Goal: Check status: Check status

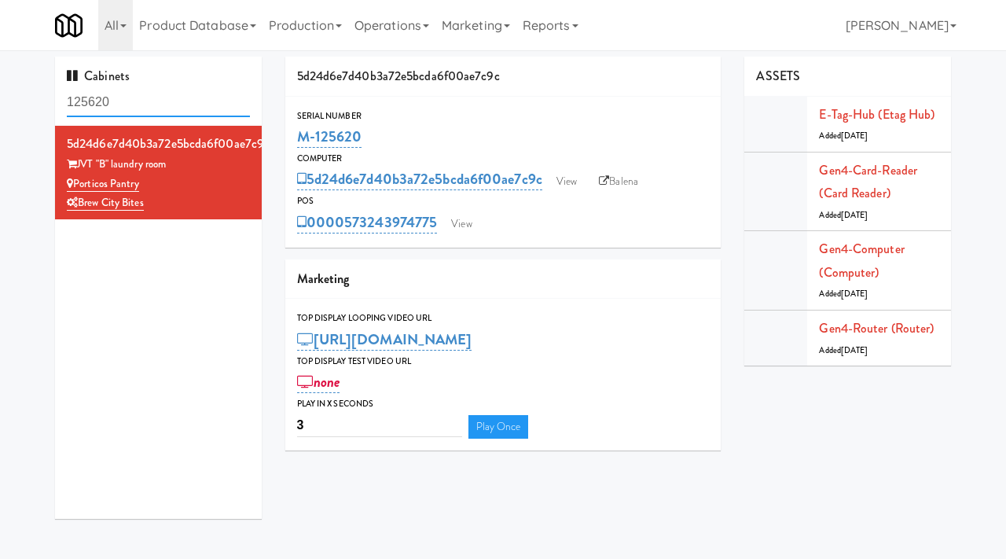
click at [128, 108] on input "125620" at bounding box center [158, 102] width 183 height 29
paste input "M-126997"
type input "M-126997"
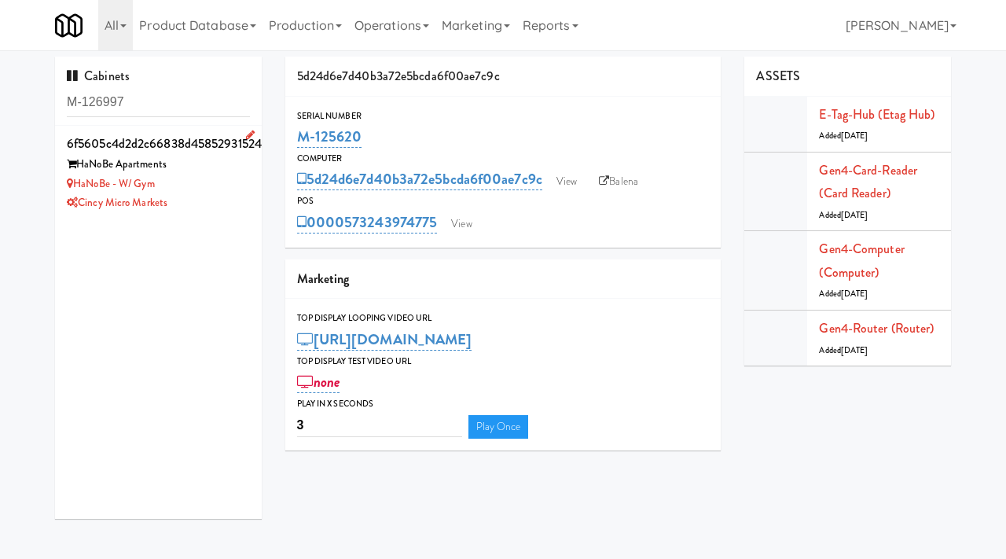
click at [219, 192] on div "HaNoBe - w/ Gym" at bounding box center [158, 185] width 183 height 20
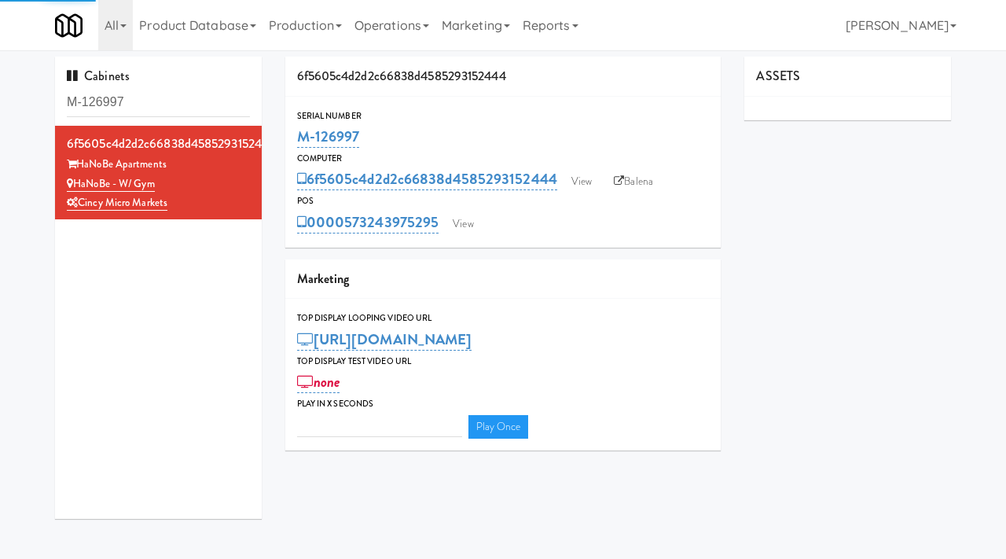
type input "3"
click at [586, 175] on link "View" at bounding box center [582, 182] width 36 height 24
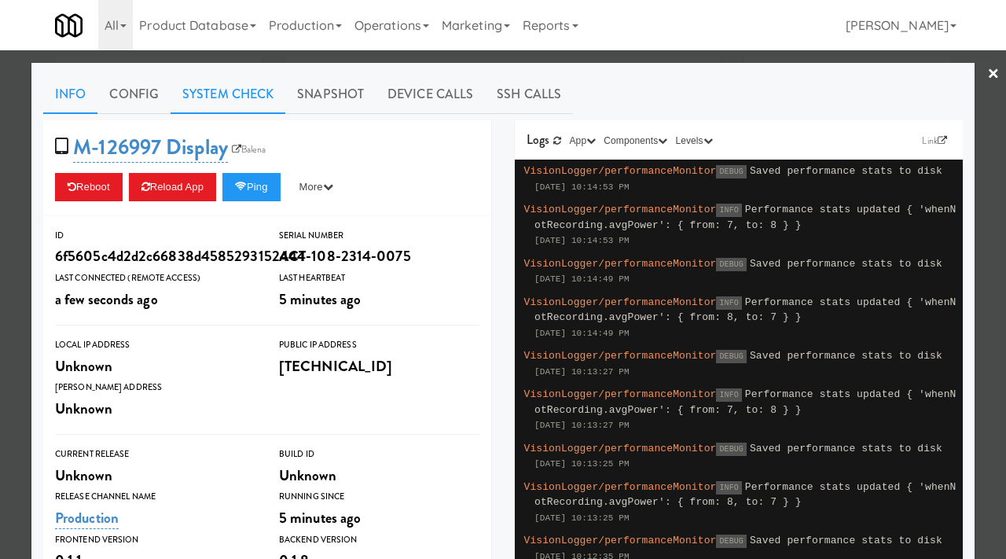
click at [231, 100] on link "System Check" at bounding box center [228, 94] width 115 height 39
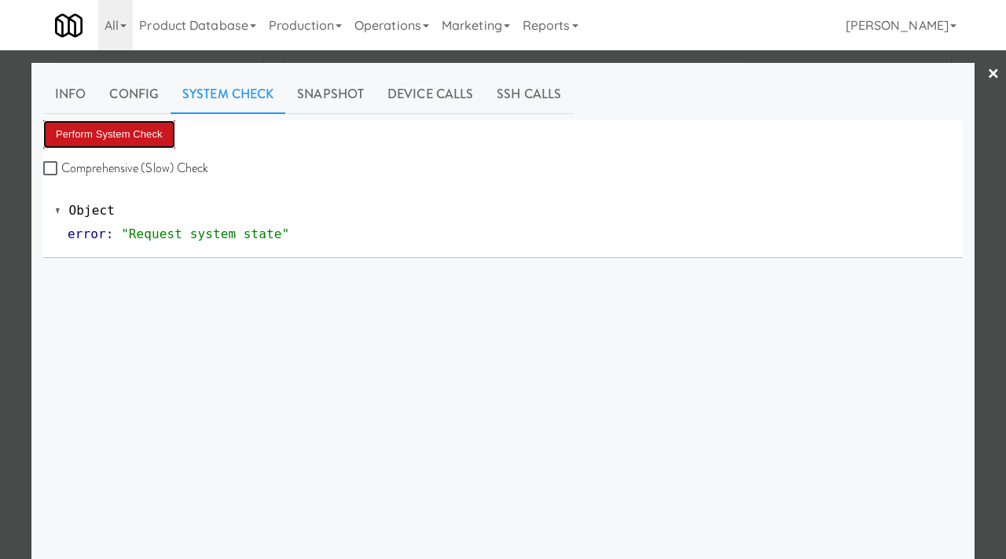
click at [147, 138] on button "Perform System Check" at bounding box center [109, 134] width 132 height 28
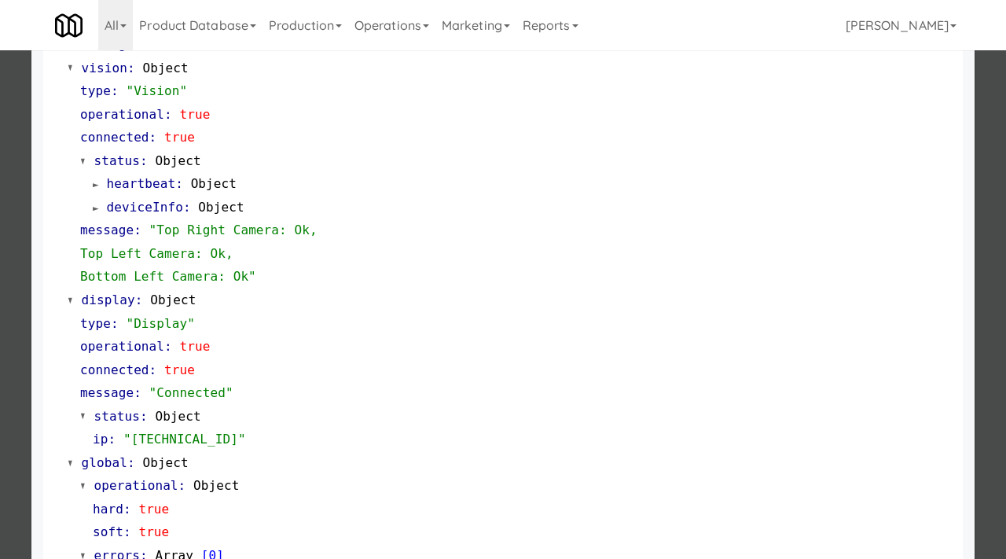
scroll to position [662, 0]
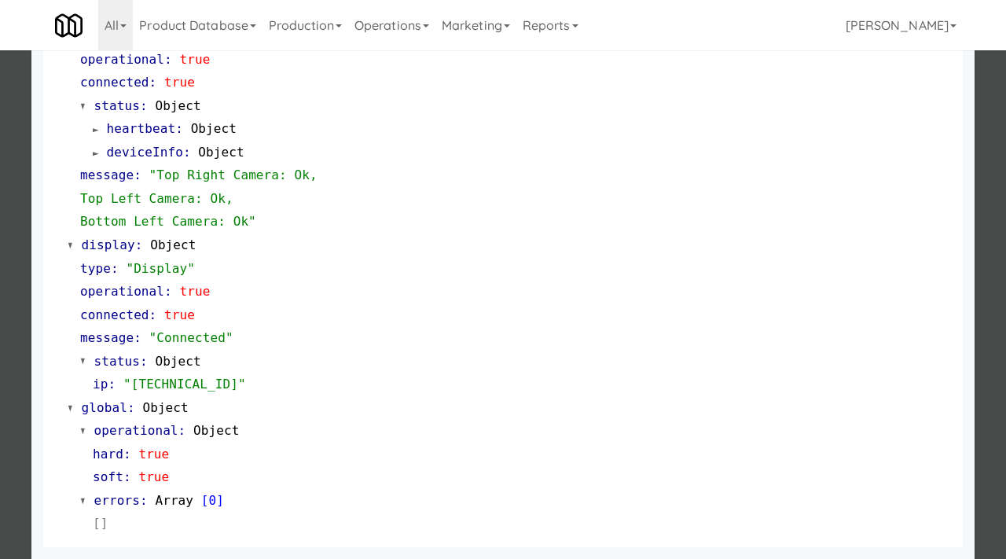
click at [7, 417] on div at bounding box center [503, 279] width 1006 height 559
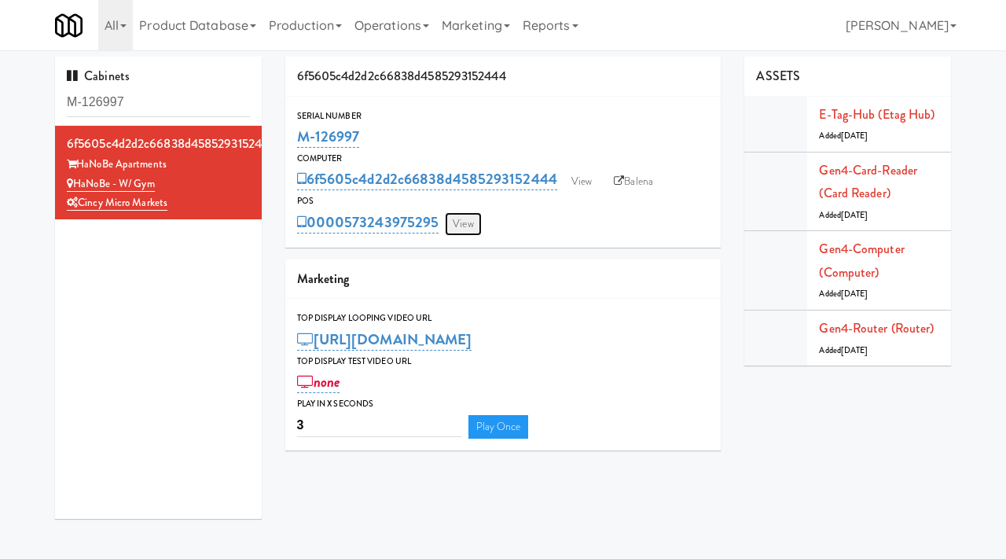
click at [472, 223] on link "View" at bounding box center [463, 224] width 36 height 24
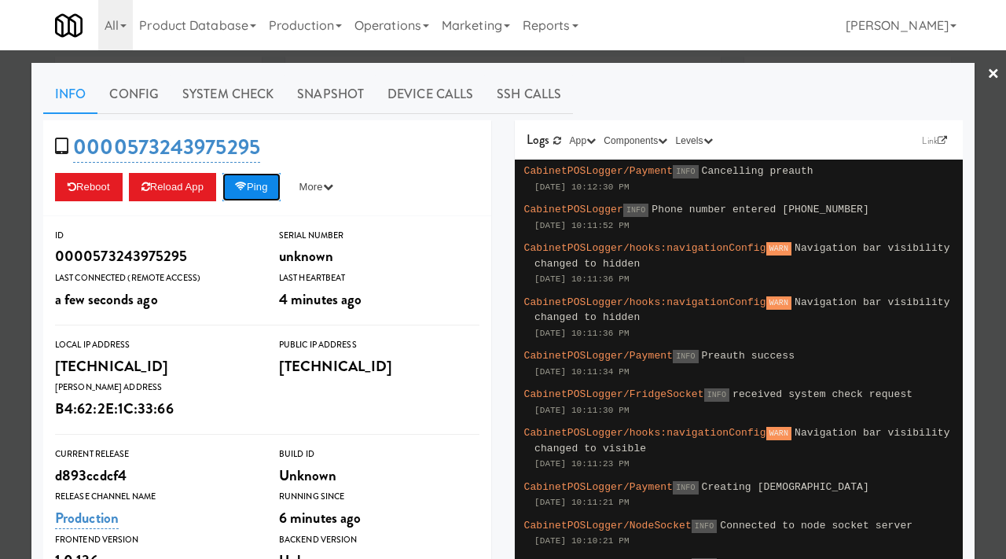
click at [256, 186] on button "Ping" at bounding box center [251, 187] width 58 height 28
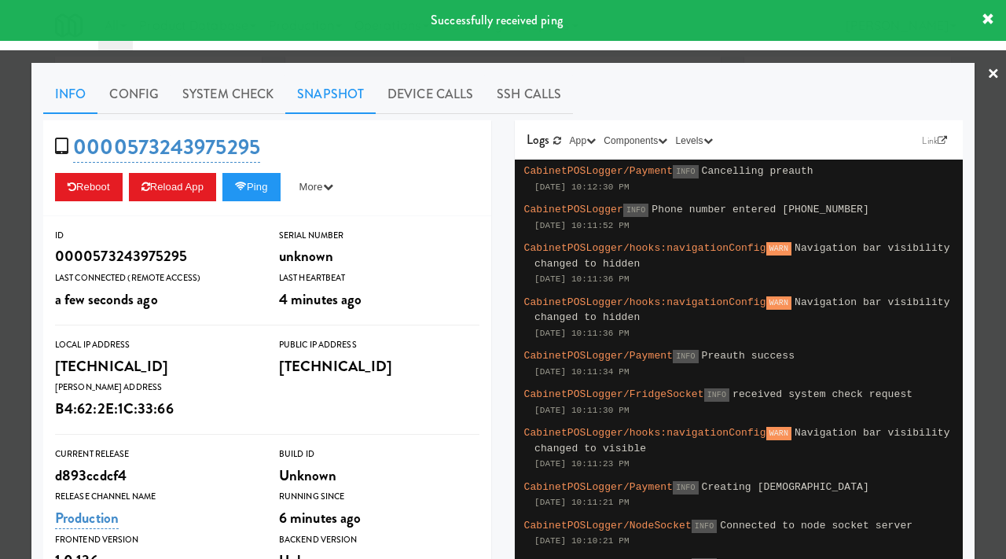
click at [340, 94] on link "Snapshot" at bounding box center [330, 94] width 90 height 39
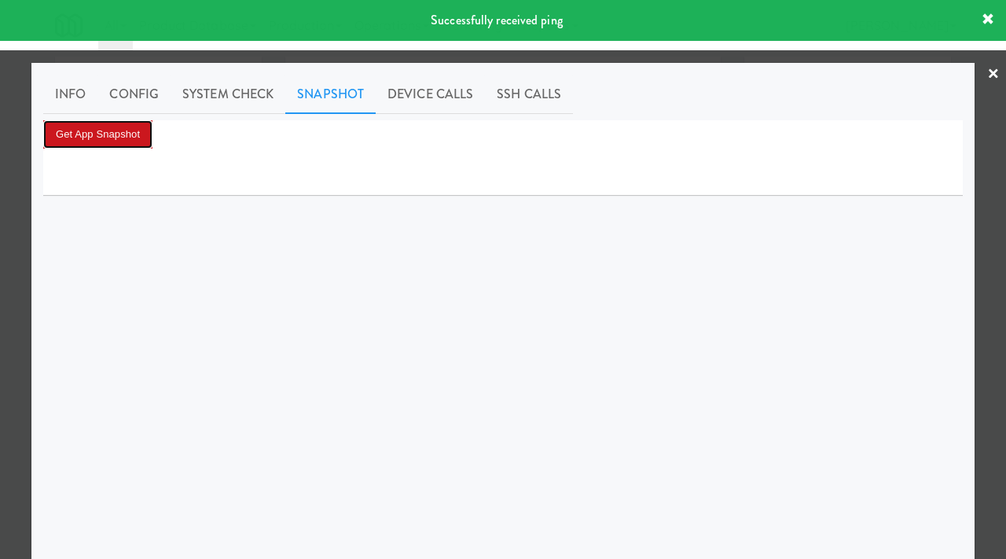
click at [100, 134] on button "Get App Snapshot" at bounding box center [97, 134] width 109 height 28
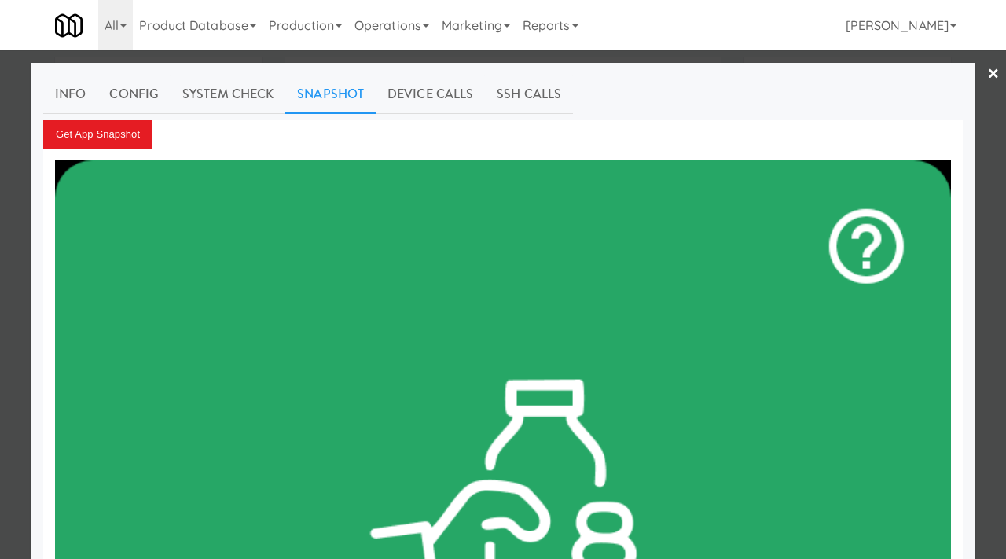
click at [9, 278] on div at bounding box center [503, 279] width 1006 height 559
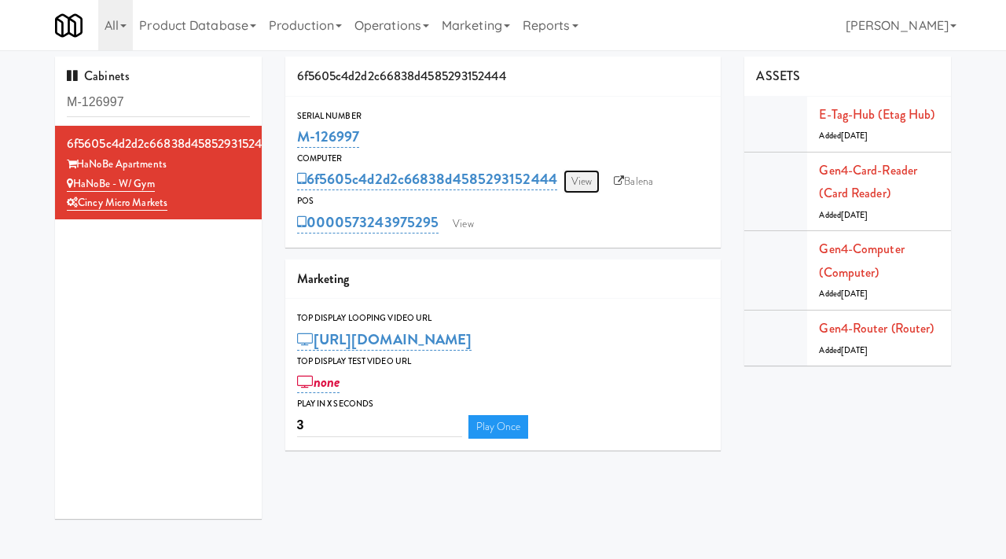
click at [589, 182] on link "View" at bounding box center [582, 182] width 36 height 24
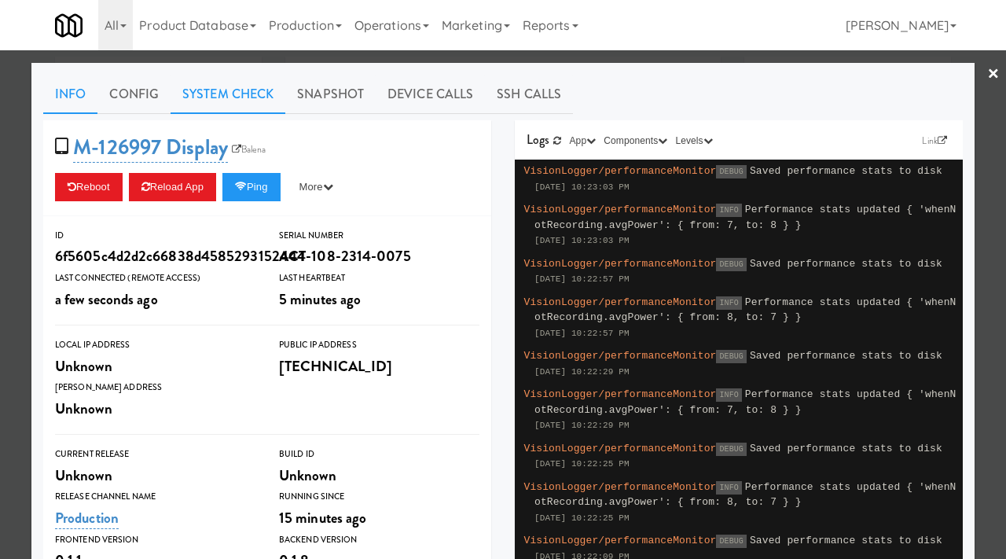
click at [234, 95] on link "System Check" at bounding box center [228, 94] width 115 height 39
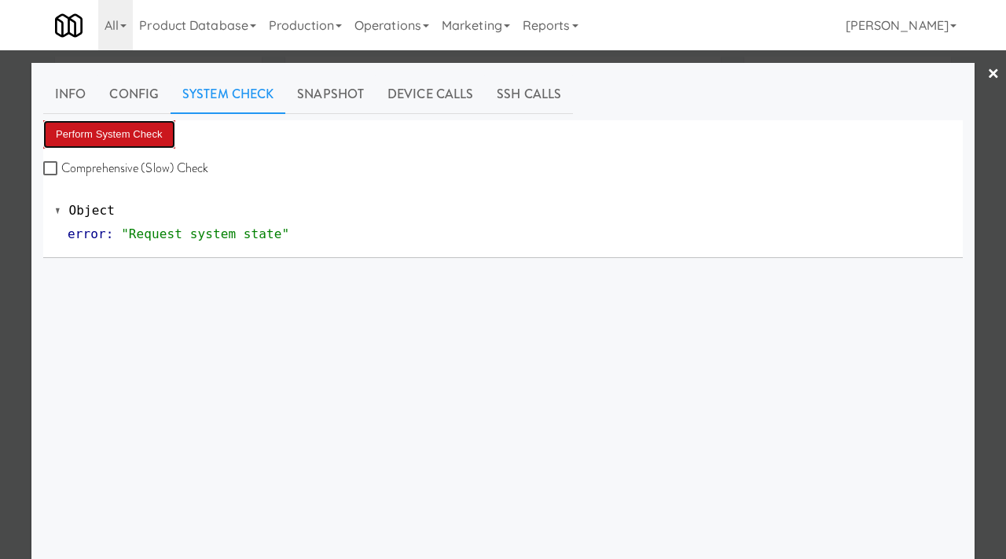
click at [140, 141] on button "Perform System Check" at bounding box center [109, 134] width 132 height 28
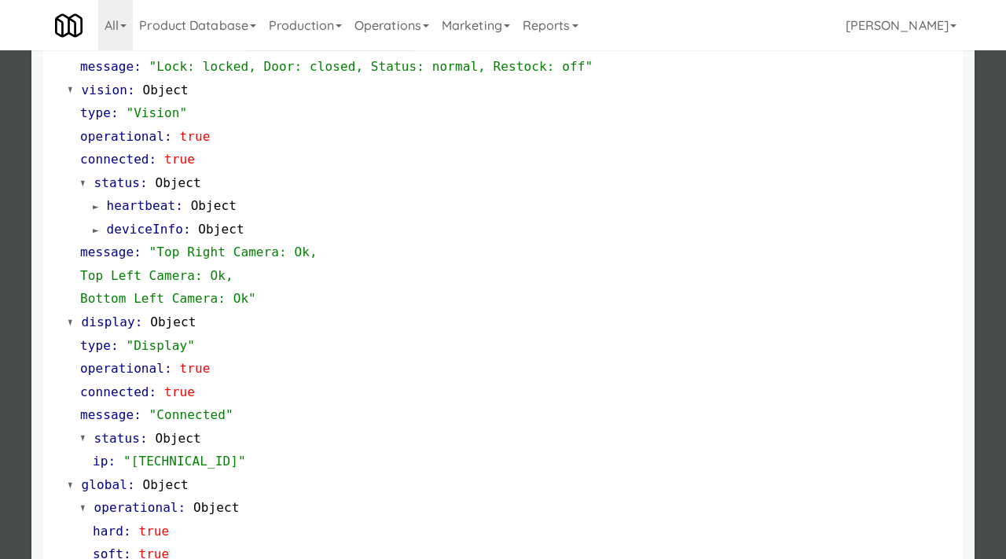
scroll to position [662, 0]
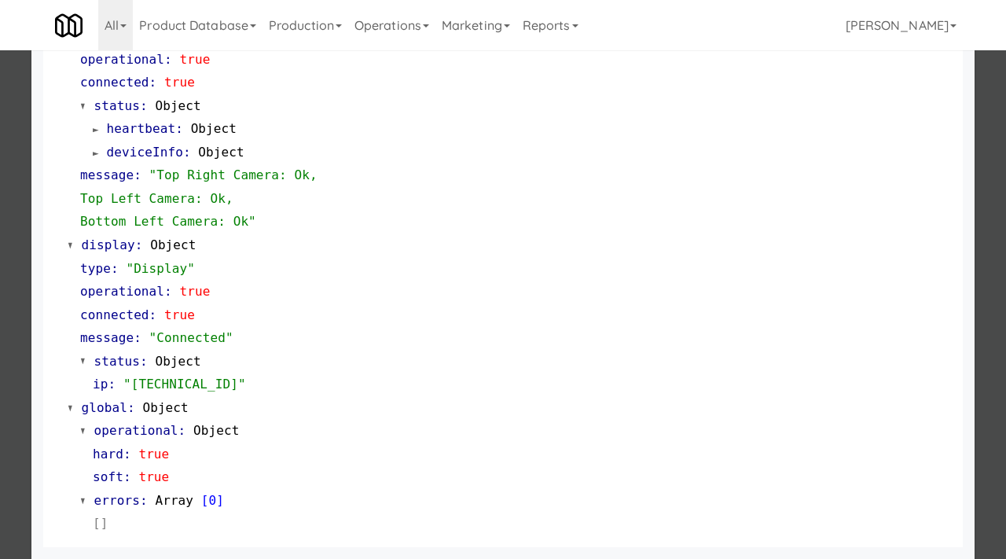
click at [0, 340] on div at bounding box center [503, 279] width 1006 height 559
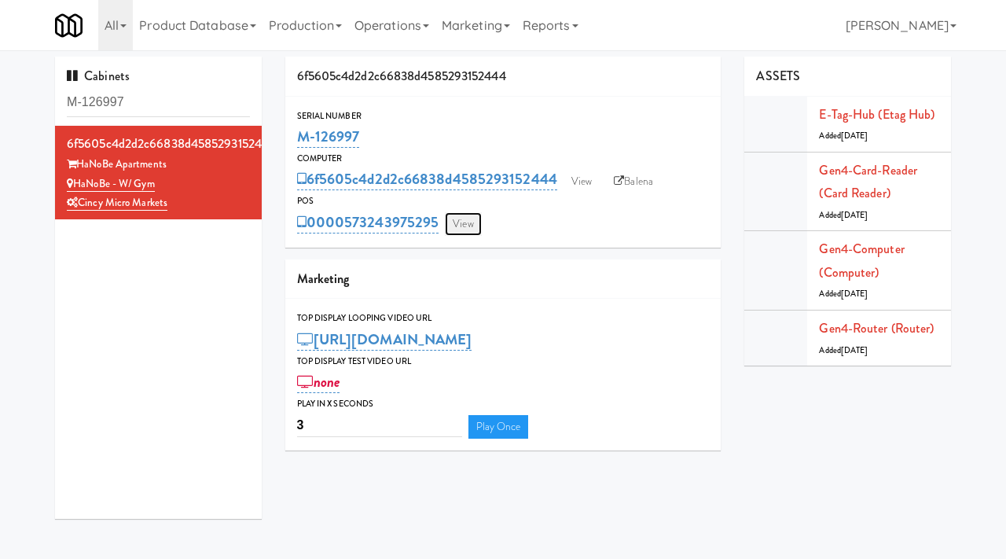
click at [469, 224] on link "View" at bounding box center [463, 224] width 36 height 24
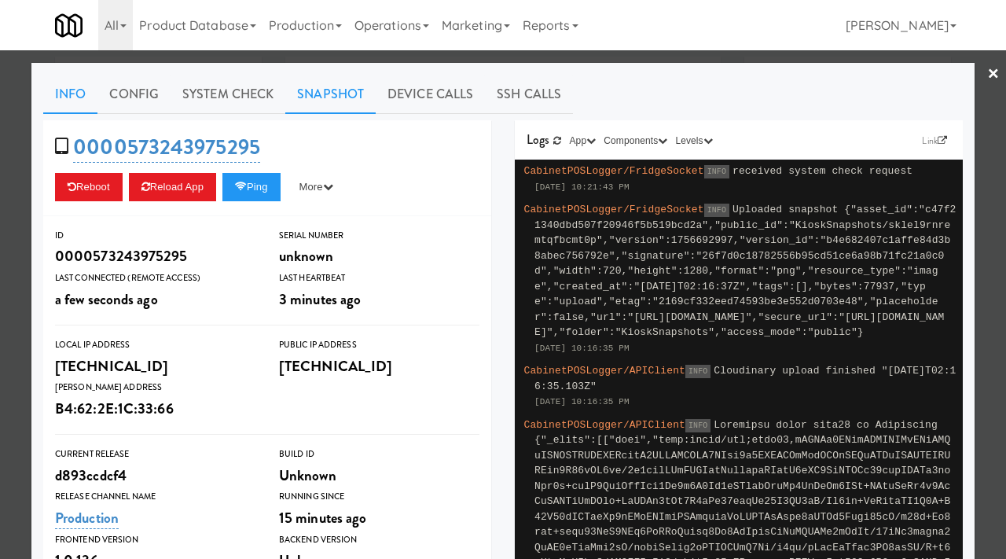
click at [329, 95] on link "Snapshot" at bounding box center [330, 94] width 90 height 39
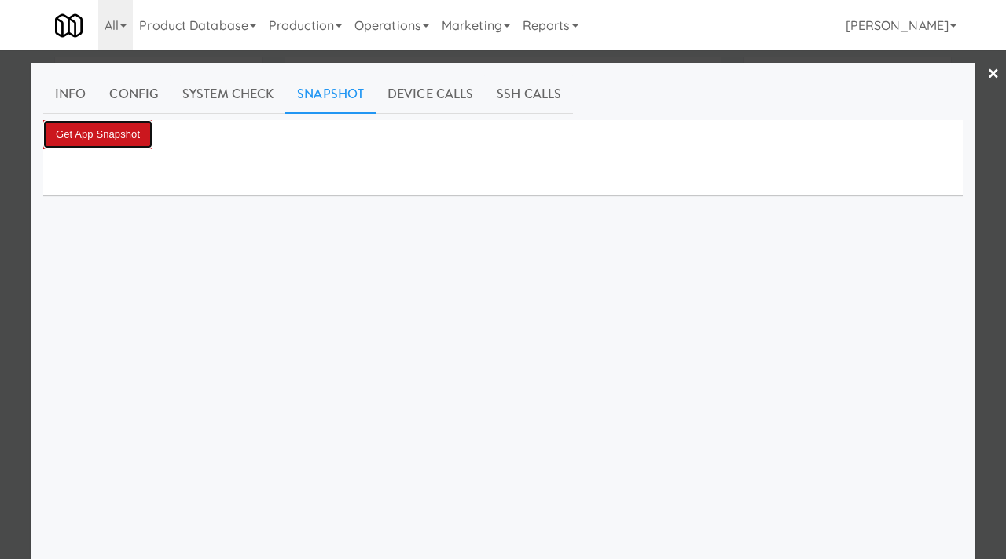
click at [110, 128] on button "Get App Snapshot" at bounding box center [97, 134] width 109 height 28
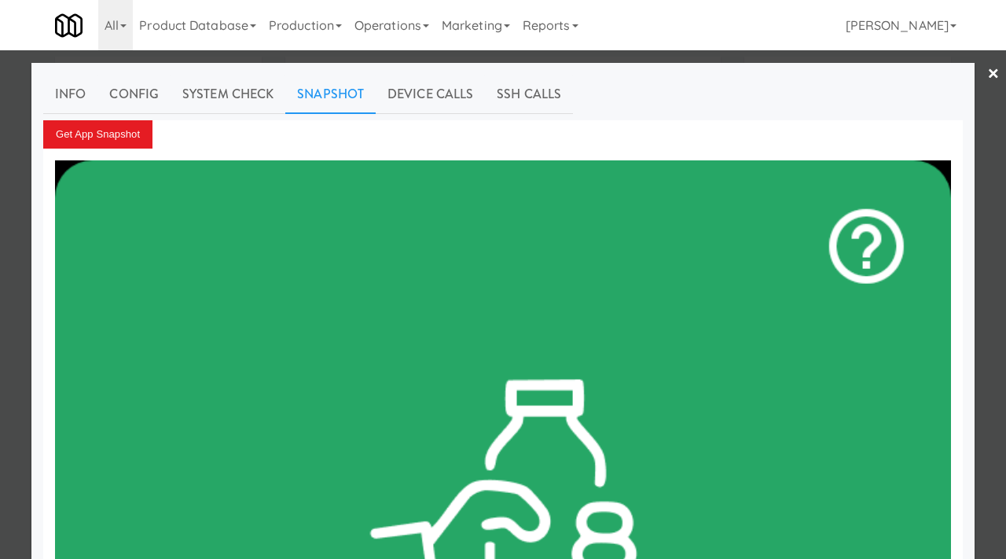
click at [14, 218] on div at bounding box center [503, 279] width 1006 height 559
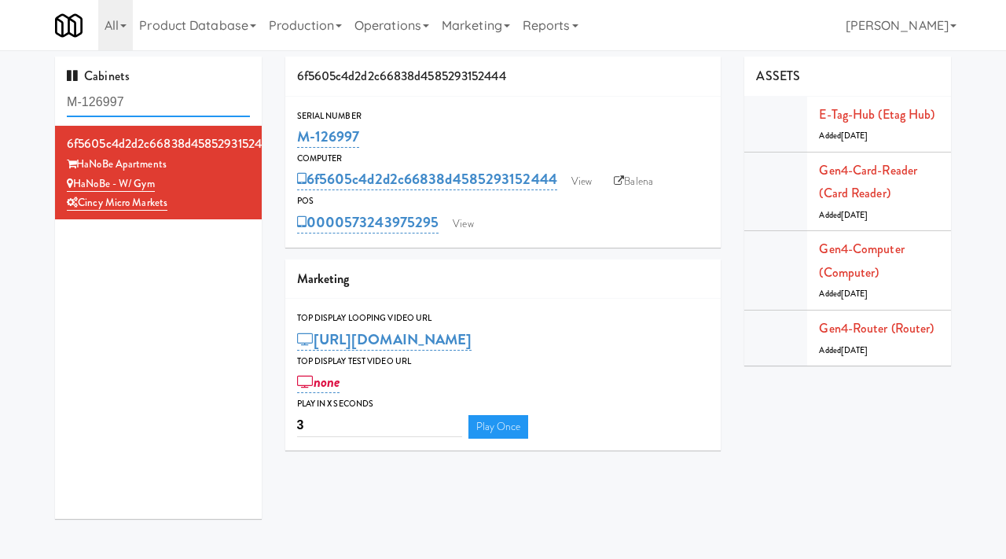
click at [137, 98] on input "M-126997" at bounding box center [158, 102] width 183 height 29
type input "[PERSON_NAME] block"
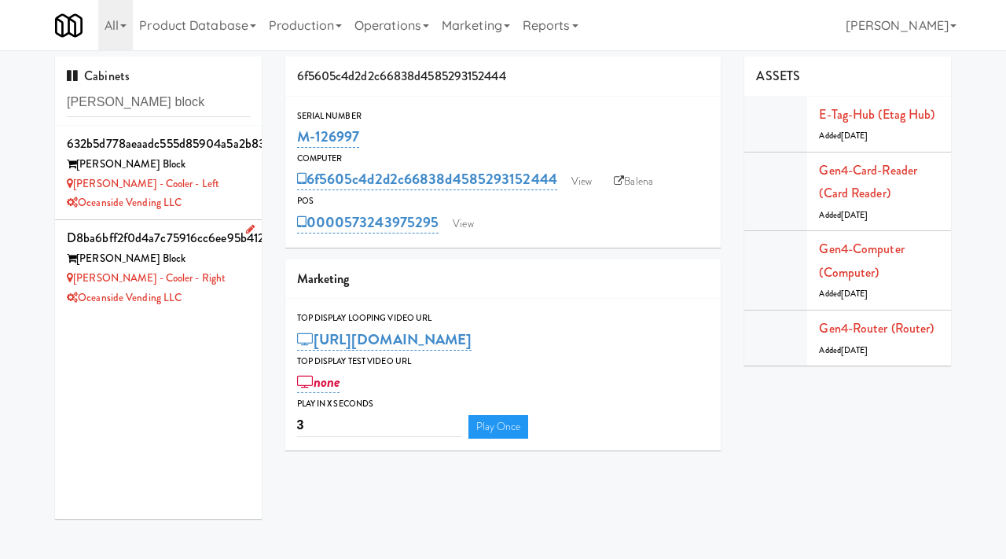
click at [230, 274] on div "[PERSON_NAME] - Cooler - Right" at bounding box center [158, 279] width 183 height 20
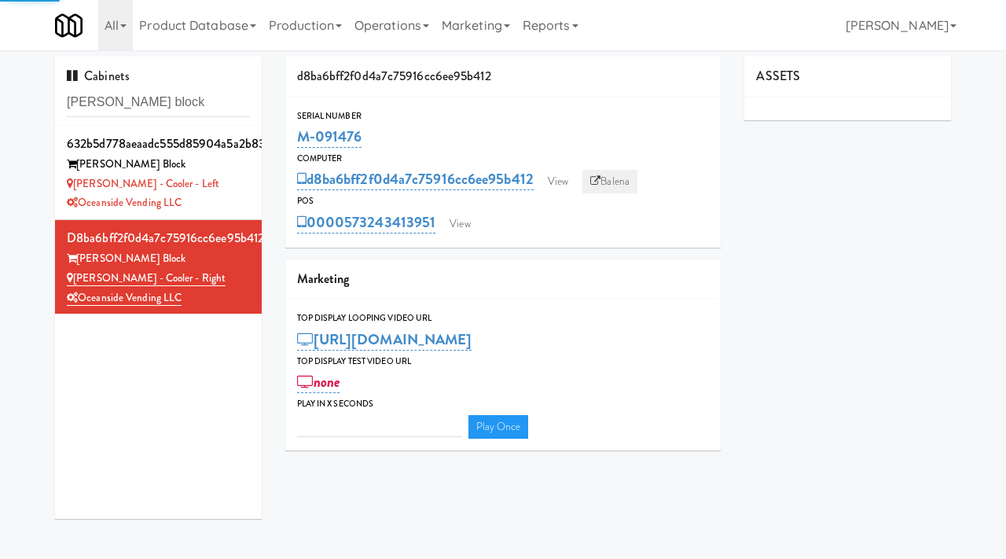
type input "3"
click at [562, 178] on link "View" at bounding box center [558, 182] width 36 height 24
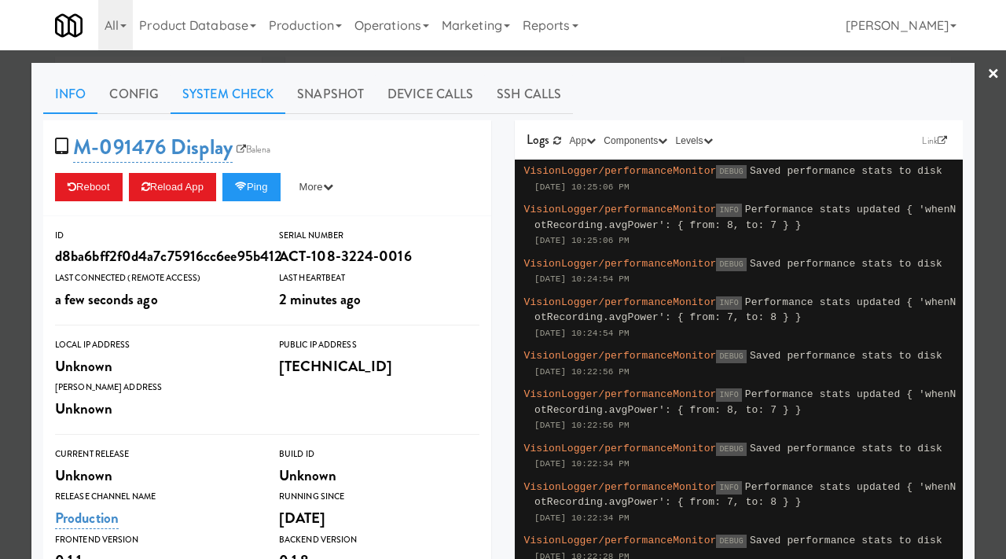
click at [233, 93] on link "System Check" at bounding box center [228, 94] width 115 height 39
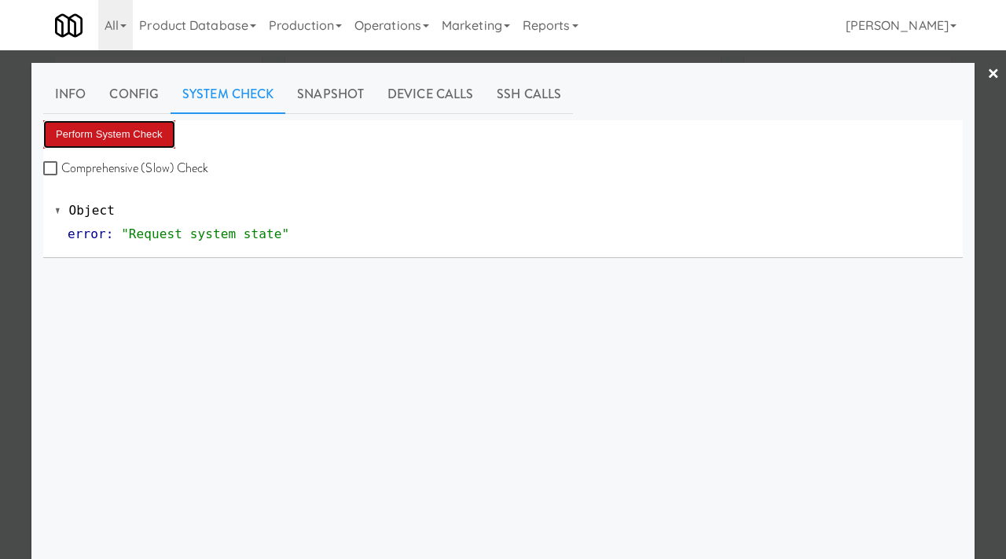
click at [149, 134] on button "Perform System Check" at bounding box center [109, 134] width 132 height 28
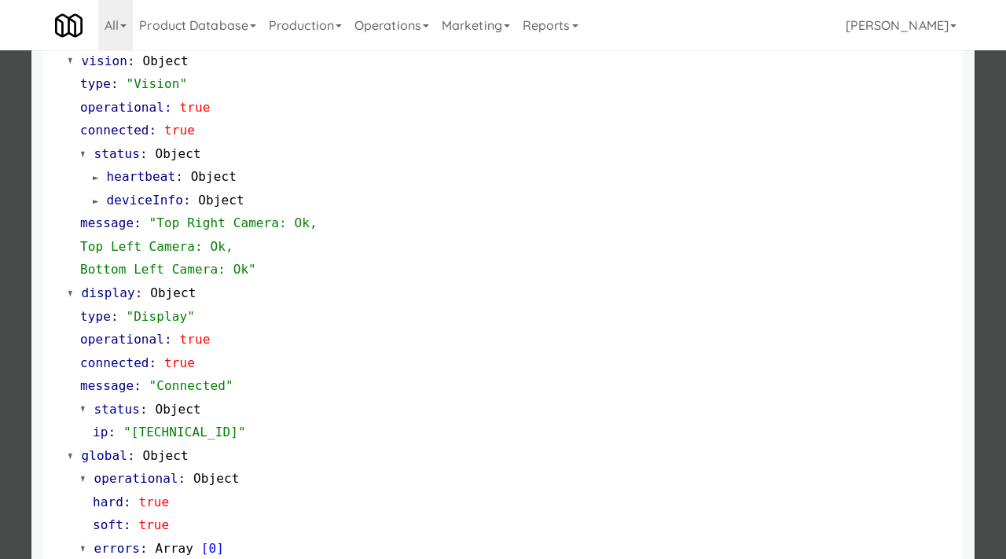
scroll to position [662, 0]
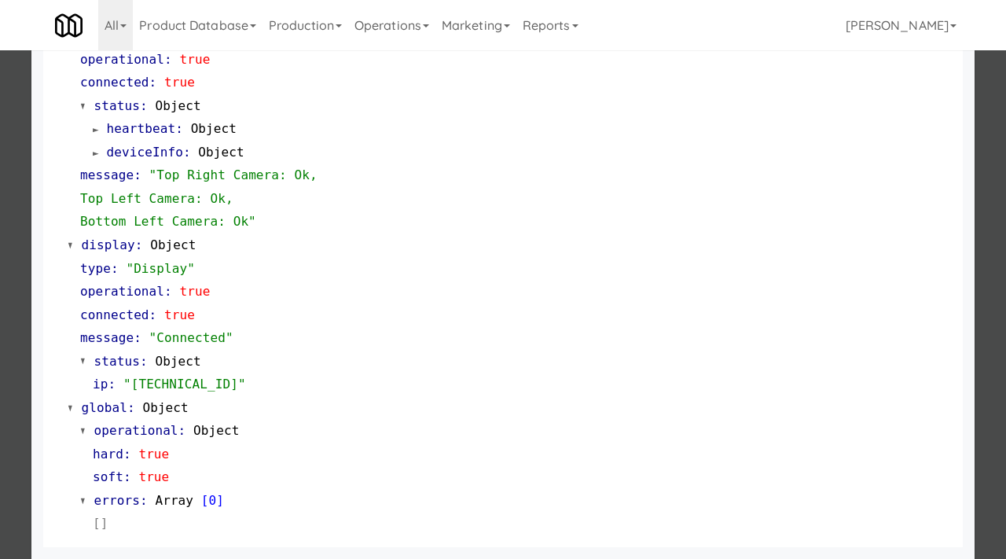
click at [0, 230] on div at bounding box center [503, 279] width 1006 height 559
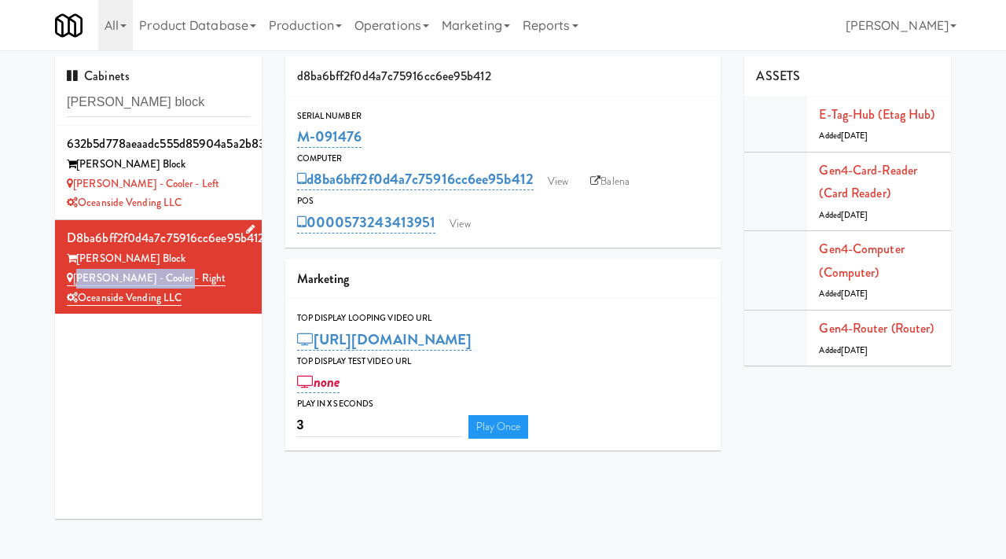
drag, startPoint x: 176, startPoint y: 280, endPoint x: 75, endPoint y: 281, distance: 101.4
click at [75, 281] on div "[PERSON_NAME] - Cooler - Right" at bounding box center [158, 279] width 183 height 20
copy link "[PERSON_NAME] - Cooler - Right"
click at [167, 97] on input "[PERSON_NAME] block" at bounding box center [158, 102] width 183 height 29
paste input "Phase II - Combo Cooler"
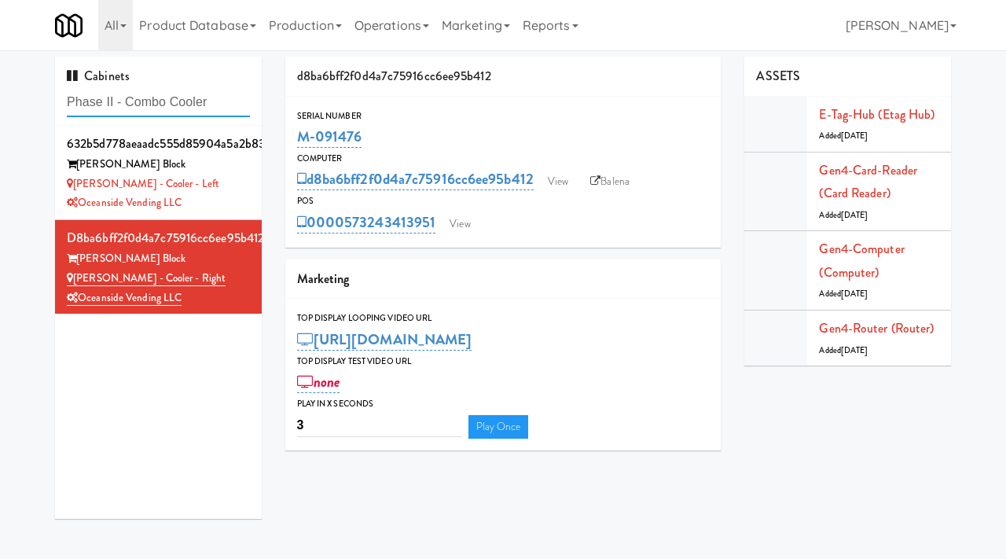
type input "Phase II - Combo Cooler"
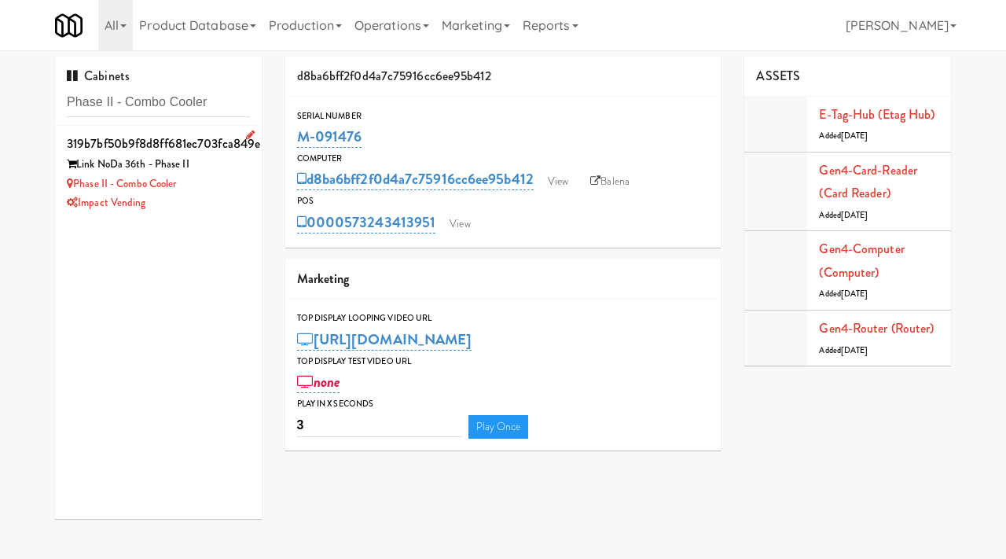
click at [219, 193] on div "Phase II - Combo Cooler" at bounding box center [158, 185] width 183 height 20
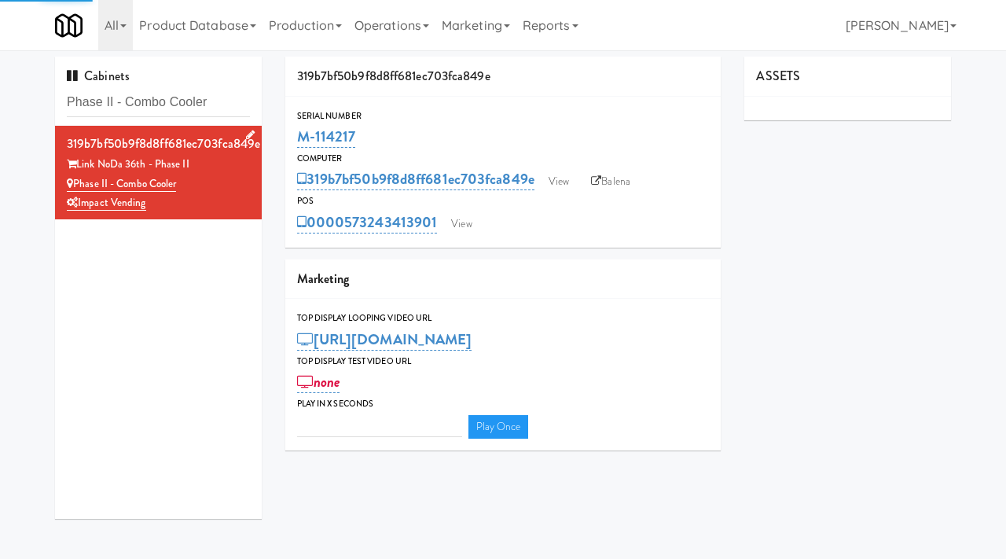
type input "3"
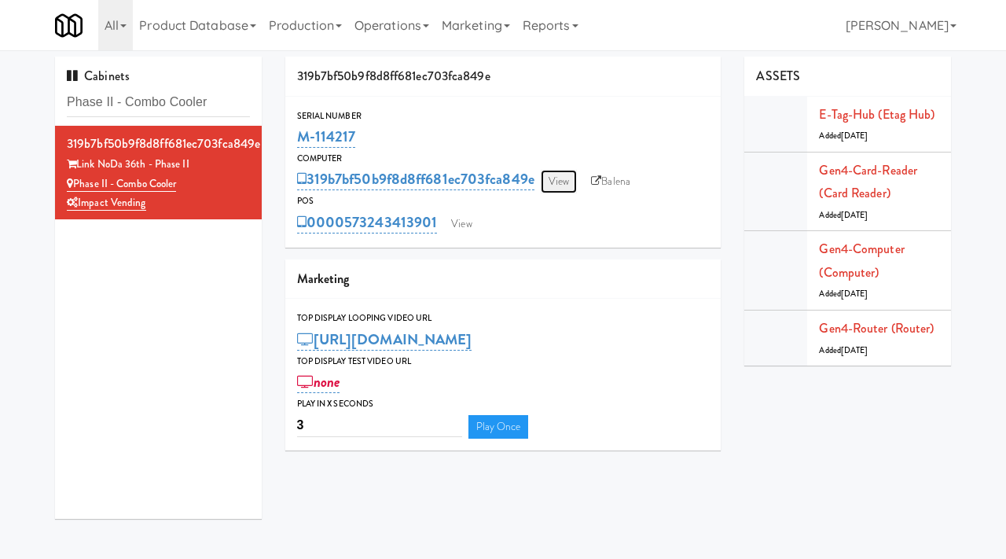
click at [566, 188] on link "View" at bounding box center [559, 182] width 36 height 24
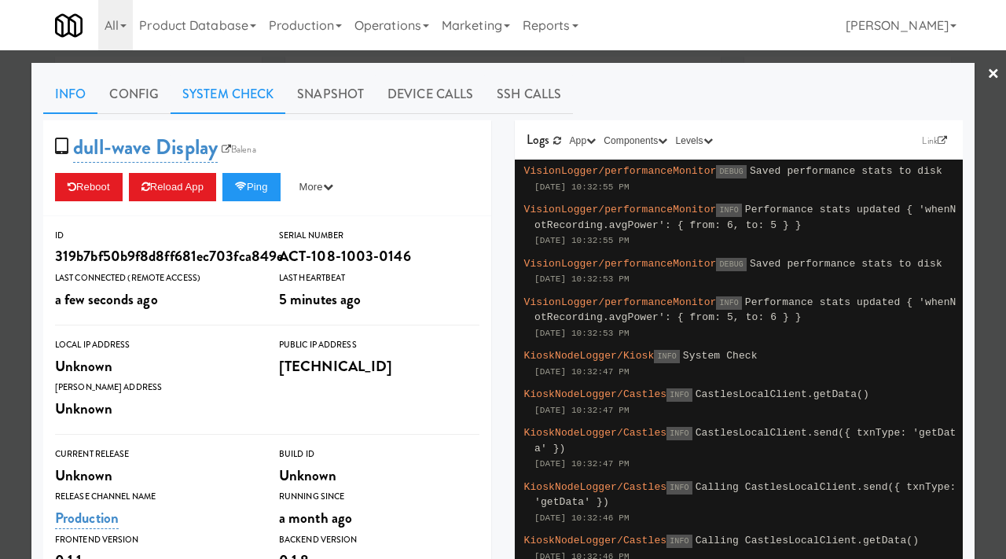
click at [224, 94] on link "System Check" at bounding box center [228, 94] width 115 height 39
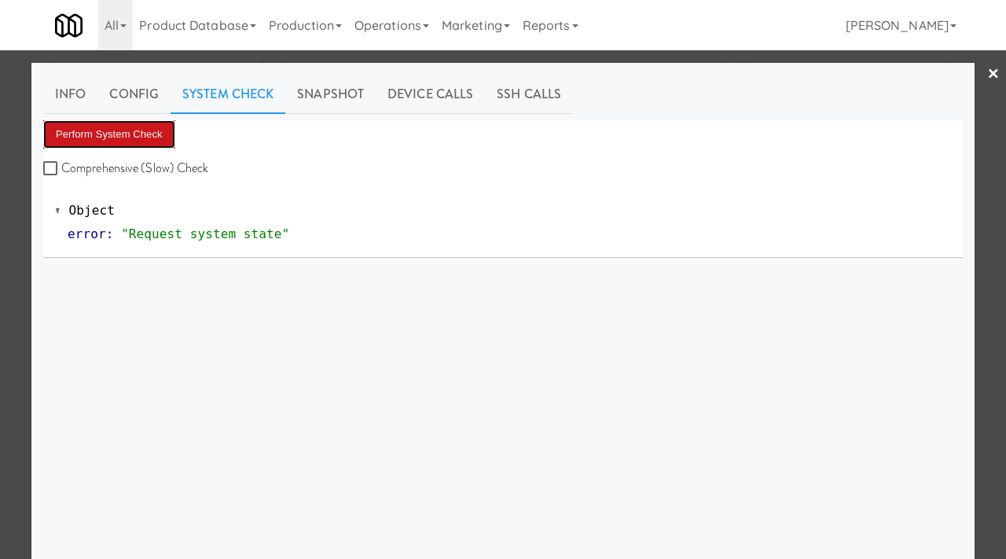
click at [119, 137] on button "Perform System Check" at bounding box center [109, 134] width 132 height 28
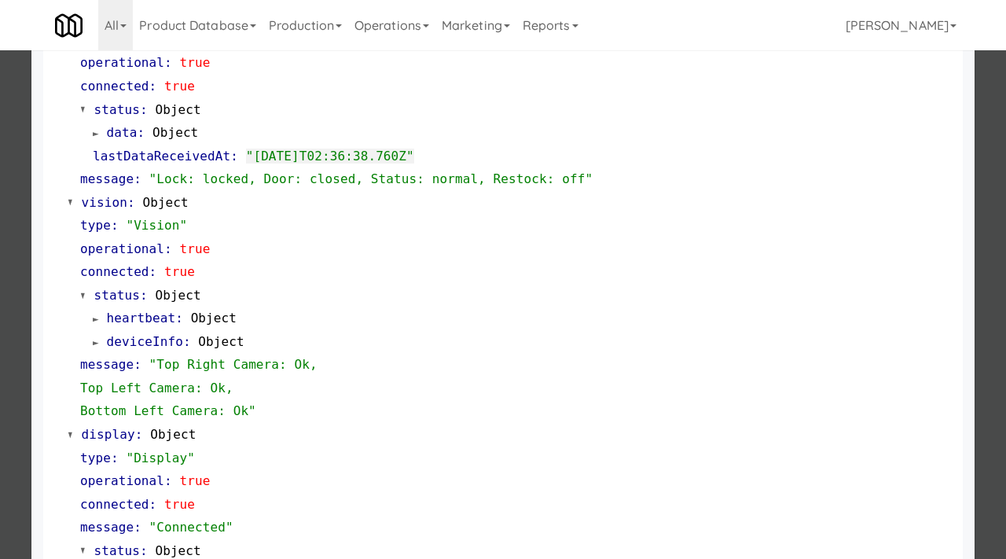
scroll to position [662, 0]
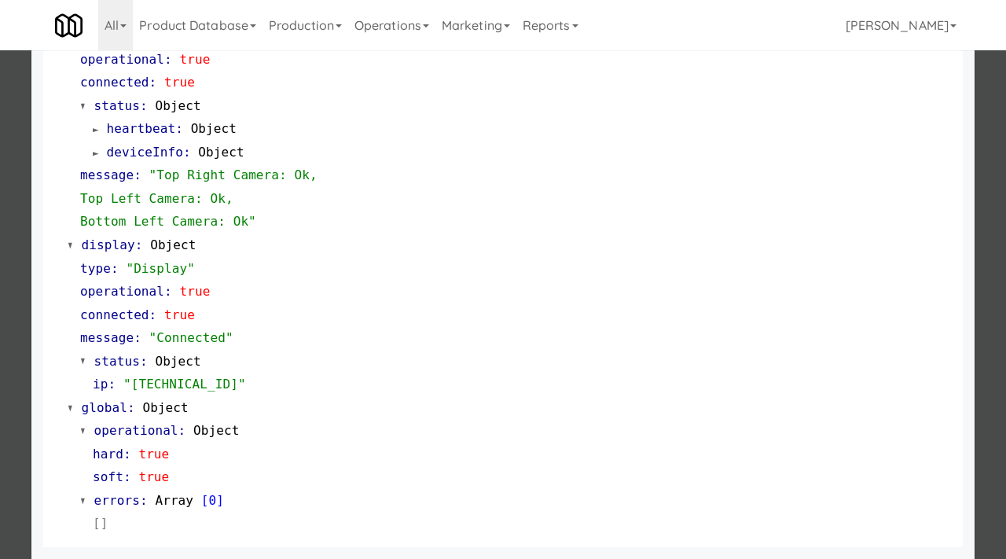
click at [0, 315] on div at bounding box center [503, 279] width 1006 height 559
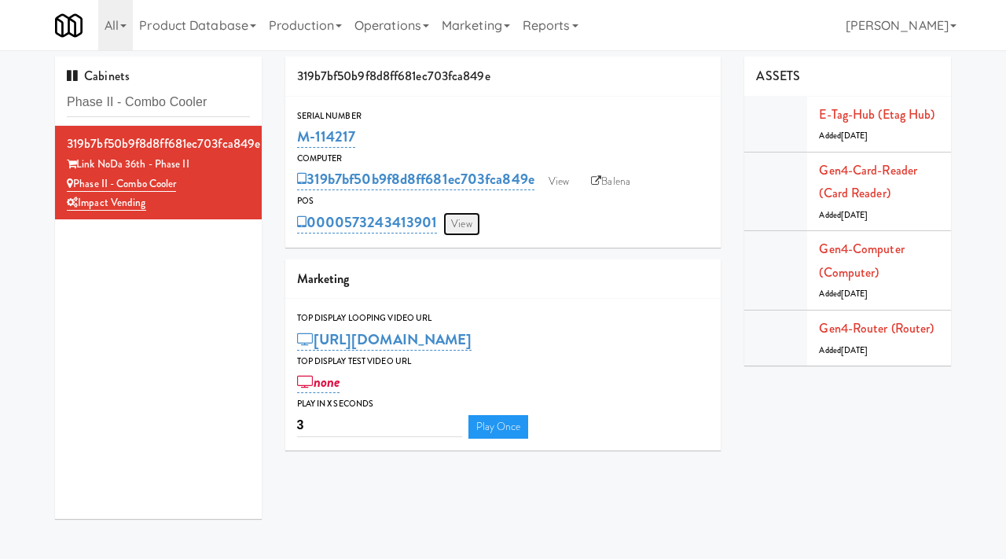
click at [475, 228] on link "View" at bounding box center [461, 224] width 36 height 24
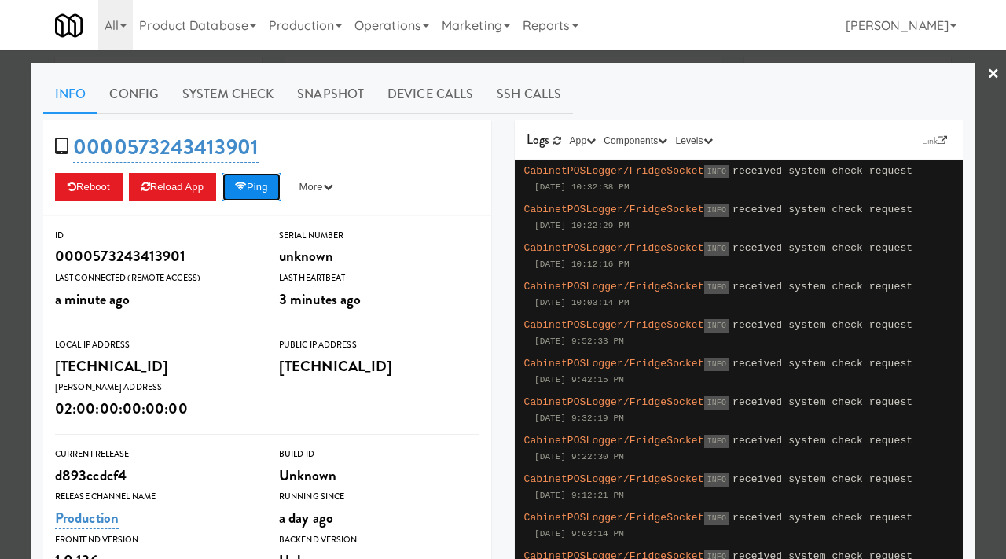
click at [257, 192] on button "Ping" at bounding box center [251, 187] width 58 height 28
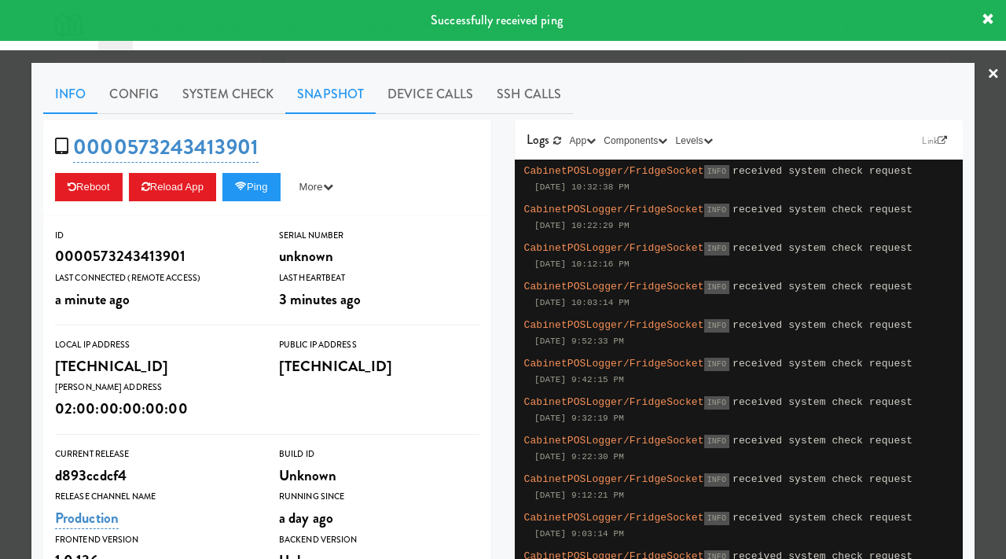
click at [320, 86] on link "Snapshot" at bounding box center [330, 94] width 90 height 39
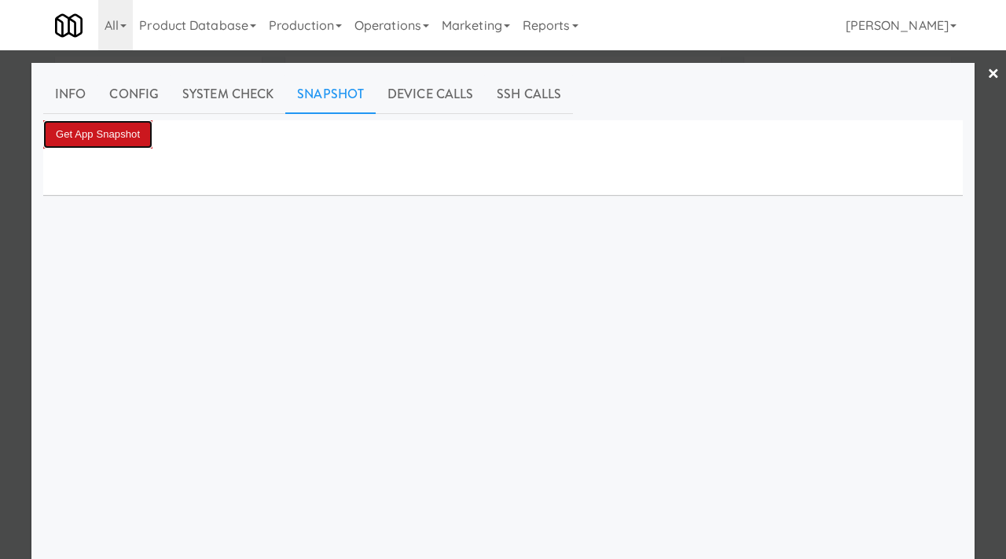
click at [113, 131] on button "Get App Snapshot" at bounding box center [97, 134] width 109 height 28
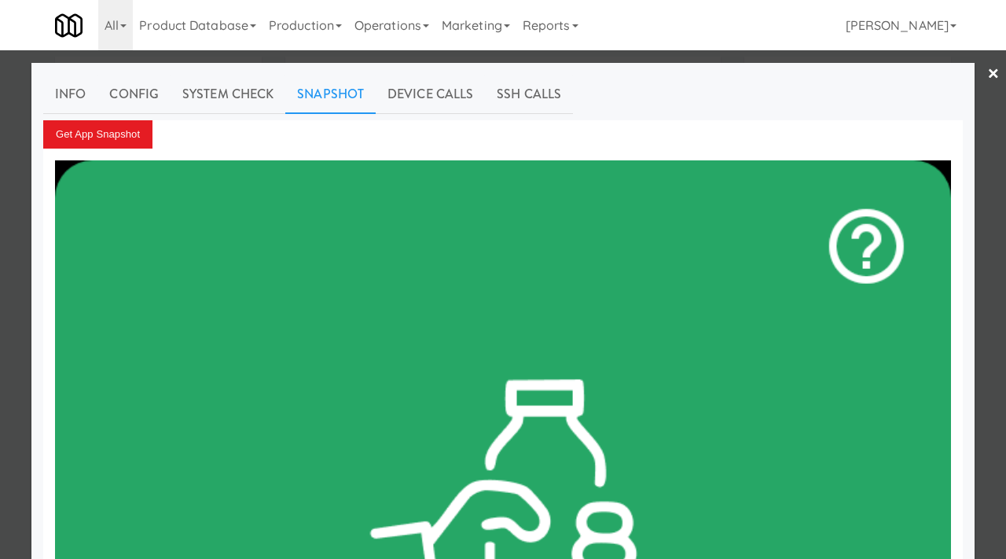
click at [0, 242] on div at bounding box center [503, 279] width 1006 height 559
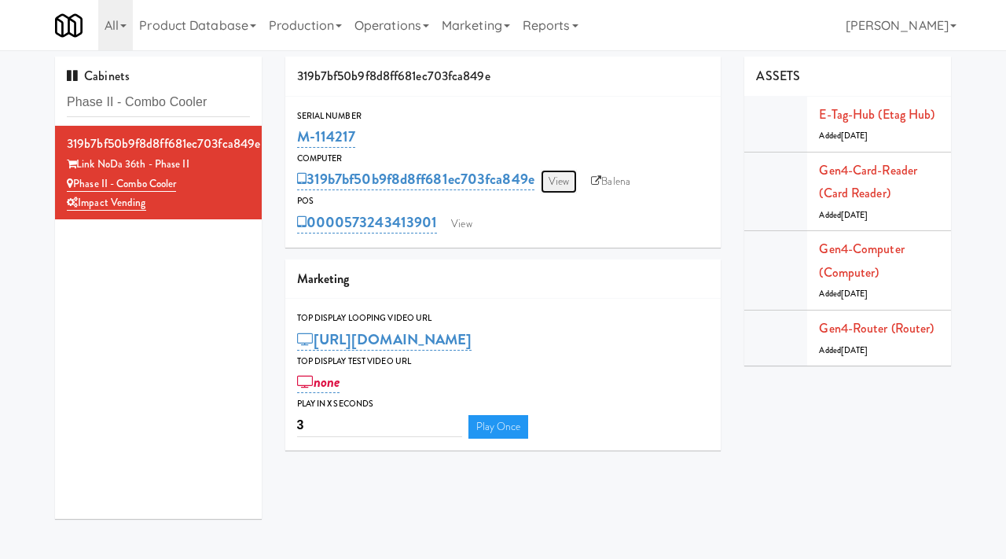
click at [561, 182] on link "View" at bounding box center [559, 182] width 36 height 24
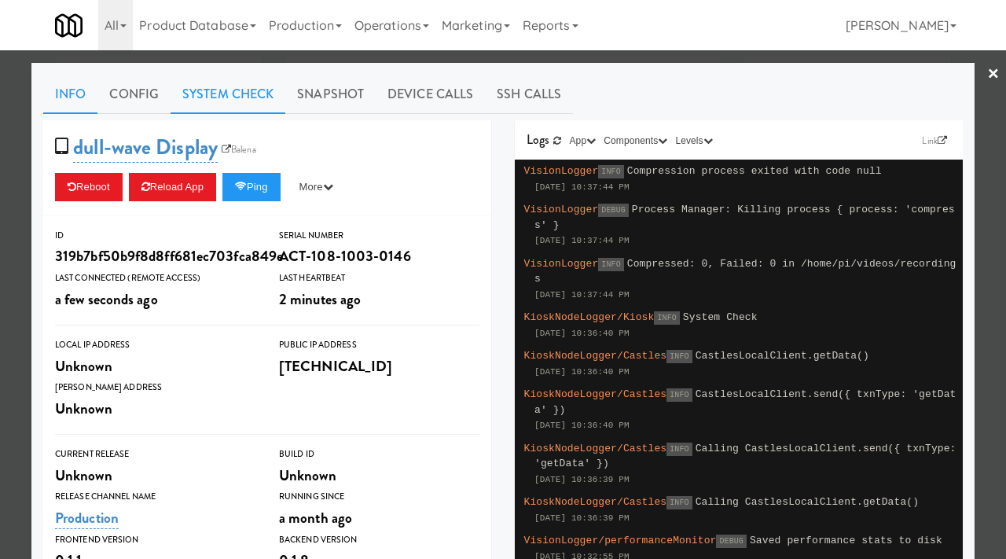
click at [244, 92] on link "System Check" at bounding box center [228, 94] width 115 height 39
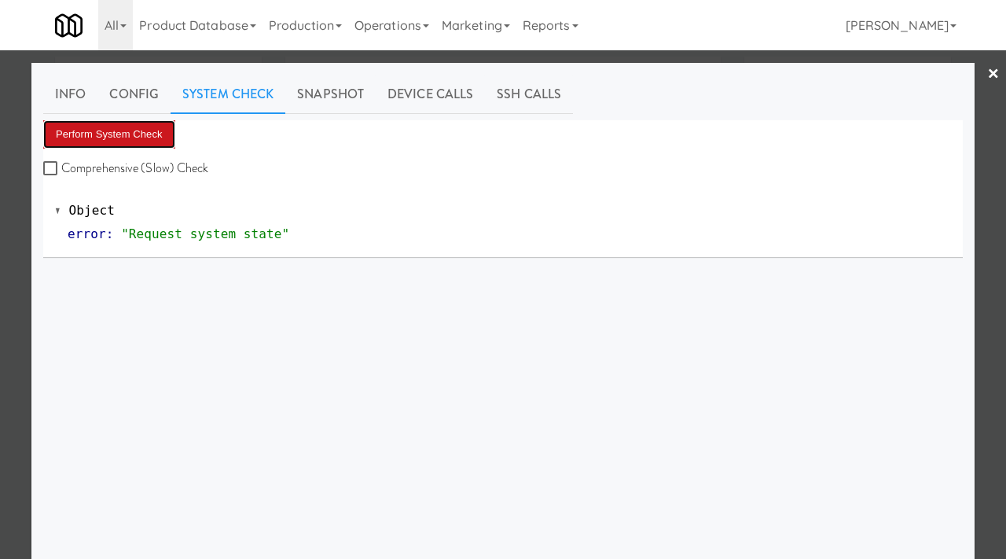
click at [106, 133] on button "Perform System Check" at bounding box center [109, 134] width 132 height 28
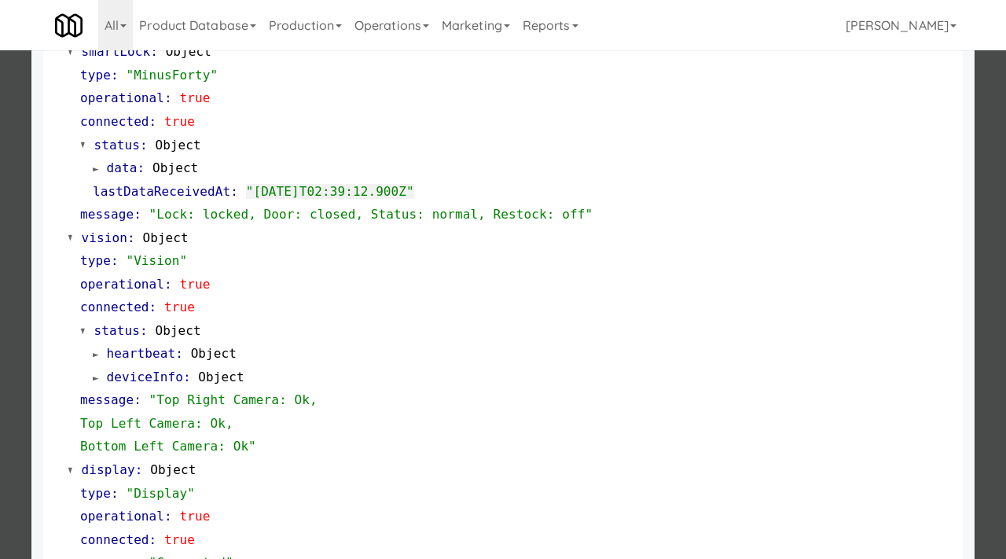
scroll to position [225, 0]
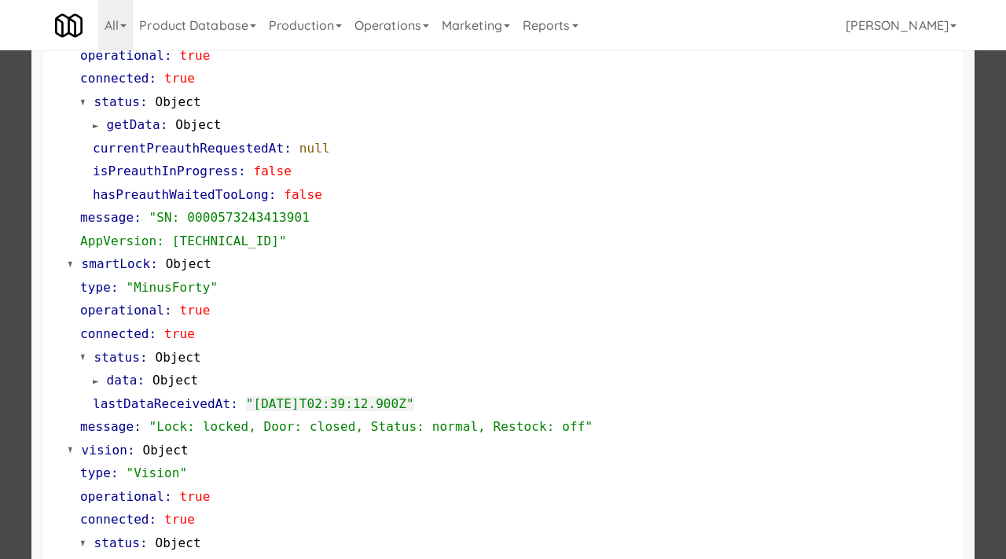
click at [19, 210] on div at bounding box center [503, 279] width 1006 height 559
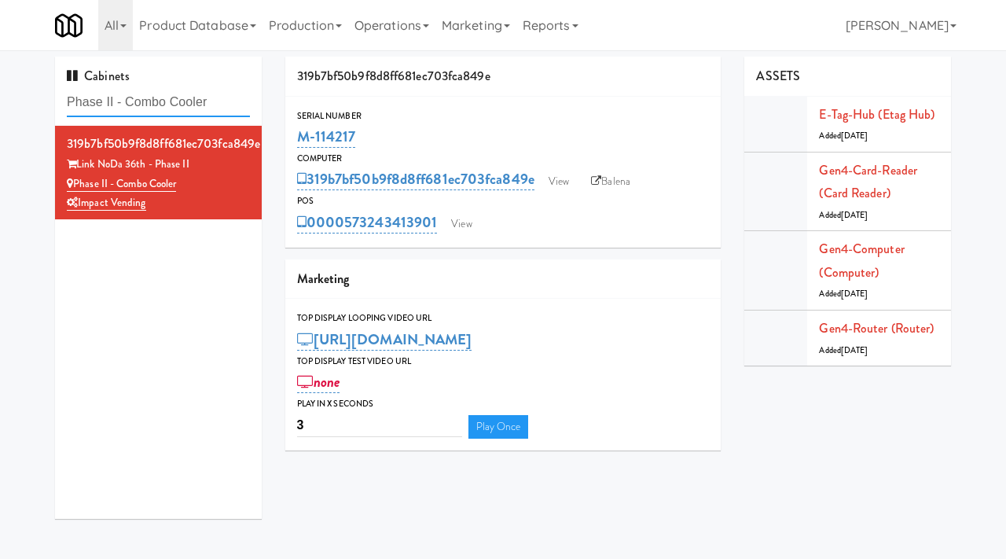
click at [210, 98] on input "Phase II - Combo Cooler" at bounding box center [158, 102] width 183 height 29
paste input "2200 Progress - Left - Fridge"
type input "2200 Progress - Left - Fridge"
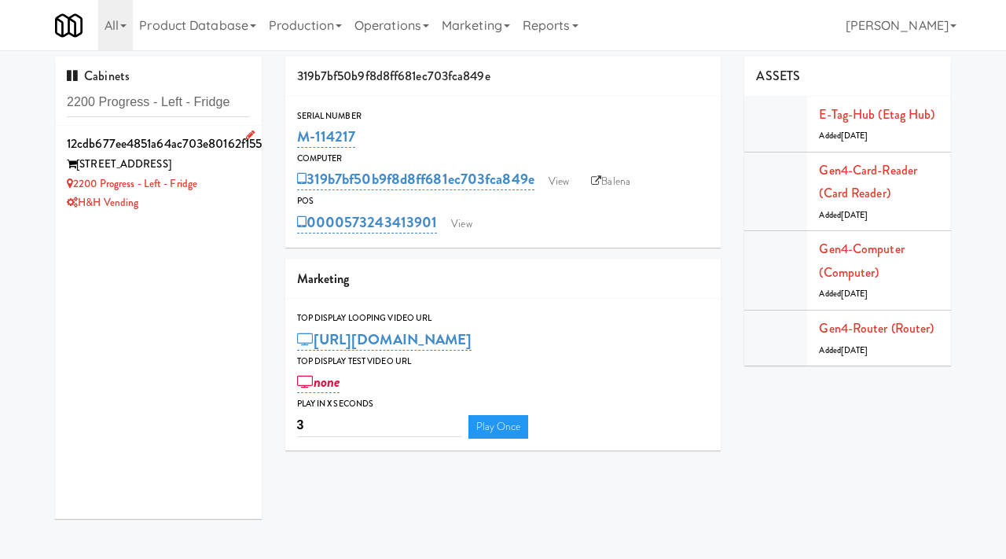
click at [240, 166] on div "2200 Progress Pkwy" at bounding box center [158, 165] width 183 height 20
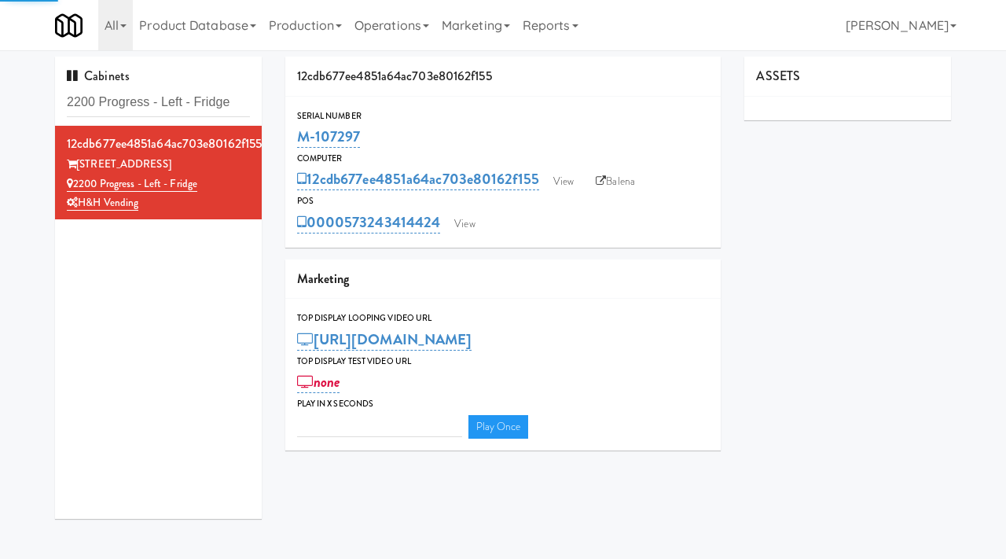
type input "3"
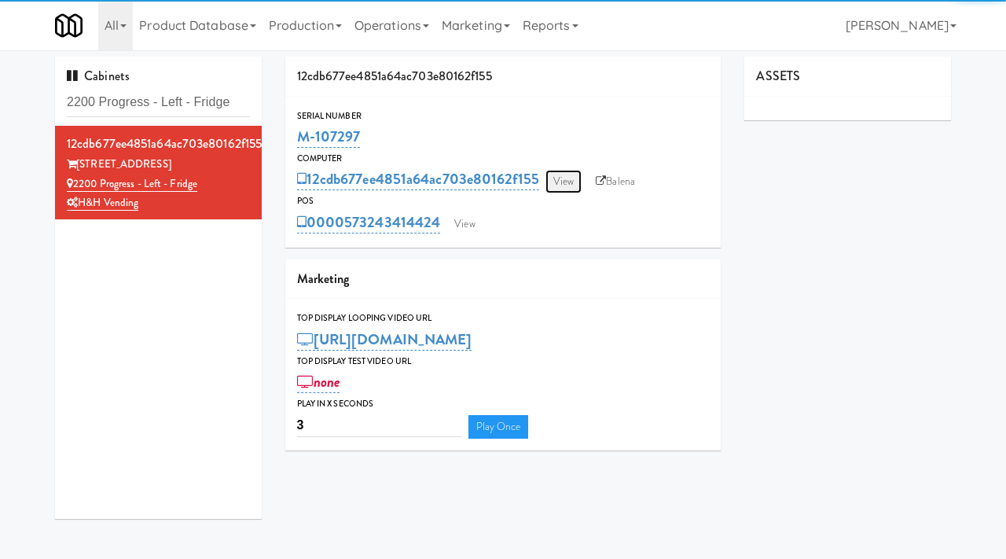
click at [564, 184] on link "View" at bounding box center [564, 182] width 36 height 24
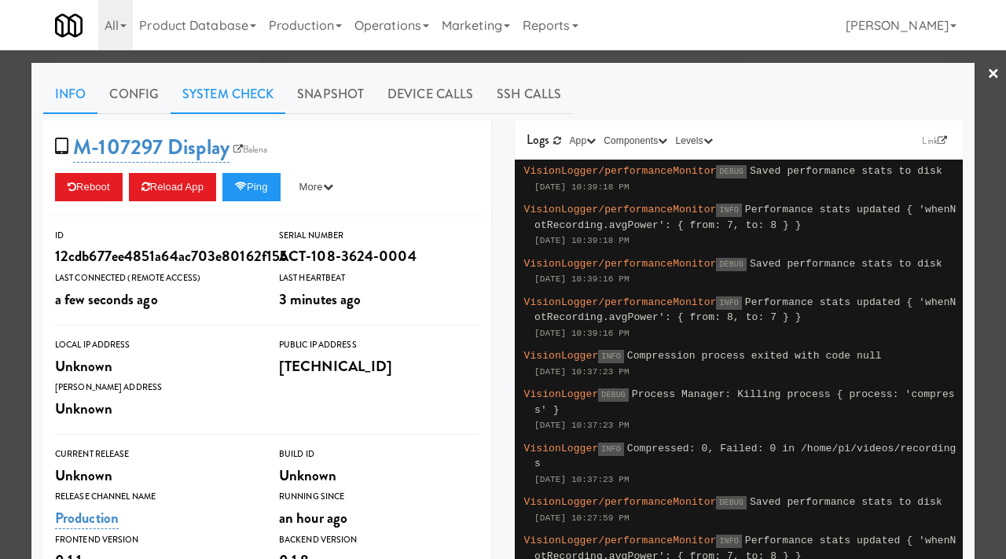
click at [249, 97] on link "System Check" at bounding box center [228, 94] width 115 height 39
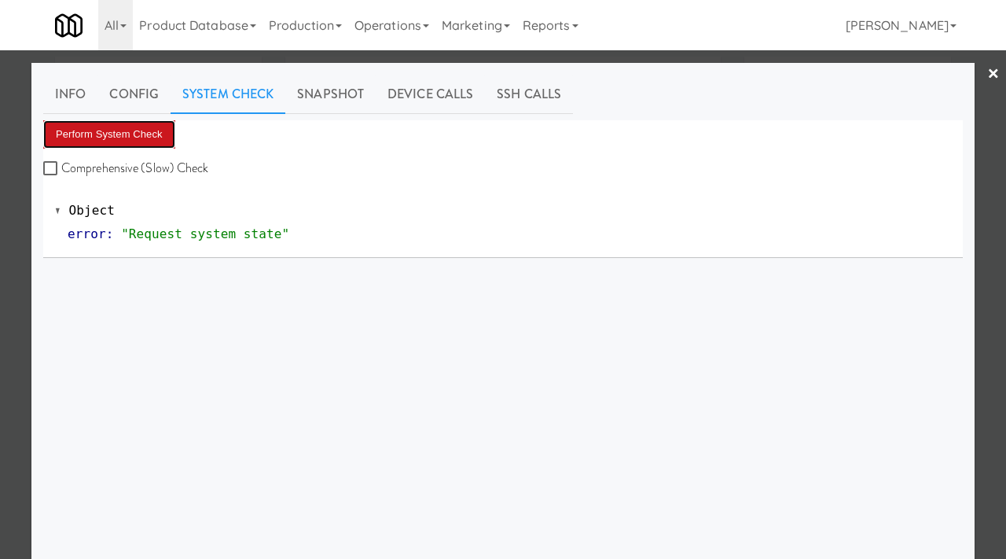
click at [123, 136] on button "Perform System Check" at bounding box center [109, 134] width 132 height 28
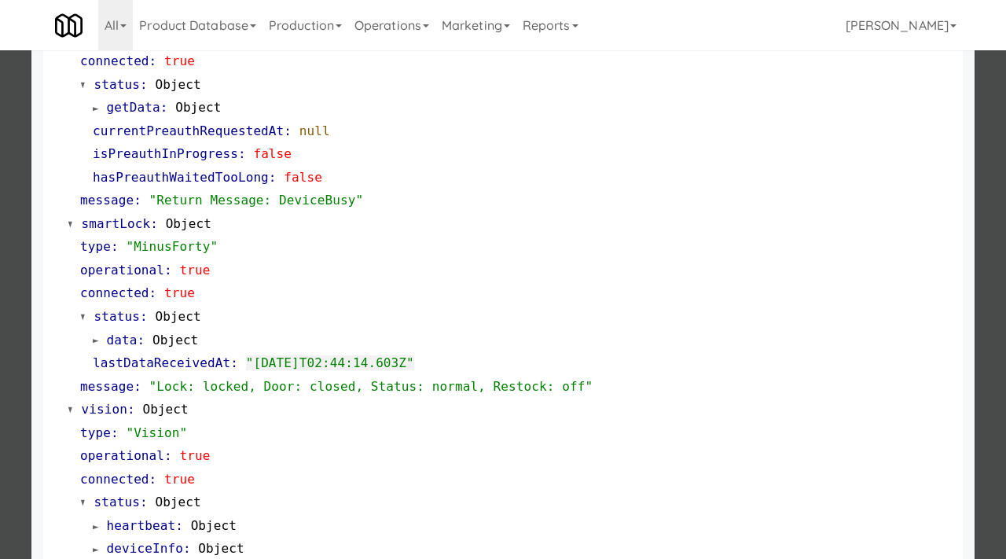
scroll to position [158, 0]
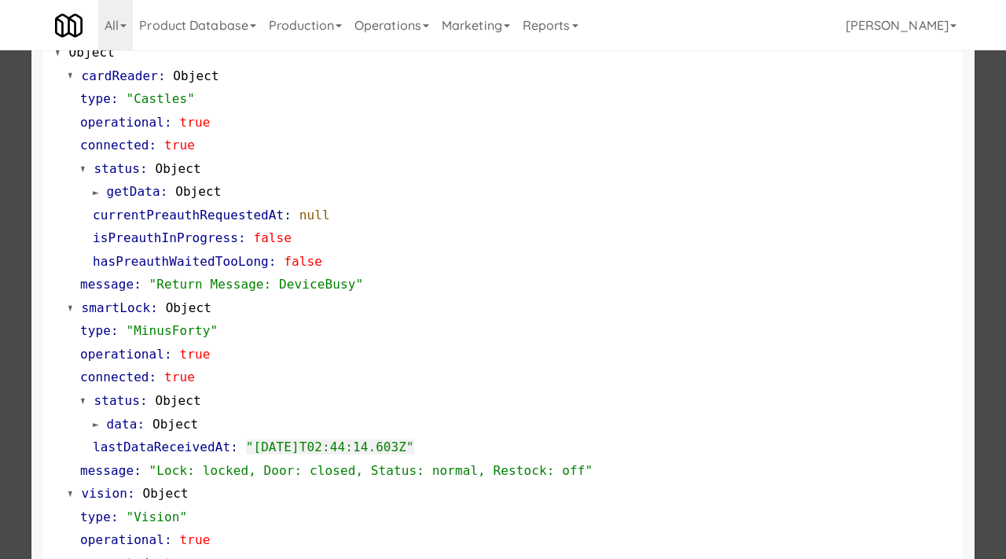
click at [15, 329] on div at bounding box center [503, 279] width 1006 height 559
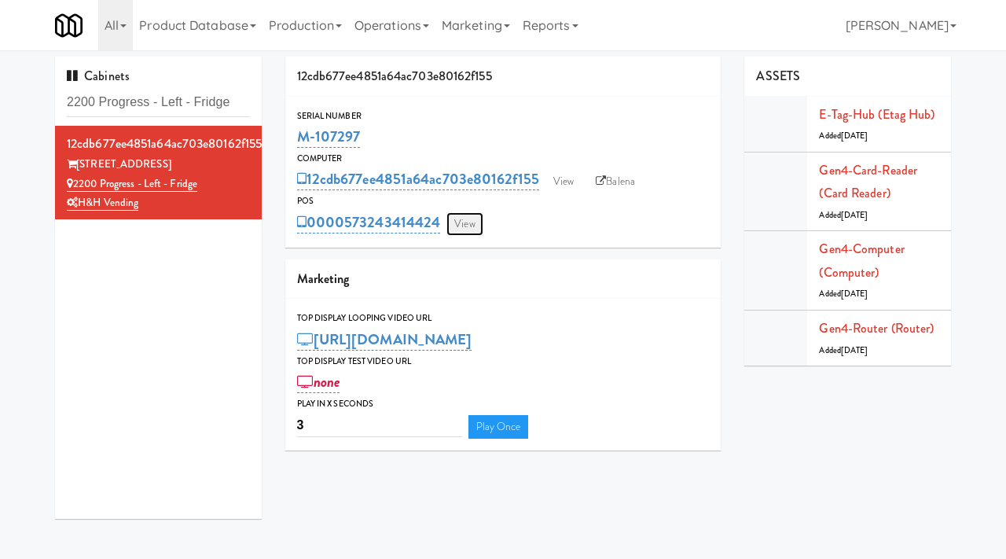
click at [463, 221] on link "View" at bounding box center [465, 224] width 36 height 24
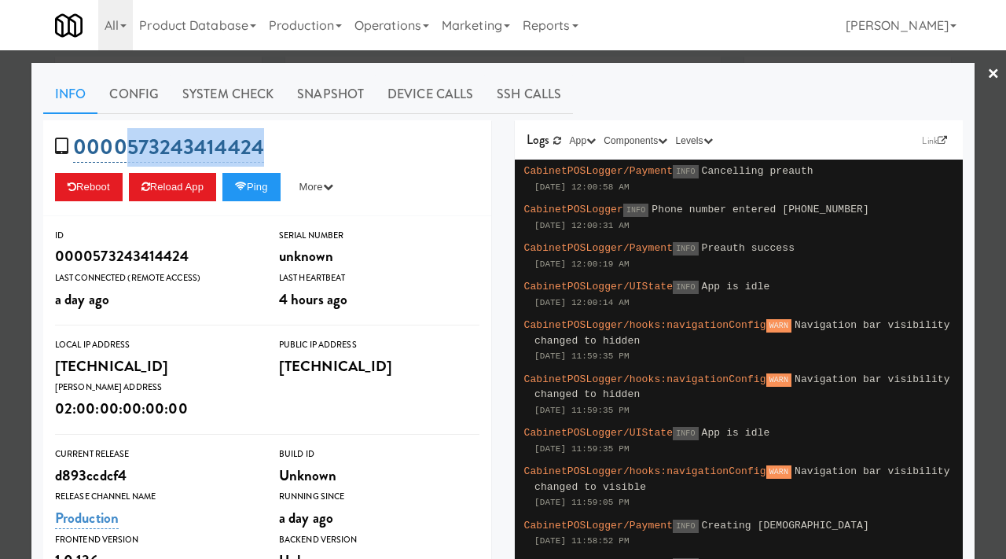
drag, startPoint x: 280, startPoint y: 140, endPoint x: 123, endPoint y: 150, distance: 156.8
click at [123, 150] on div "0000573243414424 Reboot Reload App Ping More Ping Server Restart Server Force R…" at bounding box center [267, 168] width 448 height 96
copy link "573243414424"
click at [415, 94] on link "Device Calls" at bounding box center [430, 94] width 109 height 39
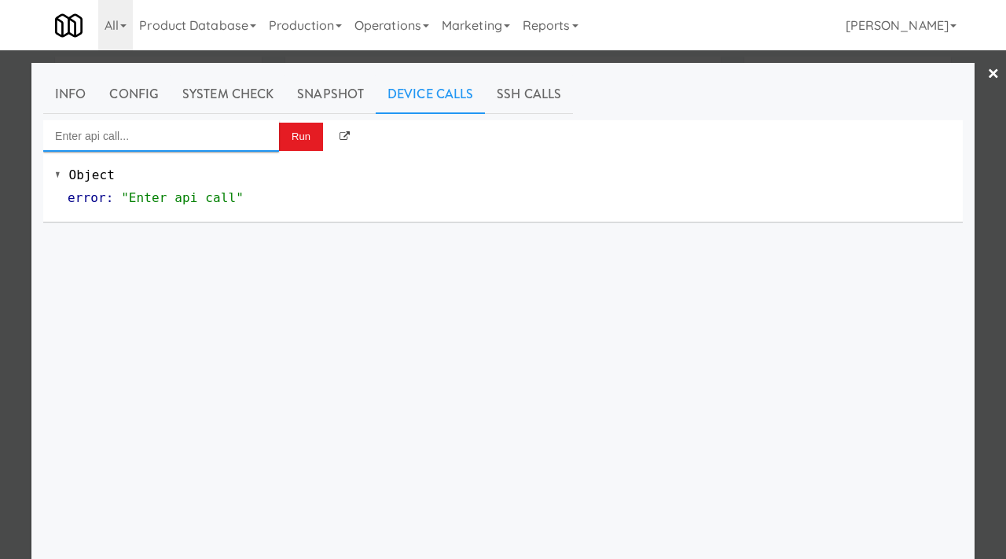
click at [198, 140] on input "Enter api call..." at bounding box center [161, 135] width 236 height 31
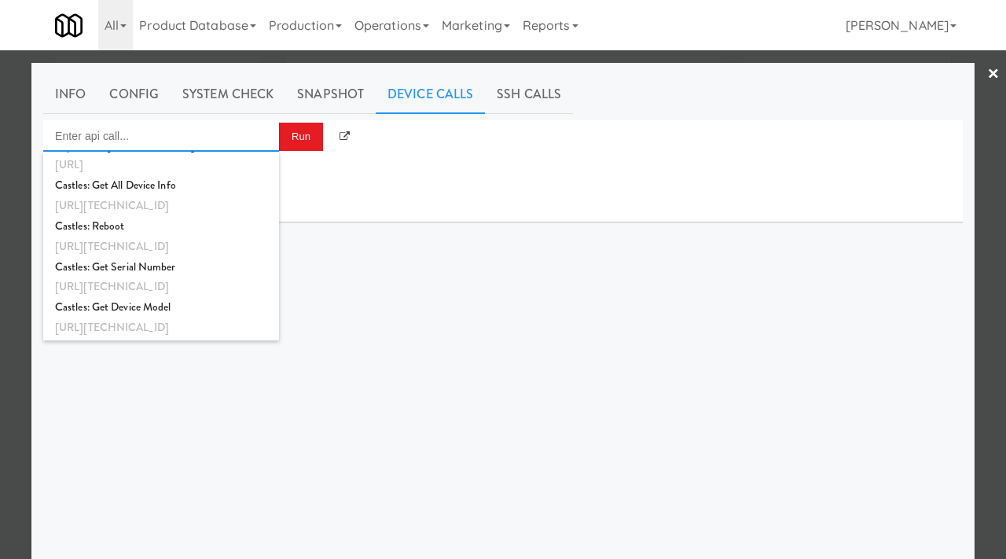
scroll to position [1222, 0]
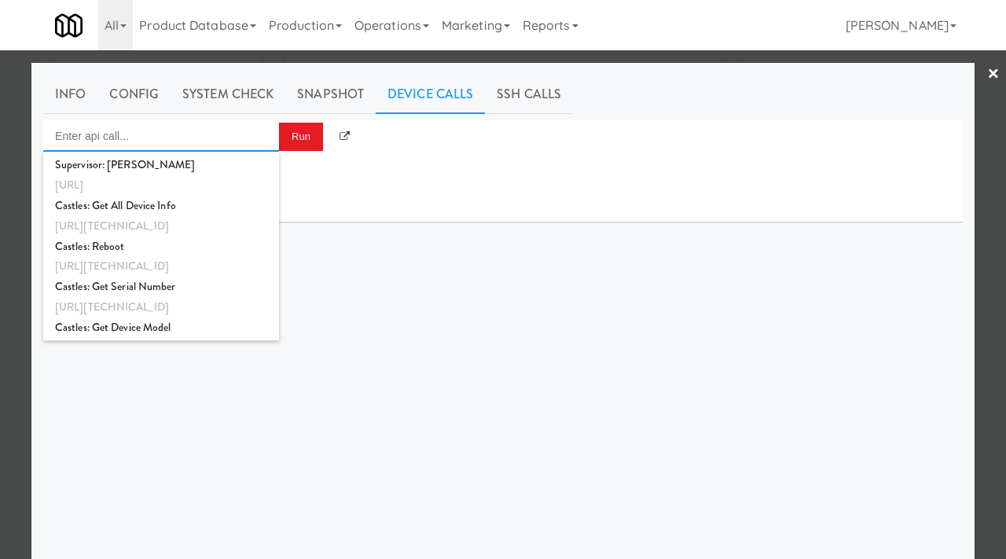
click at [186, 273] on div "http://192.168.11.4:3000/castles-sdk/reboot" at bounding box center [161, 266] width 212 height 20
type input "Castles: Reboot"
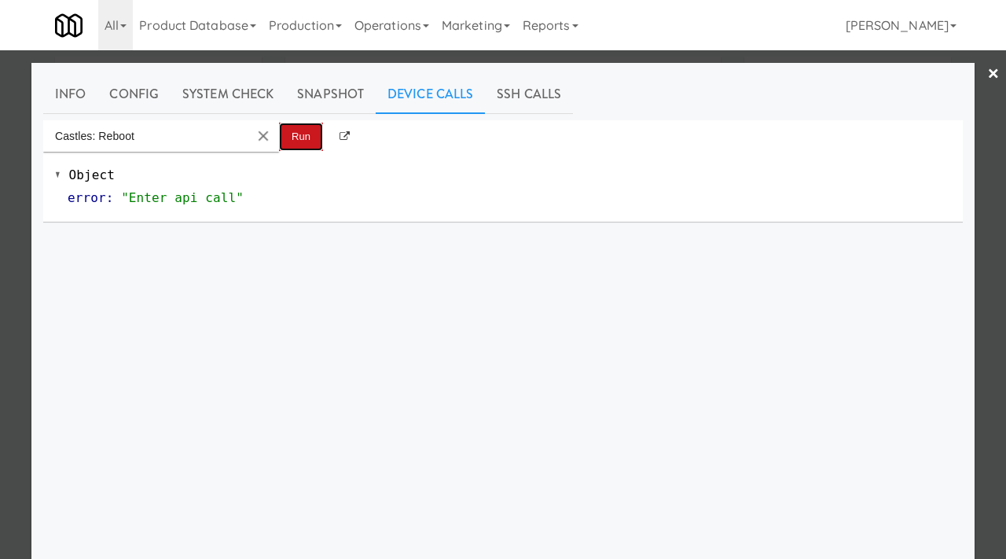
click at [300, 130] on button "Run" at bounding box center [301, 137] width 44 height 28
click at [246, 88] on link "System Check" at bounding box center [228, 94] width 115 height 39
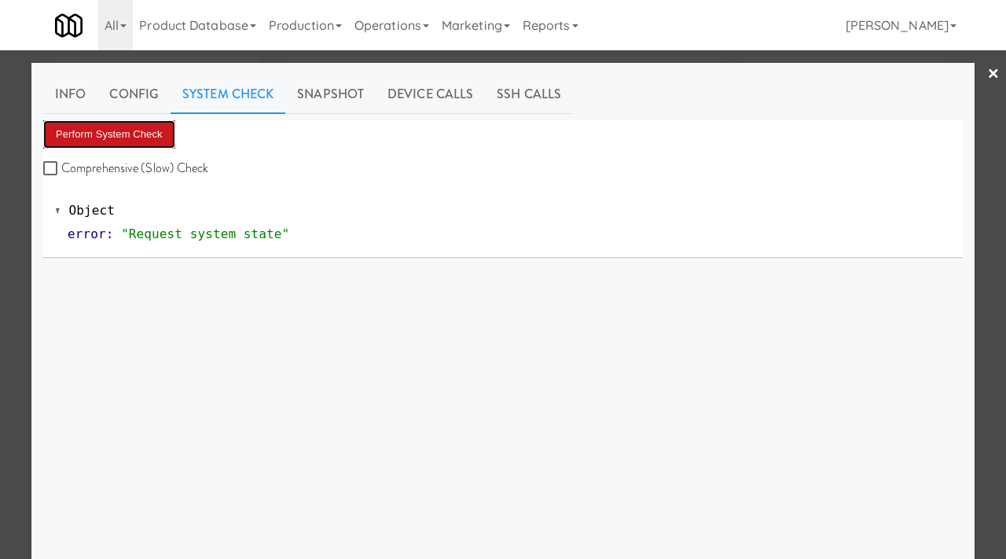
click at [153, 130] on button "Perform System Check" at bounding box center [109, 134] width 132 height 28
click at [135, 137] on button "Perform System Check" at bounding box center [109, 134] width 132 height 28
click at [147, 142] on button "Perform System Check" at bounding box center [109, 134] width 132 height 28
click at [20, 270] on div at bounding box center [503, 279] width 1006 height 559
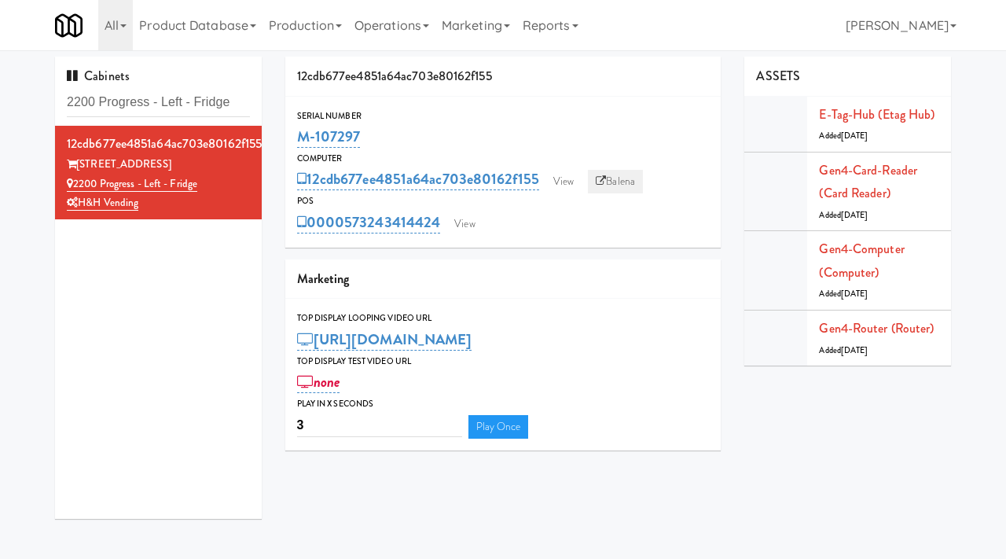
click at [638, 179] on link "Balena" at bounding box center [615, 182] width 55 height 24
click at [465, 232] on link "View" at bounding box center [465, 224] width 36 height 24
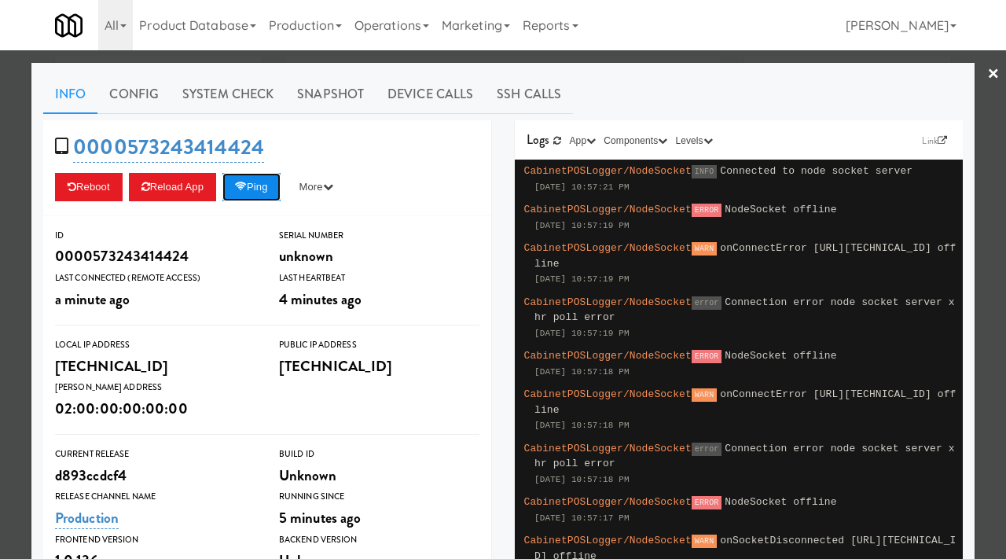
click at [244, 180] on button "Ping" at bounding box center [251, 187] width 58 height 28
click at [0, 269] on div at bounding box center [503, 279] width 1006 height 559
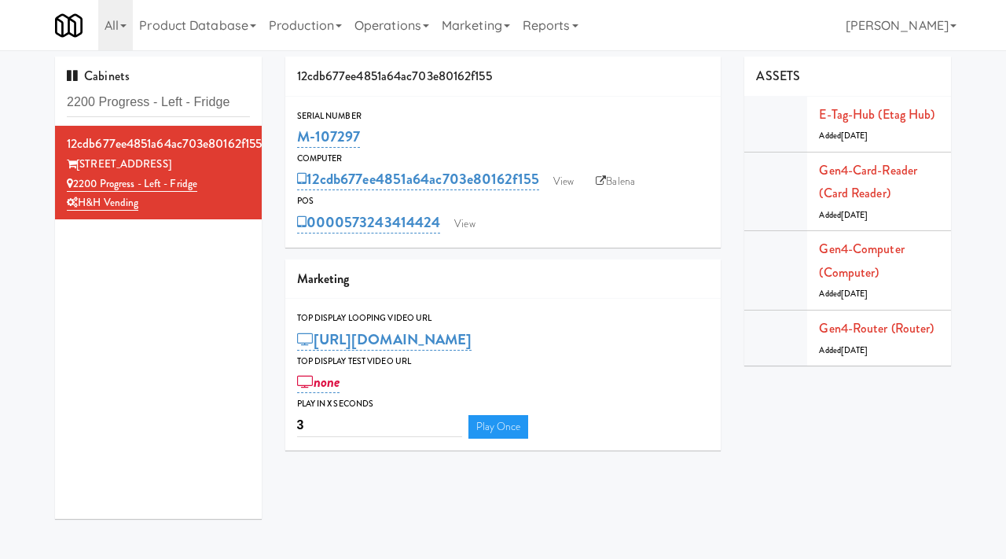
drag, startPoint x: 364, startPoint y: 130, endPoint x: 295, endPoint y: 135, distance: 69.3
click at [295, 135] on div "Serial Number M-107297" at bounding box center [503, 129] width 436 height 42
copy link "M-107297"
click at [241, 102] on input "2200 Progress - Left - Fridge" at bounding box center [158, 102] width 183 height 29
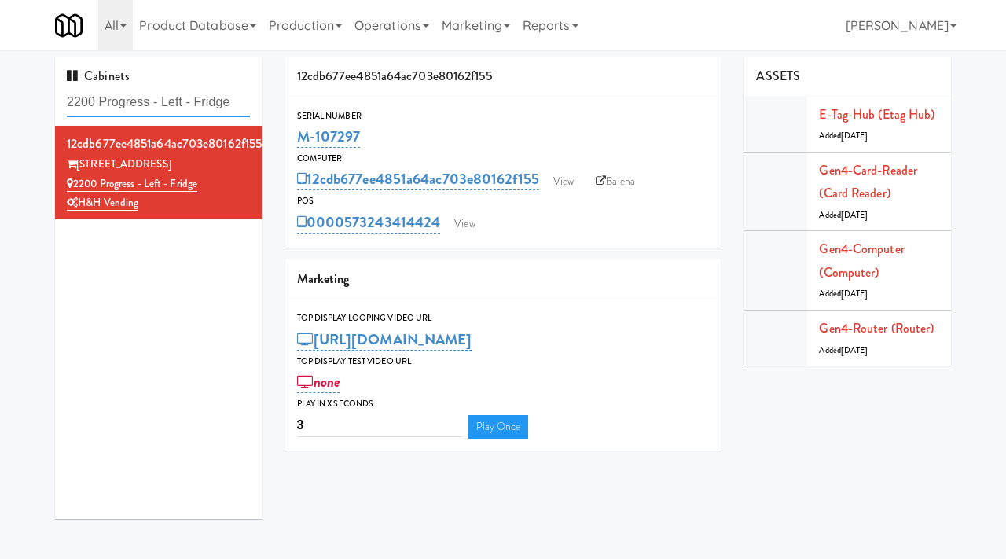
paste input "Estate - Cooler - Left"
type input "Estate - Cooler - Left"
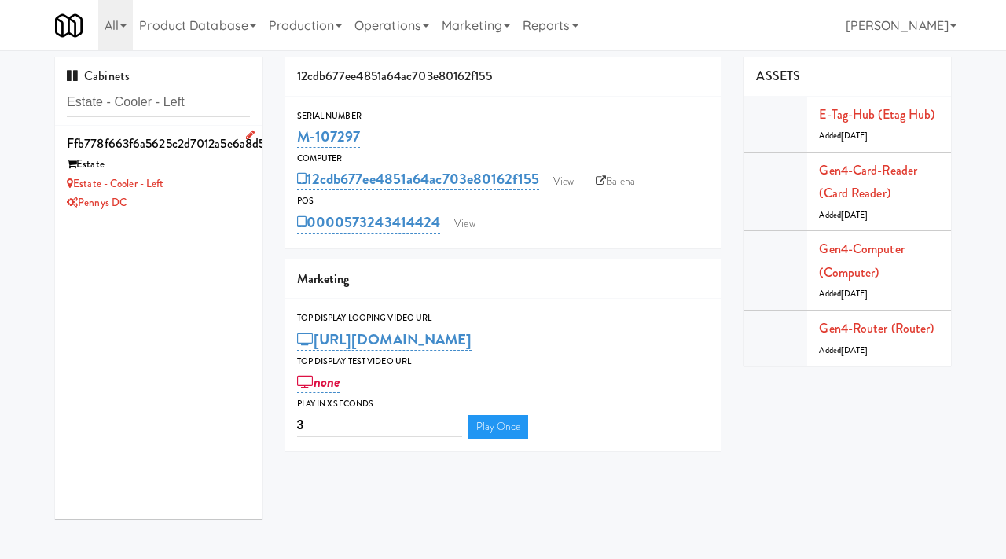
click at [238, 180] on div "Estate - Cooler - Left" at bounding box center [158, 185] width 183 height 20
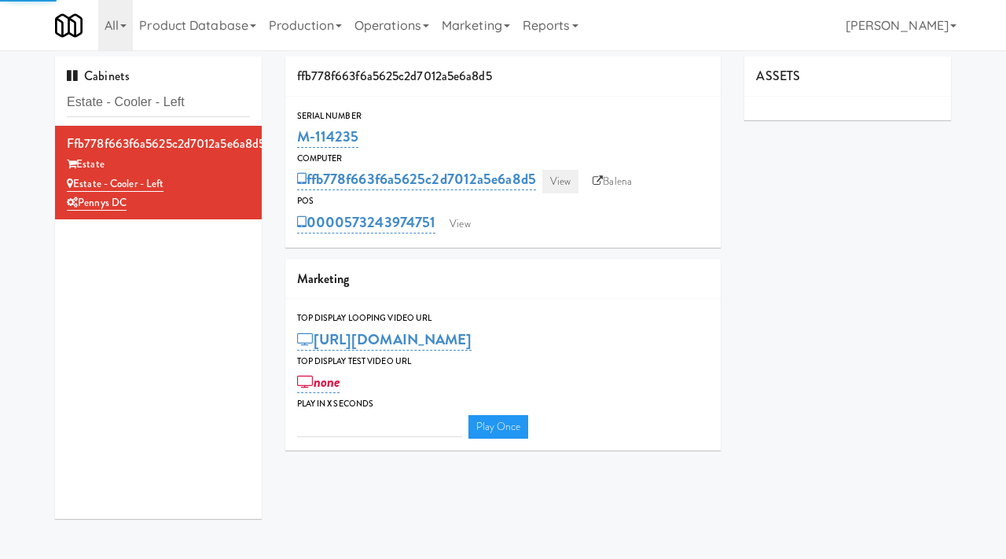
type input "3"
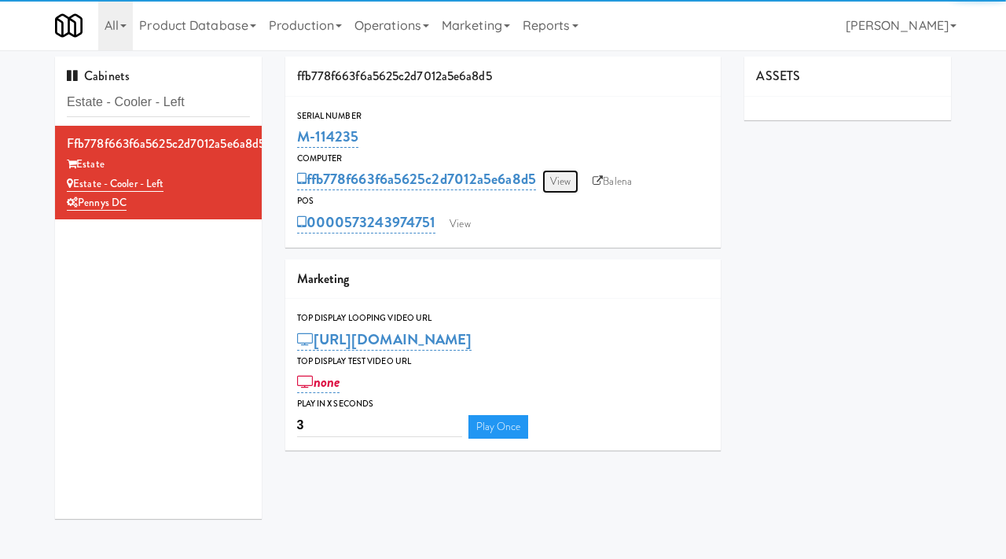
click at [565, 176] on link "View" at bounding box center [560, 182] width 36 height 24
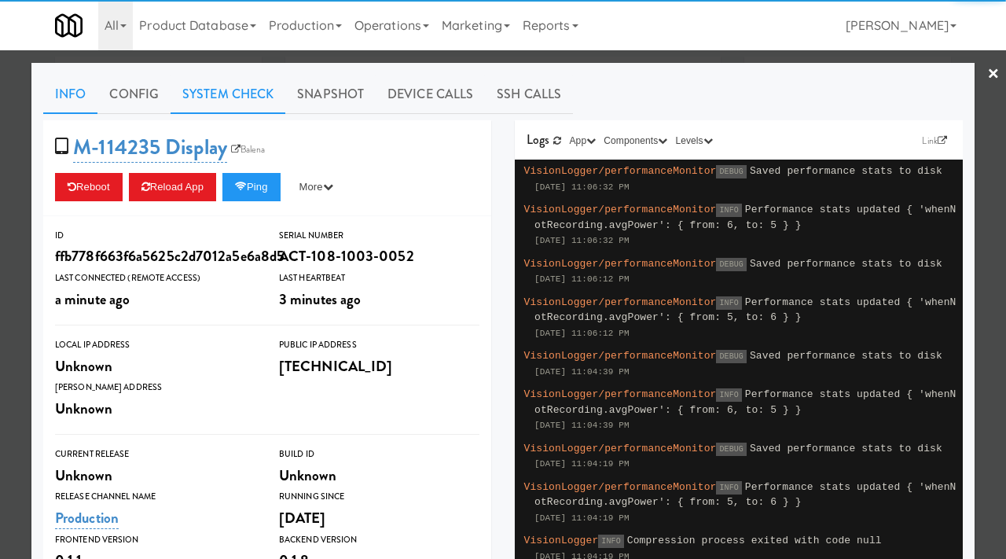
click at [253, 94] on link "System Check" at bounding box center [228, 94] width 115 height 39
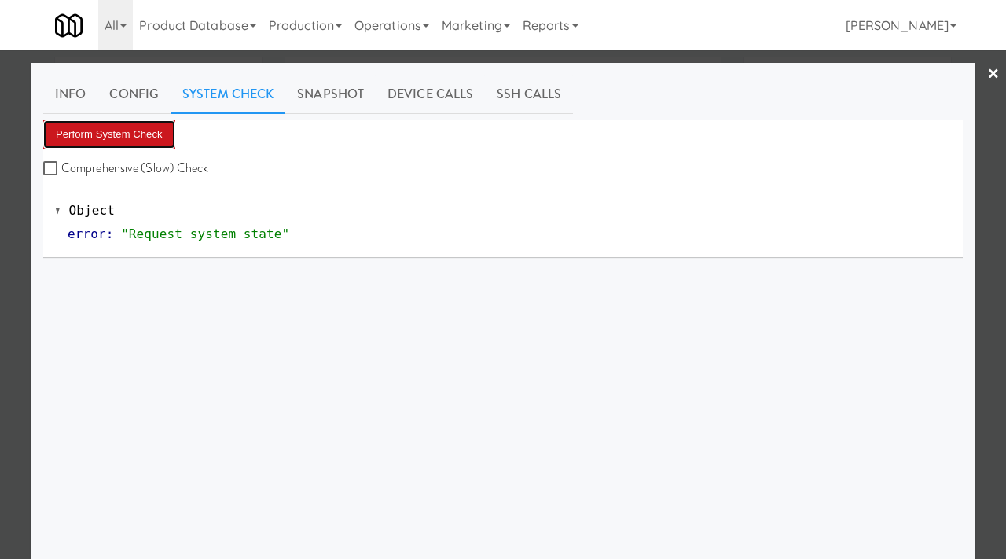
click at [127, 124] on button "Perform System Check" at bounding box center [109, 134] width 132 height 28
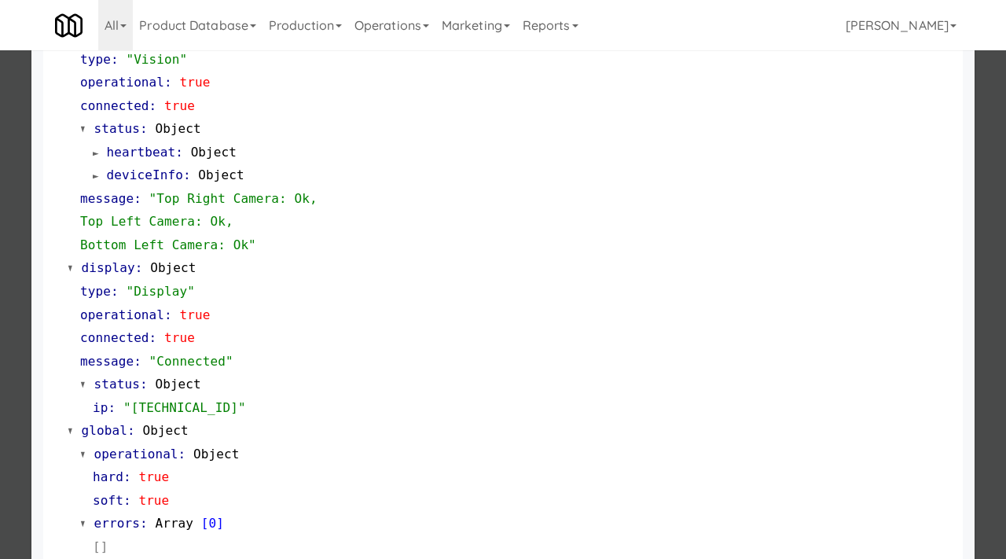
scroll to position [638, 0]
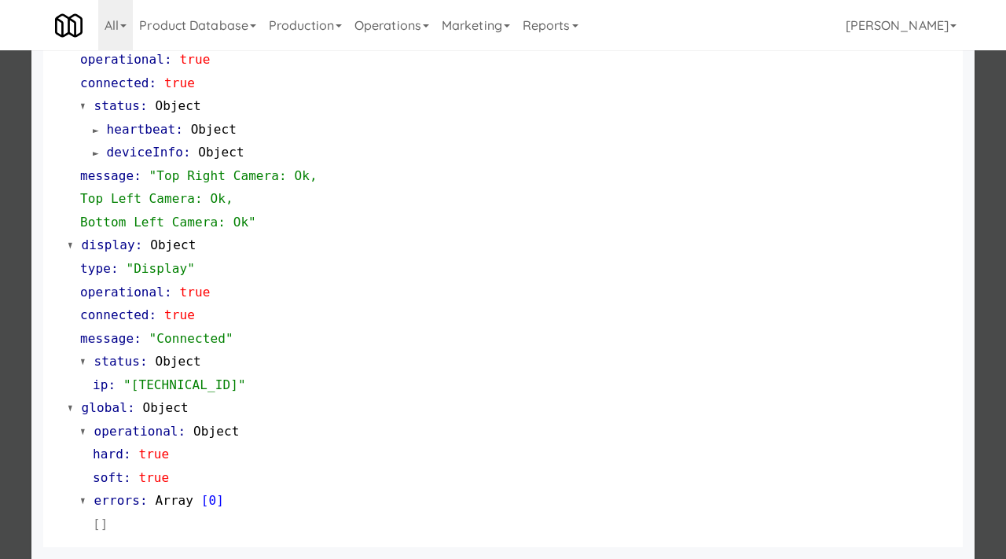
click at [0, 325] on div at bounding box center [503, 279] width 1006 height 559
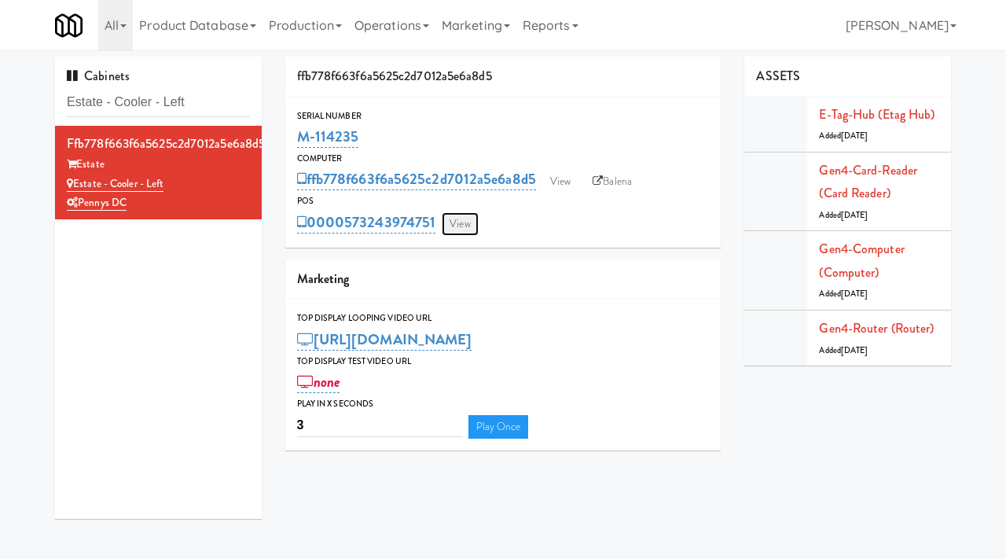
click at [460, 225] on link "View" at bounding box center [460, 224] width 36 height 24
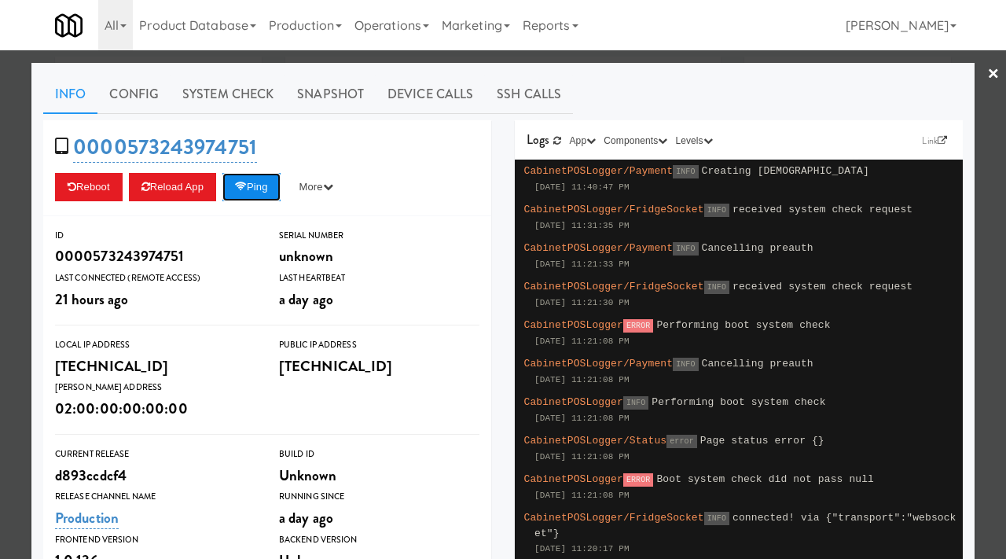
click at [263, 187] on button "Ping" at bounding box center [251, 187] width 58 height 28
click at [9, 262] on div at bounding box center [503, 279] width 1006 height 559
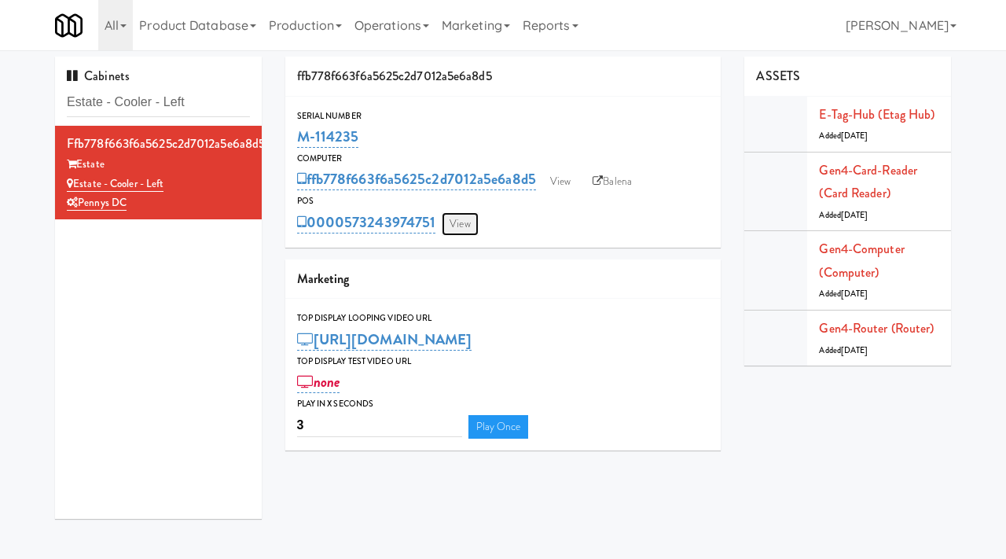
click at [473, 225] on link "View" at bounding box center [460, 224] width 36 height 24
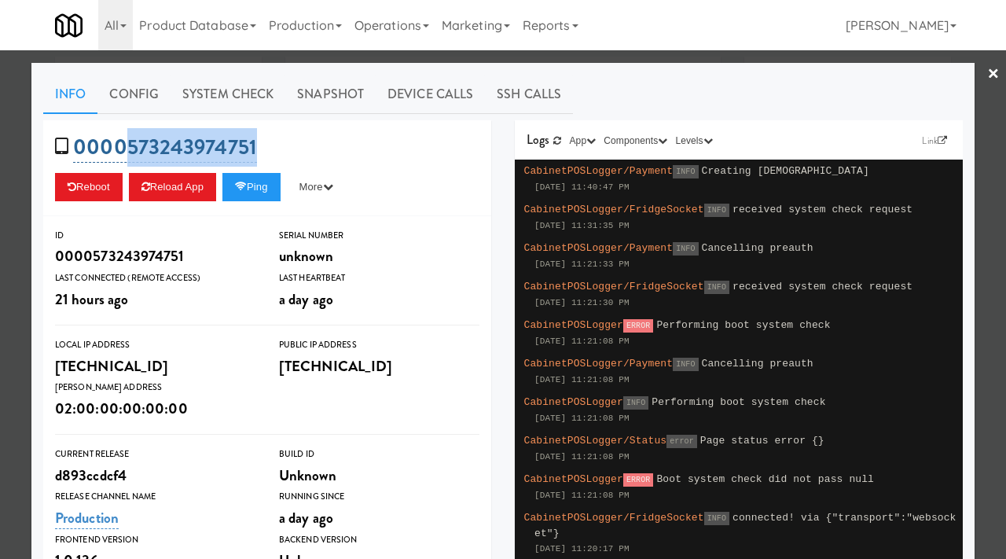
drag, startPoint x: 264, startPoint y: 149, endPoint x: 129, endPoint y: 148, distance: 135.2
click at [129, 148] on div "0000573243974751 Reboot Reload App Ping More Ping Server Restart Server Force R…" at bounding box center [267, 168] width 448 height 96
copy link "573243974751"
click at [235, 99] on link "System Check" at bounding box center [228, 94] width 115 height 39
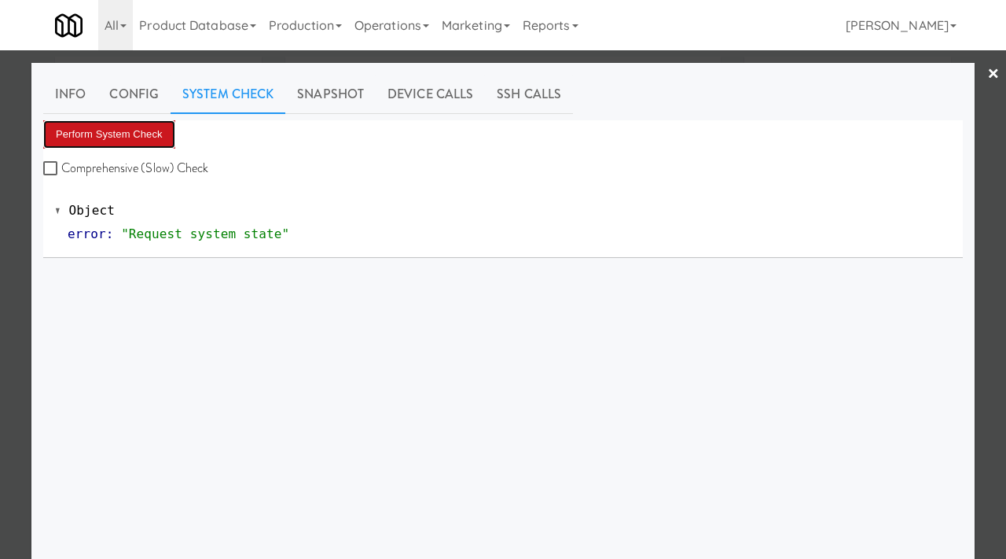
click at [145, 138] on button "Perform System Check" at bounding box center [109, 134] width 132 height 28
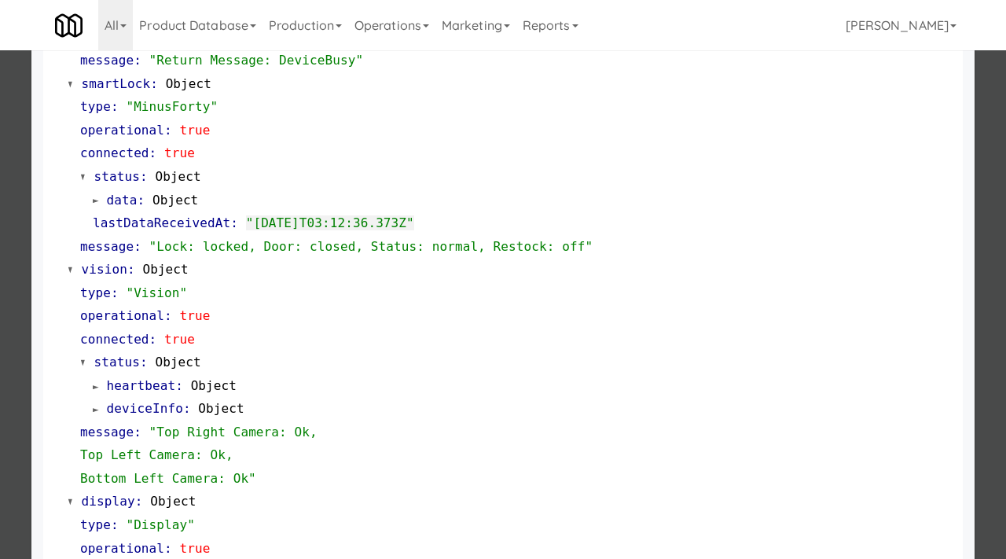
scroll to position [295, 0]
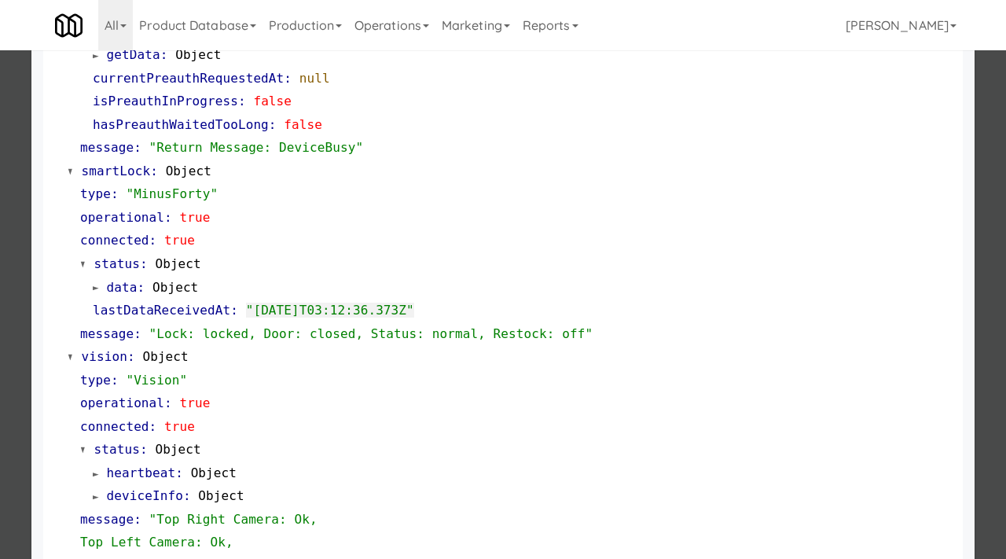
click at [0, 356] on div at bounding box center [503, 279] width 1006 height 559
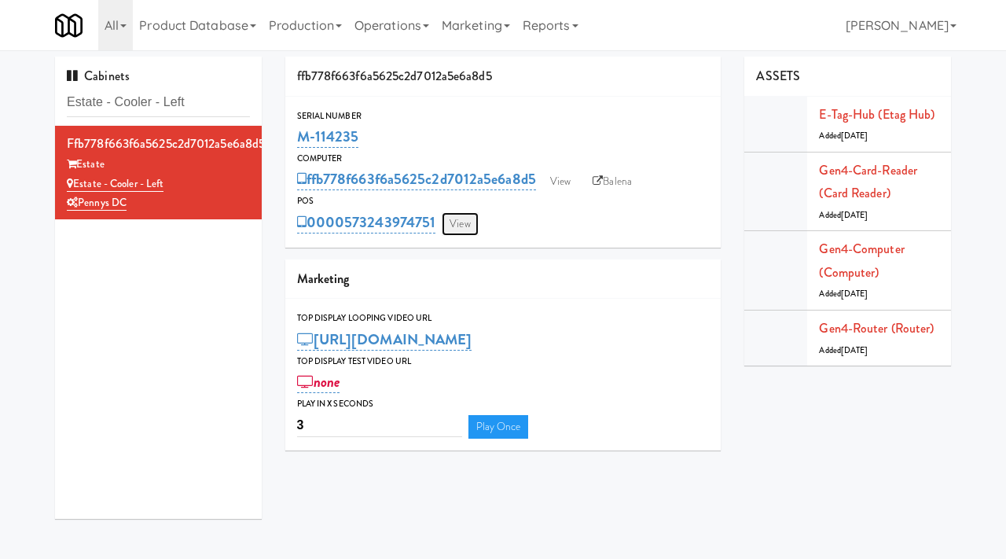
click at [469, 219] on link "View" at bounding box center [460, 224] width 36 height 24
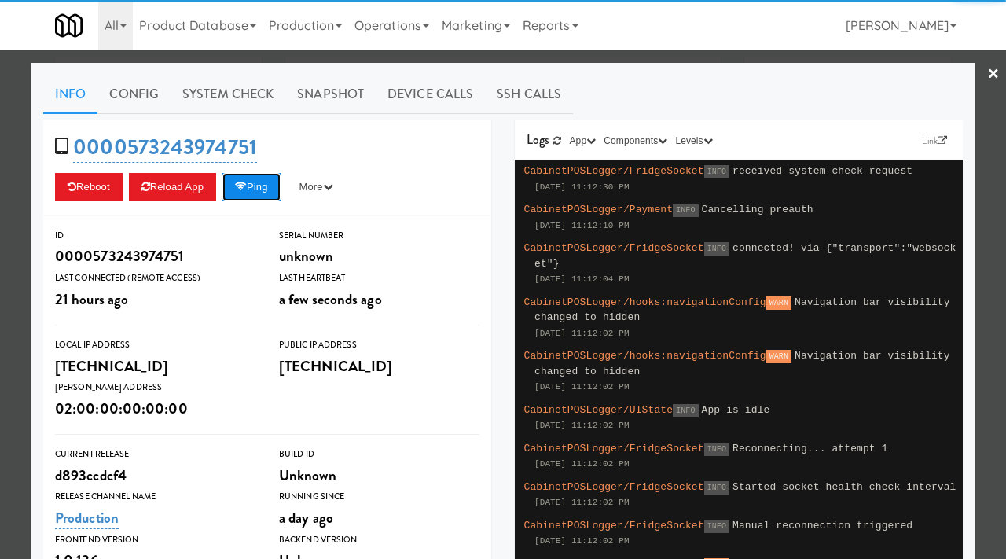
click at [263, 187] on button "Ping" at bounding box center [251, 187] width 58 height 28
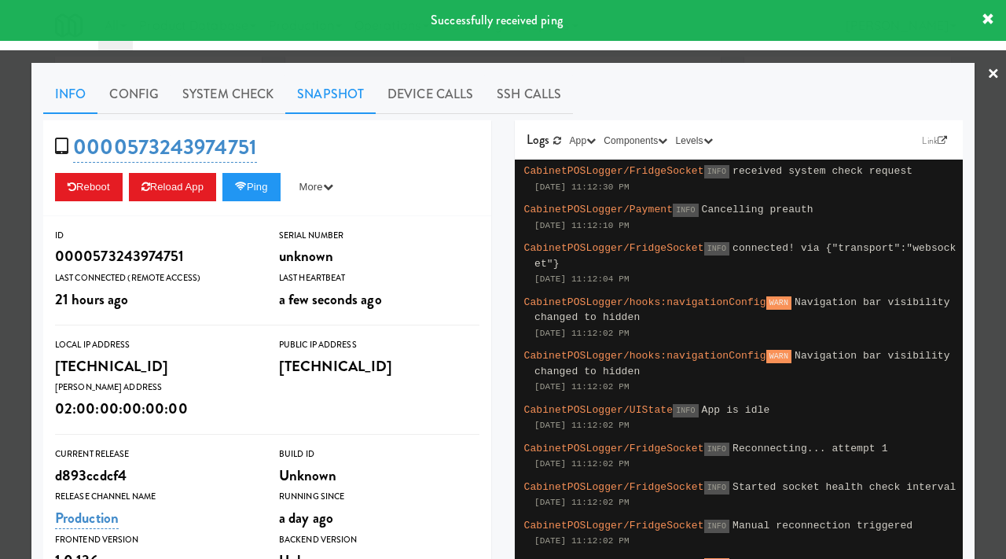
click at [320, 86] on link "Snapshot" at bounding box center [330, 94] width 90 height 39
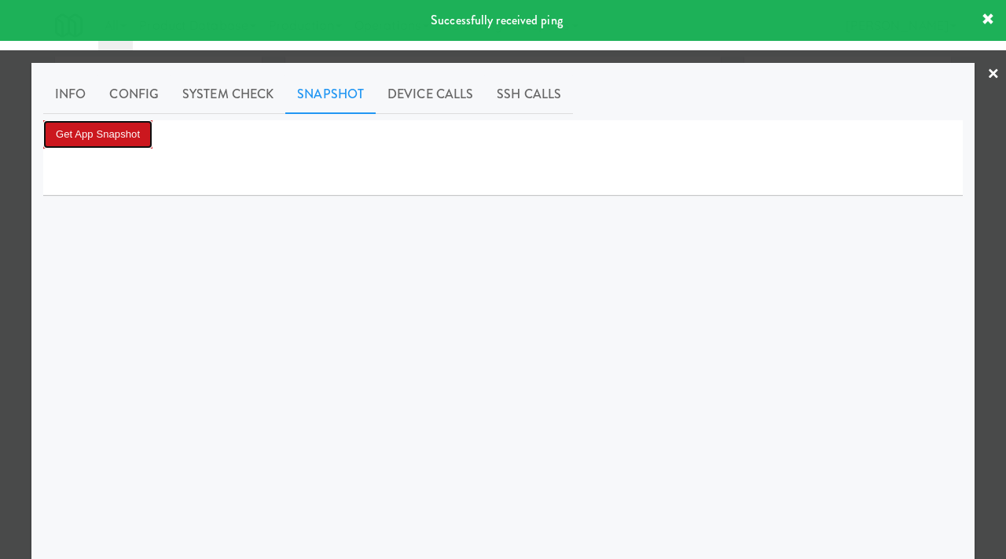
click at [101, 132] on button "Get App Snapshot" at bounding box center [97, 134] width 109 height 28
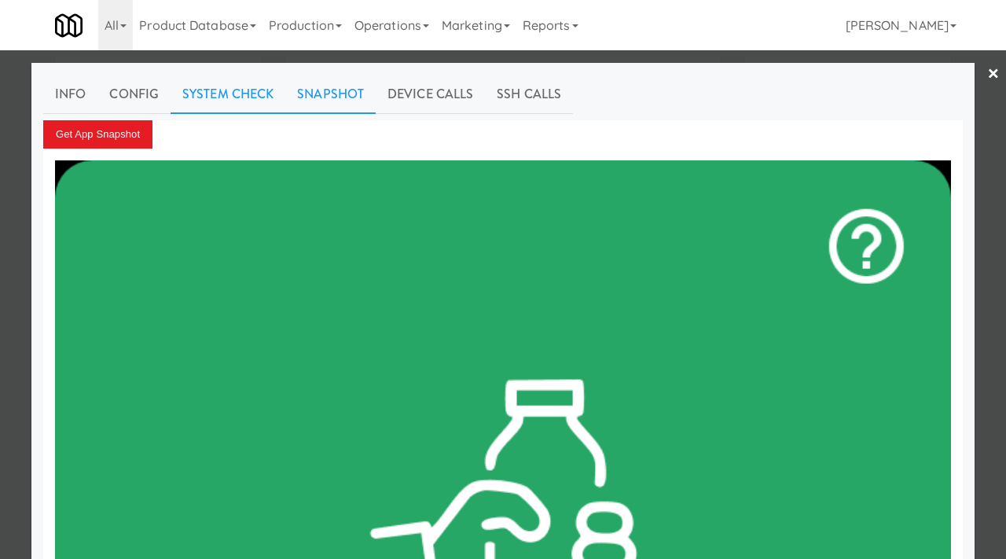
click at [213, 94] on link "System Check" at bounding box center [228, 94] width 115 height 39
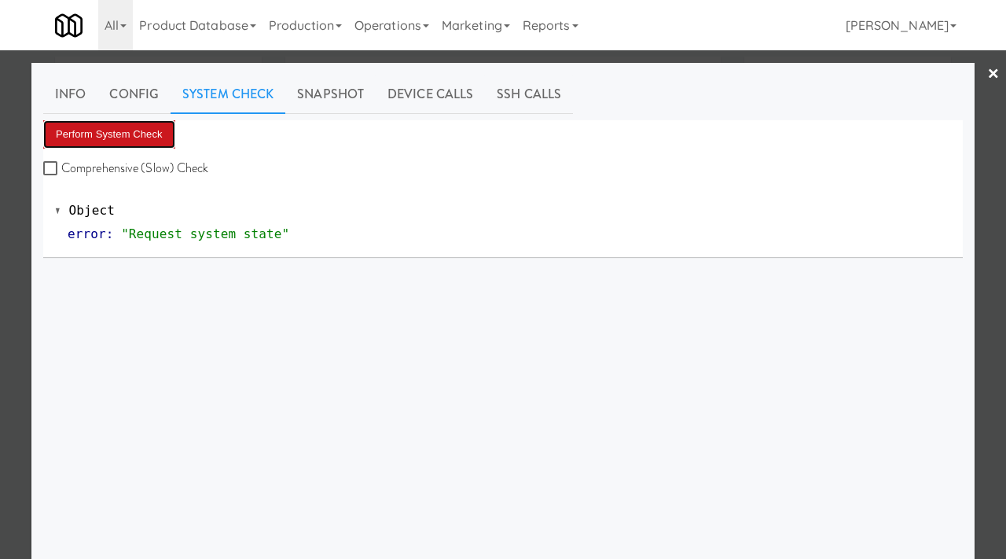
click at [102, 131] on button "Perform System Check" at bounding box center [109, 134] width 132 height 28
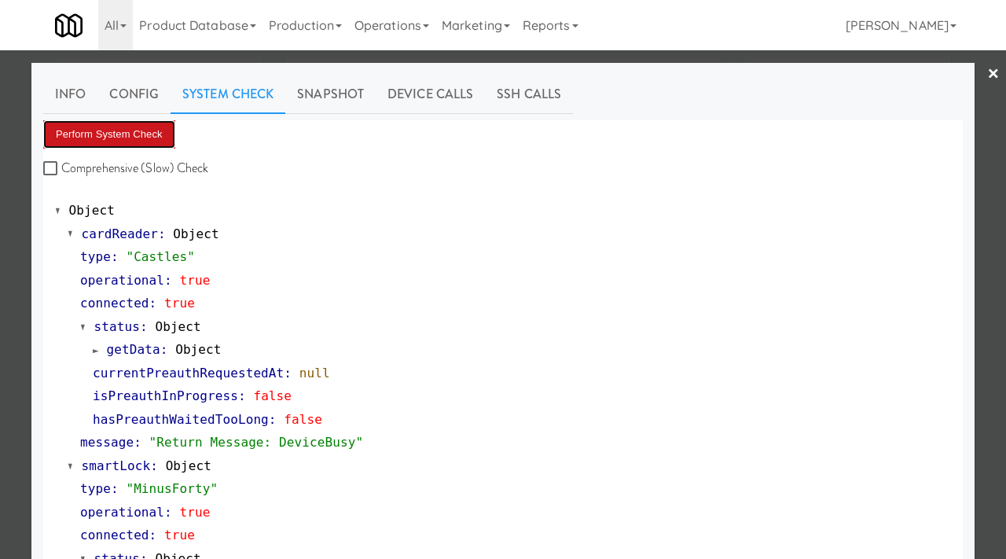
click at [114, 132] on button "Perform System Check" at bounding box center [109, 134] width 132 height 28
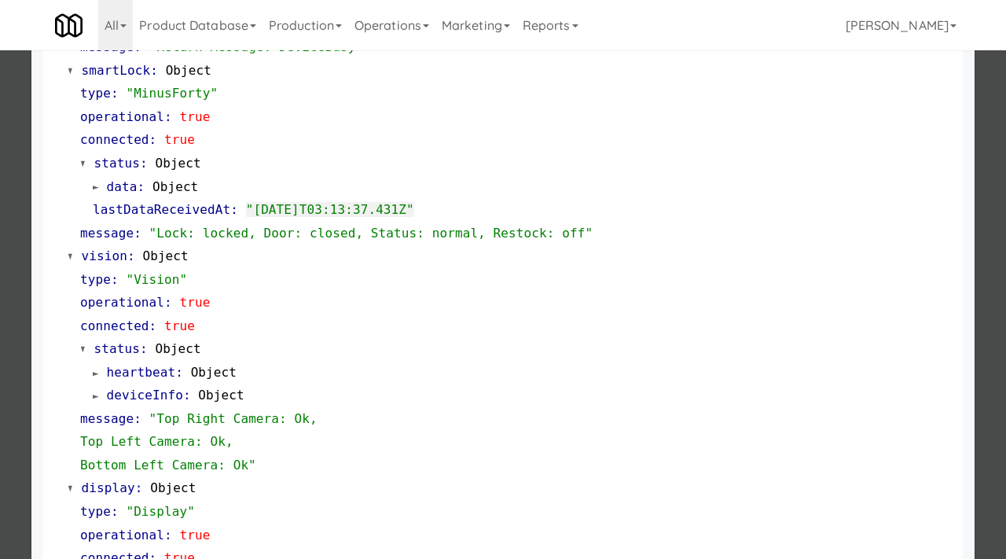
scroll to position [409, 0]
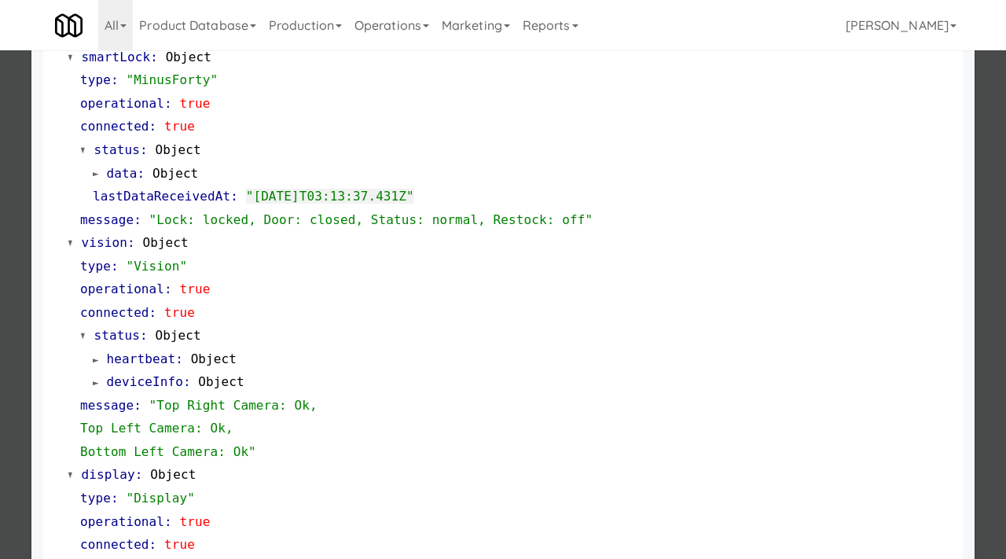
click at [22, 350] on div at bounding box center [503, 279] width 1006 height 559
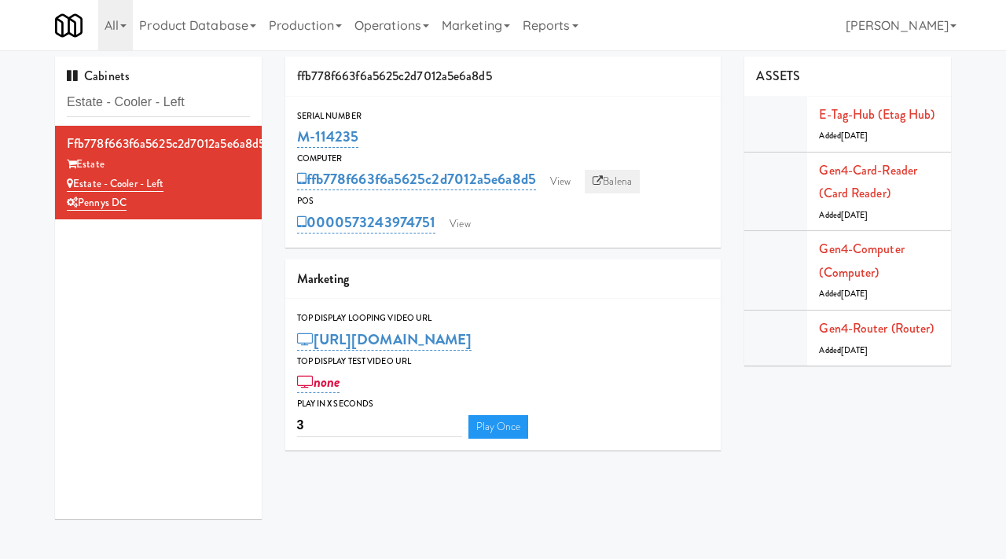
click at [622, 179] on link "Balena" at bounding box center [612, 182] width 55 height 24
drag, startPoint x: 367, startPoint y: 136, endPoint x: 301, endPoint y: 142, distance: 66.3
click at [301, 142] on div "M-114235" at bounding box center [503, 136] width 413 height 27
copy link "M-114235"
click at [470, 226] on link "View" at bounding box center [460, 224] width 36 height 24
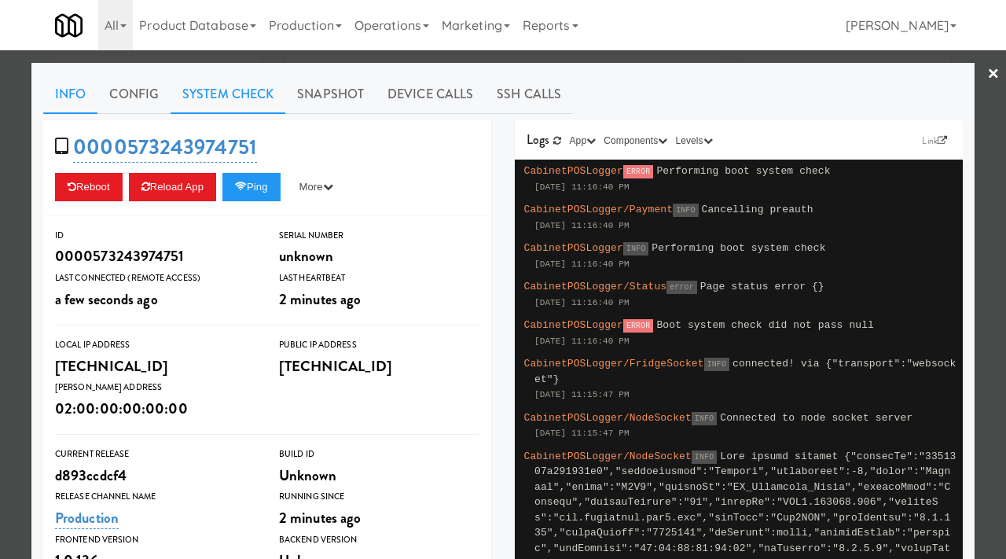
click at [218, 97] on link "System Check" at bounding box center [228, 94] width 115 height 39
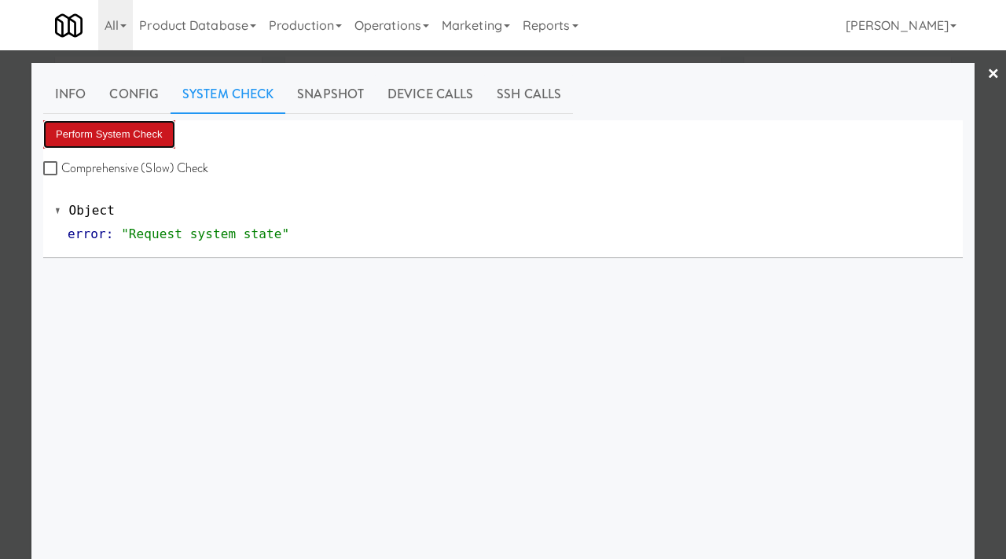
click at [143, 132] on button "Perform System Check" at bounding box center [109, 134] width 132 height 28
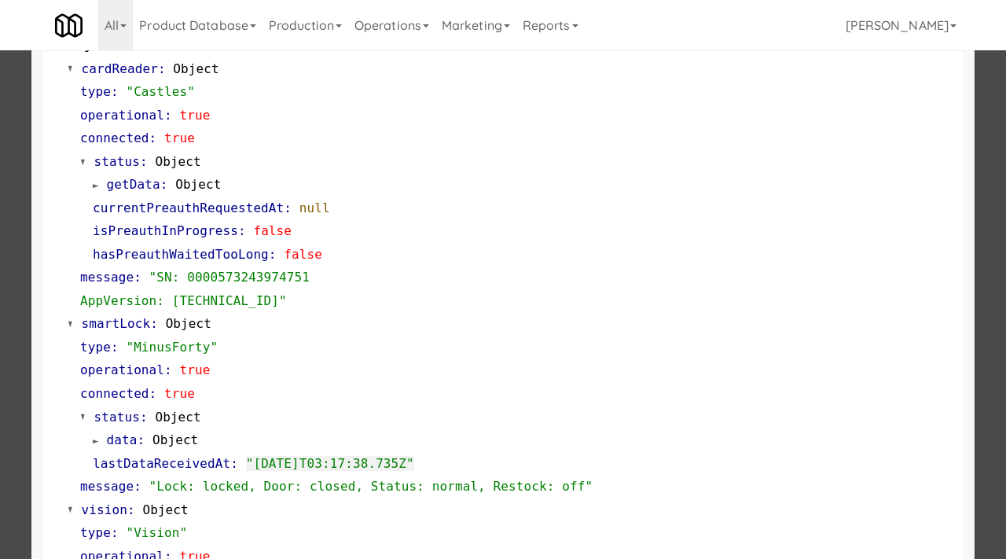
scroll to position [166, 0]
click at [25, 225] on div at bounding box center [503, 279] width 1006 height 559
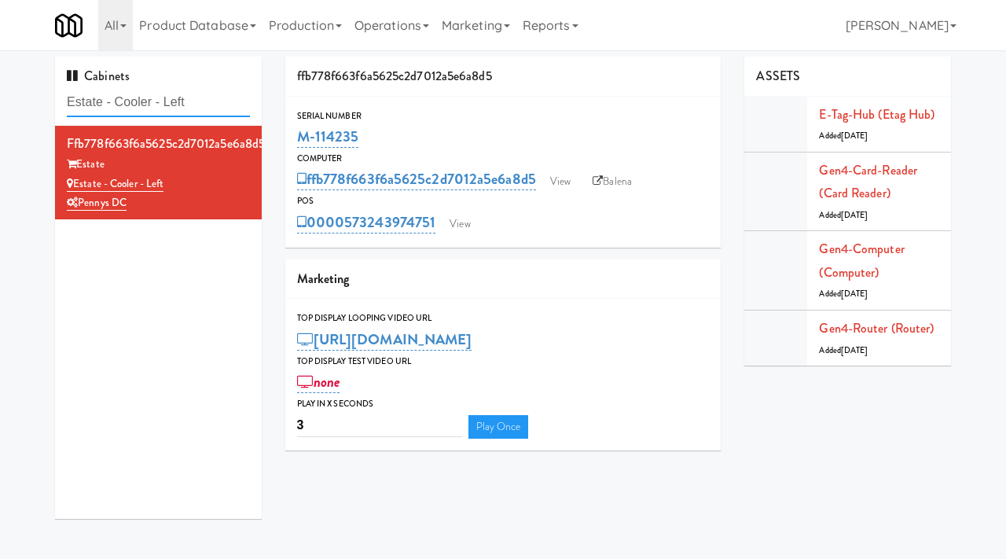
drag, startPoint x: 203, startPoint y: 101, endPoint x: 65, endPoint y: 105, distance: 137.6
click at [65, 105] on div "Cabinets Estate - Cooler - Left" at bounding box center [158, 91] width 207 height 69
paste input "2200 Progress - Left - Fridge"
type input "2200 Progress - Left - Fridge"
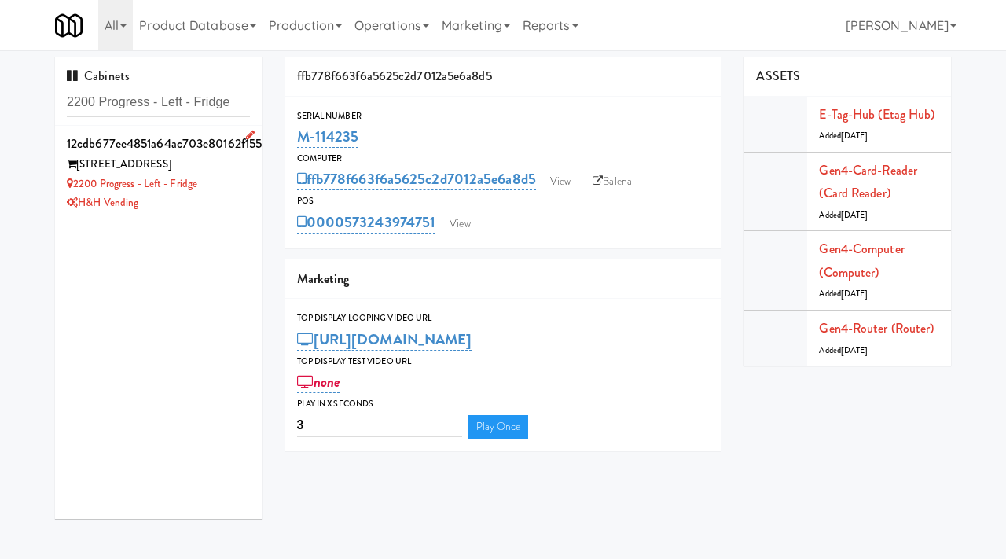
click at [238, 179] on div "2200 Progress - Left - Fridge" at bounding box center [158, 185] width 183 height 20
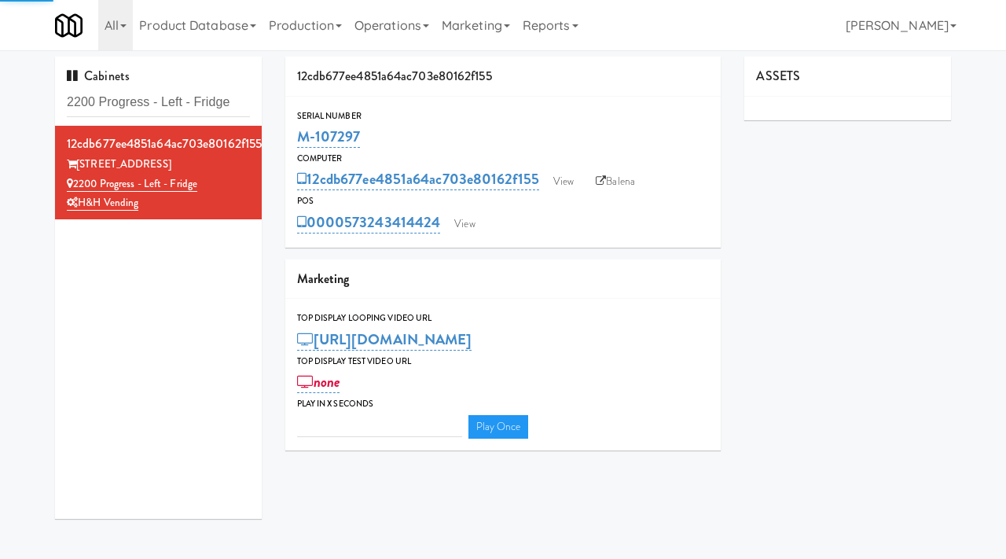
type input "3"
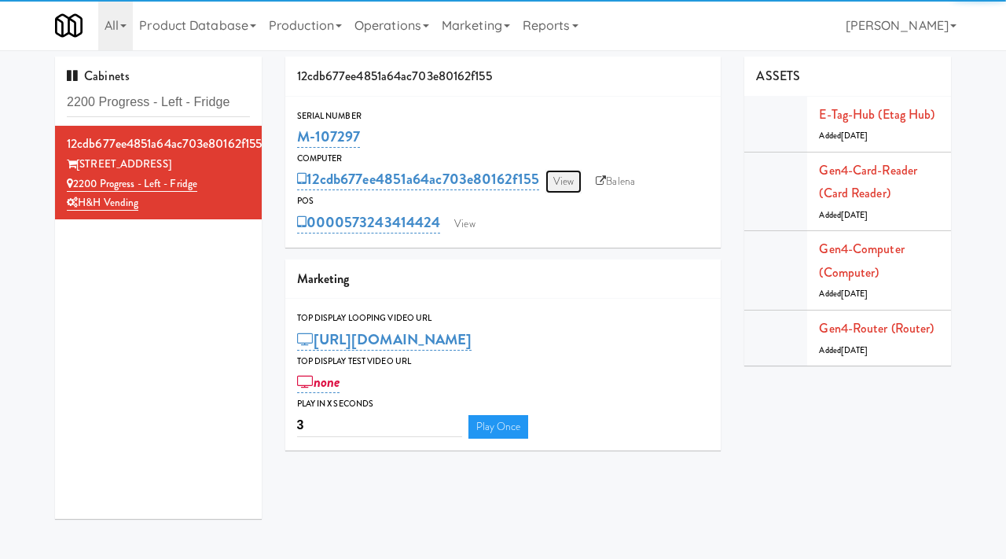
click at [569, 186] on link "View" at bounding box center [564, 182] width 36 height 24
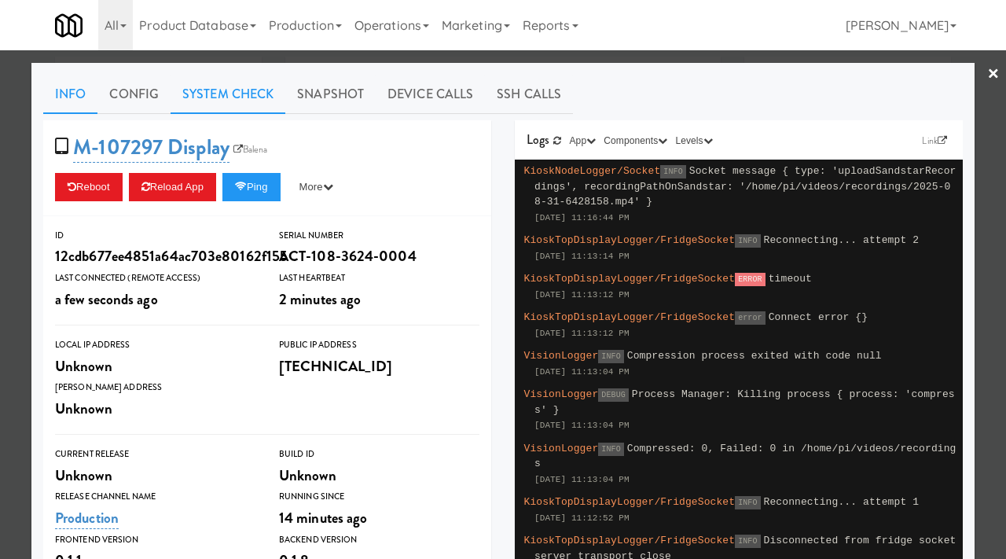
click at [221, 96] on link "System Check" at bounding box center [228, 94] width 115 height 39
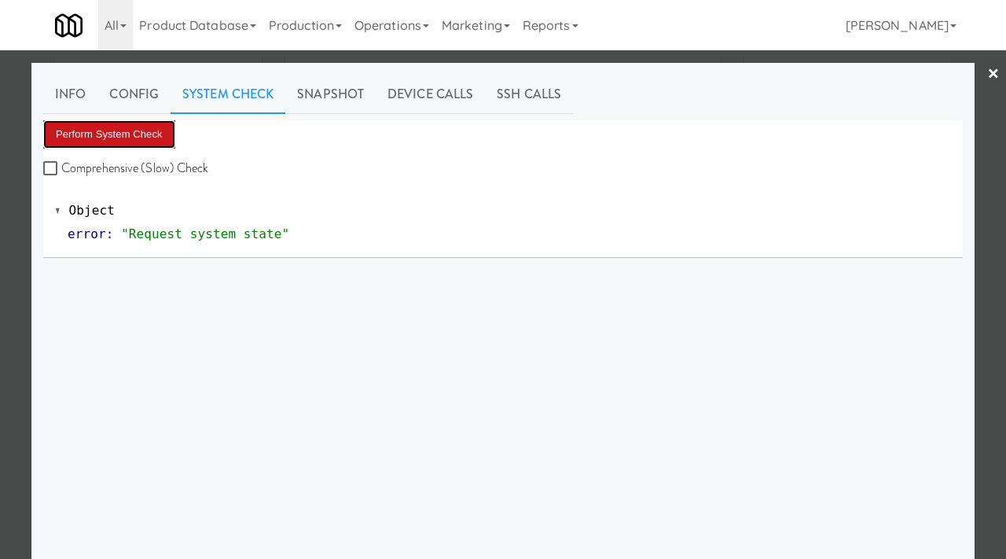
click at [127, 130] on button "Perform System Check" at bounding box center [109, 134] width 132 height 28
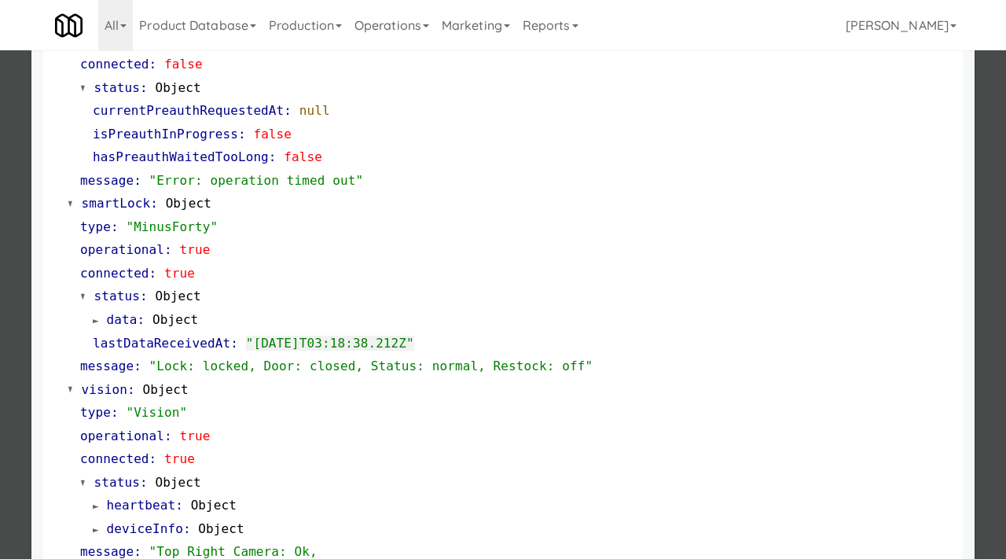
scroll to position [616, 0]
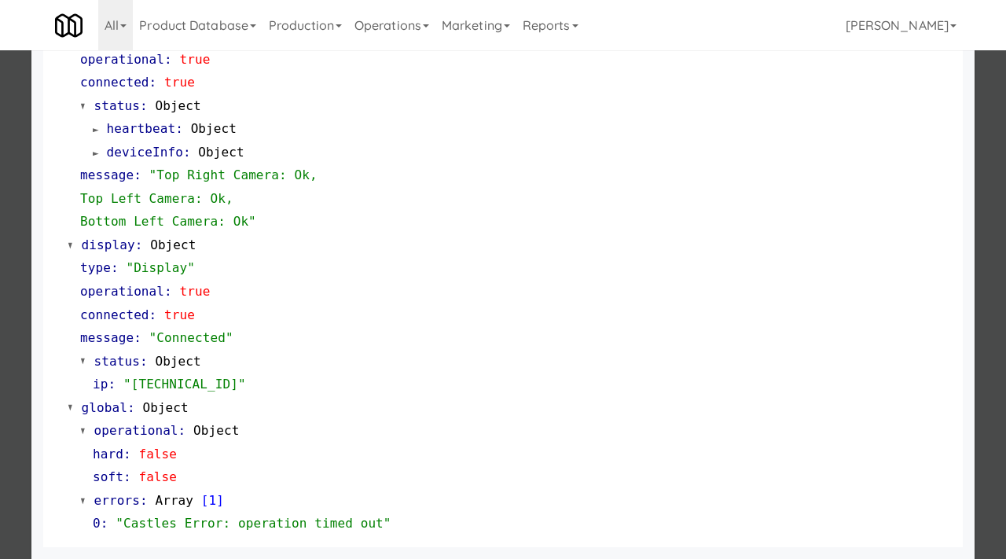
click at [0, 397] on div at bounding box center [503, 279] width 1006 height 559
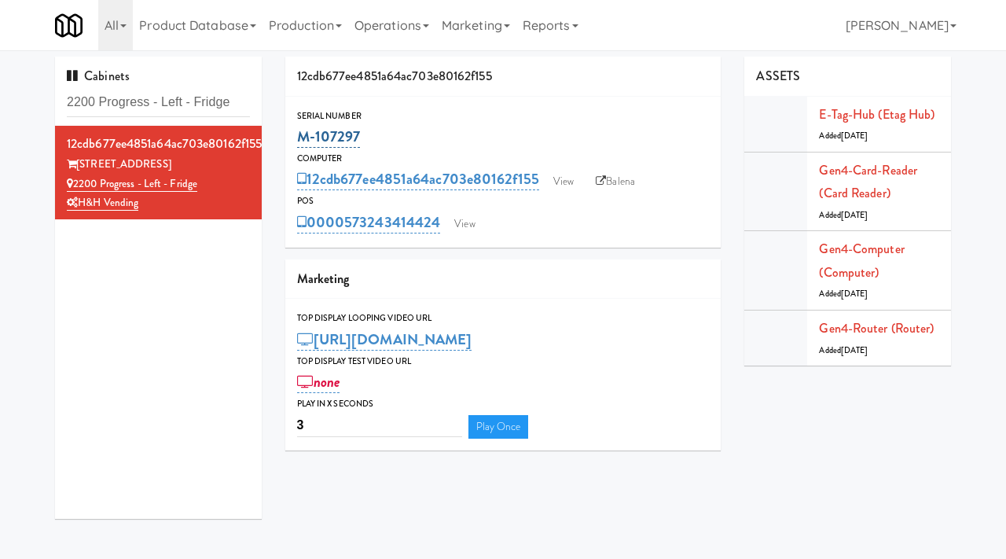
drag, startPoint x: 373, startPoint y: 140, endPoint x: 299, endPoint y: 139, distance: 74.7
click at [299, 139] on div "M-107297" at bounding box center [503, 136] width 413 height 27
copy link "M-107297"
click at [468, 226] on link "View" at bounding box center [465, 224] width 36 height 24
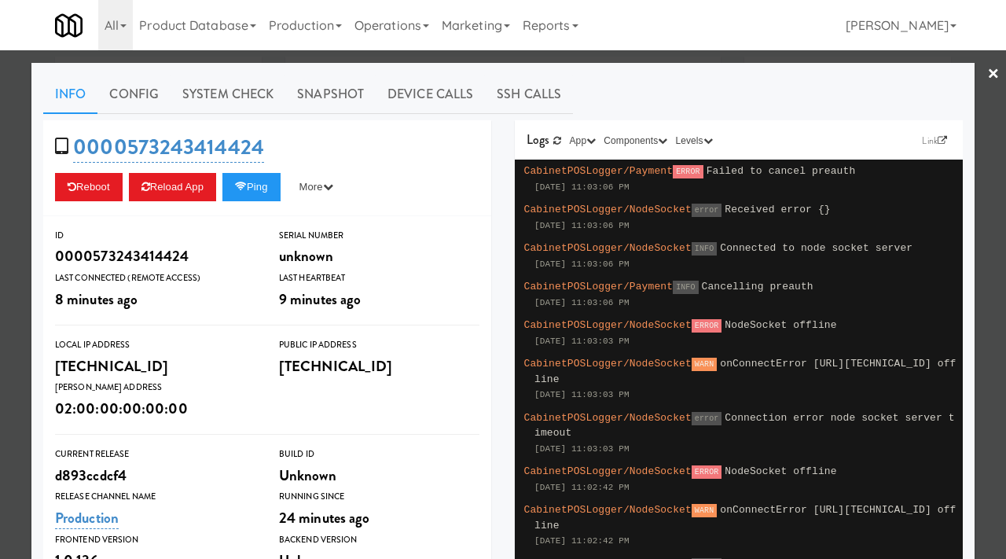
click at [0, 188] on div at bounding box center [503, 279] width 1006 height 559
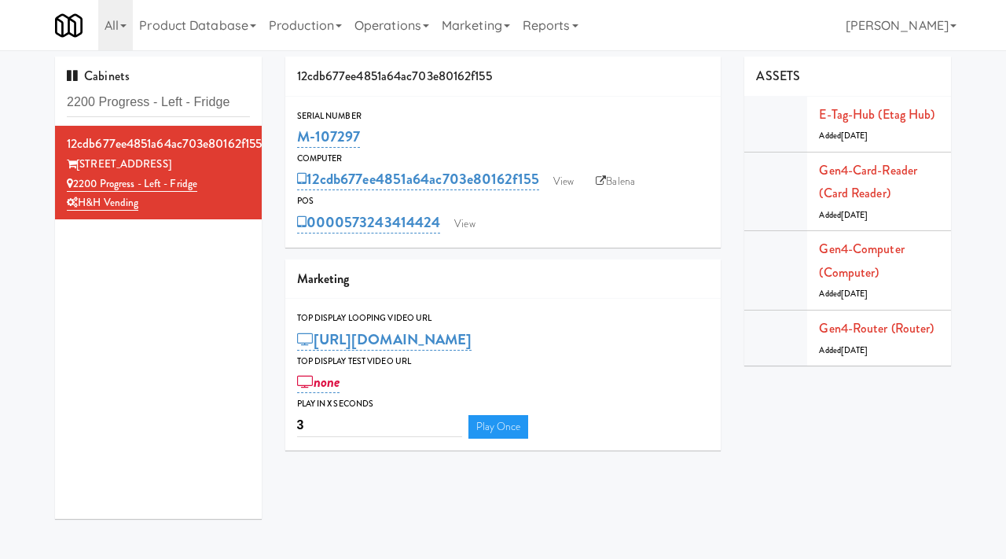
drag, startPoint x: 369, startPoint y: 129, endPoint x: 296, endPoint y: 135, distance: 74.2
click at [296, 135] on div "Serial Number M-107297" at bounding box center [503, 129] width 436 height 42
copy link "M-107297"
drag, startPoint x: 175, startPoint y: 164, endPoint x: 79, endPoint y: 166, distance: 95.9
click at [79, 166] on div "2200 Progress Pkwy" at bounding box center [158, 165] width 183 height 20
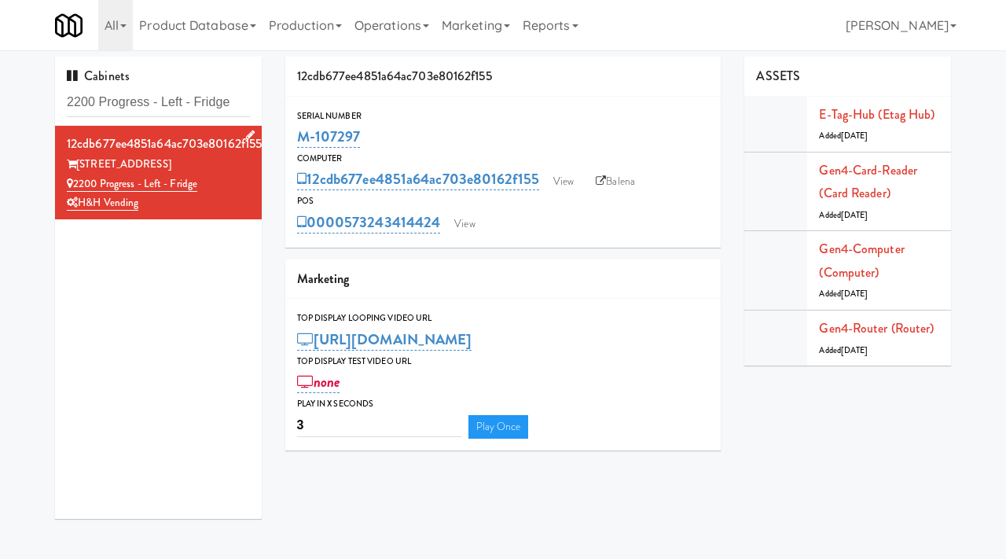
copy div "2200 Progress Pkwy"
click at [211, 96] on input "2200 Progress - Left - Fridge" at bounding box center [158, 102] width 183 height 29
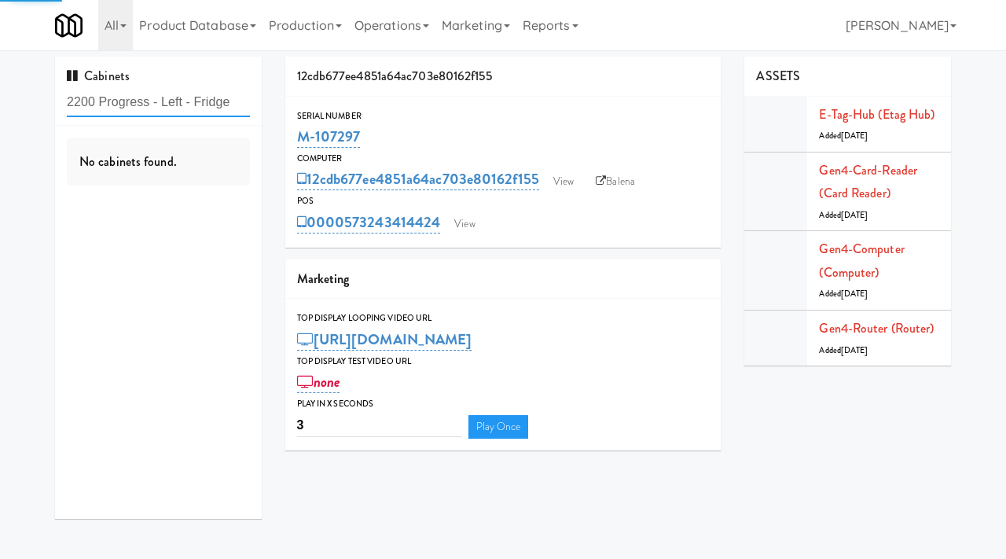
paste input "CC2 Snack Pantry"
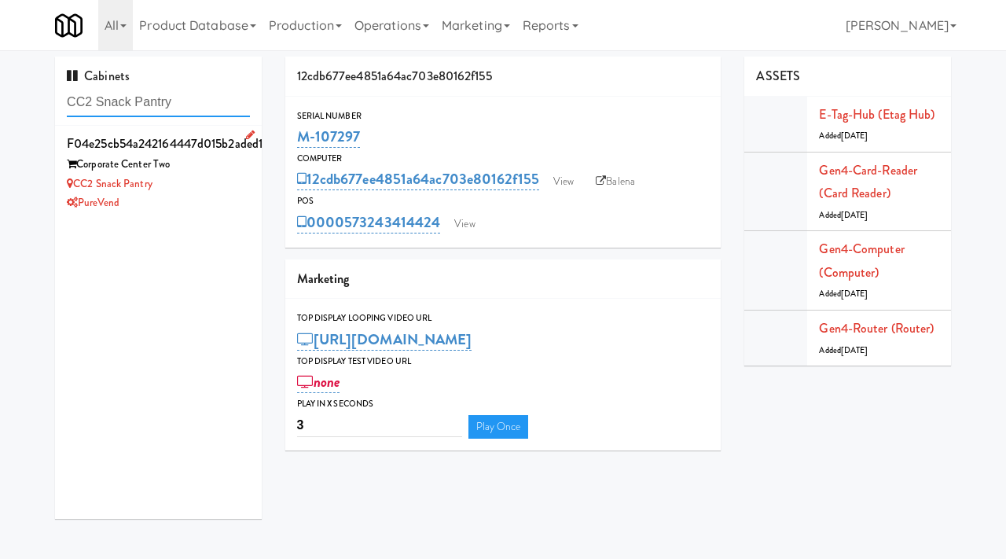
type input "CC2 Snack Pantry"
click at [215, 199] on div "PureVend" at bounding box center [158, 203] width 183 height 20
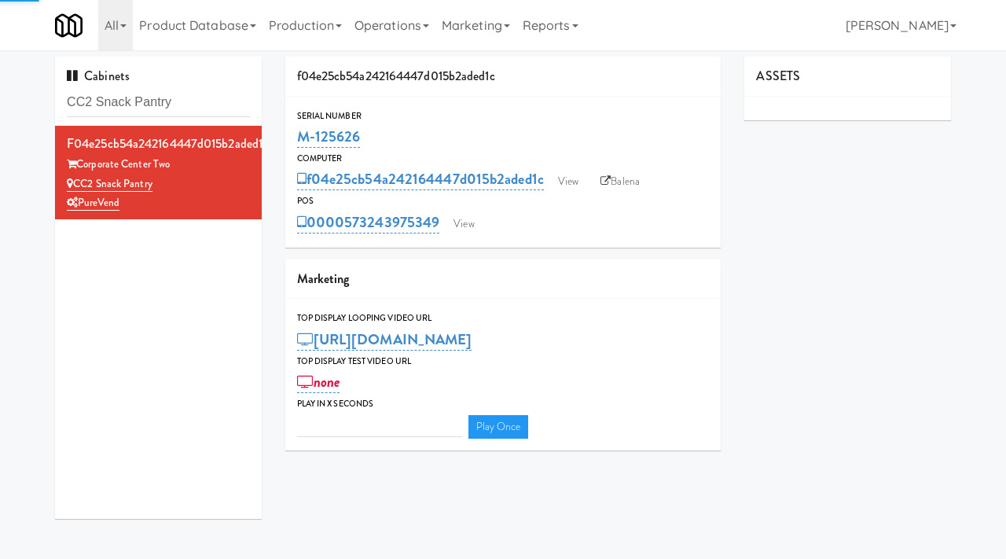
type input "3"
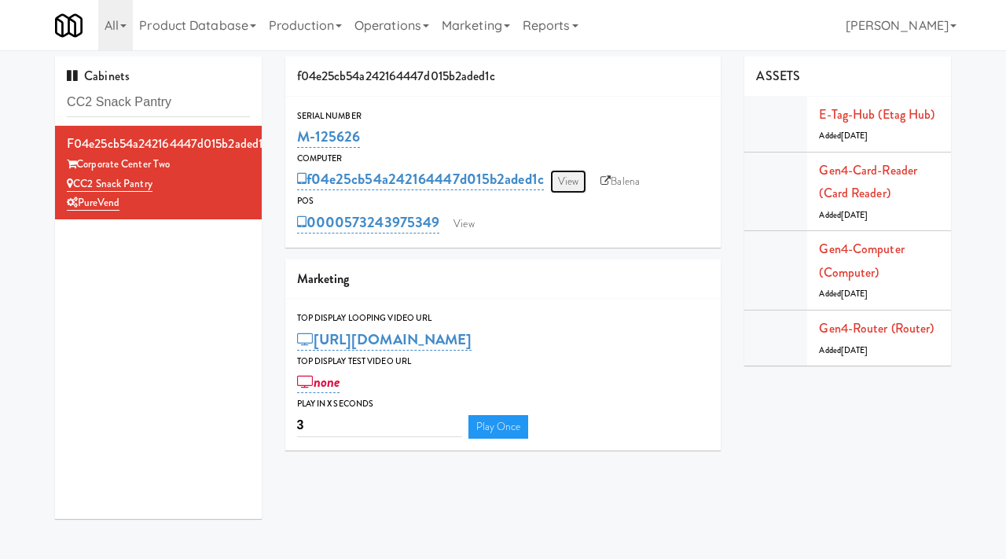
click at [565, 180] on link "View" at bounding box center [568, 182] width 36 height 24
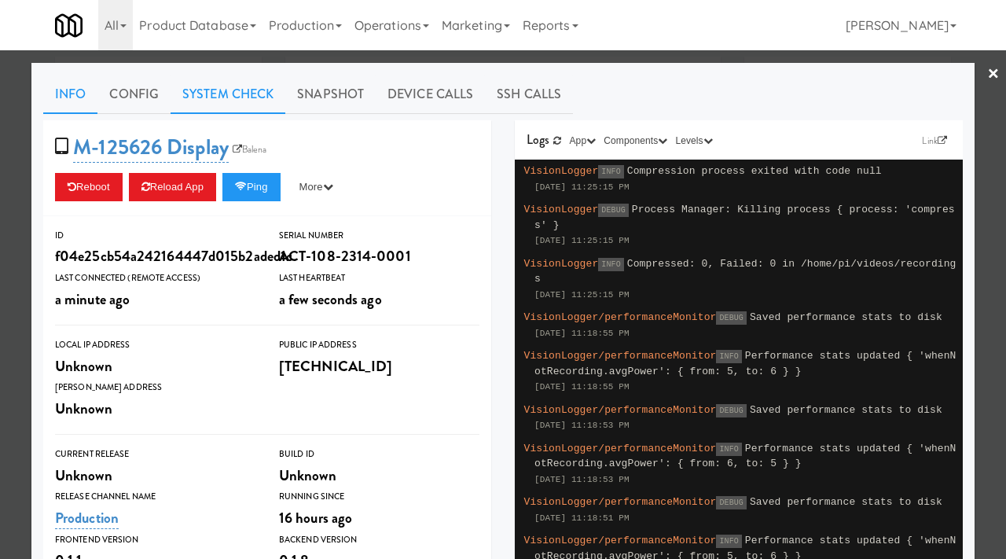
click at [255, 75] on link "System Check" at bounding box center [228, 94] width 115 height 39
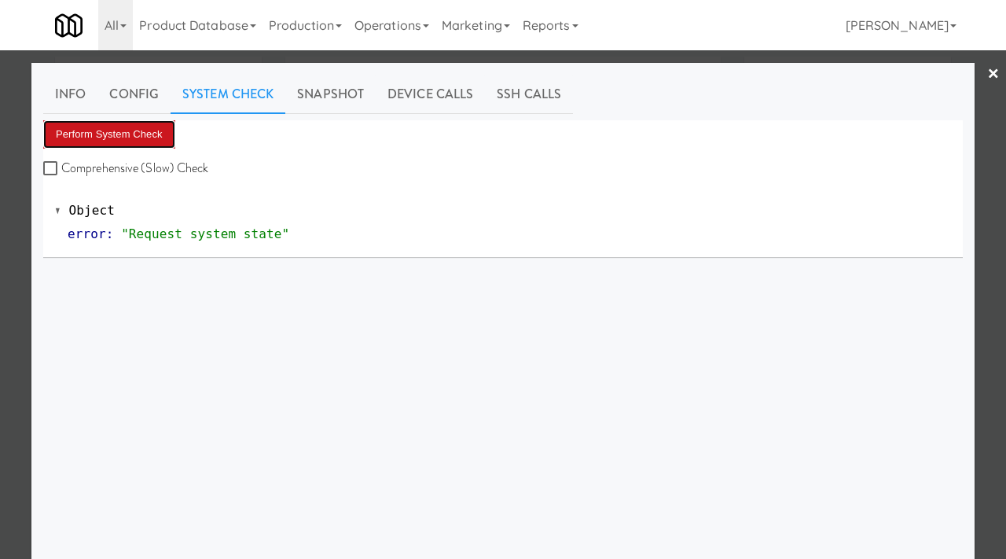
click at [124, 130] on button "Perform System Check" at bounding box center [109, 134] width 132 height 28
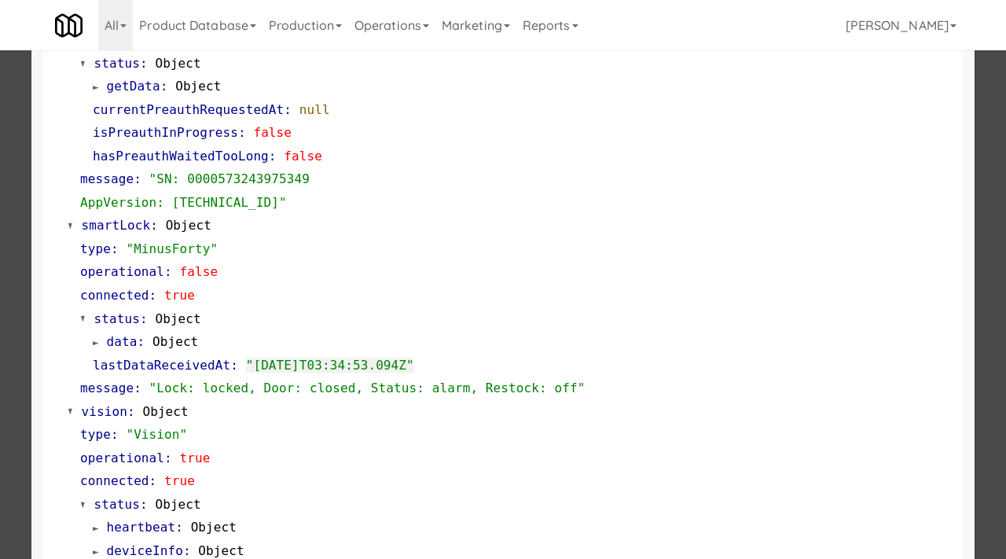
scroll to position [264, 0]
click at [9, 313] on div at bounding box center [503, 279] width 1006 height 559
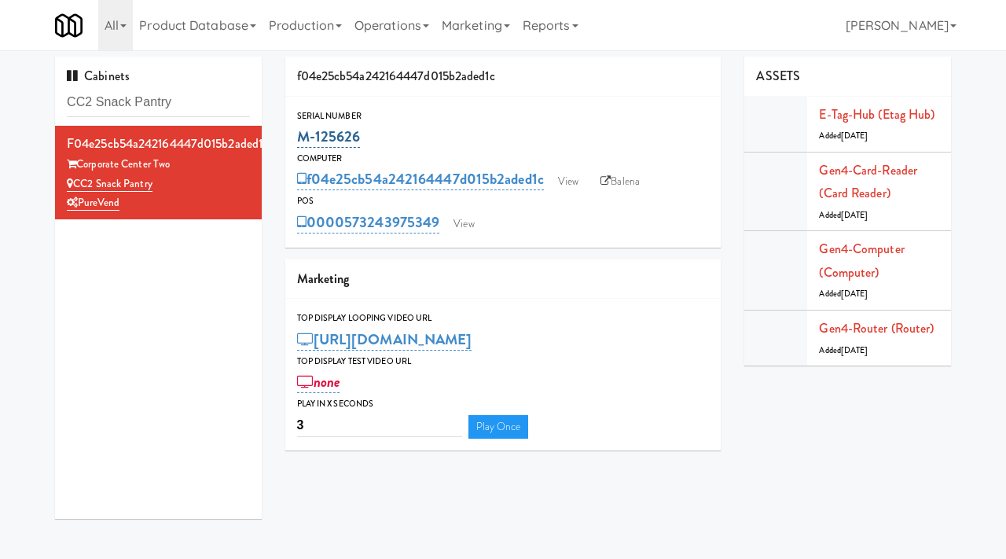
drag, startPoint x: 372, startPoint y: 143, endPoint x: 298, endPoint y: 138, distance: 74.0
click at [298, 138] on div "M-125626" at bounding box center [503, 136] width 413 height 27
copy link "M-125626"
click at [569, 177] on link "View" at bounding box center [568, 182] width 36 height 24
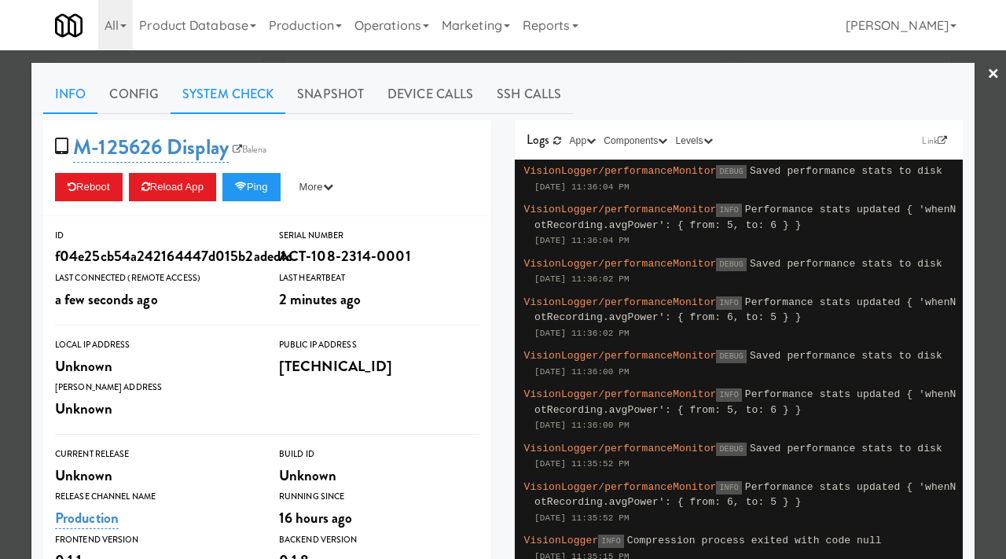
click at [207, 94] on link "System Check" at bounding box center [228, 94] width 115 height 39
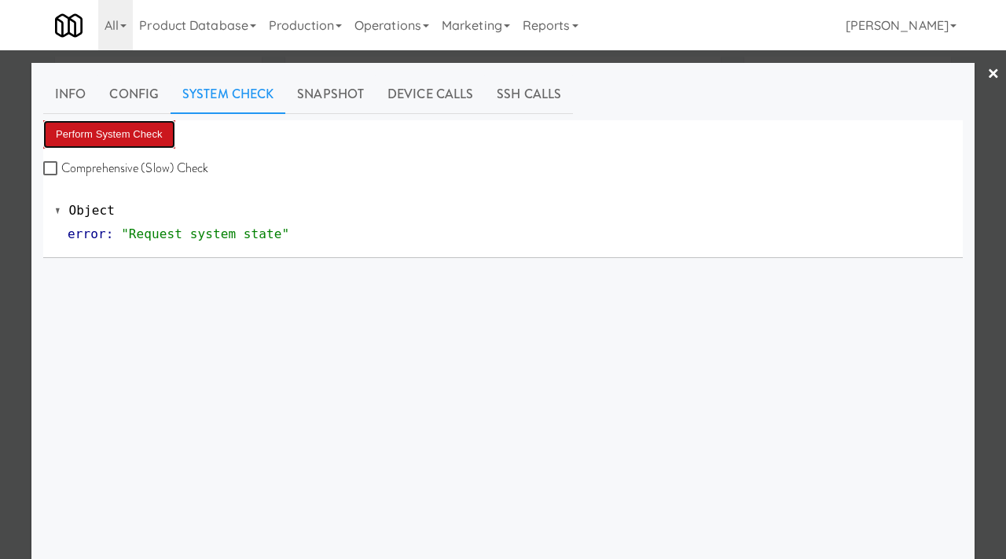
click at [126, 137] on button "Perform System Check" at bounding box center [109, 134] width 132 height 28
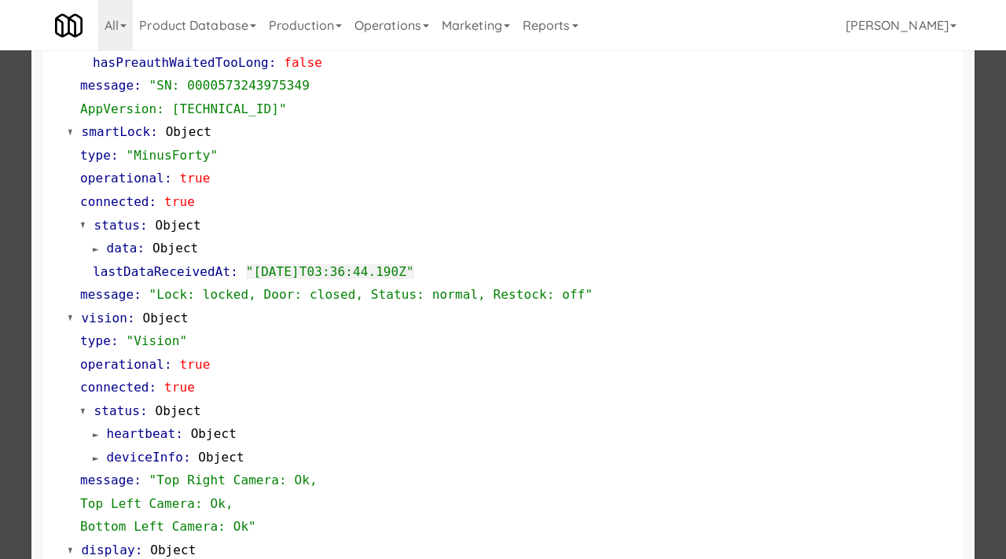
scroll to position [662, 0]
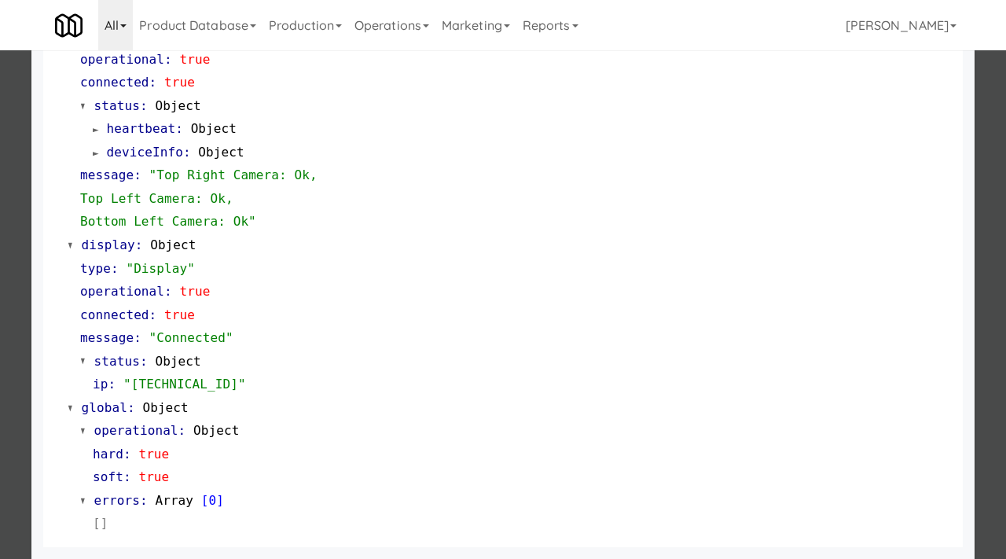
click at [0, 351] on div at bounding box center [503, 279] width 1006 height 559
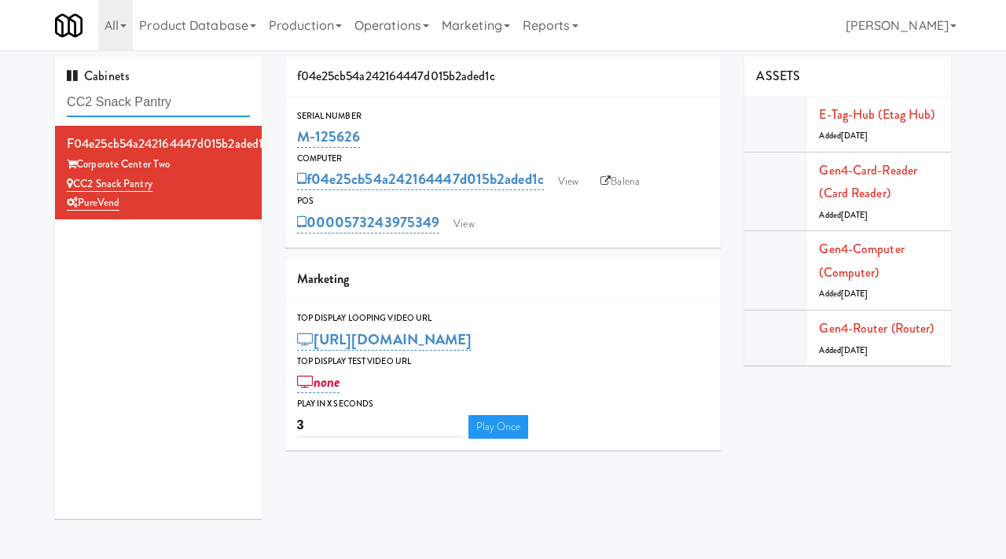
drag, startPoint x: 187, startPoint y: 93, endPoint x: 190, endPoint y: 107, distance: 14.5
click at [190, 107] on input "CC2 Snack Pantry" at bounding box center [158, 102] width 183 height 29
paste input "Route #5"
type input "Route #5"
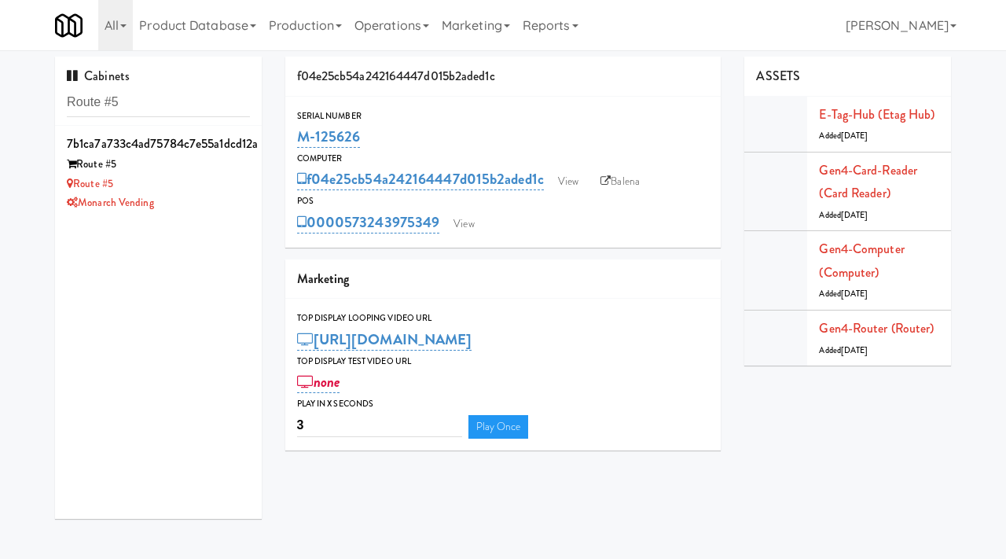
click at [260, 219] on div "7b1ca7a733c4ad75784c7e55a1dcd12a Route #5 Route #5 Monarch Vending" at bounding box center [158, 322] width 207 height 393
click at [236, 197] on div "Monarch Vending" at bounding box center [158, 203] width 183 height 20
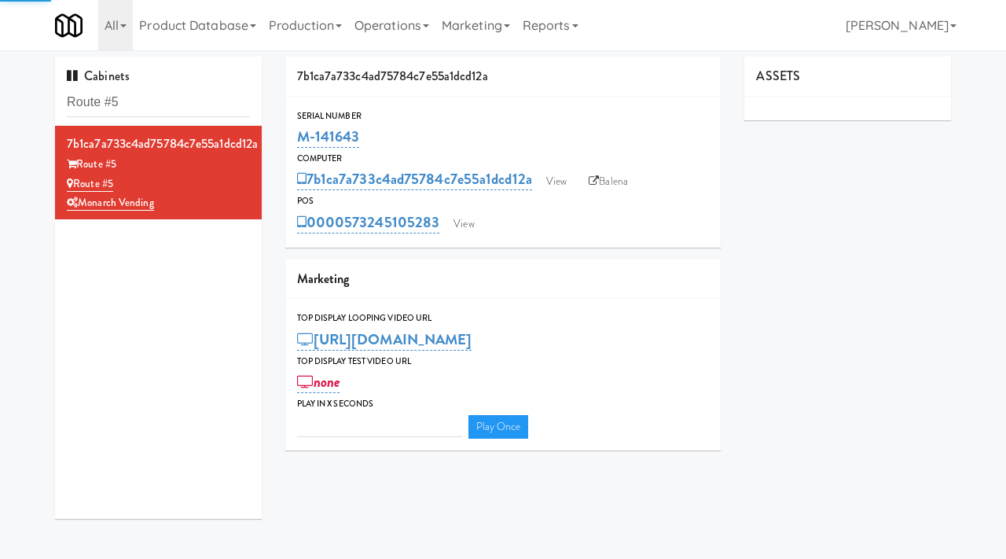
type input "3"
click at [561, 184] on link "View" at bounding box center [557, 182] width 36 height 24
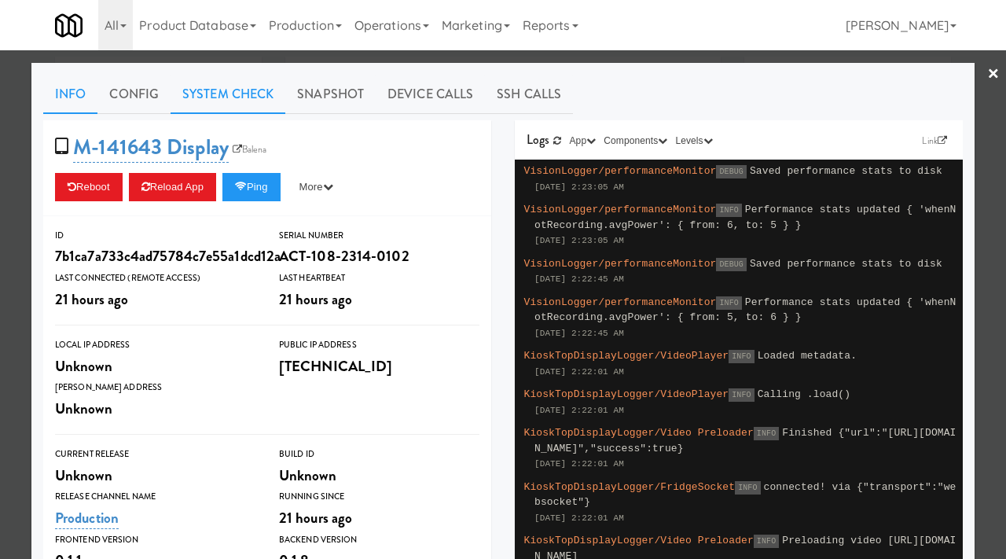
click at [235, 90] on link "System Check" at bounding box center [228, 94] width 115 height 39
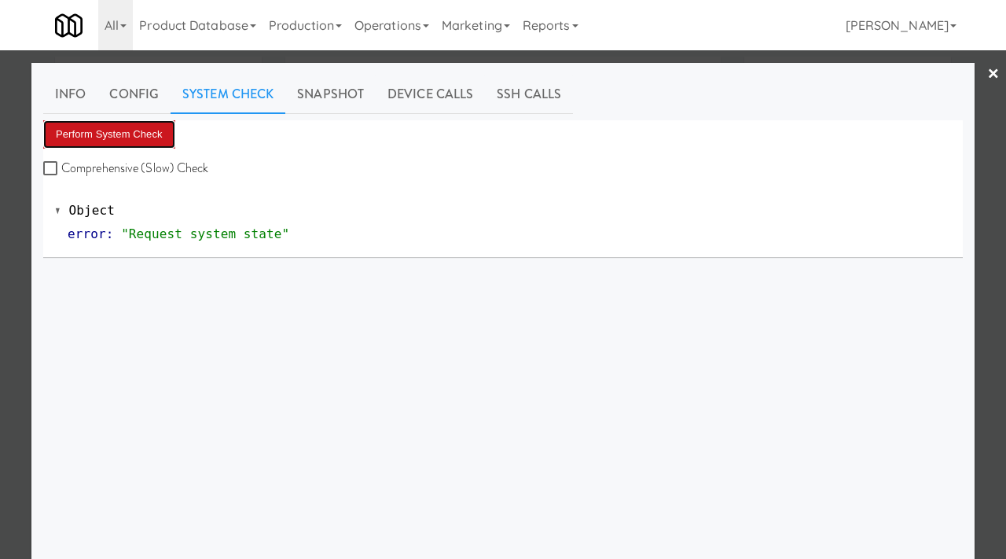
click at [105, 132] on button "Perform System Check" at bounding box center [109, 134] width 132 height 28
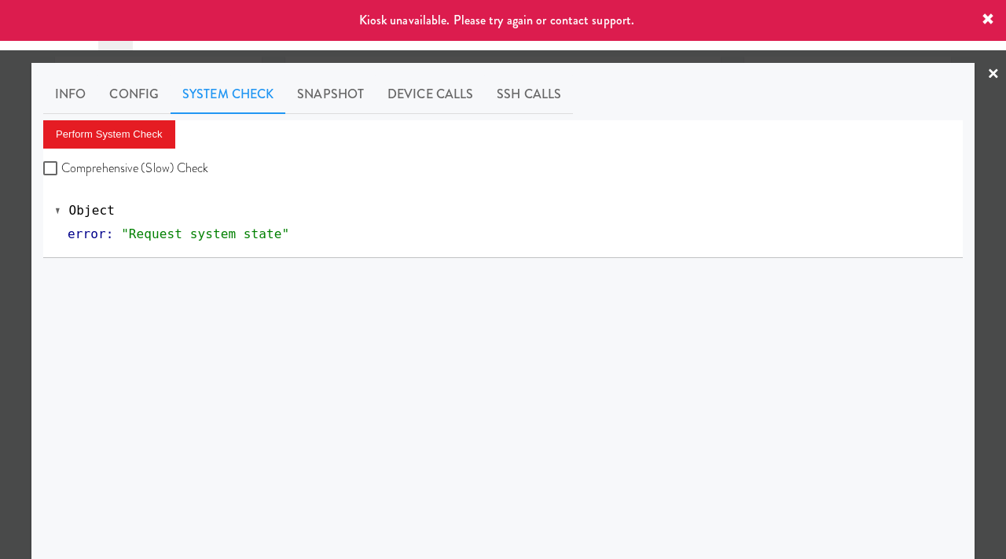
click at [0, 260] on div at bounding box center [503, 279] width 1006 height 559
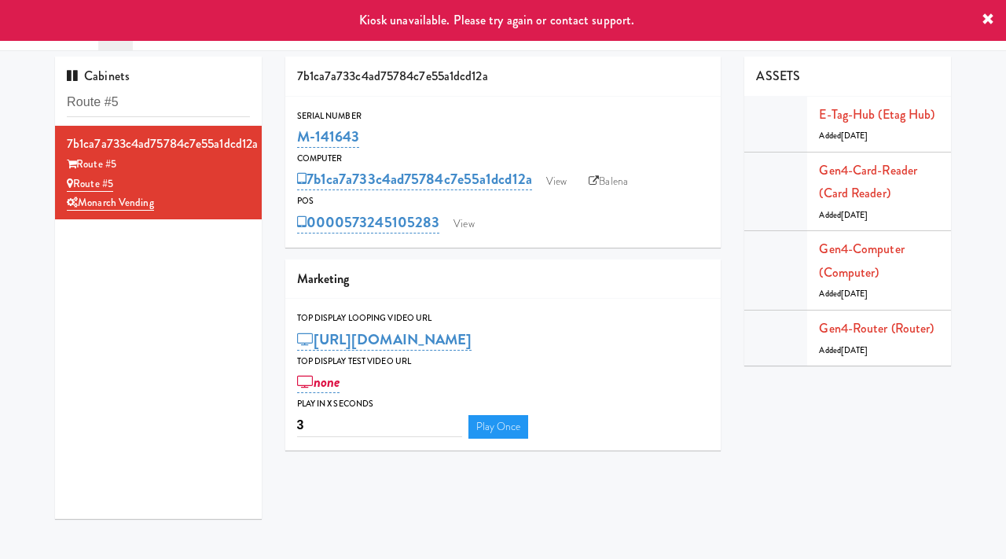
drag, startPoint x: 360, startPoint y: 139, endPoint x: 295, endPoint y: 131, distance: 65.7
click at [295, 131] on div "Serial Number M-141643" at bounding box center [503, 129] width 436 height 42
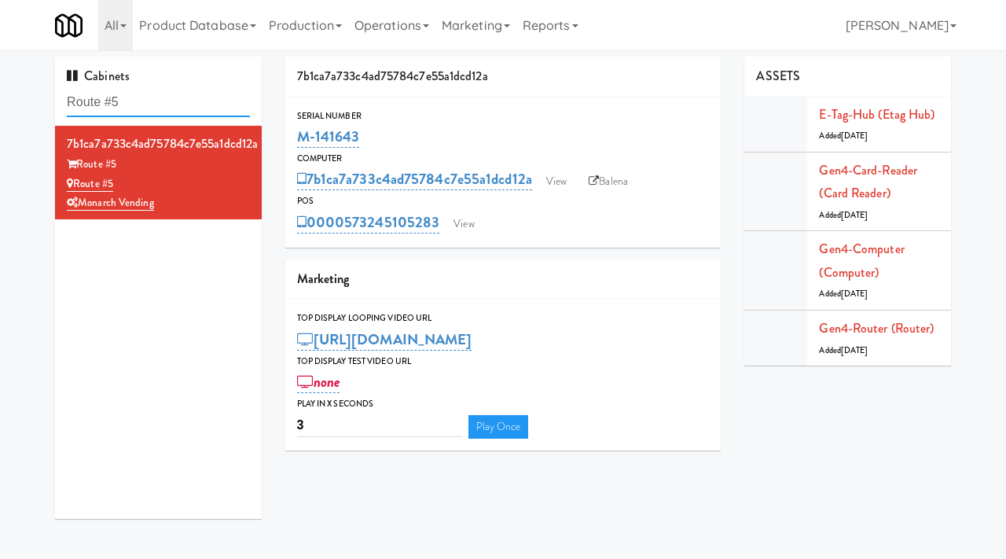
click at [134, 100] on input "Route #5" at bounding box center [158, 102] width 183 height 29
paste input "2200 Progress - Left - Fridge"
type input "2200 Progress - Left - Fridge"
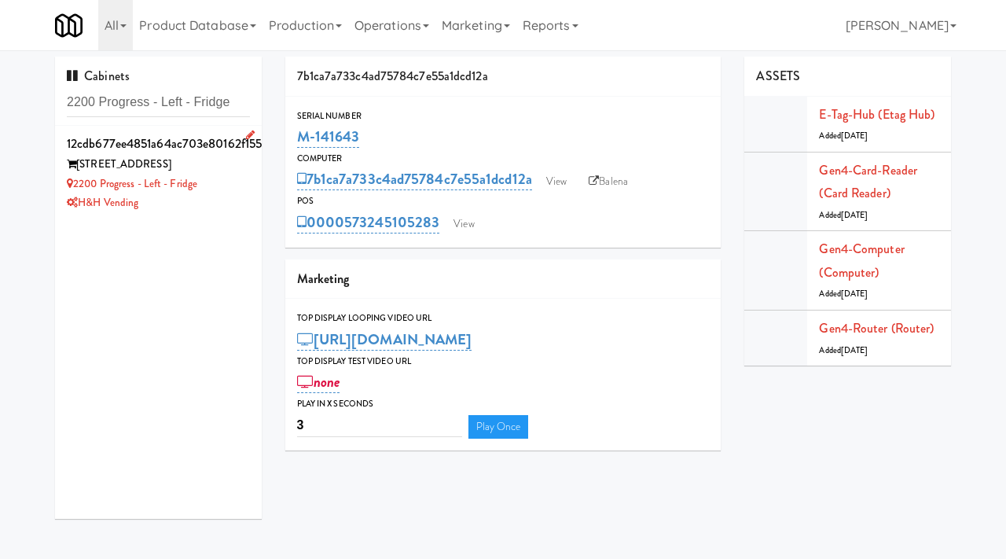
click at [208, 179] on div "2200 Progress - Left - Fridge" at bounding box center [158, 185] width 183 height 20
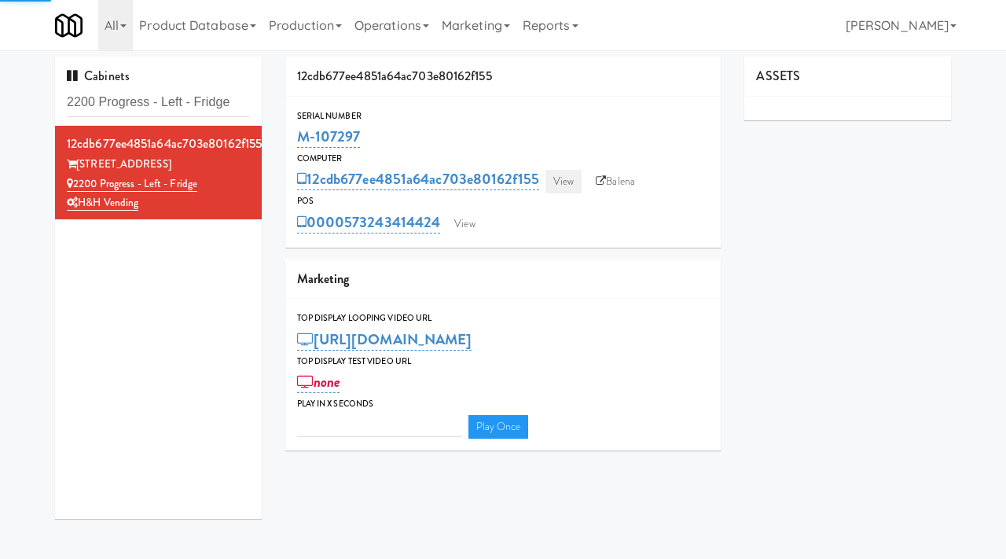
type input "3"
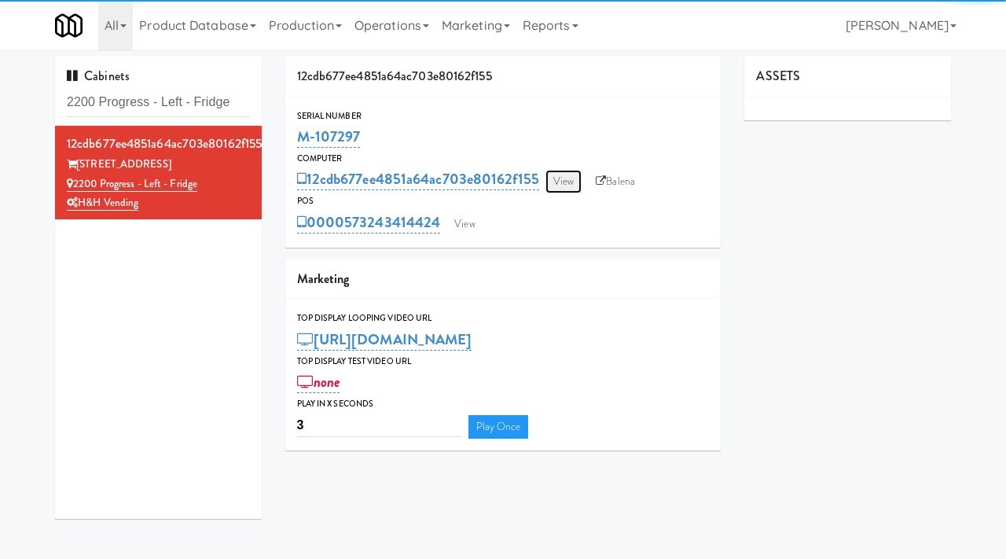
click at [565, 179] on link "View" at bounding box center [564, 182] width 36 height 24
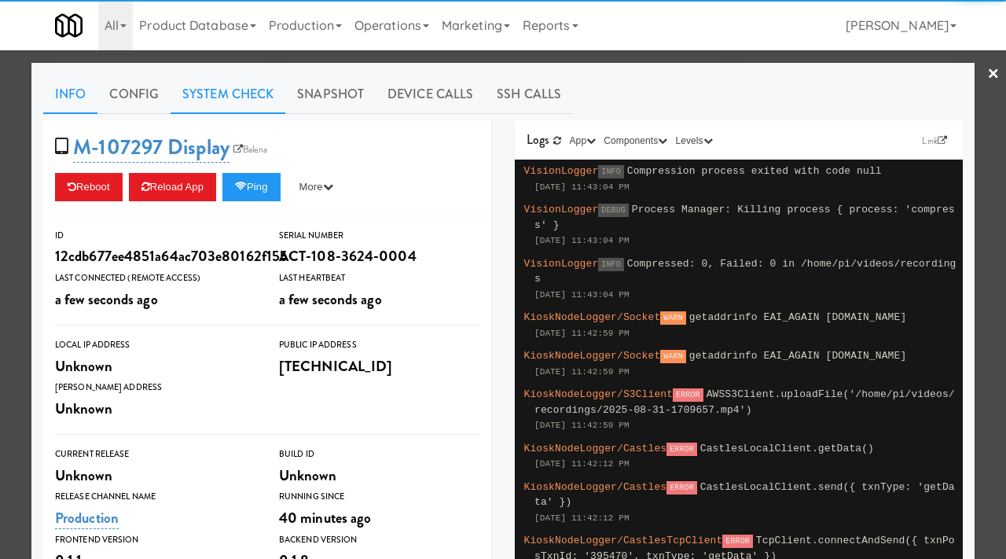
click at [221, 91] on link "System Check" at bounding box center [228, 94] width 115 height 39
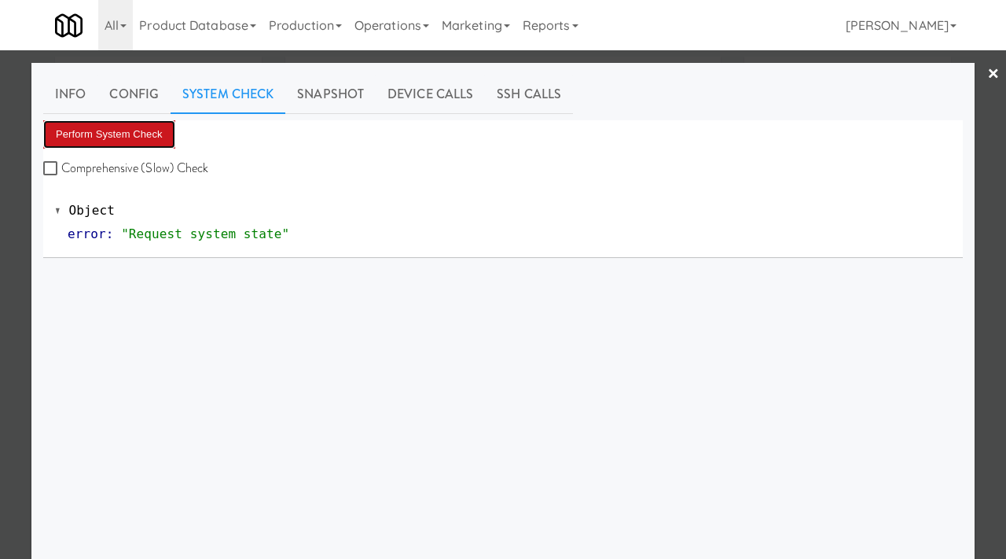
click at [128, 120] on button "Perform System Check" at bounding box center [109, 134] width 132 height 28
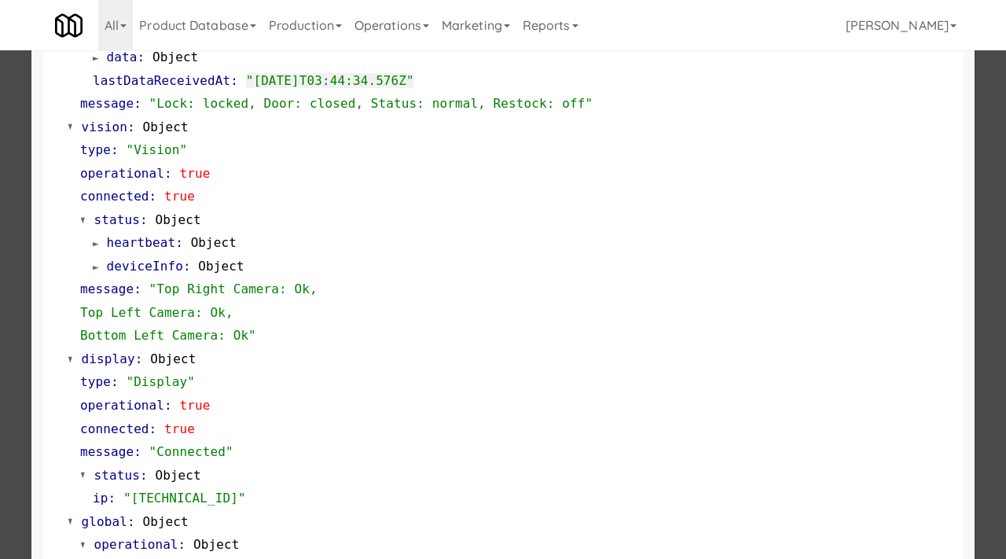
scroll to position [503, 0]
click at [0, 293] on div at bounding box center [503, 279] width 1006 height 559
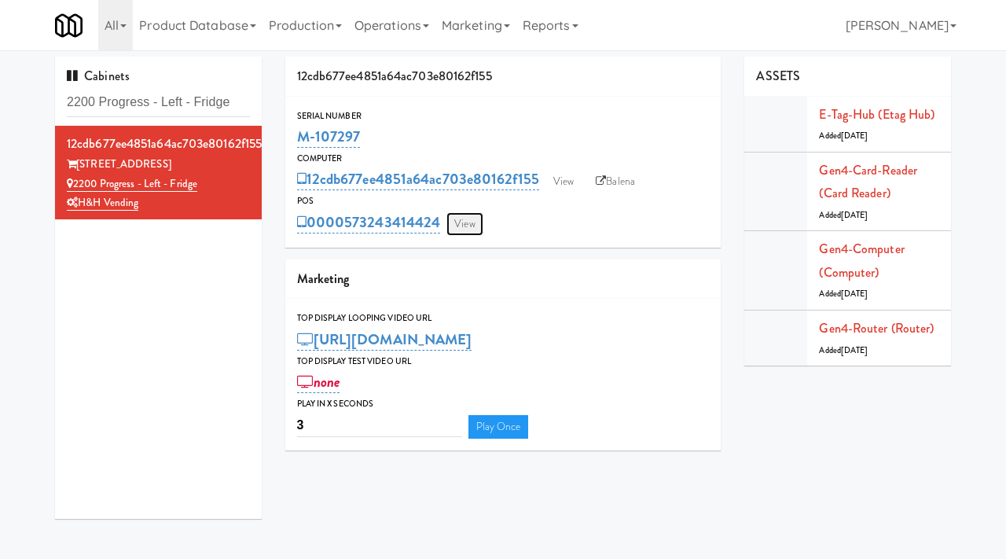
click at [455, 223] on link "View" at bounding box center [465, 224] width 36 height 24
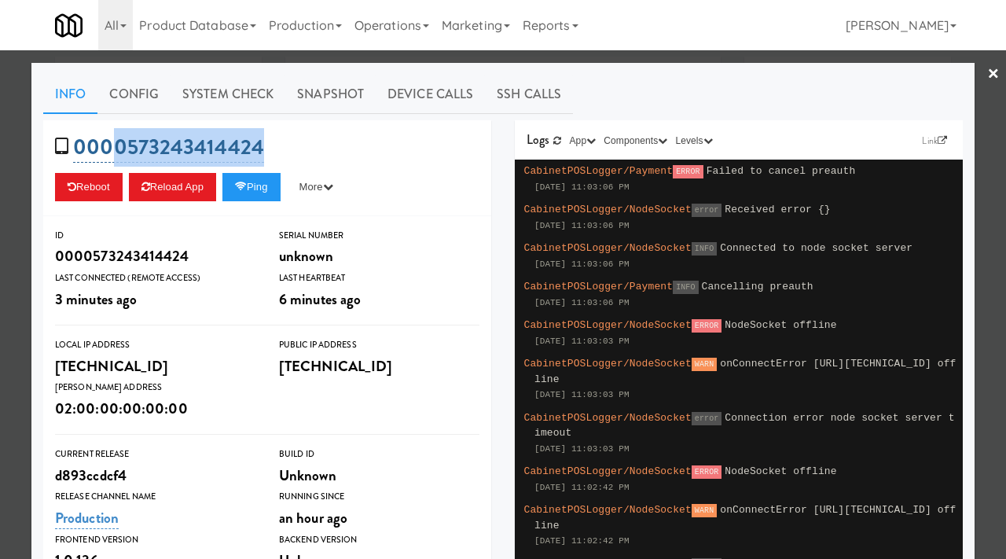
drag, startPoint x: 266, startPoint y: 150, endPoint x: 119, endPoint y: 153, distance: 146.2
click at [119, 153] on div "0000573243414424 Reboot Reload App Ping More Ping Server Restart Server Force R…" at bounding box center [267, 168] width 448 height 96
click at [280, 141] on div "0000573243414424 Reboot Reload App Ping More Ping Server Restart Server Force R…" at bounding box center [267, 168] width 448 height 96
drag, startPoint x: 270, startPoint y: 144, endPoint x: 125, endPoint y: 160, distance: 145.5
click at [125, 160] on div "0000573243414424 Reboot Reload App Ping More Ping Server Restart Server Force R…" at bounding box center [267, 168] width 448 height 96
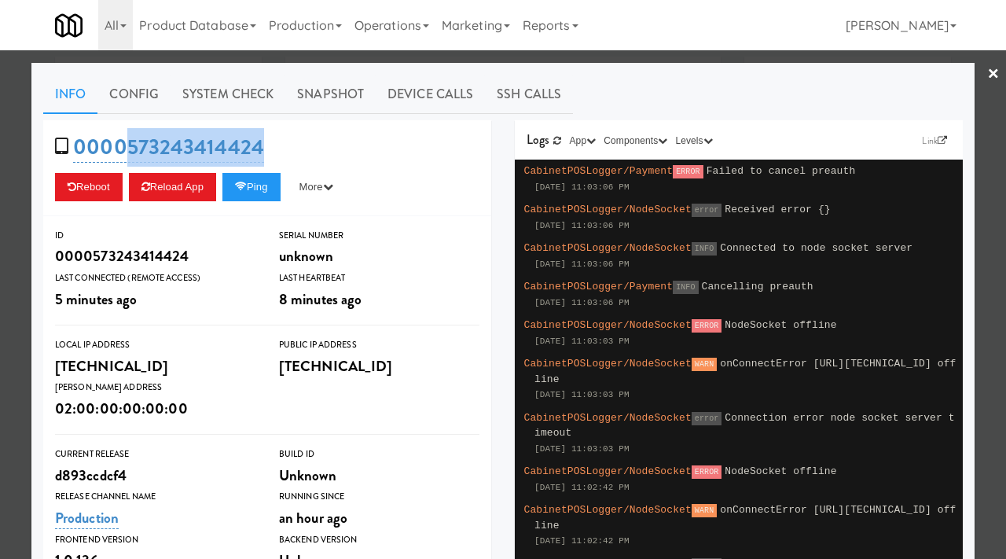
click at [0, 240] on div at bounding box center [503, 279] width 1006 height 559
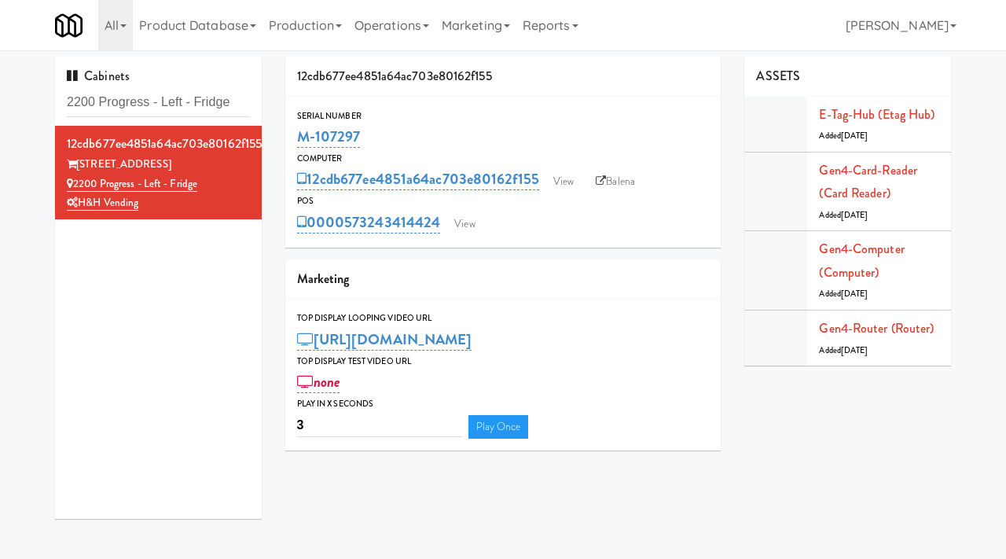
drag, startPoint x: 367, startPoint y: 136, endPoint x: 293, endPoint y: 132, distance: 74.0
click at [293, 132] on div "Serial Number M-107297" at bounding box center [503, 129] width 436 height 42
click at [187, 105] on input "2200 Progress - Left - Fridge" at bounding box center [158, 102] width 183 height 29
paste input "Healthtrax Cafe Drinks"
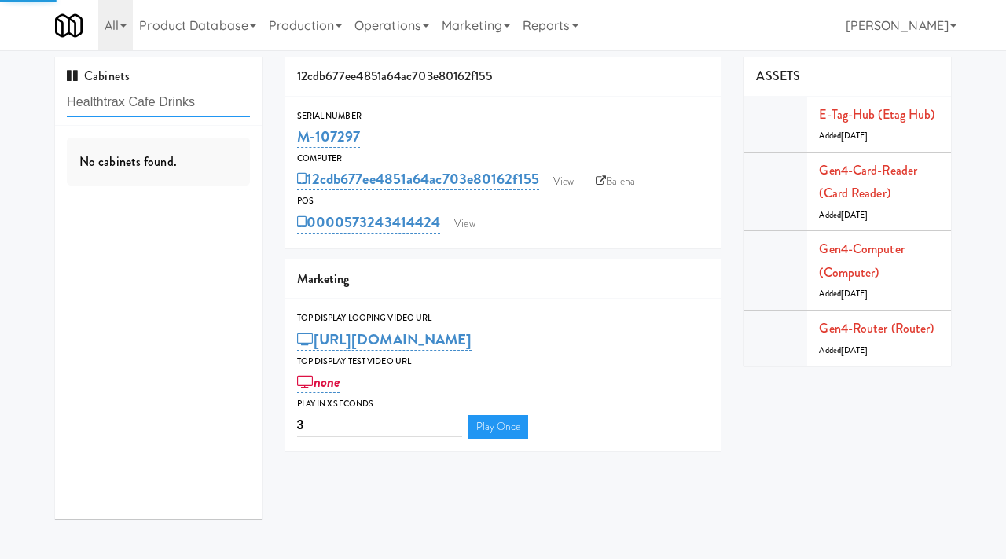
type input "Healthtrax Cafe Drinks"
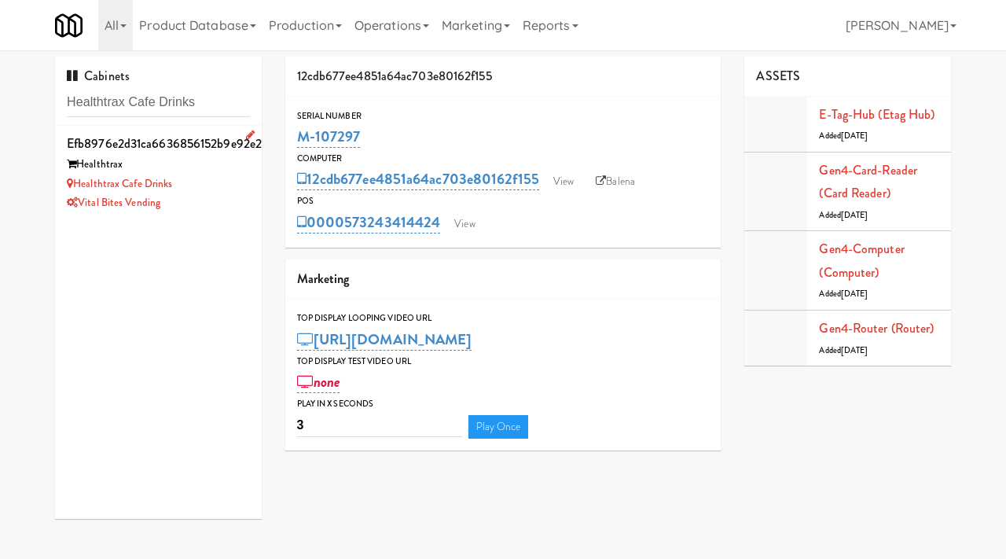
click at [215, 199] on div "Vital Bites Vending" at bounding box center [158, 203] width 183 height 20
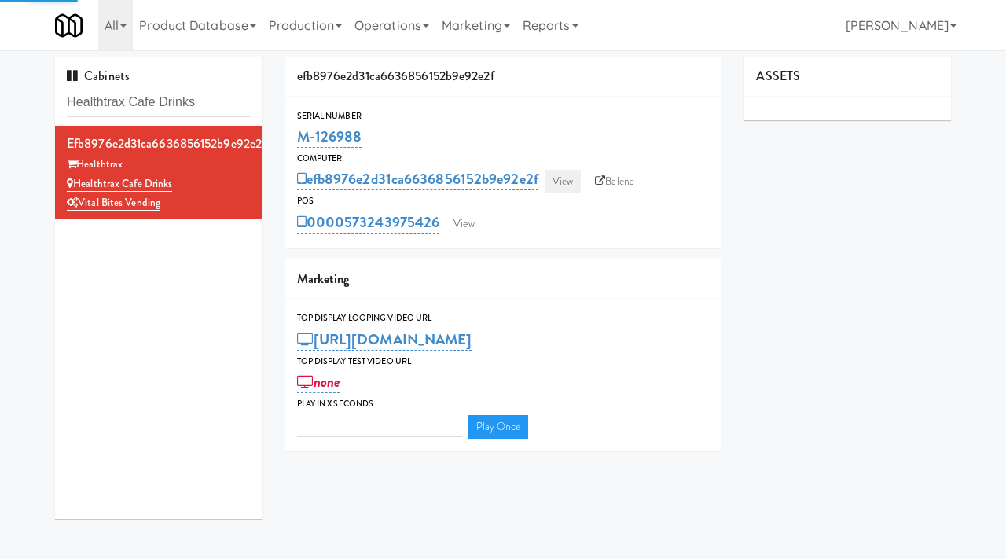
type input "3"
click at [557, 178] on link "View" at bounding box center [563, 182] width 36 height 24
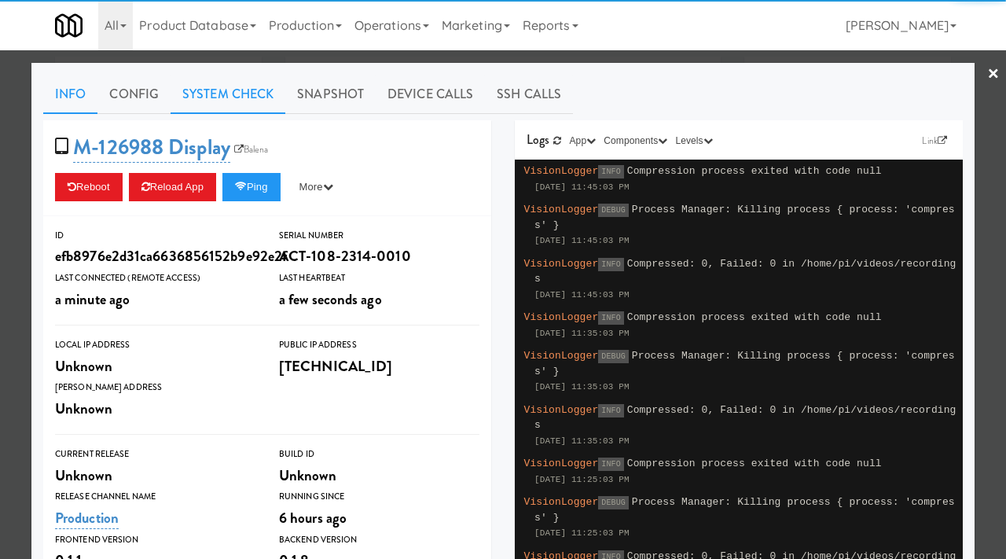
click at [204, 89] on link "System Check" at bounding box center [228, 94] width 115 height 39
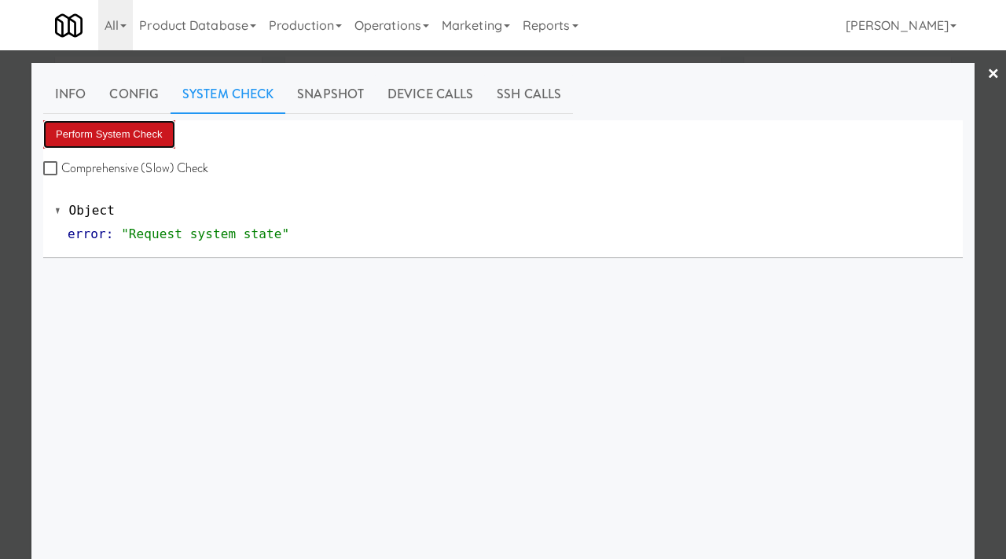
click at [105, 127] on button "Perform System Check" at bounding box center [109, 134] width 132 height 28
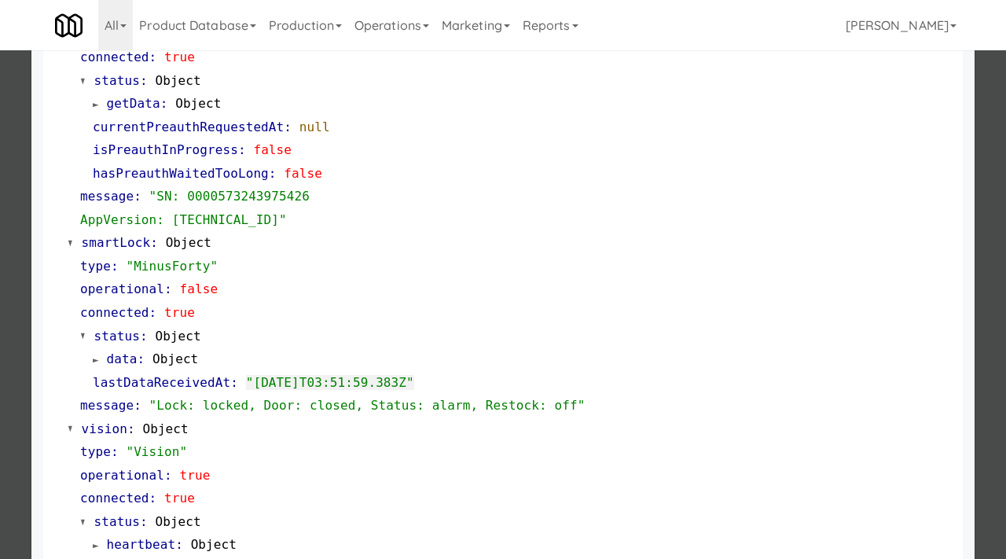
scroll to position [301, 0]
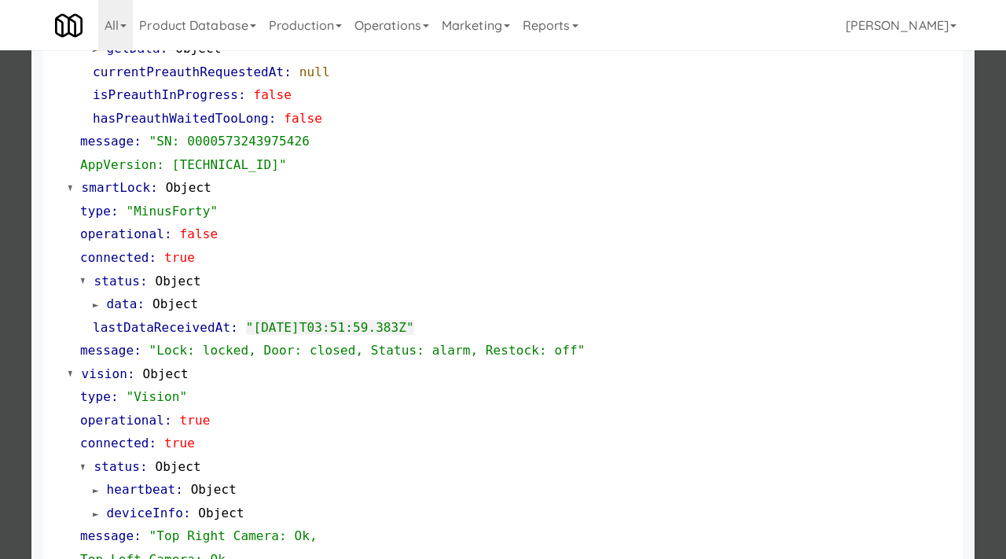
click at [17, 331] on div at bounding box center [503, 279] width 1006 height 559
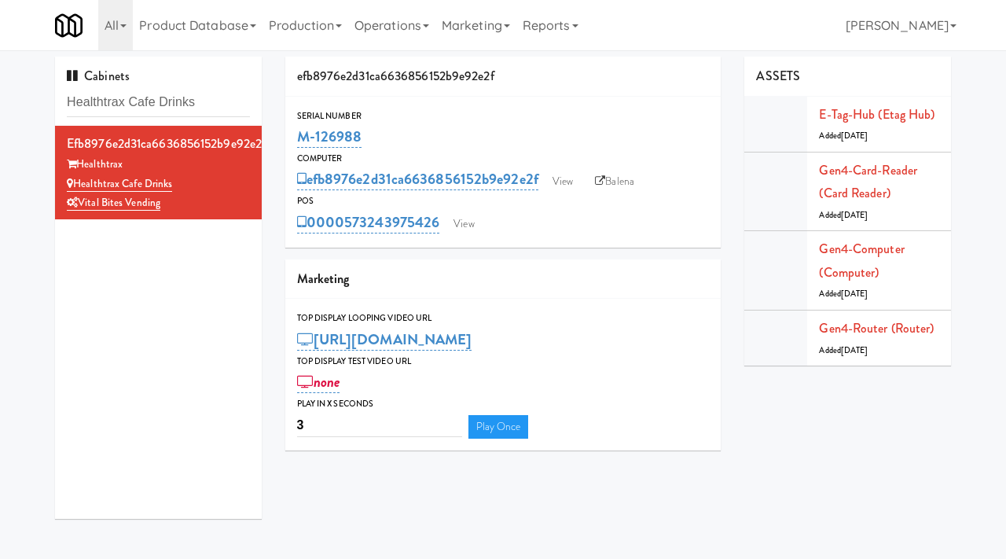
drag, startPoint x: 366, startPoint y: 138, endPoint x: 288, endPoint y: 127, distance: 79.4
click at [288, 127] on div "Serial Number M-126988" at bounding box center [503, 129] width 436 height 42
click at [567, 179] on link "View" at bounding box center [563, 182] width 36 height 24
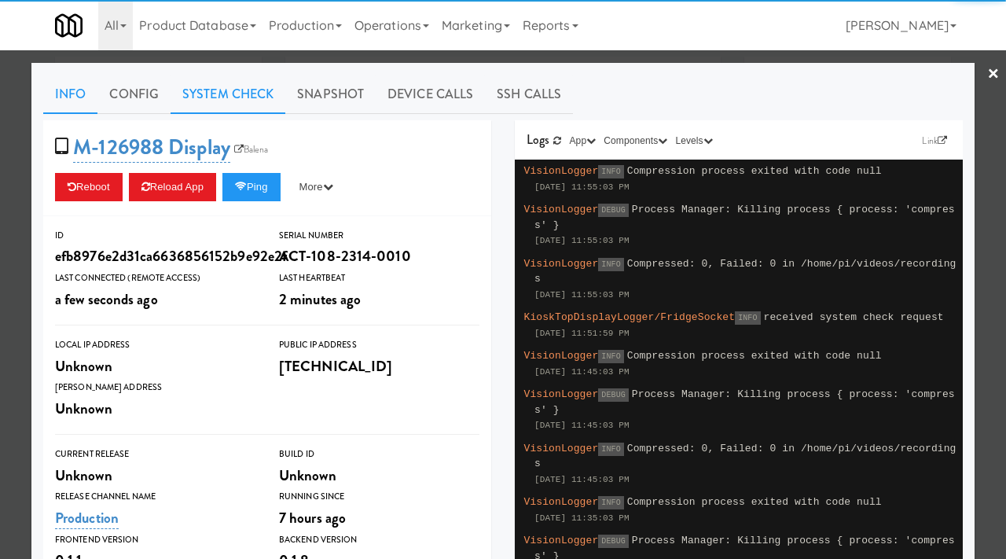
click at [221, 100] on link "System Check" at bounding box center [228, 94] width 115 height 39
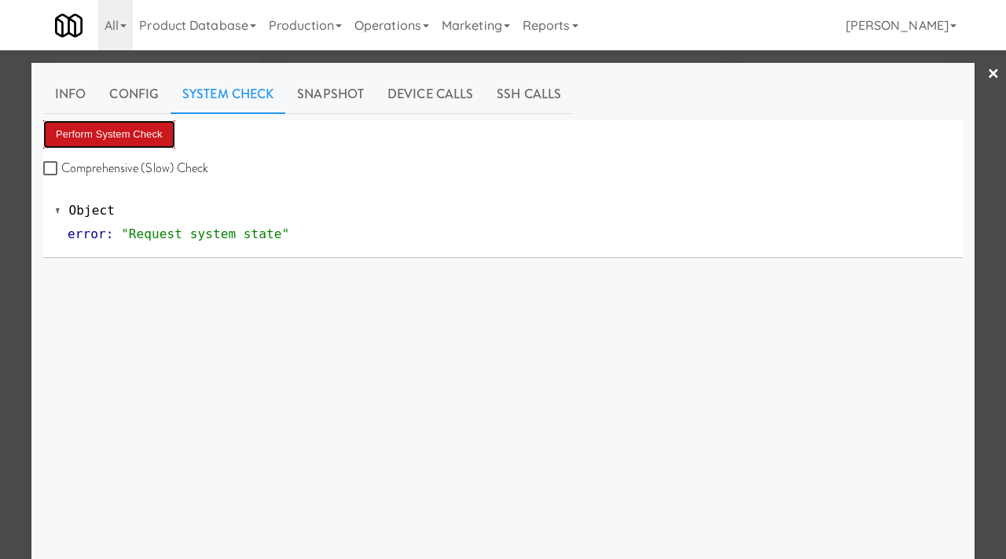
click at [126, 133] on button "Perform System Check" at bounding box center [109, 134] width 132 height 28
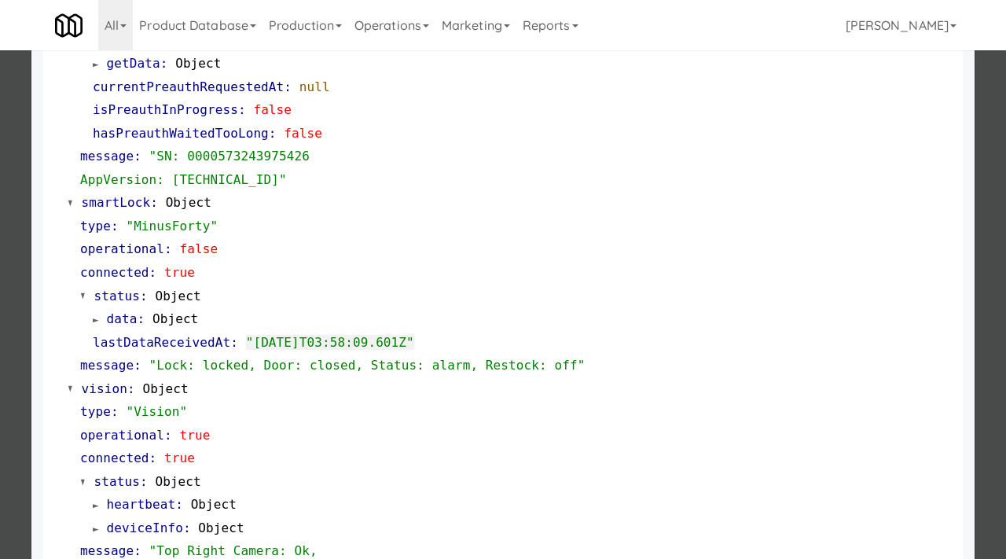
scroll to position [292, 0]
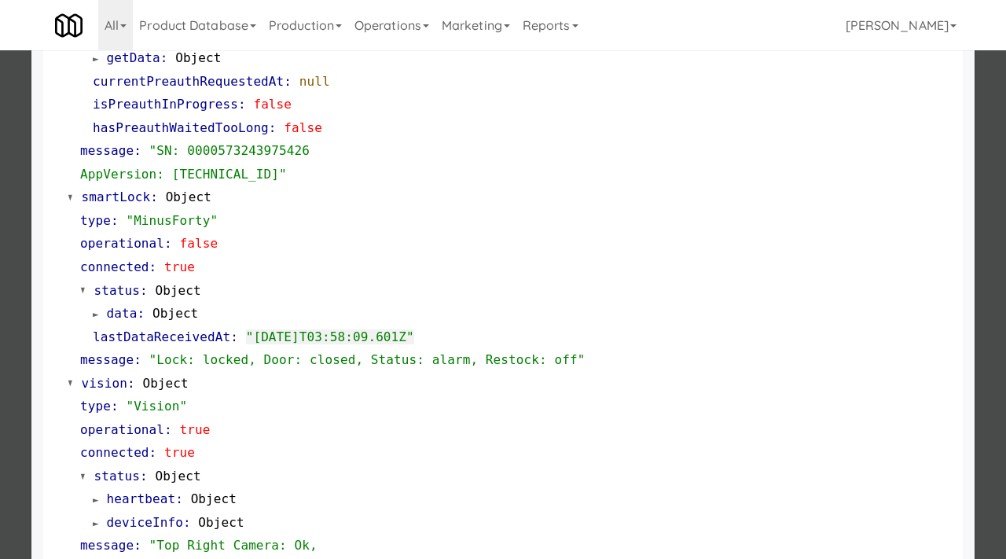
click at [12, 352] on div at bounding box center [503, 279] width 1006 height 559
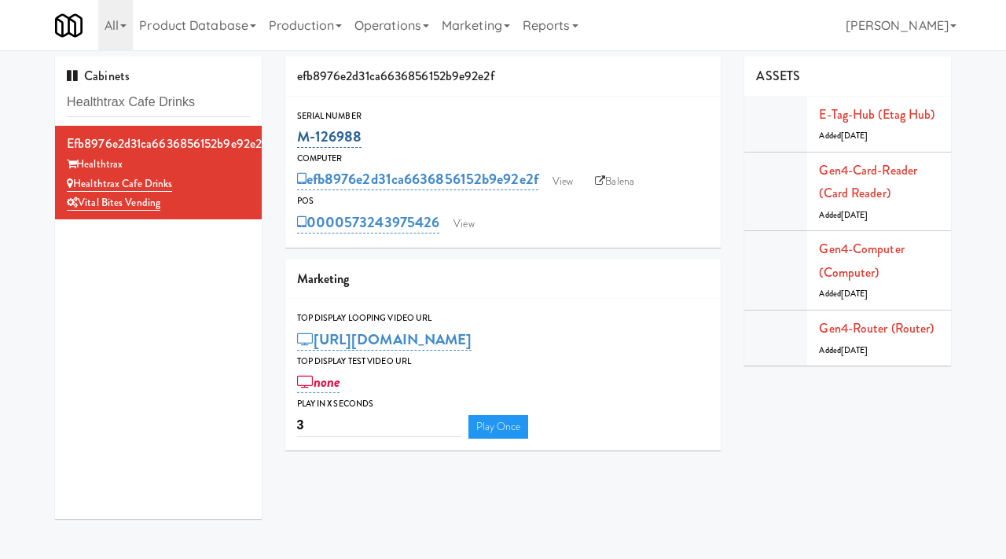
drag, startPoint x: 370, startPoint y: 131, endPoint x: 297, endPoint y: 130, distance: 73.1
click at [297, 130] on div "M-126988" at bounding box center [503, 136] width 413 height 27
click at [570, 181] on link "View" at bounding box center [563, 182] width 36 height 24
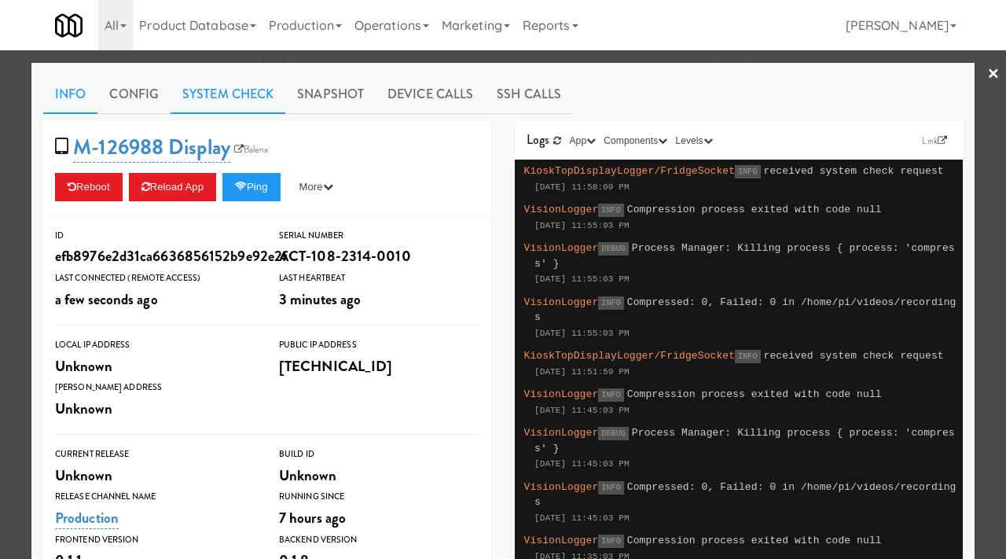
click at [237, 86] on link "System Check" at bounding box center [228, 94] width 115 height 39
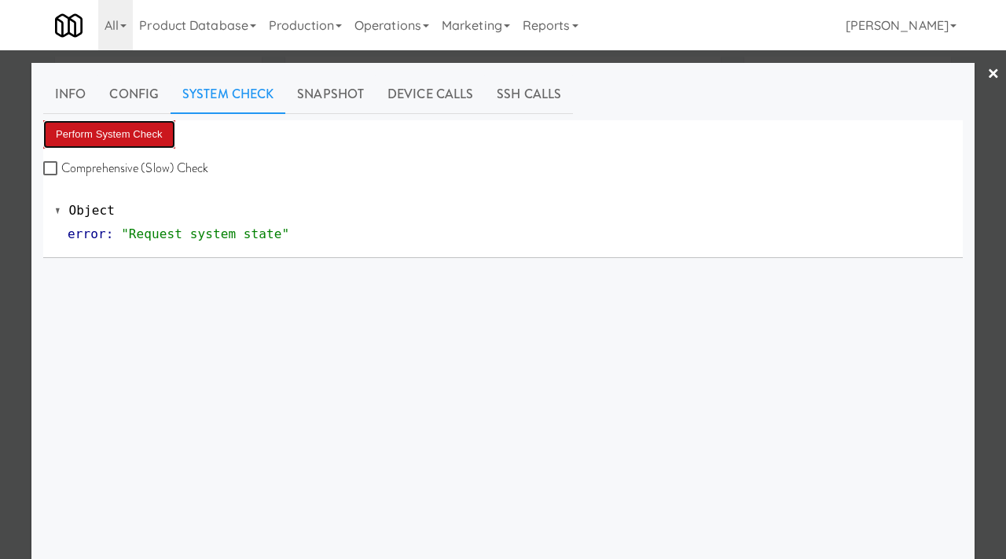
click at [129, 132] on button "Perform System Check" at bounding box center [109, 134] width 132 height 28
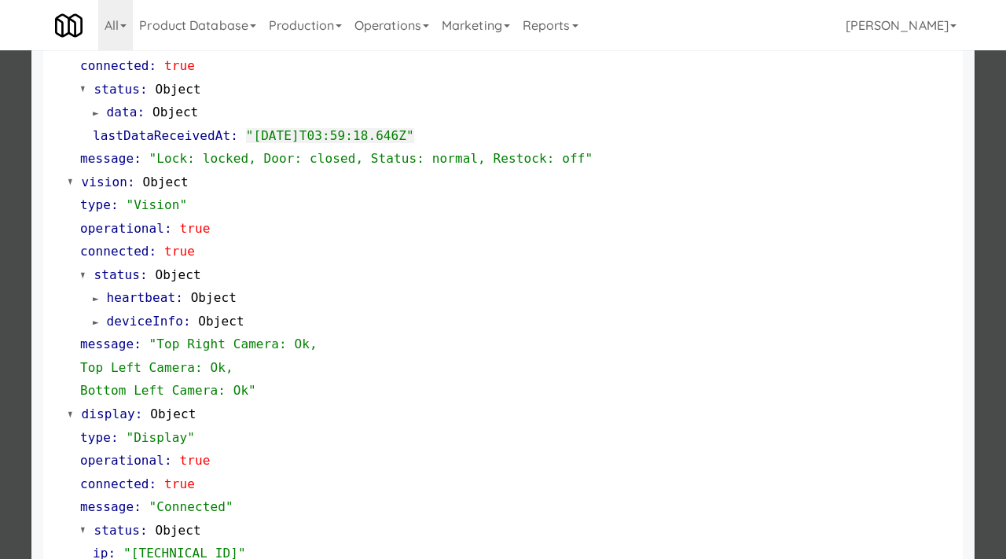
scroll to position [662, 0]
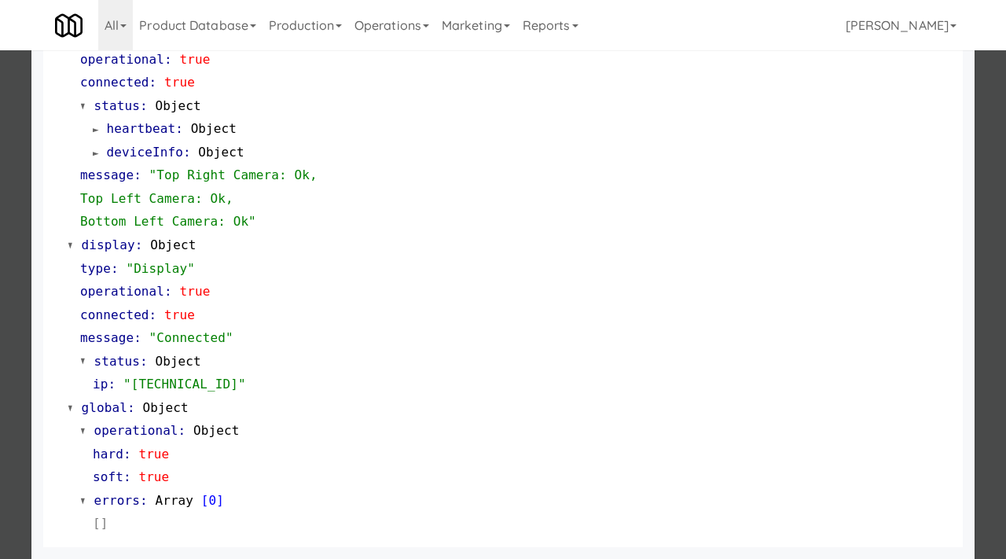
click at [0, 357] on div at bounding box center [503, 279] width 1006 height 559
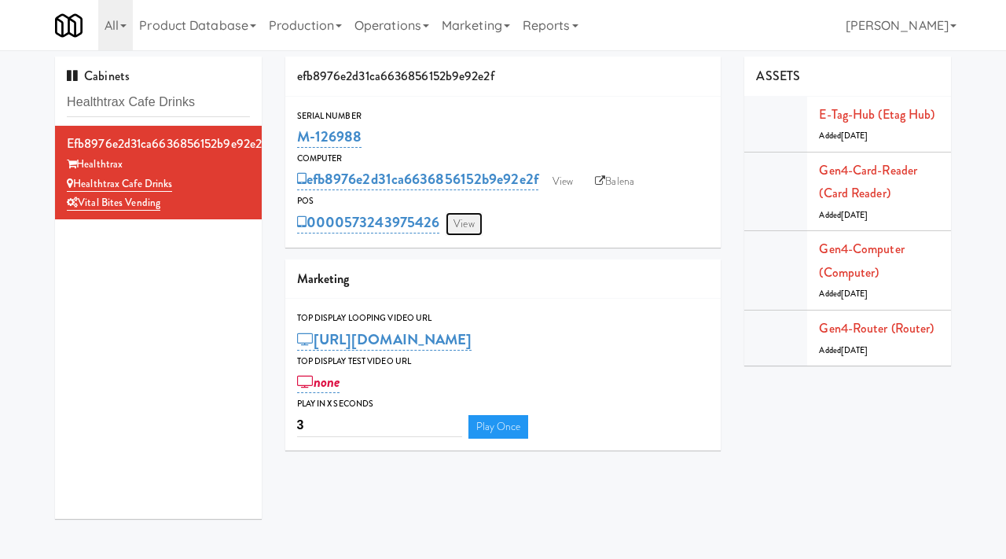
click at [465, 225] on link "View" at bounding box center [464, 224] width 36 height 24
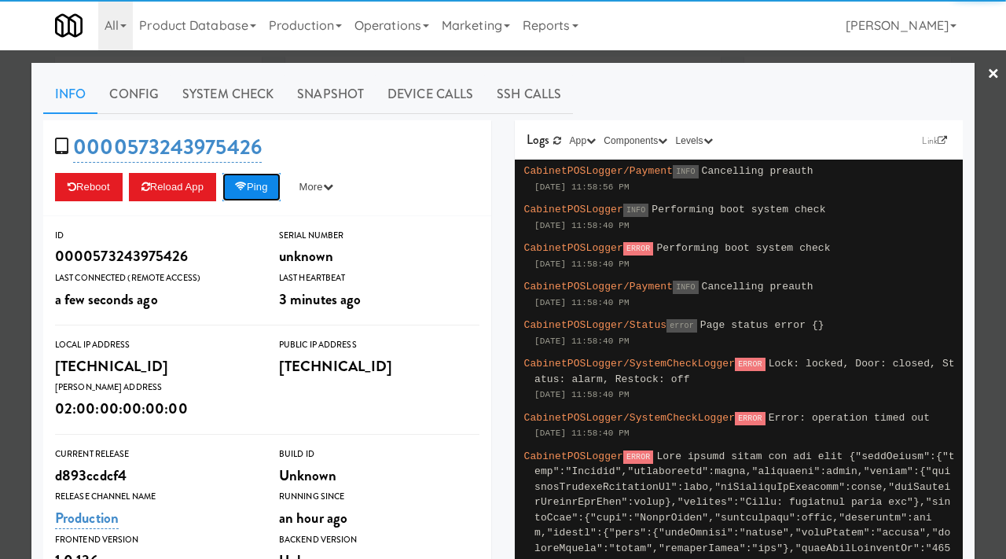
click at [247, 186] on icon at bounding box center [241, 187] width 12 height 10
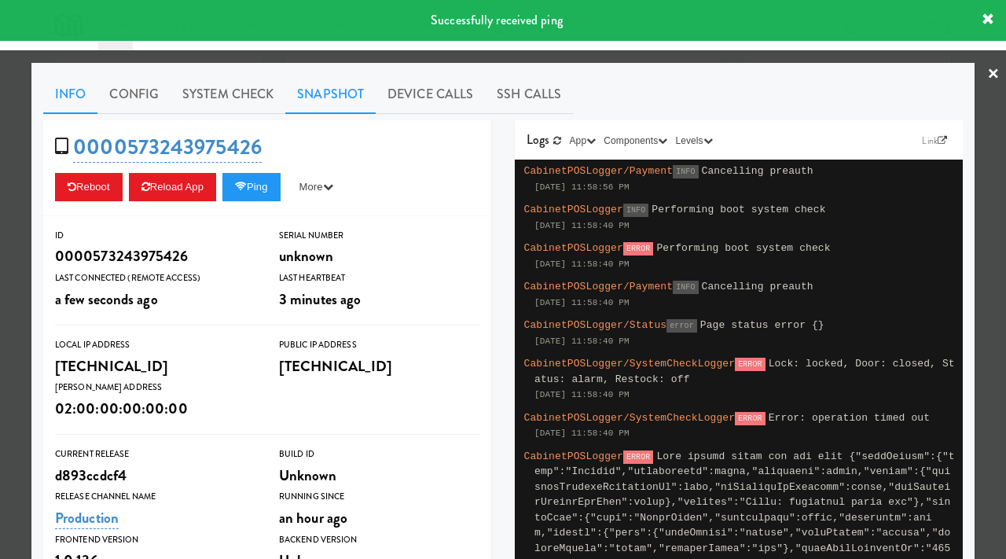
click at [310, 101] on link "Snapshot" at bounding box center [330, 94] width 90 height 39
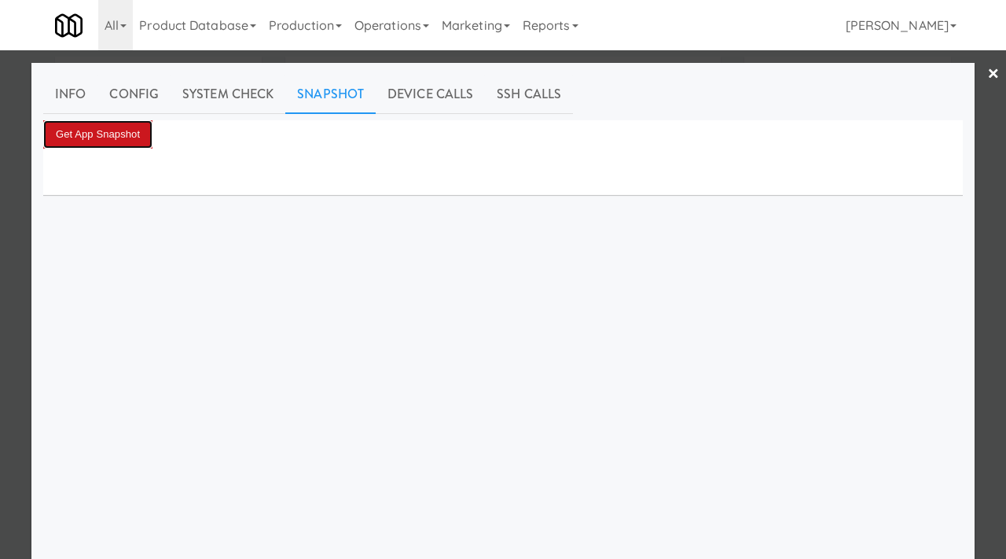
click at [113, 127] on button "Get App Snapshot" at bounding box center [97, 134] width 109 height 28
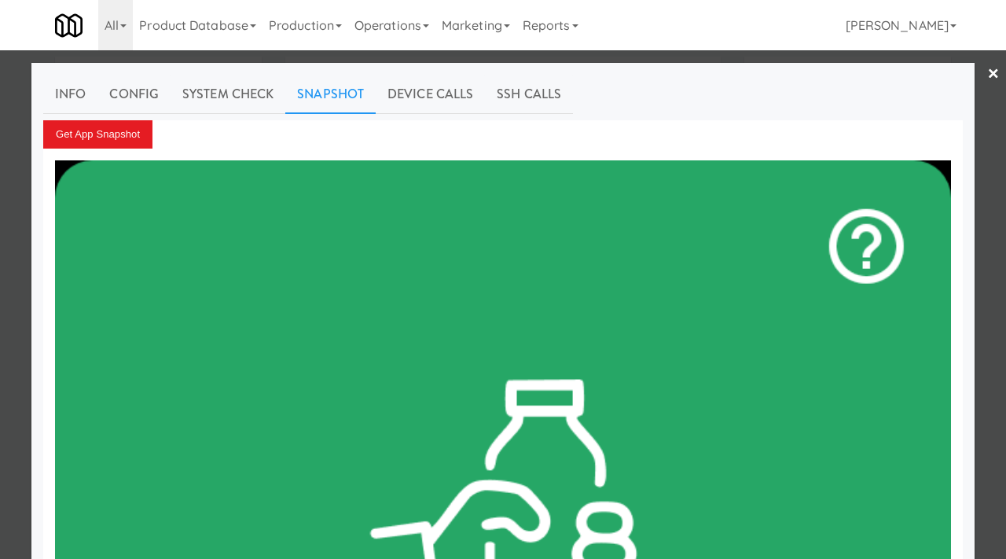
click at [0, 285] on div at bounding box center [503, 279] width 1006 height 559
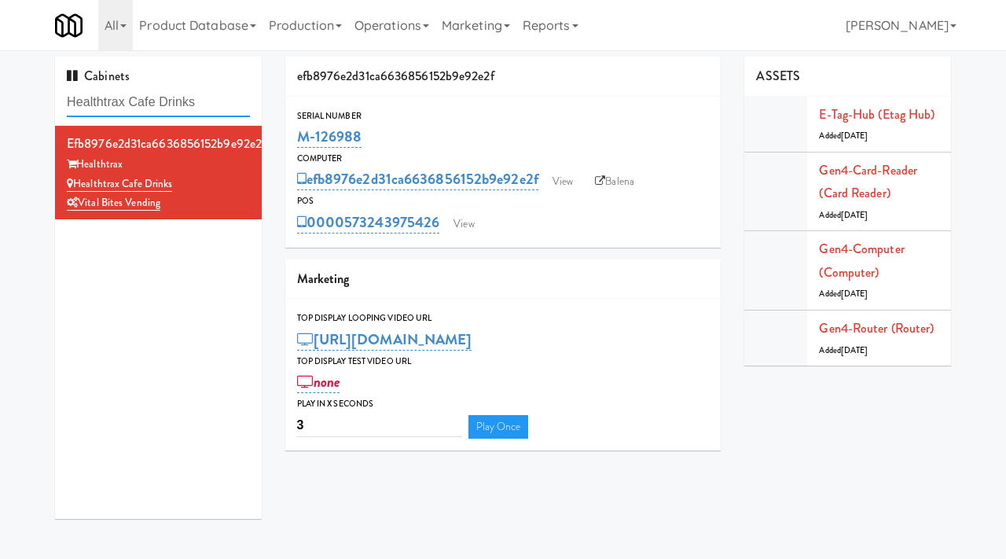
click at [203, 109] on input "Healthtrax Cafe Drinks" at bounding box center [158, 102] width 183 height 29
paste input "Nova - Cooler"
type input "Nova - Cooler"
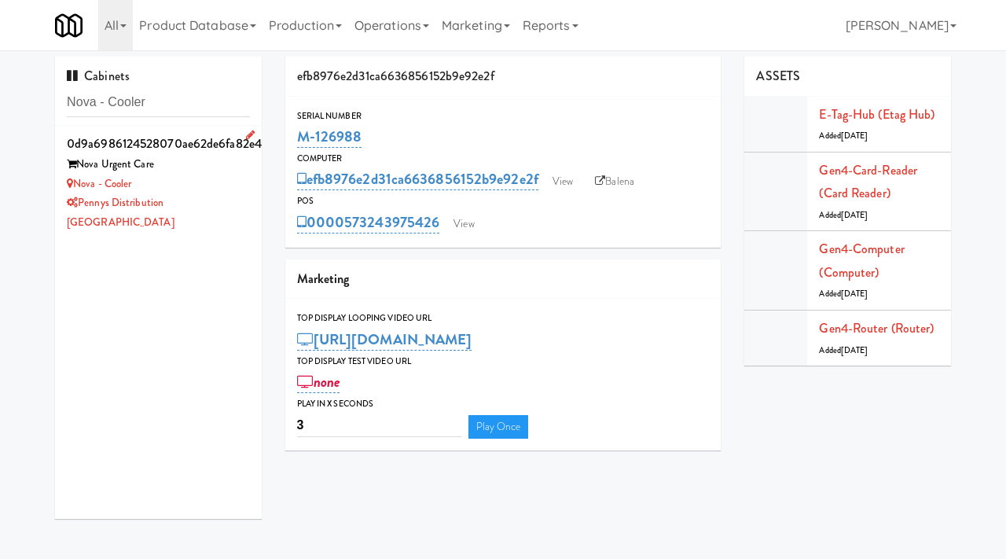
click at [220, 190] on div "Nova - Cooler" at bounding box center [158, 185] width 183 height 20
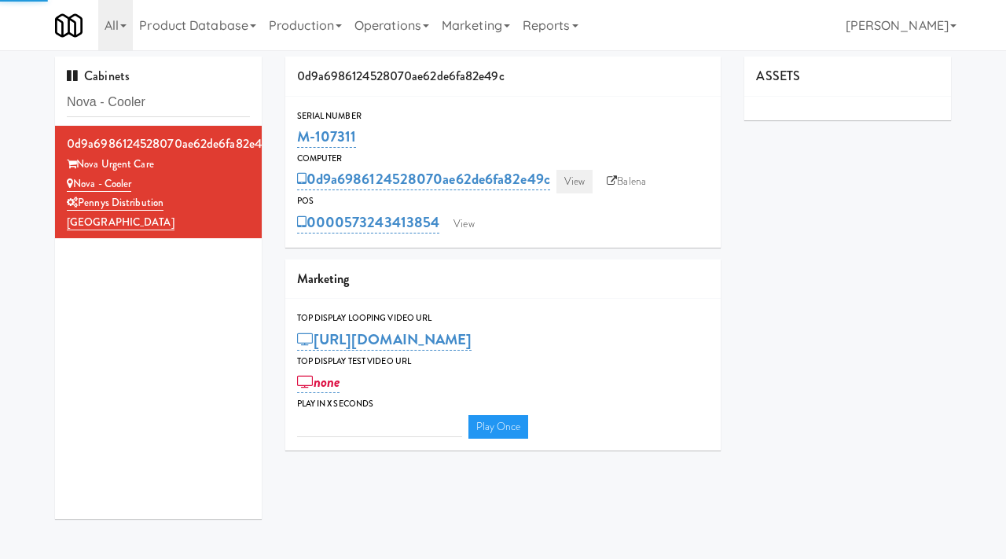
type input "3"
click at [570, 171] on link "View" at bounding box center [575, 182] width 36 height 24
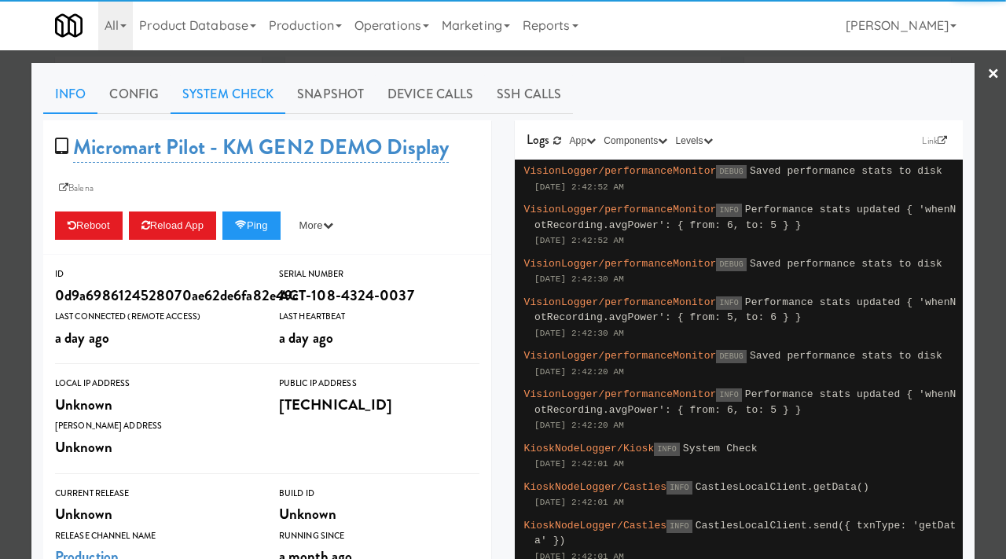
click at [236, 87] on link "System Check" at bounding box center [228, 94] width 115 height 39
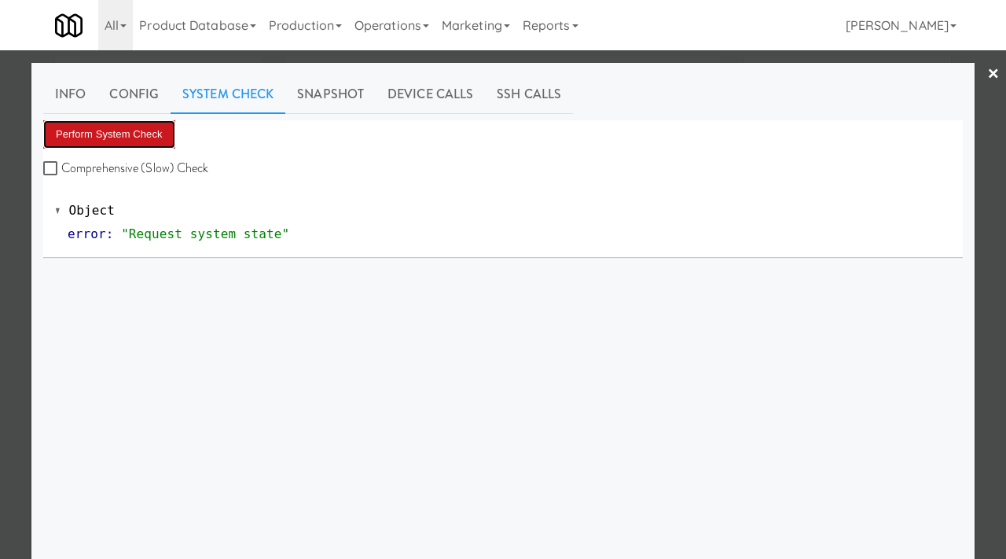
click at [133, 131] on button "Perform System Check" at bounding box center [109, 134] width 132 height 28
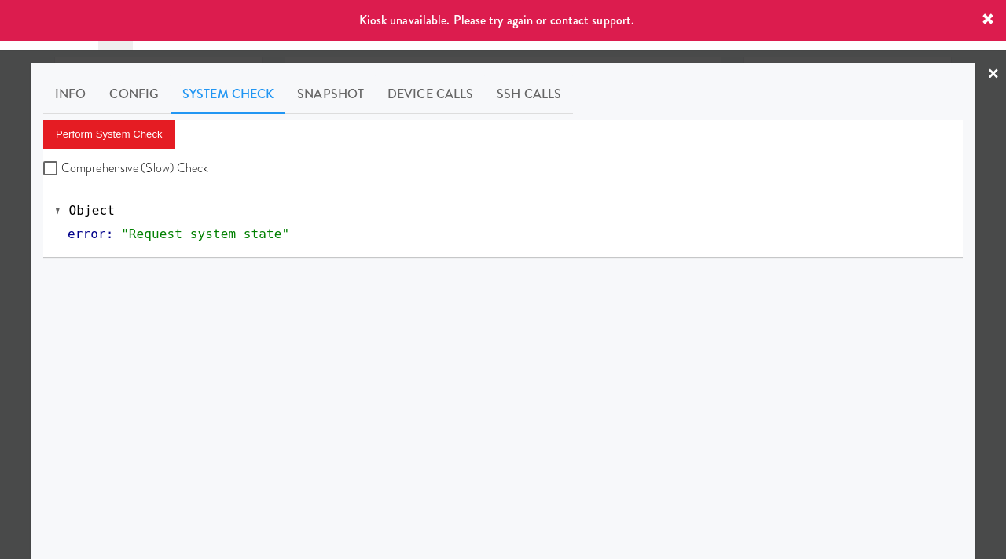
click at [0, 174] on div at bounding box center [503, 279] width 1006 height 559
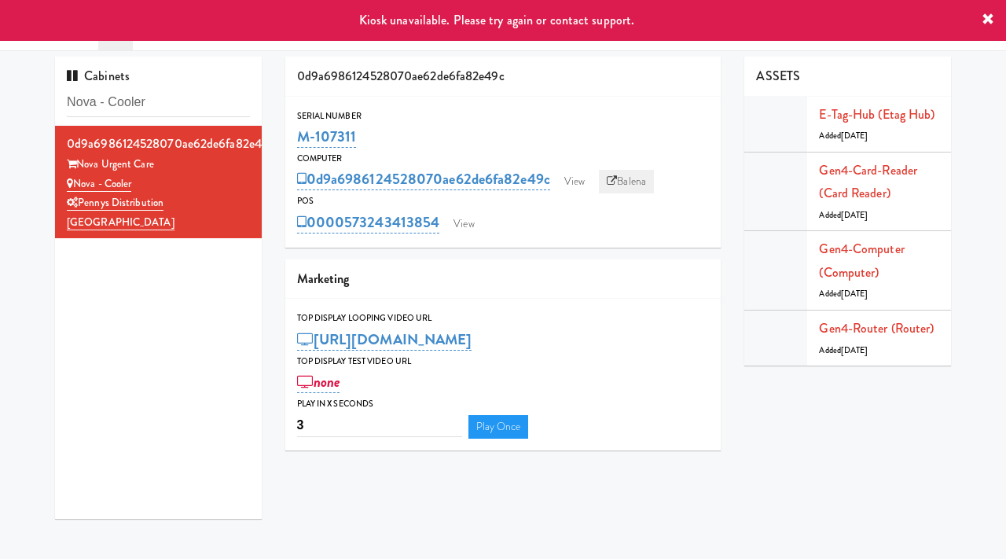
click at [644, 174] on link "Balena" at bounding box center [626, 182] width 55 height 24
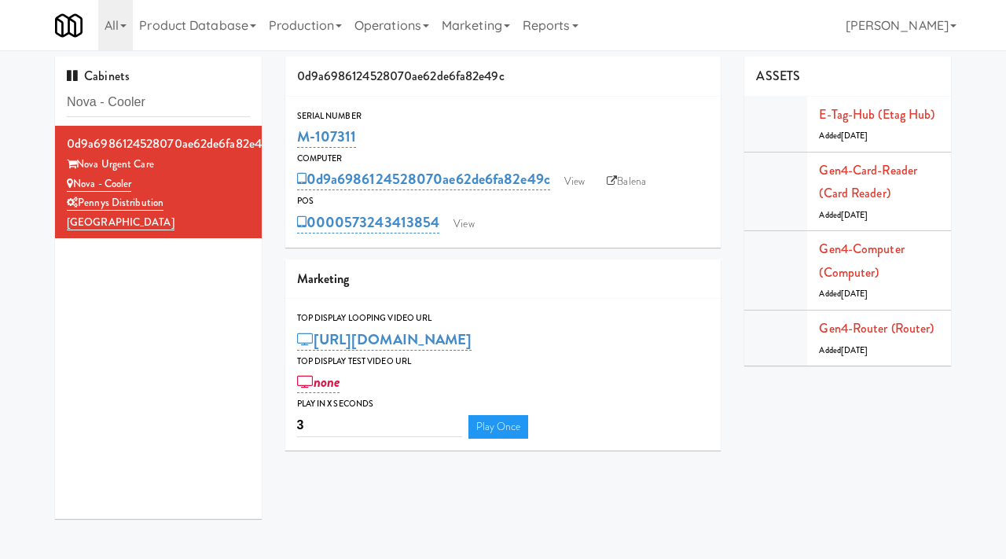
drag, startPoint x: 357, startPoint y: 138, endPoint x: 280, endPoint y: 137, distance: 77.0
click at [280, 137] on div "0d9a6986124528070ae62de6fa82e49c Serial Number M-107311 Computer 0d9a6986124528…" at bounding box center [504, 260] width 460 height 406
click at [627, 182] on link "Balena" at bounding box center [626, 182] width 55 height 24
drag, startPoint x: 161, startPoint y: 165, endPoint x: 82, endPoint y: 164, distance: 79.4
click at [82, 164] on div "Nova Urgent Care" at bounding box center [158, 165] width 183 height 20
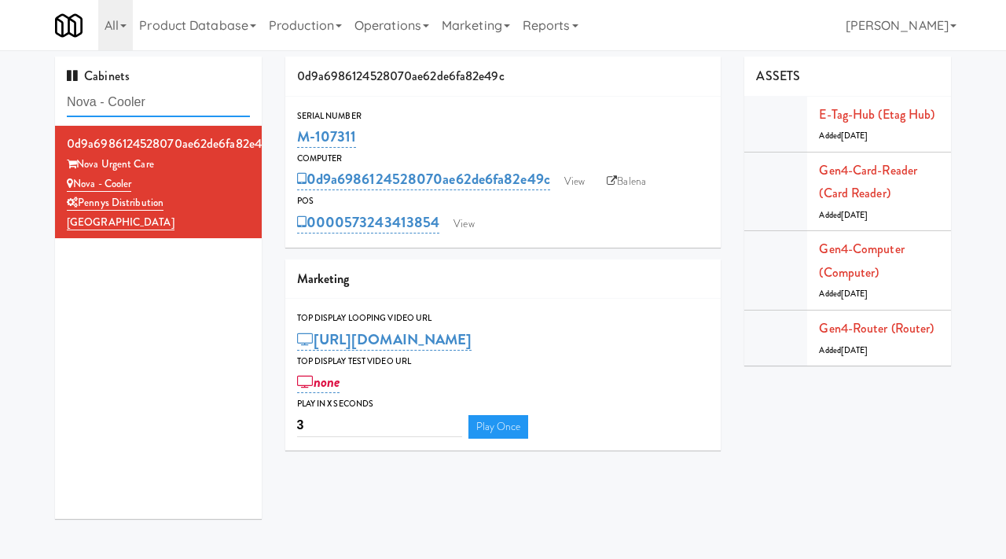
click at [169, 112] on input "Nova - Cooler" at bounding box center [158, 102] width 183 height 29
paste input "500 West Trade - Combo"
type input "500 West Trade - Combo"
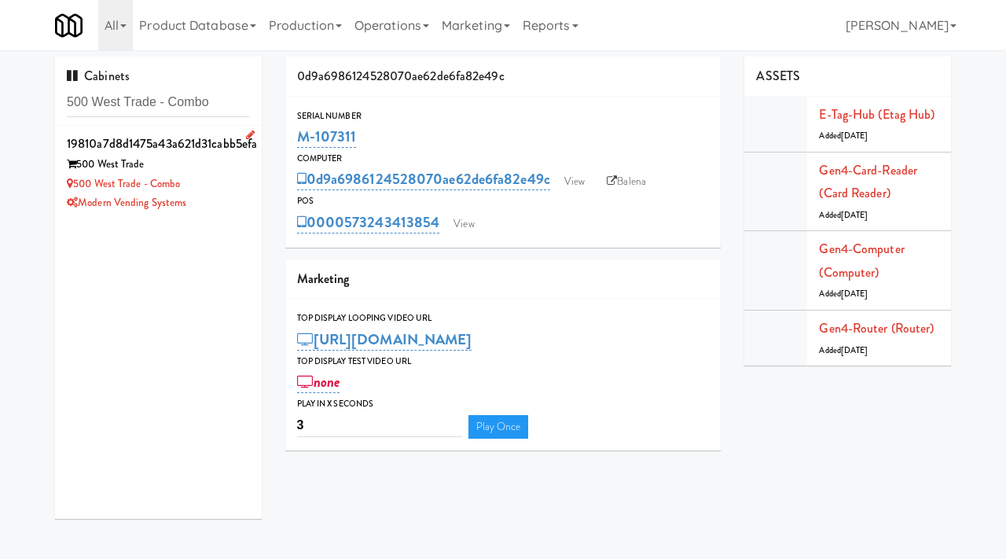
click at [235, 197] on div "Modern Vending Systems" at bounding box center [158, 203] width 183 height 20
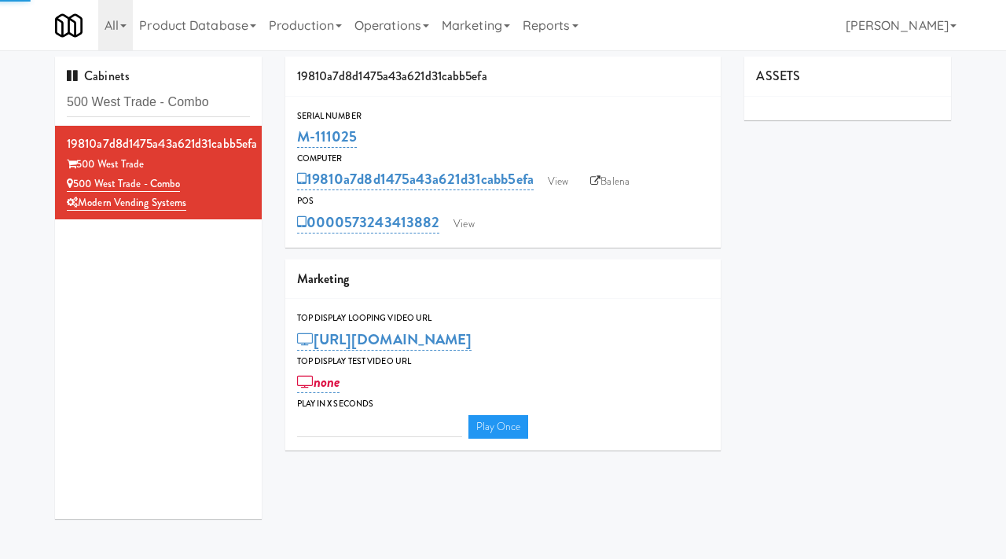
type input "3"
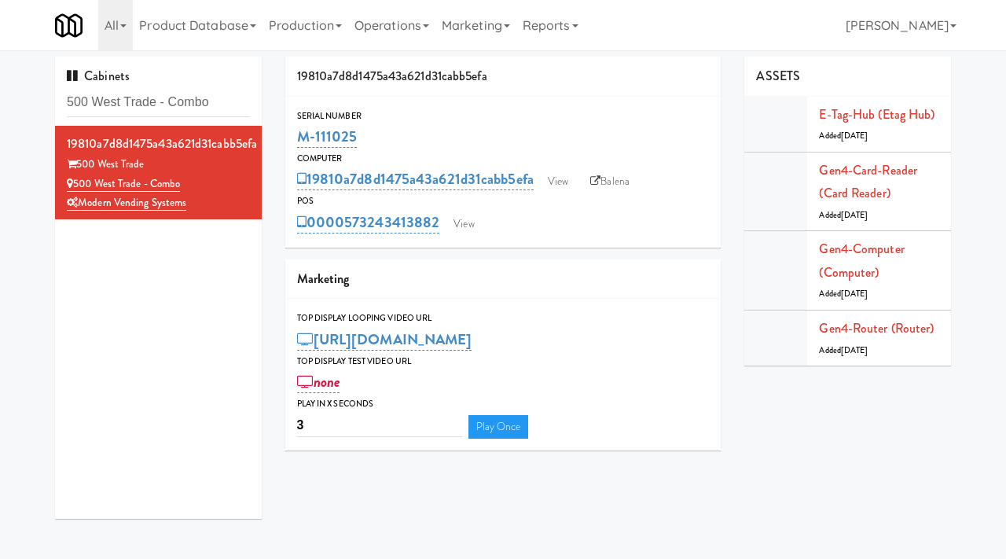
click at [578, 175] on div "19810a7d8d1475a43a621d31cabb5efa View Balena" at bounding box center [503, 179] width 413 height 27
click at [570, 176] on link "View" at bounding box center [558, 182] width 36 height 24
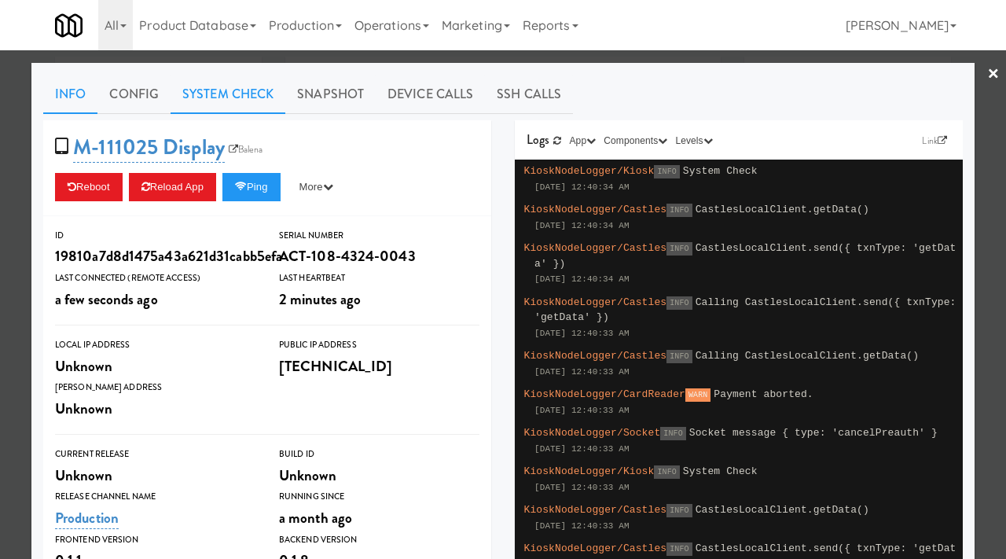
click at [219, 105] on link "System Check" at bounding box center [228, 94] width 115 height 39
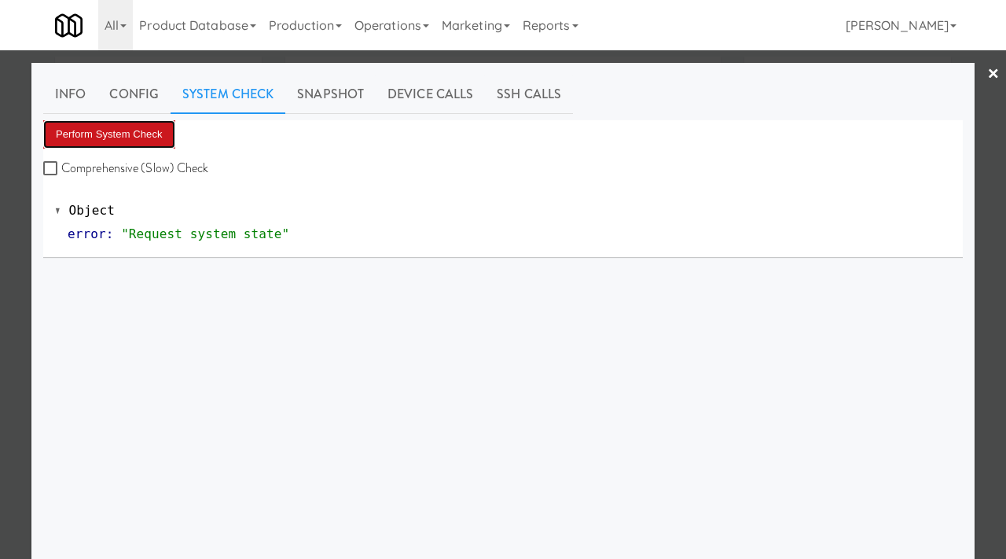
click at [121, 135] on button "Perform System Check" at bounding box center [109, 134] width 132 height 28
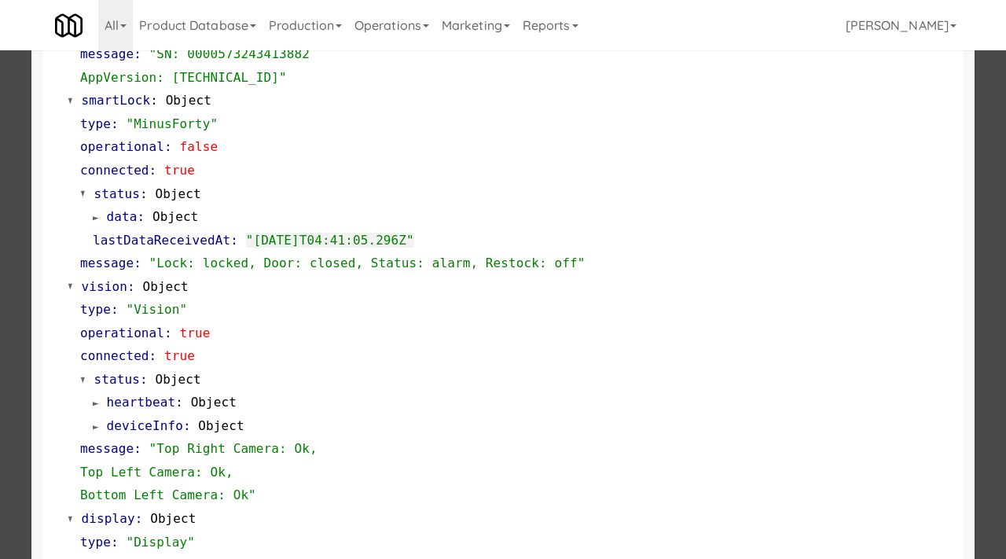
scroll to position [662, 0]
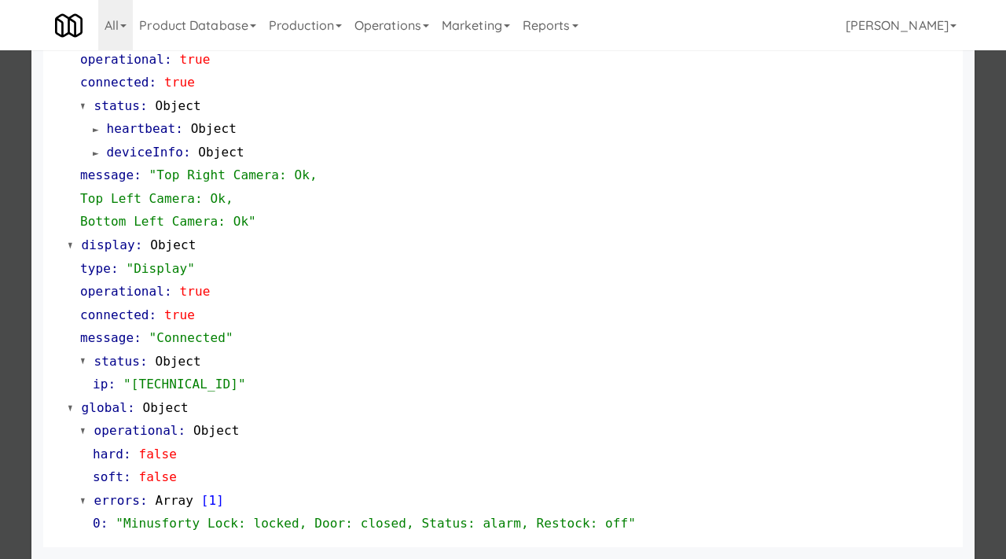
click at [0, 374] on div at bounding box center [503, 279] width 1006 height 559
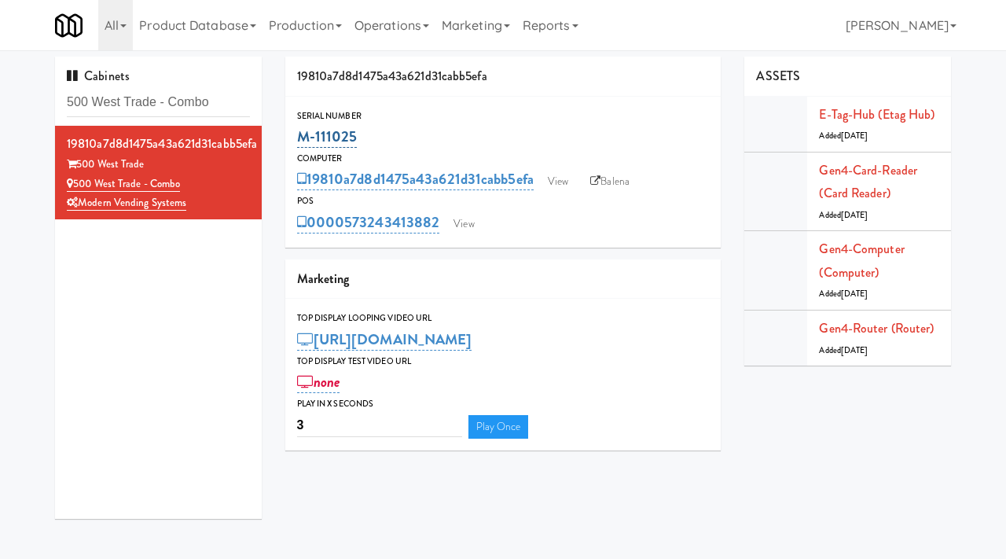
drag, startPoint x: 364, startPoint y: 135, endPoint x: 303, endPoint y: 133, distance: 61.4
click at [303, 133] on div "M-111025" at bounding box center [503, 136] width 413 height 27
click at [554, 180] on link "View" at bounding box center [558, 182] width 36 height 24
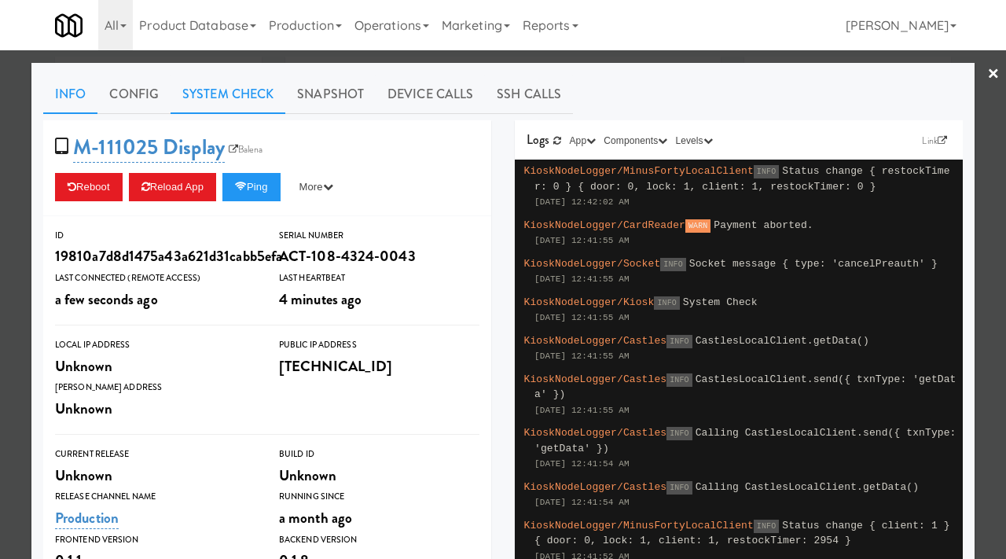
click at [245, 83] on link "System Check" at bounding box center [228, 94] width 115 height 39
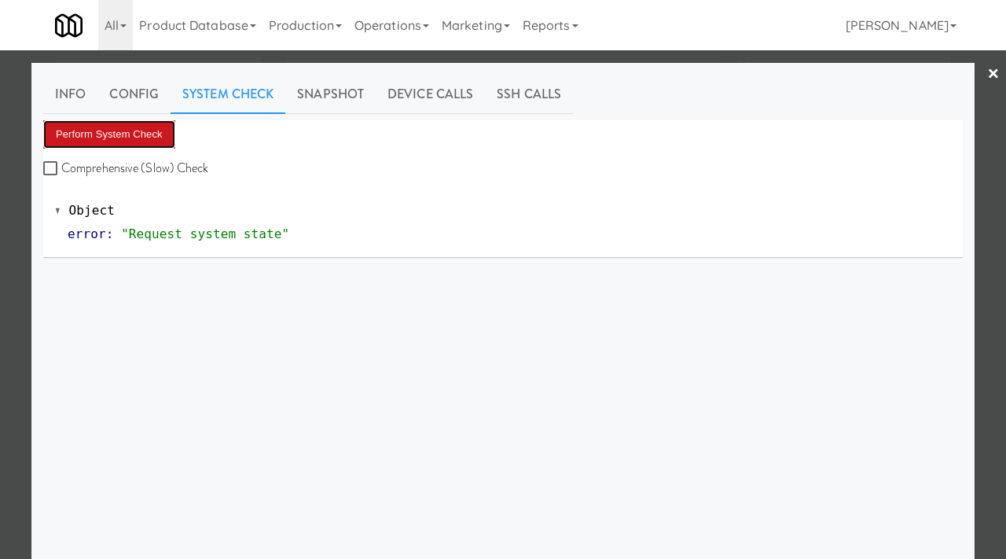
click at [115, 135] on button "Perform System Check" at bounding box center [109, 134] width 132 height 28
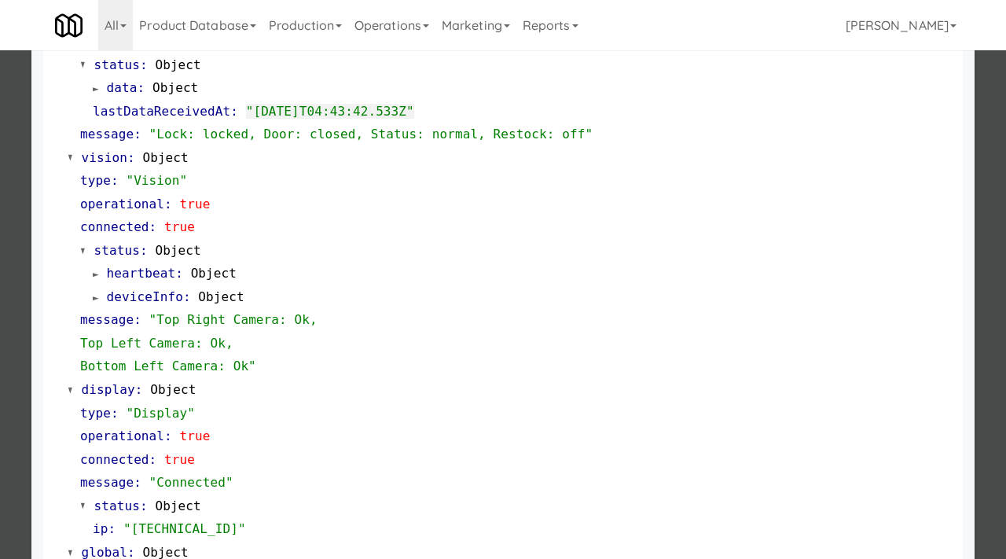
scroll to position [662, 0]
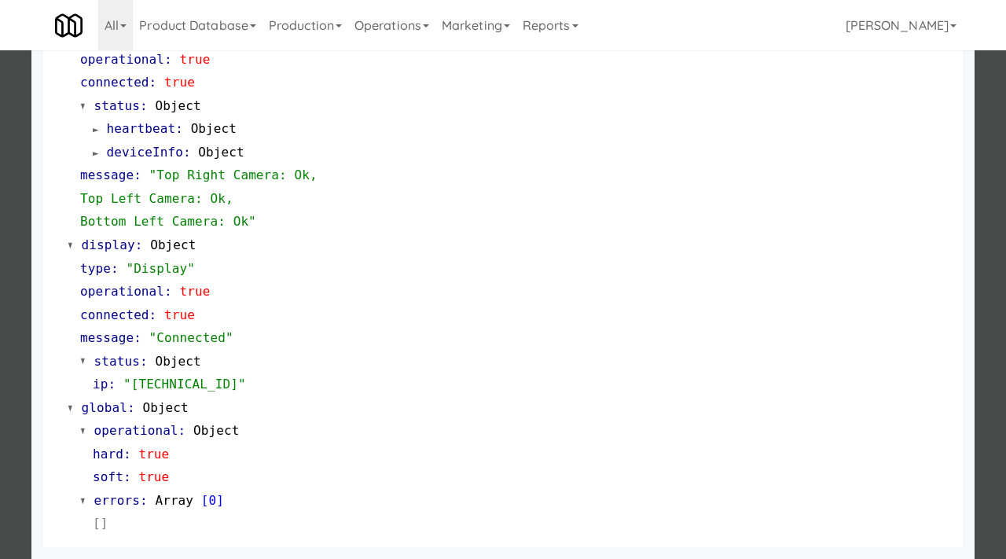
click at [0, 202] on div at bounding box center [503, 279] width 1006 height 559
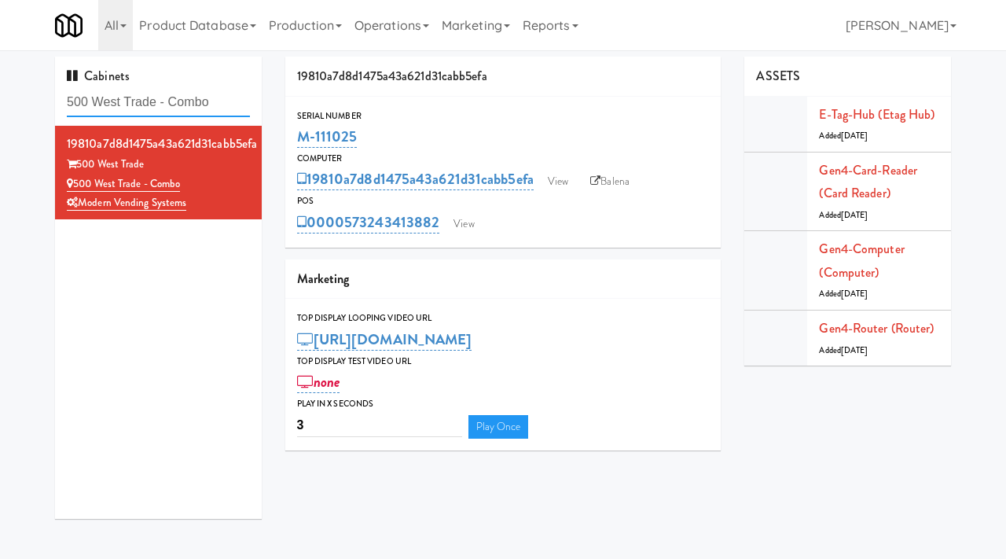
click at [233, 105] on input "500 West Trade - Combo" at bounding box center [158, 102] width 183 height 29
paste input "Arapahoe Square Pantry"
type input "Arapahoe Square Pantry"
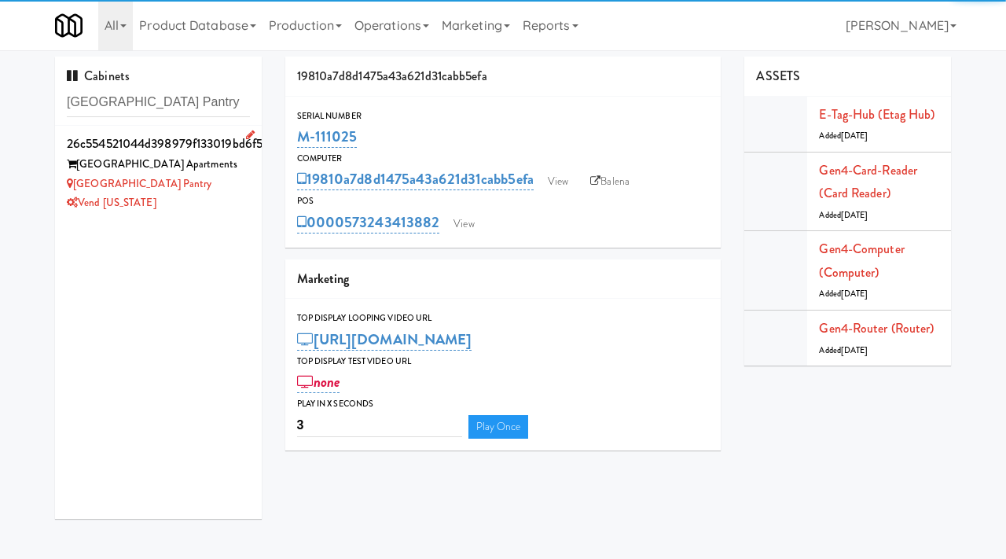
click at [230, 179] on div "Arapahoe Square Pantry" at bounding box center [158, 185] width 183 height 20
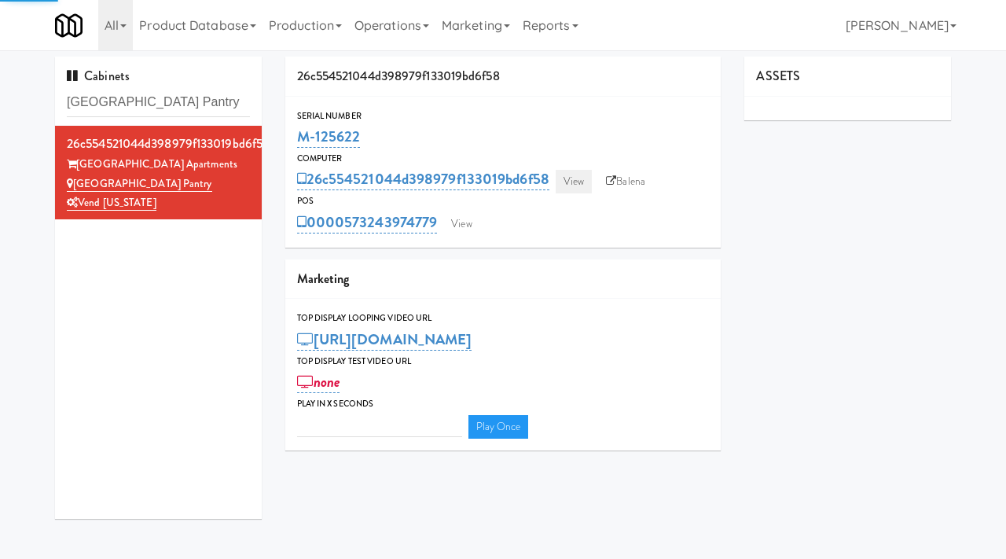
type input "3"
click at [578, 182] on link "View" at bounding box center [574, 182] width 36 height 24
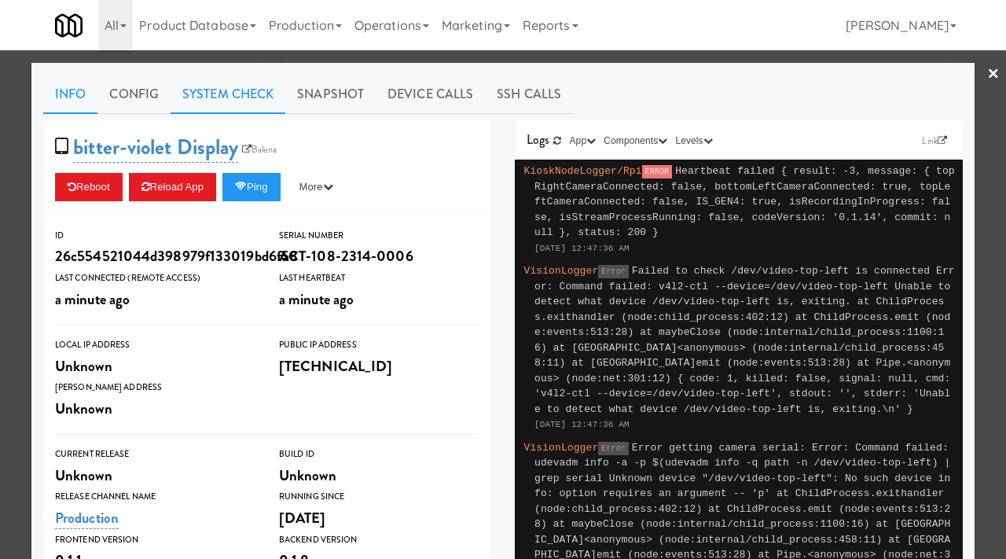
click at [243, 89] on link "System Check" at bounding box center [228, 94] width 115 height 39
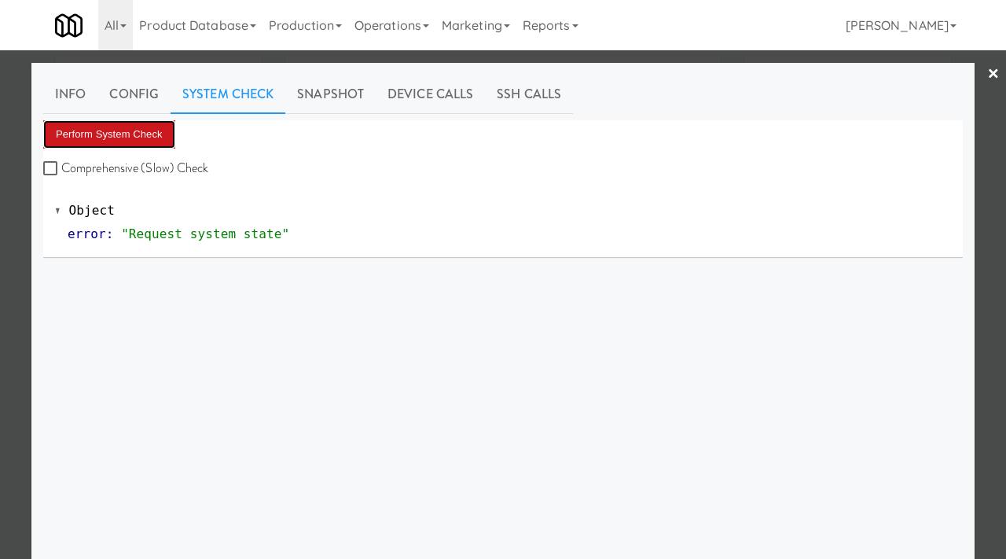
click at [98, 136] on button "Perform System Check" at bounding box center [109, 134] width 132 height 28
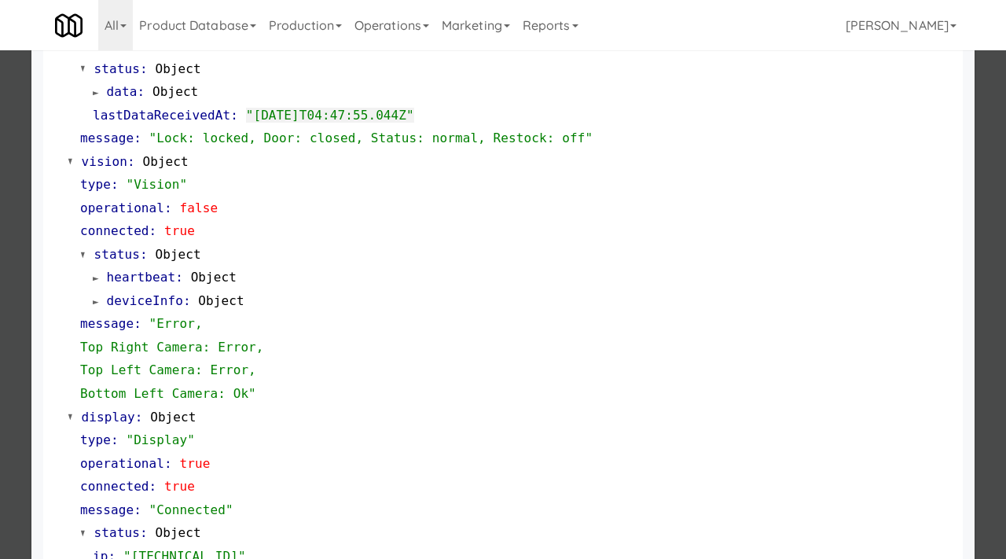
scroll to position [755, 0]
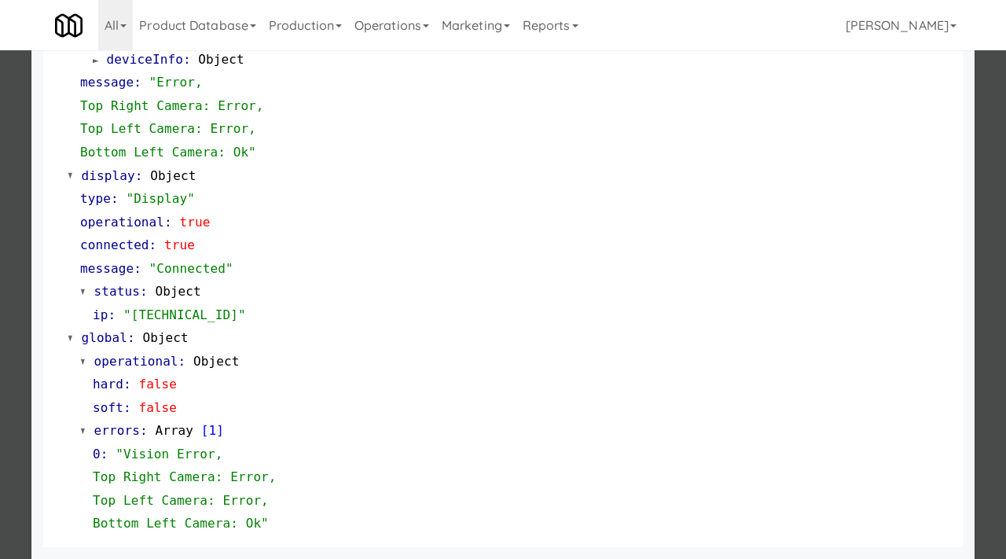
click at [0, 371] on div at bounding box center [503, 279] width 1006 height 559
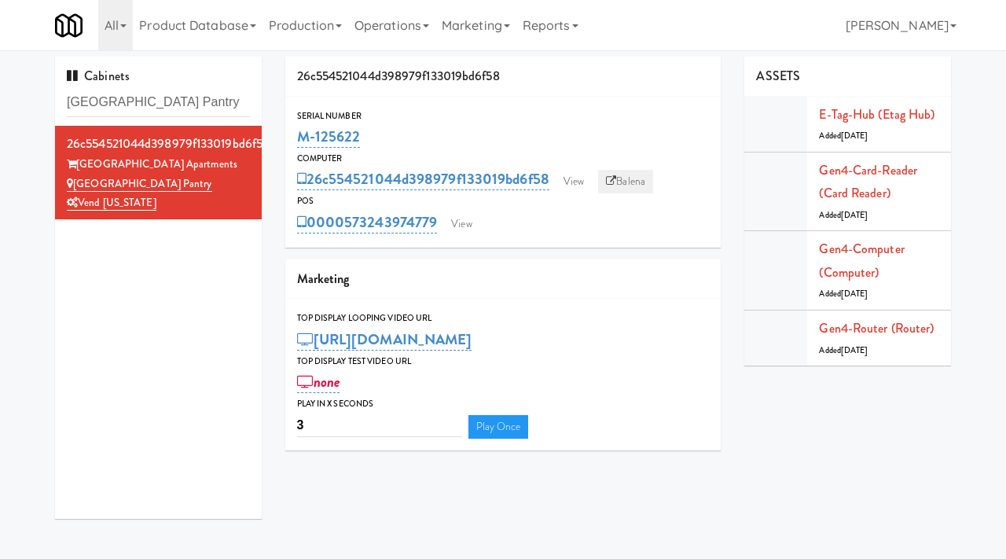
click at [638, 178] on link "Balena" at bounding box center [625, 182] width 55 height 24
click at [583, 175] on link "View" at bounding box center [574, 182] width 36 height 24
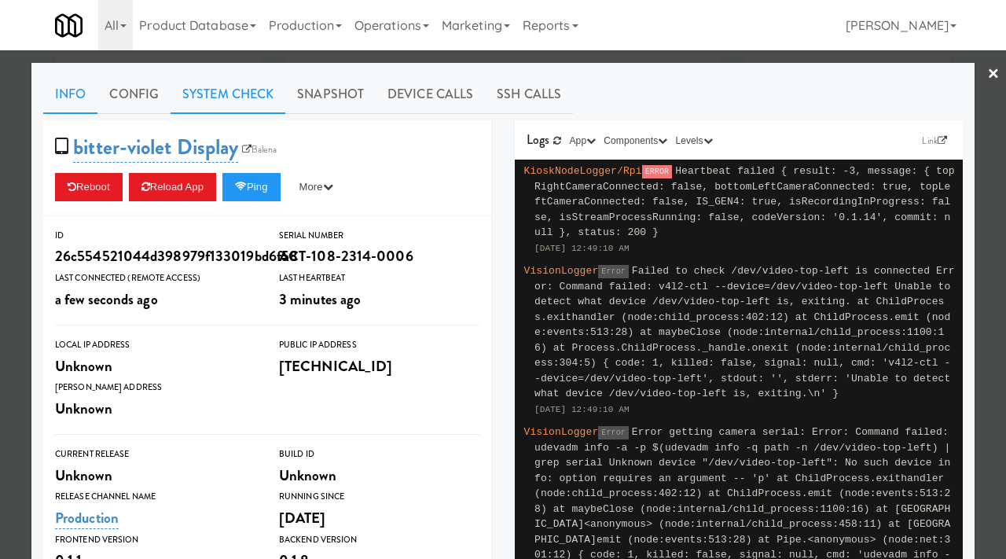
click at [204, 85] on link "System Check" at bounding box center [228, 94] width 115 height 39
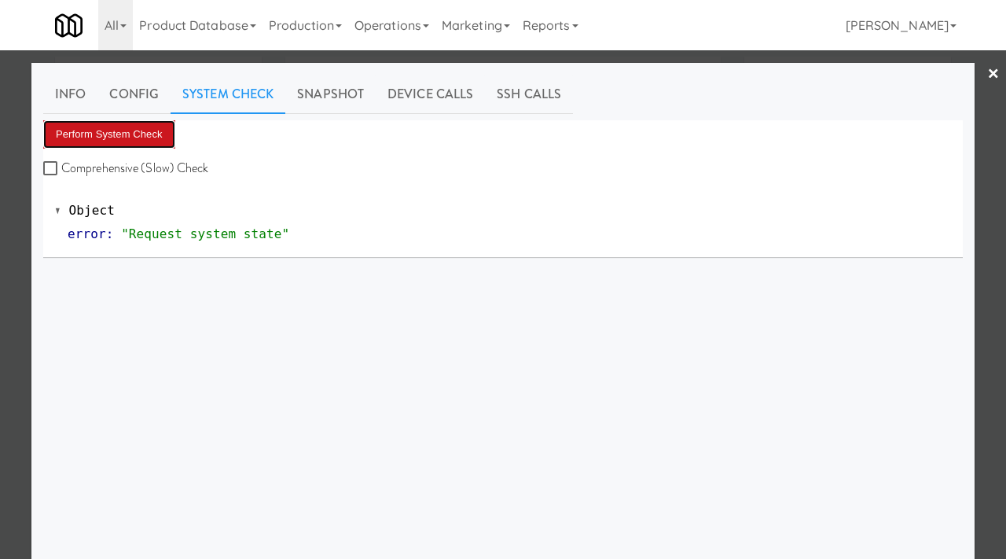
click at [119, 127] on button "Perform System Check" at bounding box center [109, 134] width 132 height 28
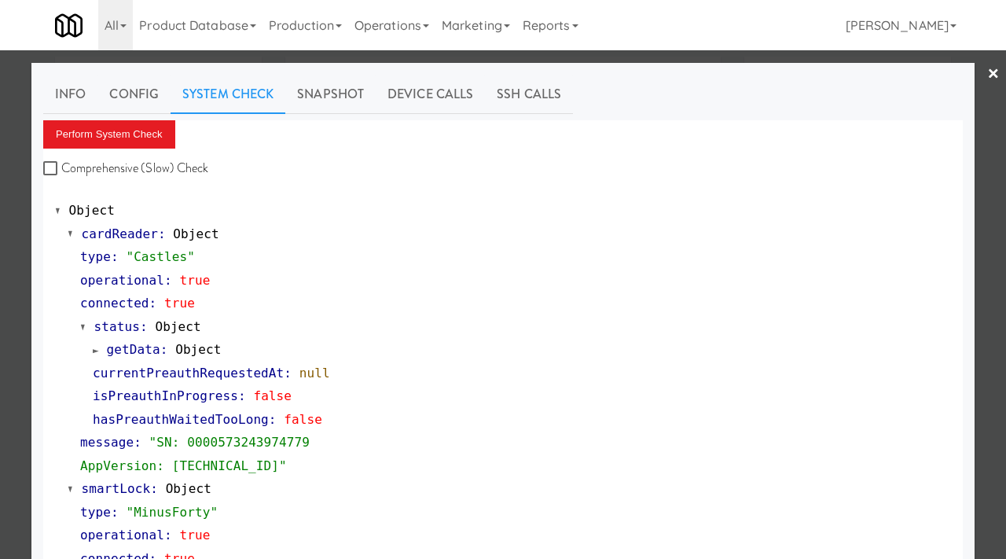
click at [3, 281] on div at bounding box center [503, 279] width 1006 height 559
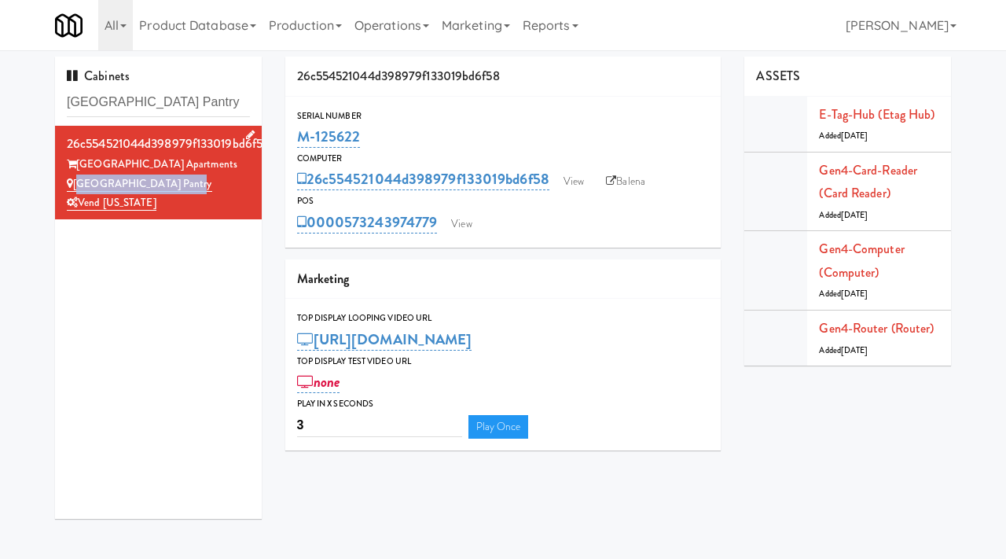
drag, startPoint x: 194, startPoint y: 186, endPoint x: 77, endPoint y: 182, distance: 117.2
click at [77, 182] on div "Arapahoe Square Pantry" at bounding box center [158, 185] width 183 height 20
click at [574, 173] on link "View" at bounding box center [574, 182] width 36 height 24
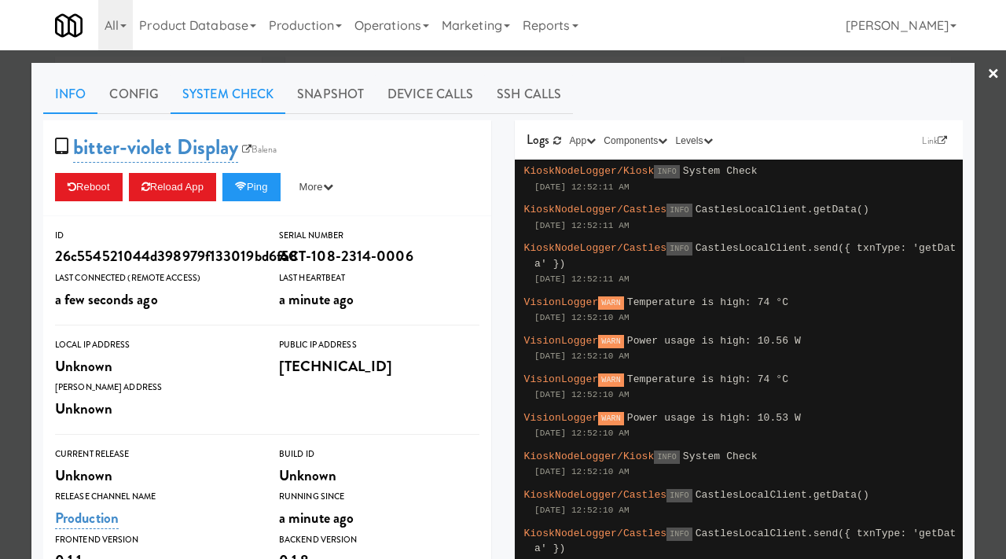
click at [207, 103] on link "System Check" at bounding box center [228, 94] width 115 height 39
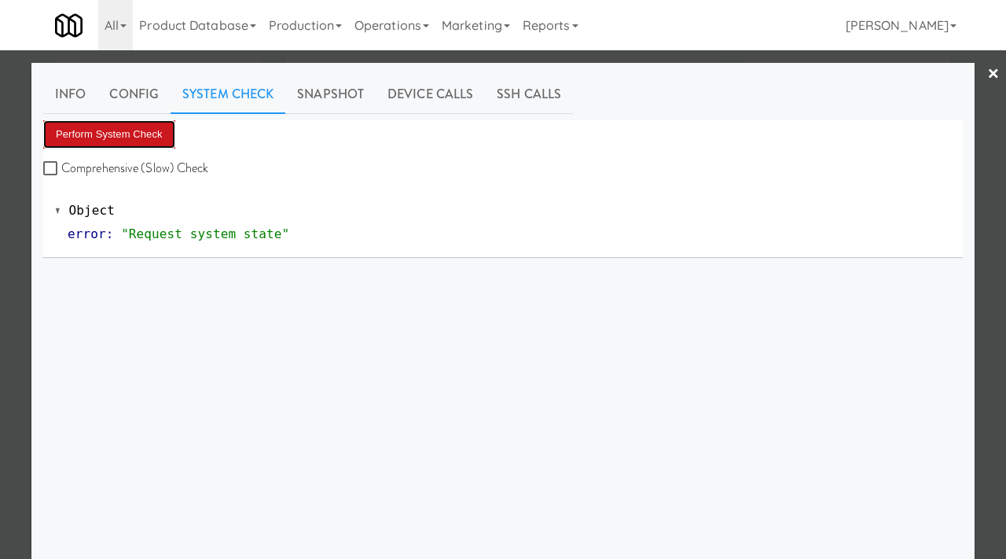
click at [116, 138] on button "Perform System Check" at bounding box center [109, 134] width 132 height 28
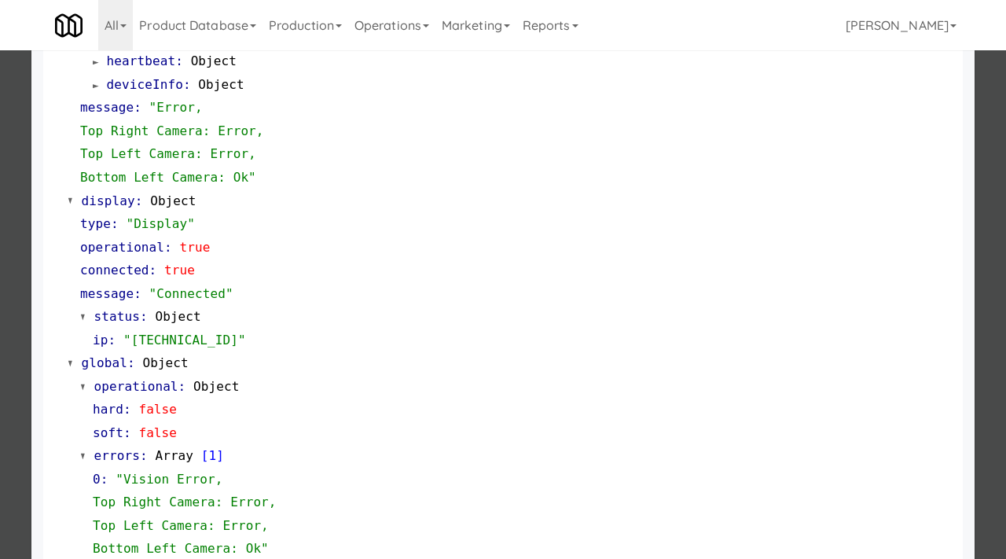
scroll to position [755, 0]
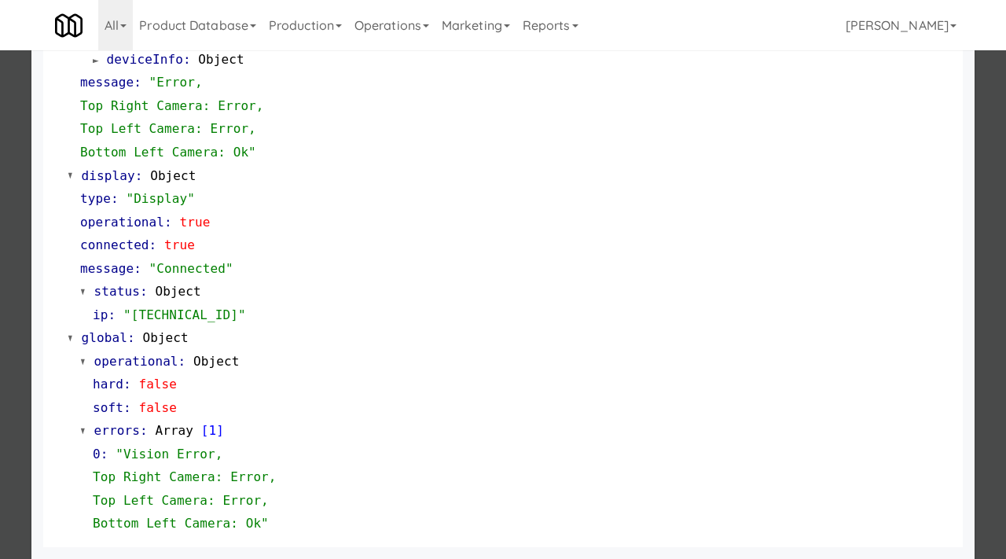
click at [0, 256] on div at bounding box center [503, 279] width 1006 height 559
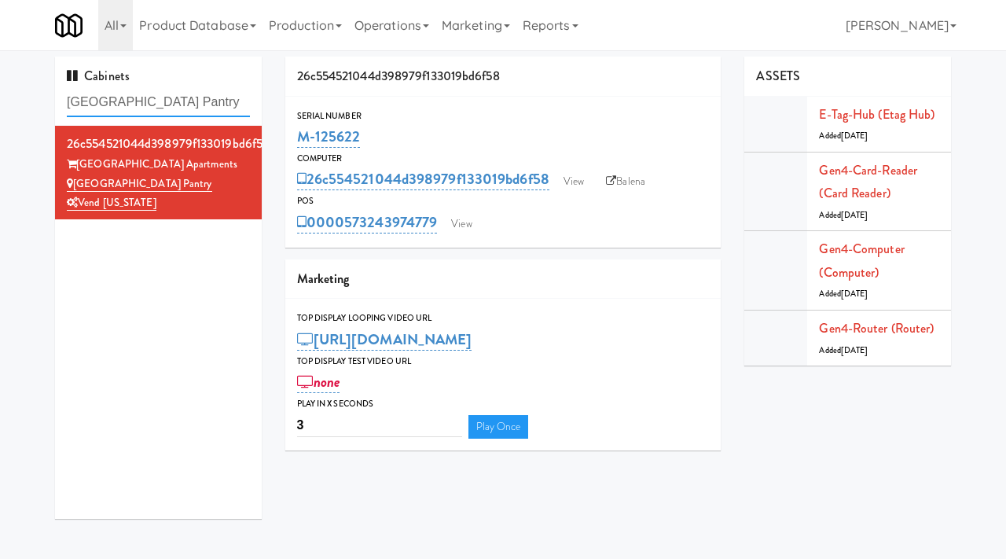
drag, startPoint x: 227, startPoint y: 102, endPoint x: 38, endPoint y: 84, distance: 190.3
click at [38, 84] on div "Cabinets Arapahoe Square Pantry 26c554521044d398979f133019bd6f58 Arapahoe Squar…" at bounding box center [503, 294] width 1006 height 474
paste input "deline Luxury - Cooler 1"
type input "Adeline Luxury - Cooler 1"
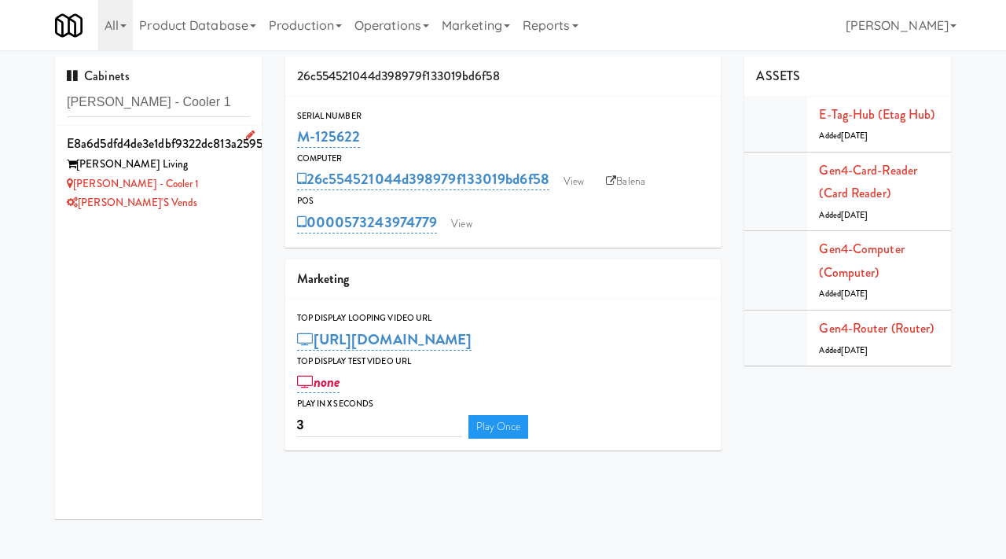
click at [236, 171] on div "Adeline Luxury Living" at bounding box center [158, 165] width 183 height 20
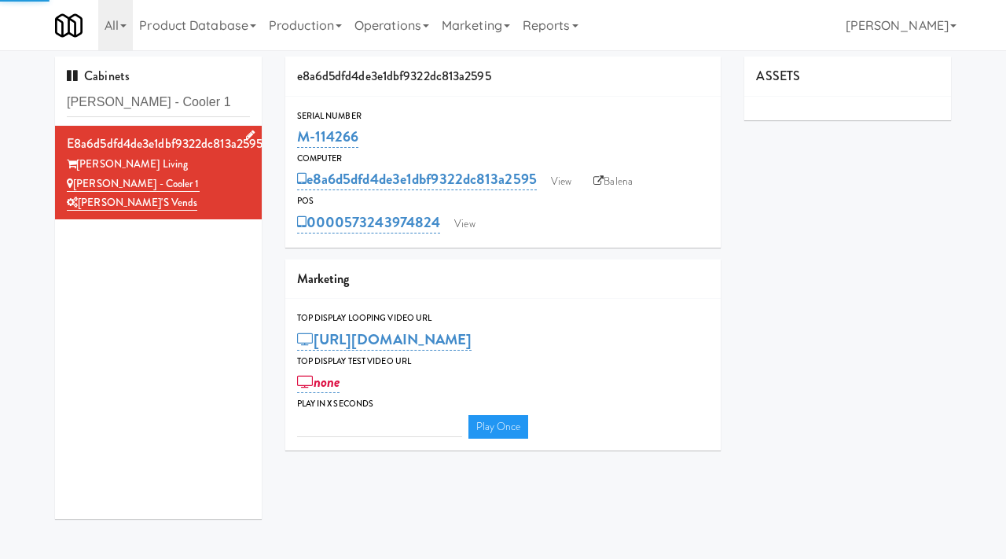
type input "3"
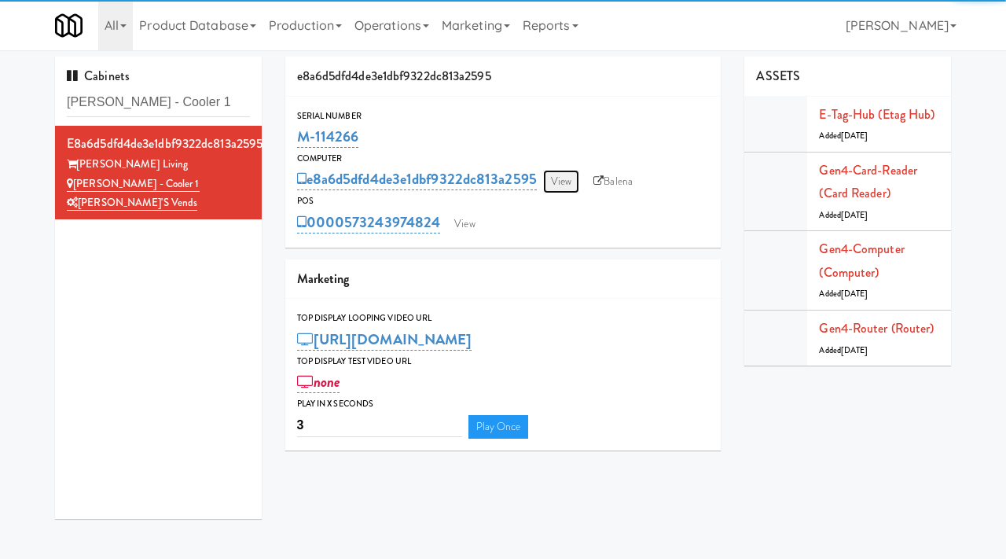
click at [574, 182] on link "View" at bounding box center [561, 182] width 36 height 24
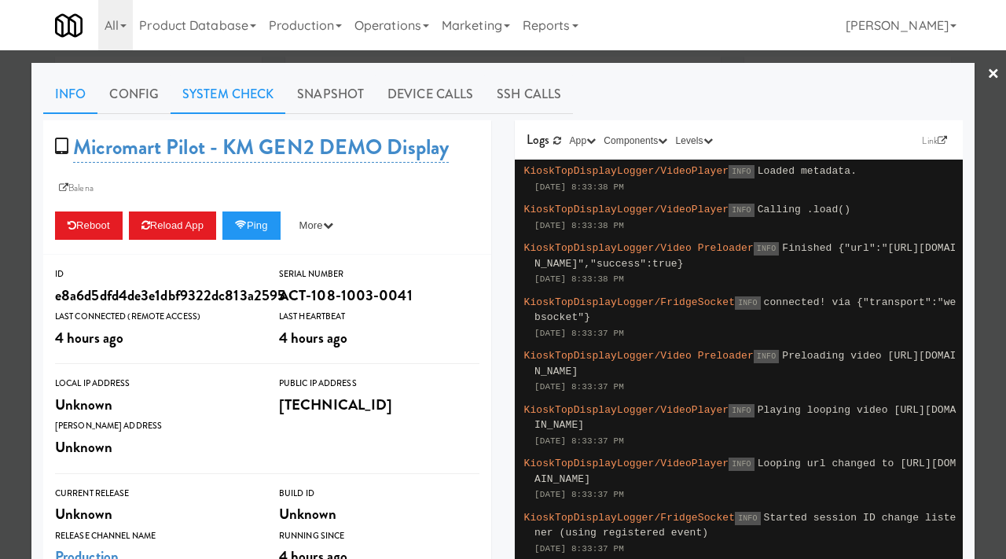
click at [218, 101] on link "System Check" at bounding box center [228, 94] width 115 height 39
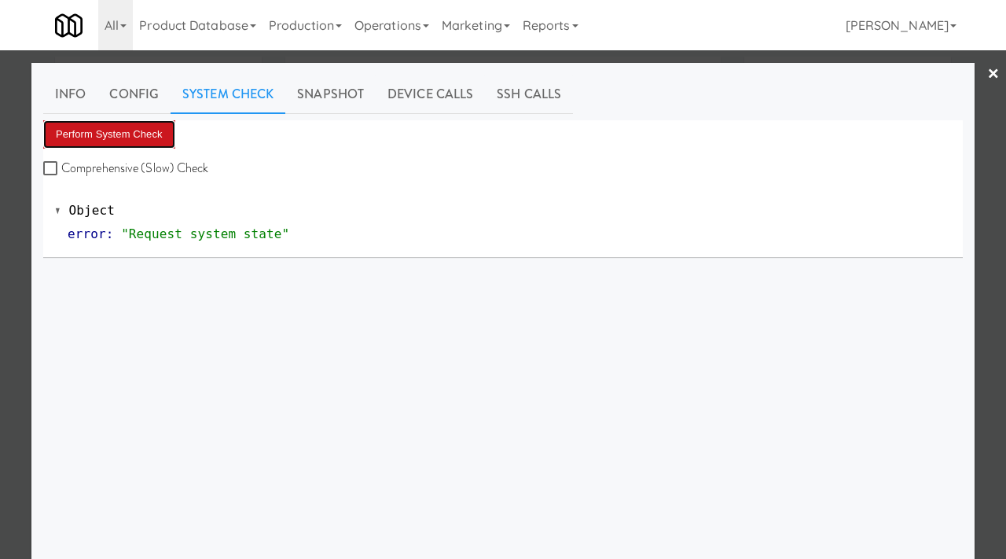
click at [142, 130] on button "Perform System Check" at bounding box center [109, 134] width 132 height 28
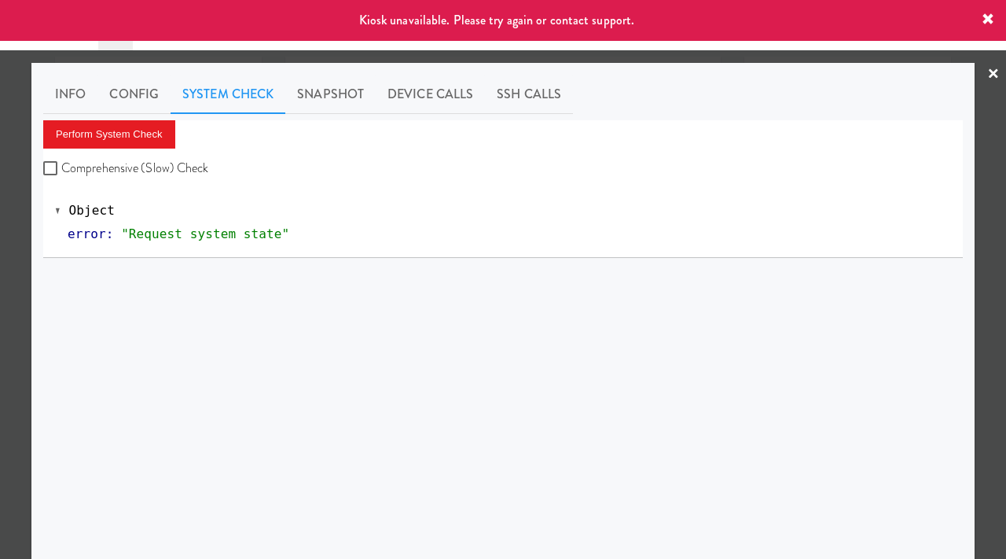
click at [0, 212] on div at bounding box center [503, 279] width 1006 height 559
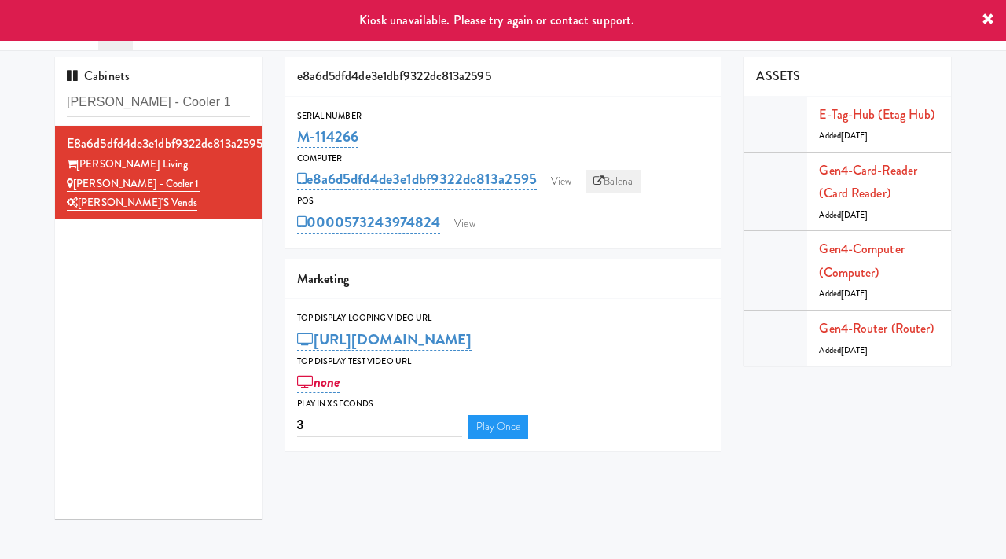
click at [607, 189] on link "Balena" at bounding box center [613, 182] width 55 height 24
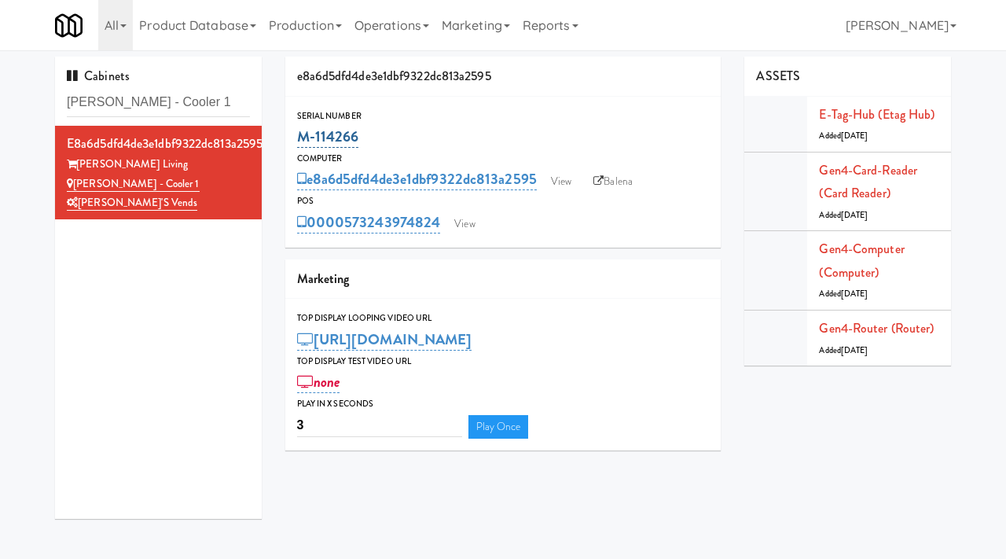
drag, startPoint x: 366, startPoint y: 137, endPoint x: 299, endPoint y: 130, distance: 67.1
click at [299, 130] on div "M-114266" at bounding box center [503, 136] width 413 height 27
click at [192, 186] on div "Adeline Luxury - Cooler 1" at bounding box center [158, 185] width 183 height 20
drag, startPoint x: 177, startPoint y: 166, endPoint x: 83, endPoint y: 160, distance: 94.5
click at [82, 160] on div "Adeline Luxury Living" at bounding box center [158, 165] width 183 height 20
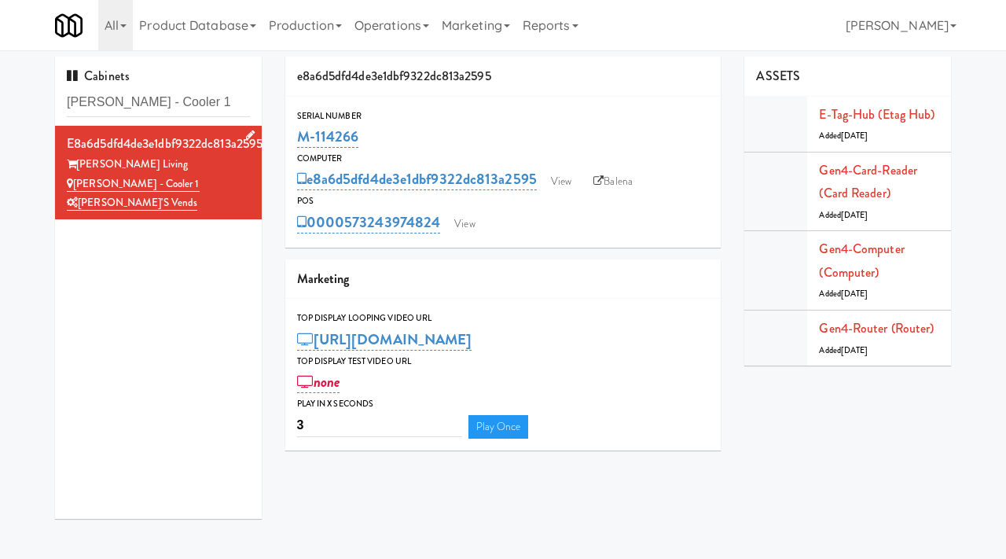
drag, startPoint x: 191, startPoint y: 181, endPoint x: 78, endPoint y: 180, distance: 113.2
click at [78, 180] on div "Adeline Luxury - Cooler 1" at bounding box center [158, 185] width 183 height 20
click at [210, 109] on input "Adeline Luxury - Cooler 1" at bounding box center [158, 102] width 183 height 29
paste input "lley 11"
type input "Alley 111"
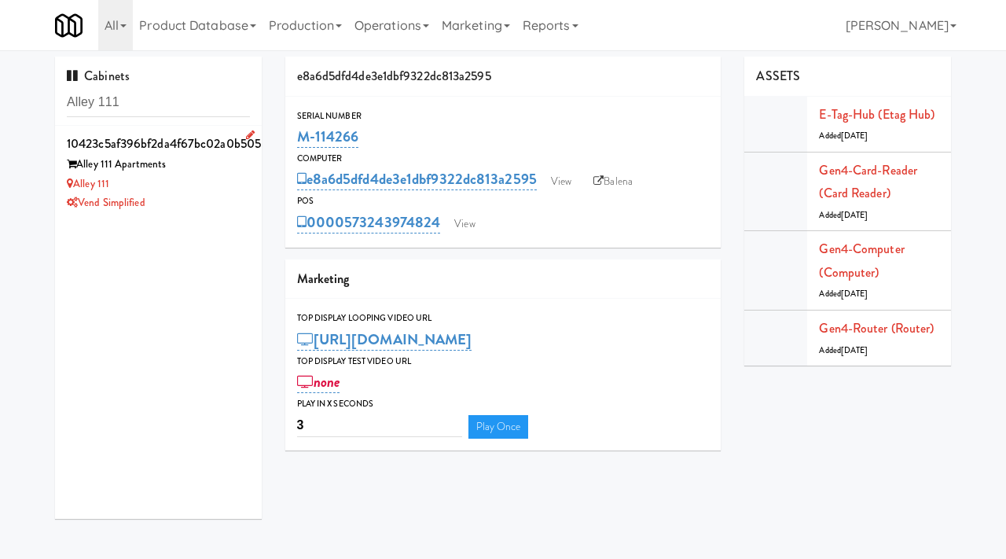
click at [223, 166] on div "Alley 111 Apartments" at bounding box center [158, 165] width 183 height 20
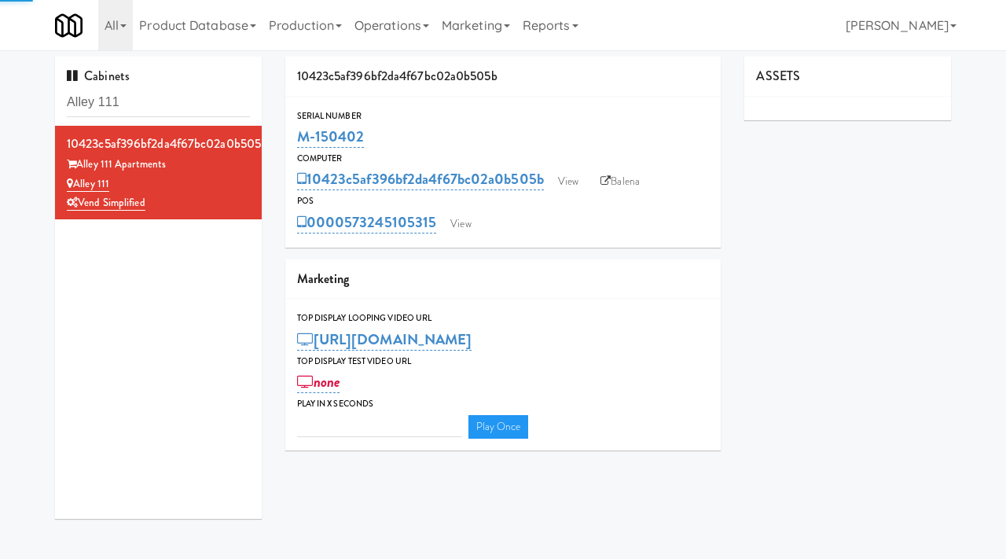
type input "3"
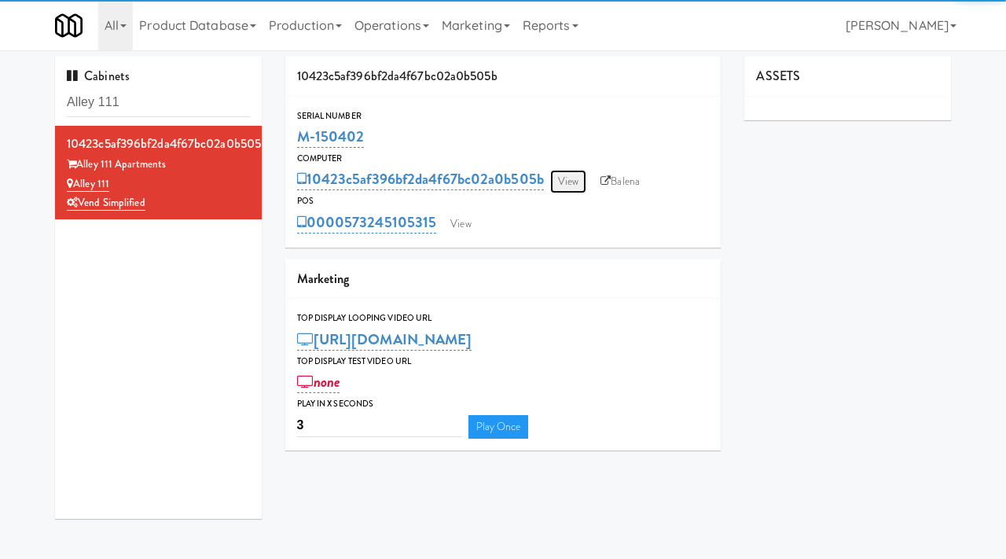
click at [567, 178] on link "View" at bounding box center [568, 182] width 36 height 24
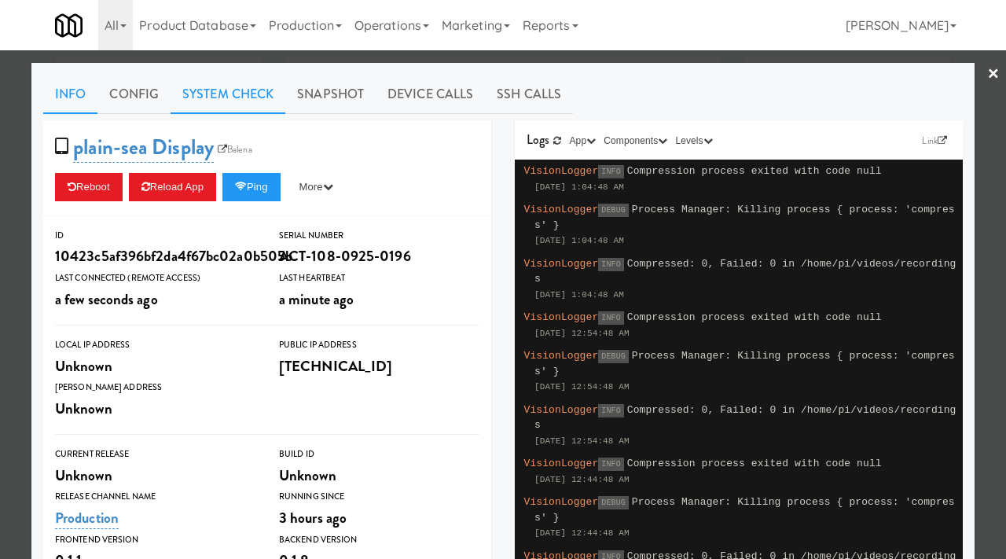
click at [254, 83] on link "System Check" at bounding box center [228, 94] width 115 height 39
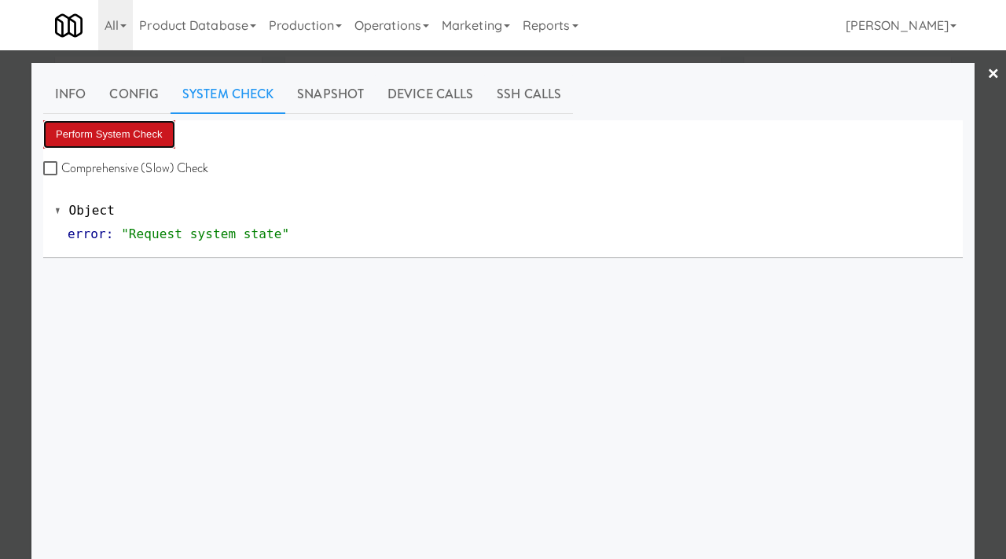
click at [103, 132] on button "Perform System Check" at bounding box center [109, 134] width 132 height 28
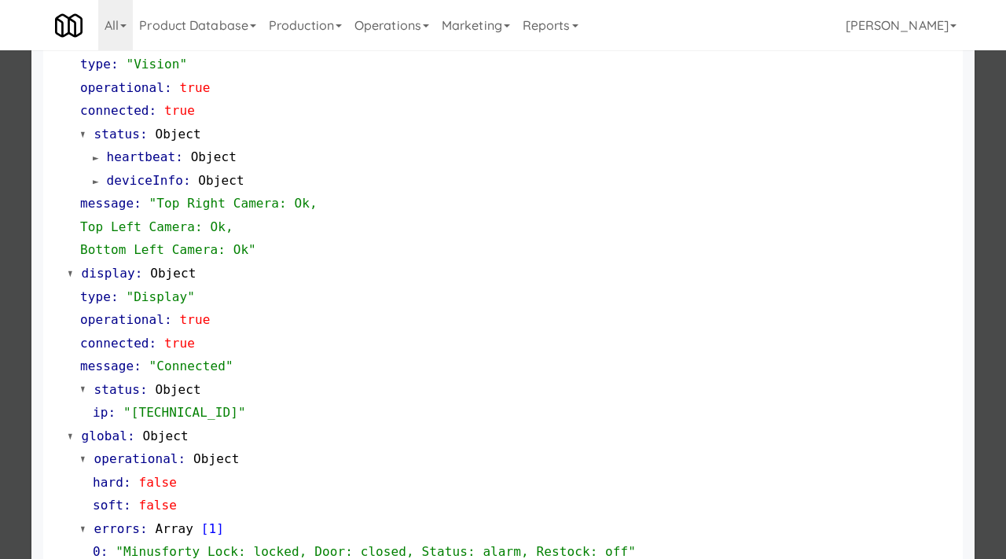
scroll to position [662, 0]
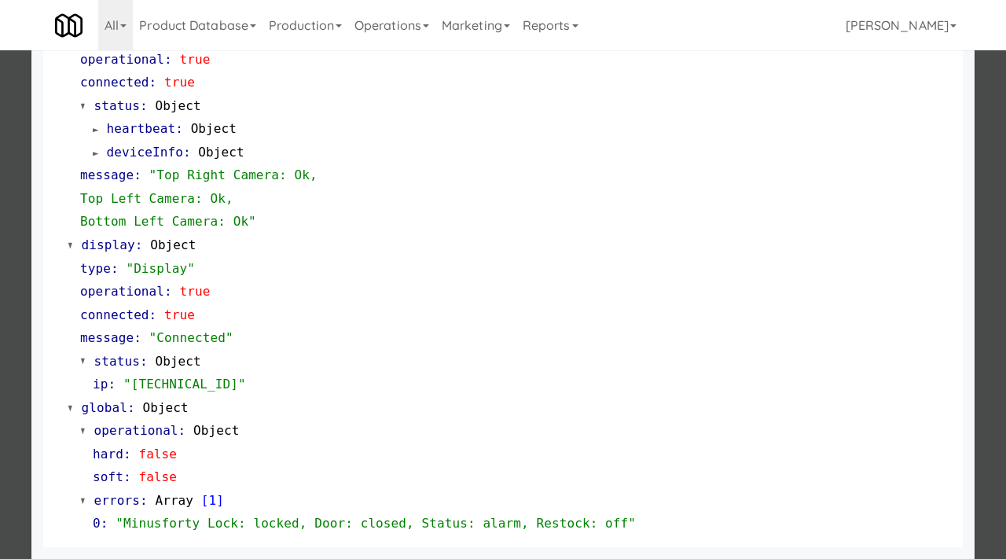
click at [13, 300] on div at bounding box center [503, 279] width 1006 height 559
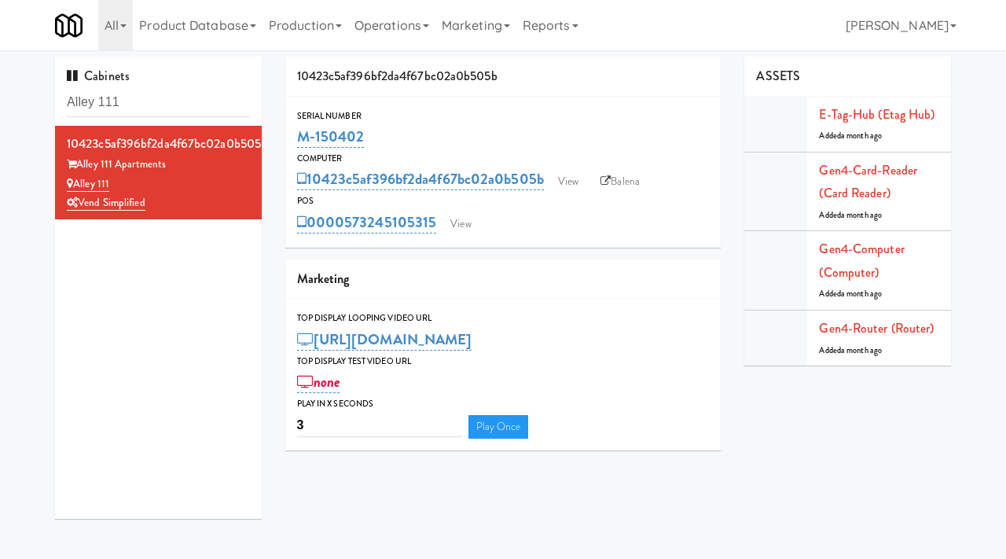
click at [378, 135] on div "M-150402" at bounding box center [503, 136] width 413 height 27
drag, startPoint x: 378, startPoint y: 134, endPoint x: 290, endPoint y: 138, distance: 88.1
click at [290, 138] on div "Serial Number M-150402" at bounding box center [503, 129] width 436 height 42
click at [571, 178] on link "View" at bounding box center [568, 182] width 36 height 24
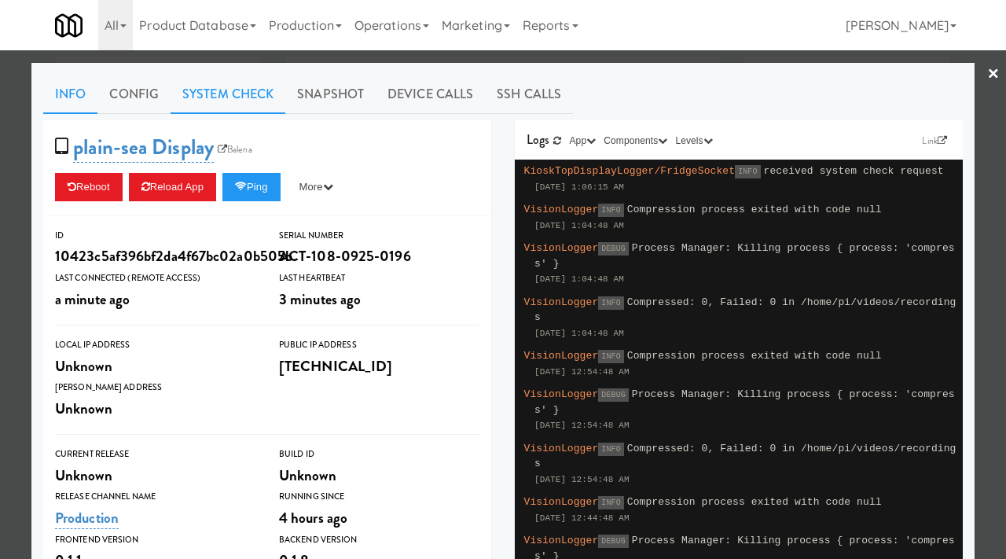
click at [228, 89] on link "System Check" at bounding box center [228, 94] width 115 height 39
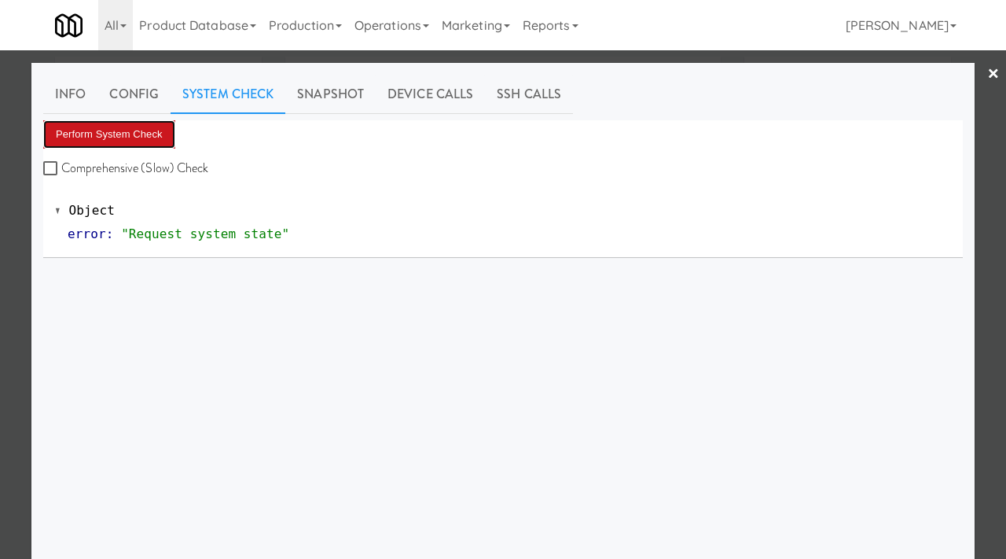
click at [140, 126] on button "Perform System Check" at bounding box center [109, 134] width 132 height 28
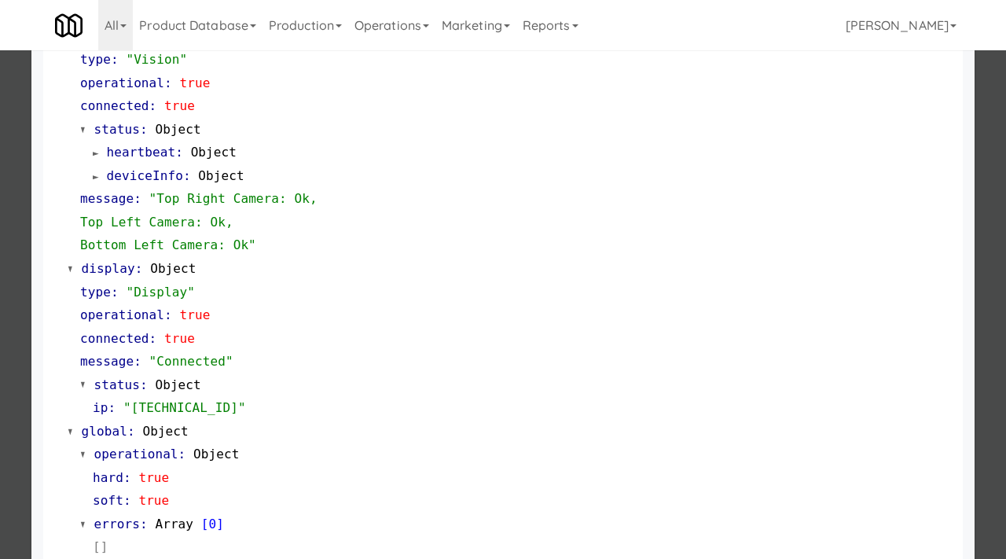
scroll to position [662, 0]
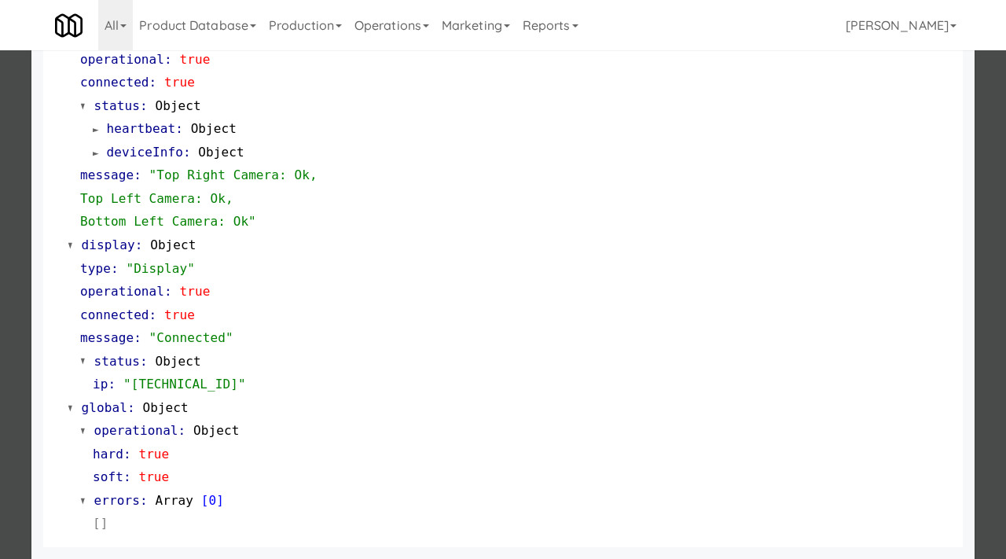
click at [0, 197] on div at bounding box center [503, 279] width 1006 height 559
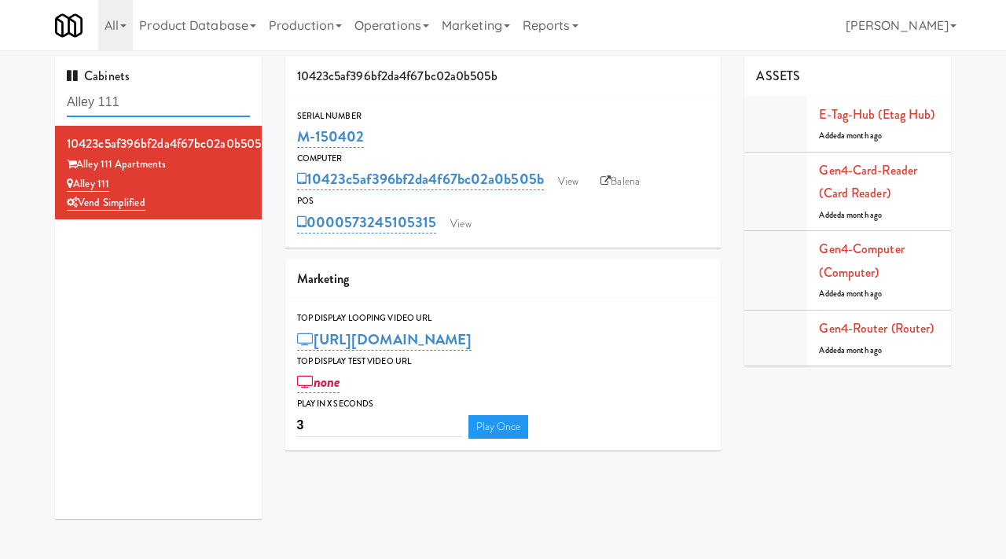
click at [167, 110] on input "Alley 111" at bounding box center [158, 102] width 183 height 29
paste input "Brio-Left- Fridge"
type input "Brio-Left- Fridge"
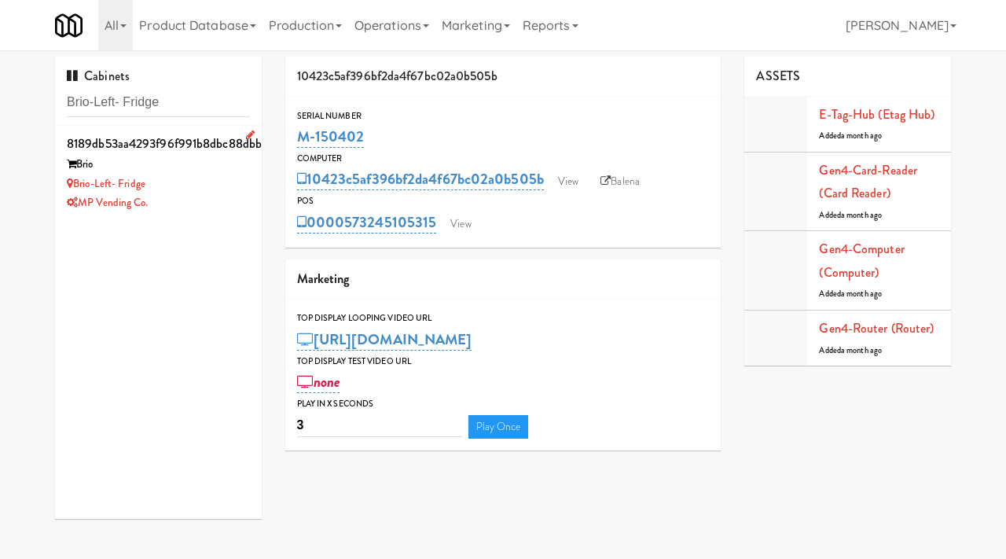
click at [214, 194] on div "MP Vending Co." at bounding box center [158, 203] width 183 height 20
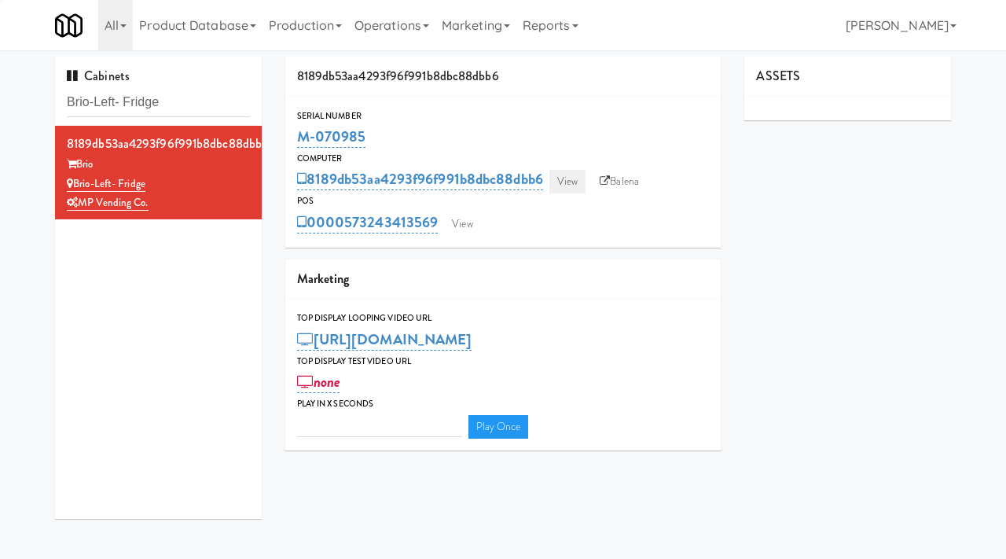
type input "3"
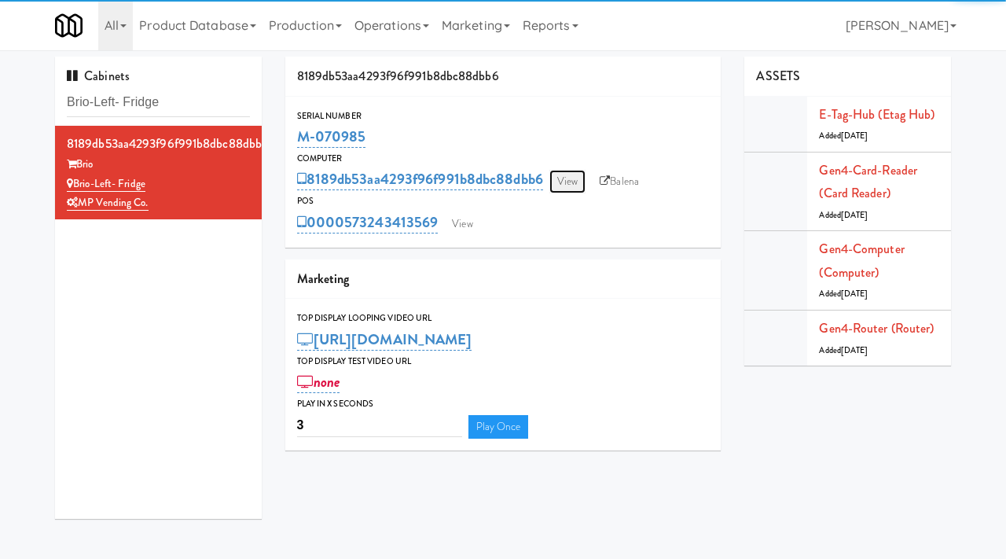
click at [575, 176] on link "View" at bounding box center [568, 182] width 36 height 24
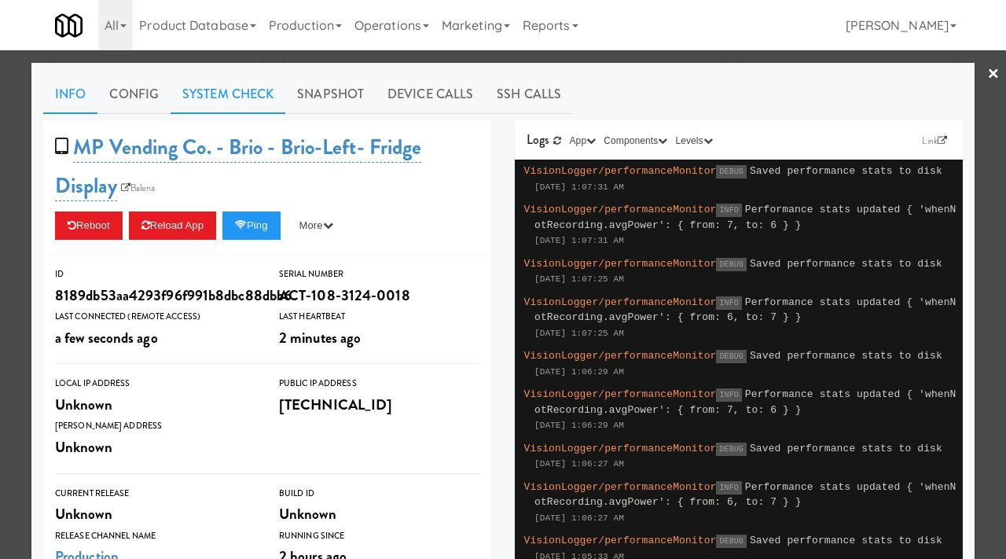
click at [252, 97] on link "System Check" at bounding box center [228, 94] width 115 height 39
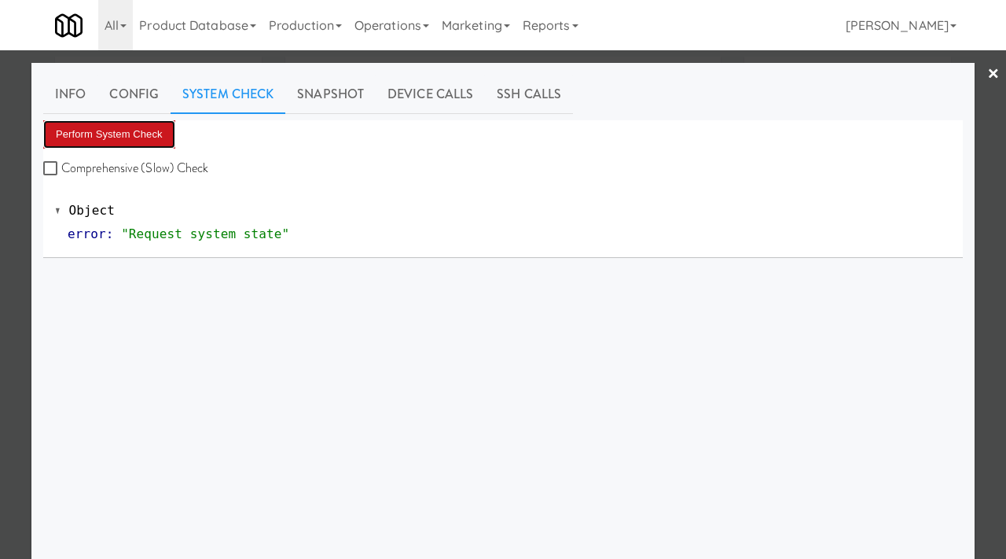
click at [135, 134] on button "Perform System Check" at bounding box center [109, 134] width 132 height 28
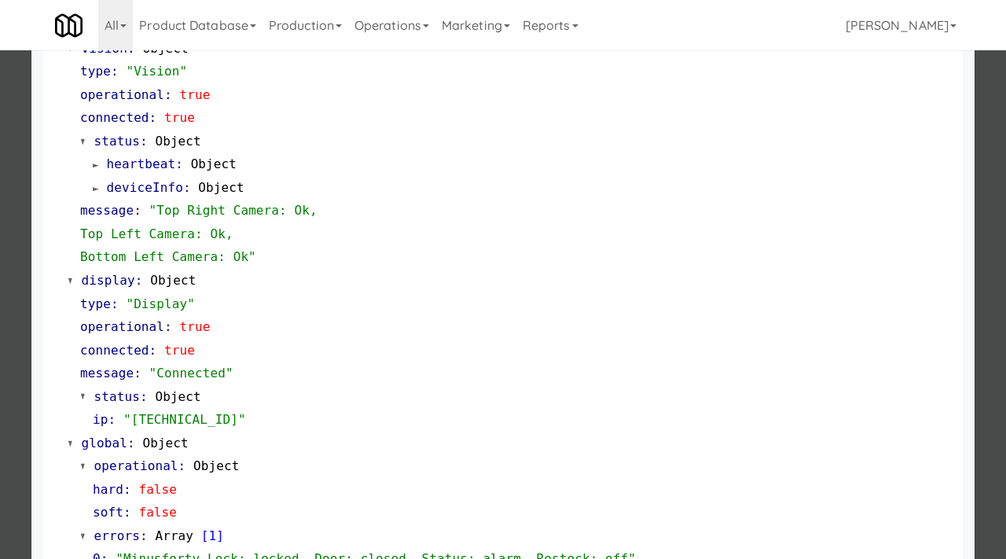
scroll to position [662, 0]
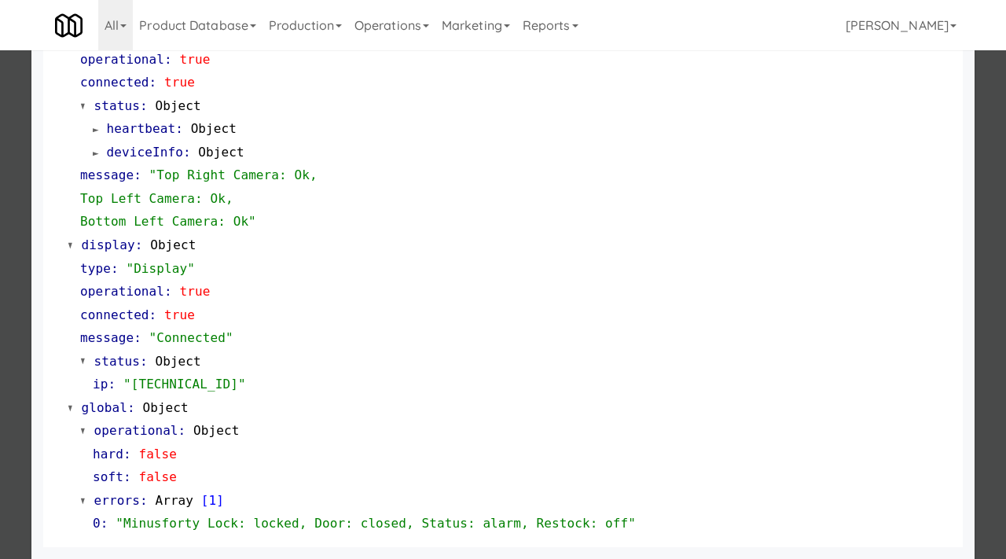
click at [24, 345] on div at bounding box center [503, 279] width 1006 height 559
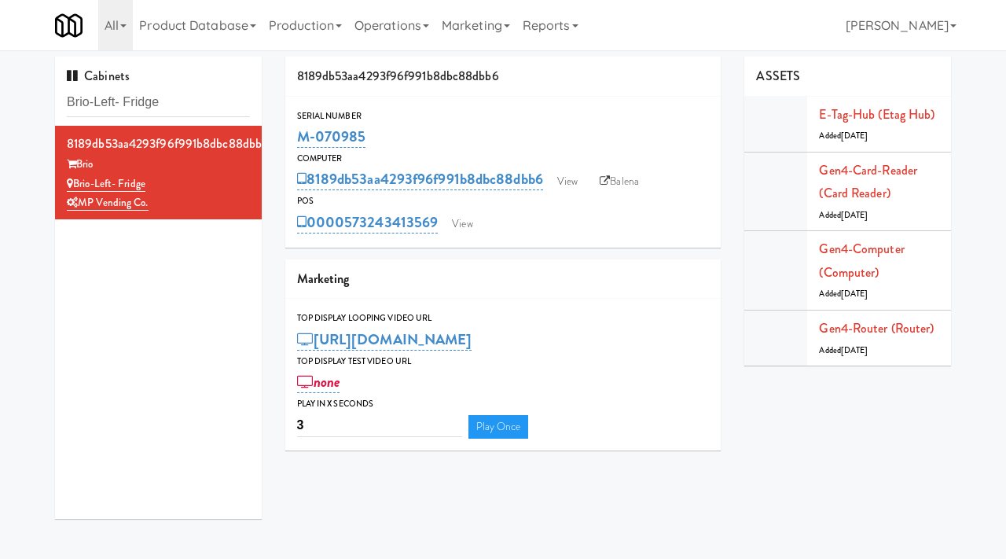
drag, startPoint x: 374, startPoint y: 137, endPoint x: 294, endPoint y: 135, distance: 80.2
click at [294, 135] on div "Serial Number M-070985" at bounding box center [503, 129] width 436 height 42
click at [568, 191] on link "View" at bounding box center [568, 182] width 36 height 24
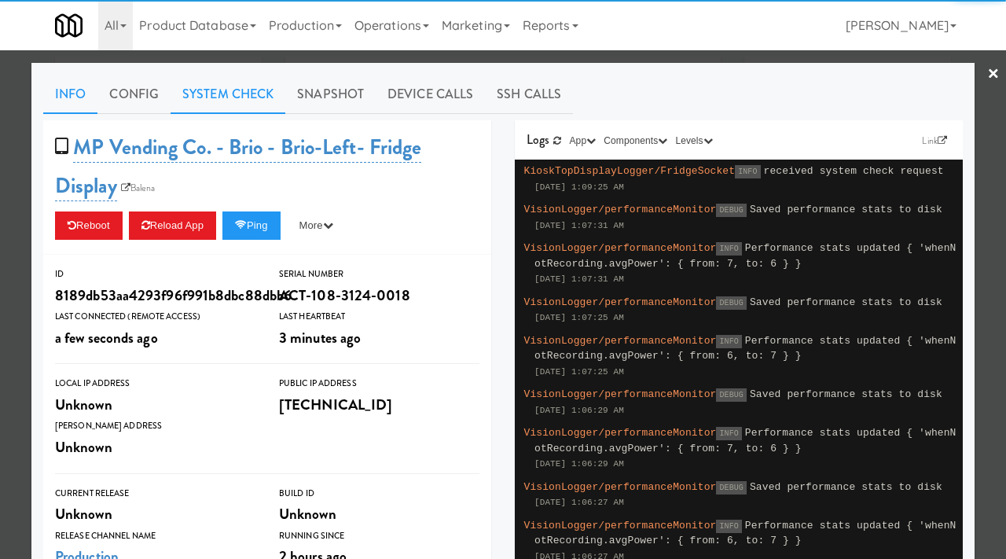
click at [234, 88] on link "System Check" at bounding box center [228, 94] width 115 height 39
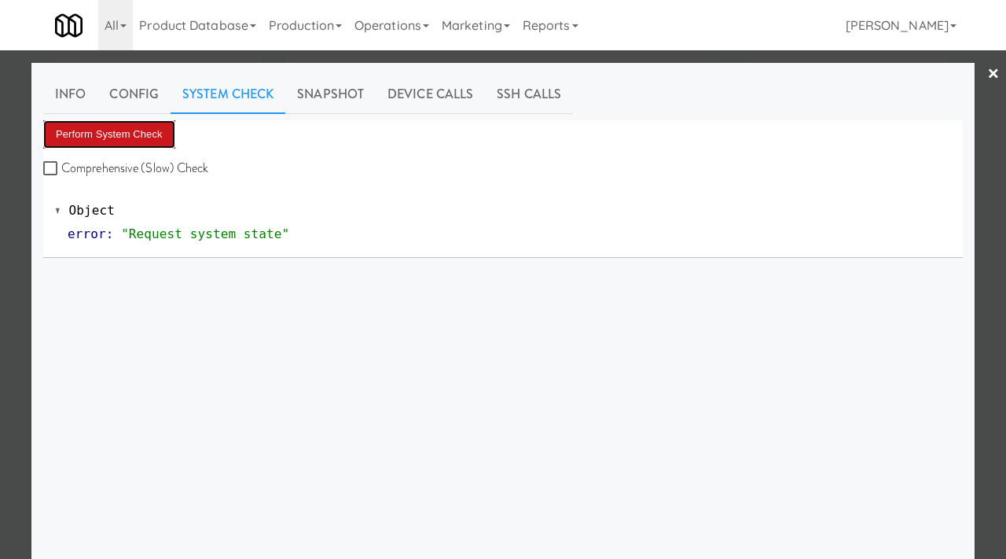
click at [112, 127] on button "Perform System Check" at bounding box center [109, 134] width 132 height 28
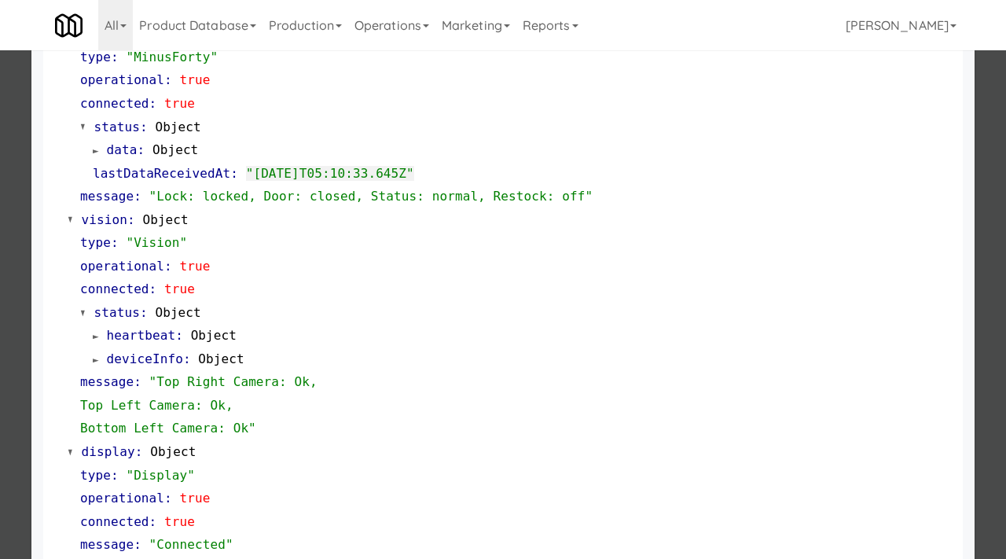
scroll to position [488, 0]
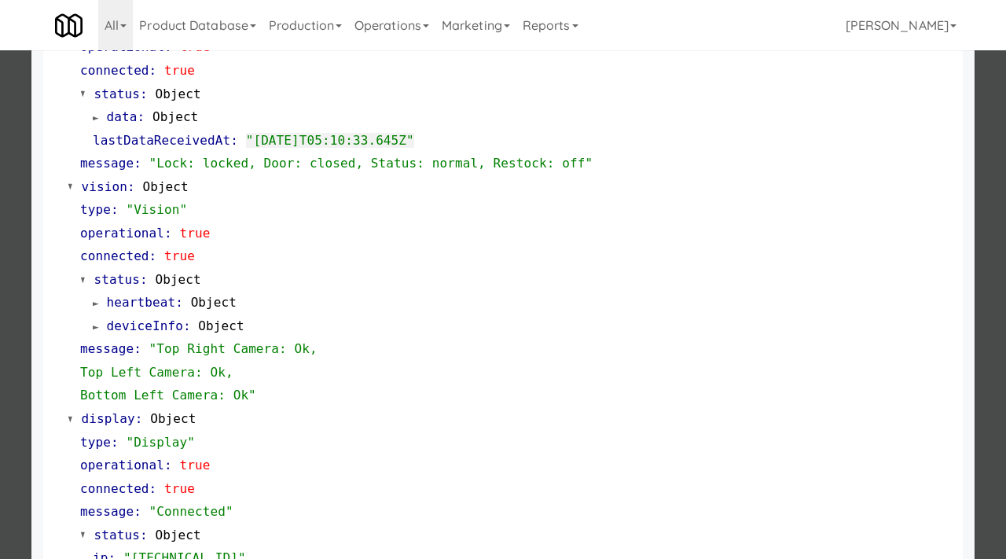
click at [3, 140] on div at bounding box center [503, 279] width 1006 height 559
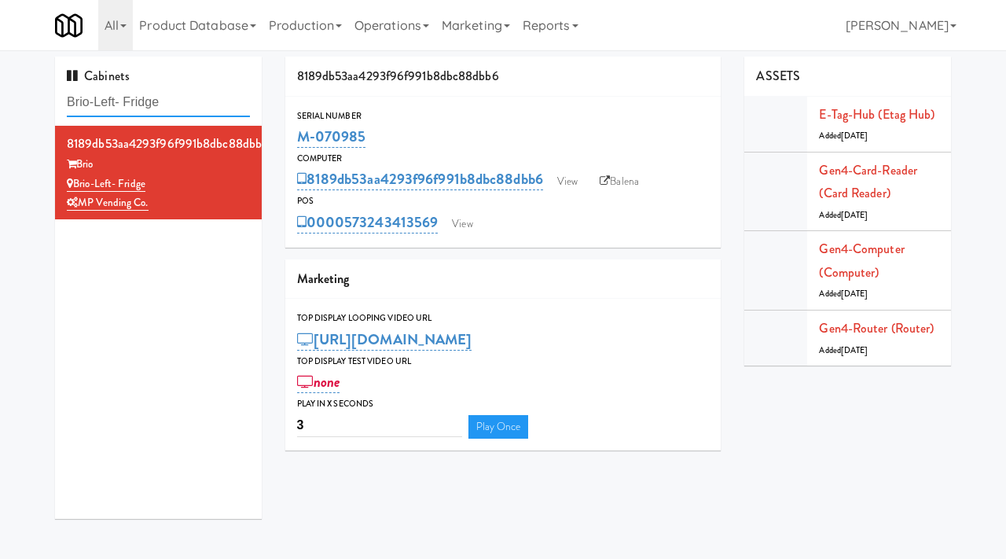
click at [195, 106] on input "Brio-Left- Fridge" at bounding box center [158, 102] width 183 height 29
paste input "CC2 Snack Pantry"
type input "CC2 Snack Pantry"
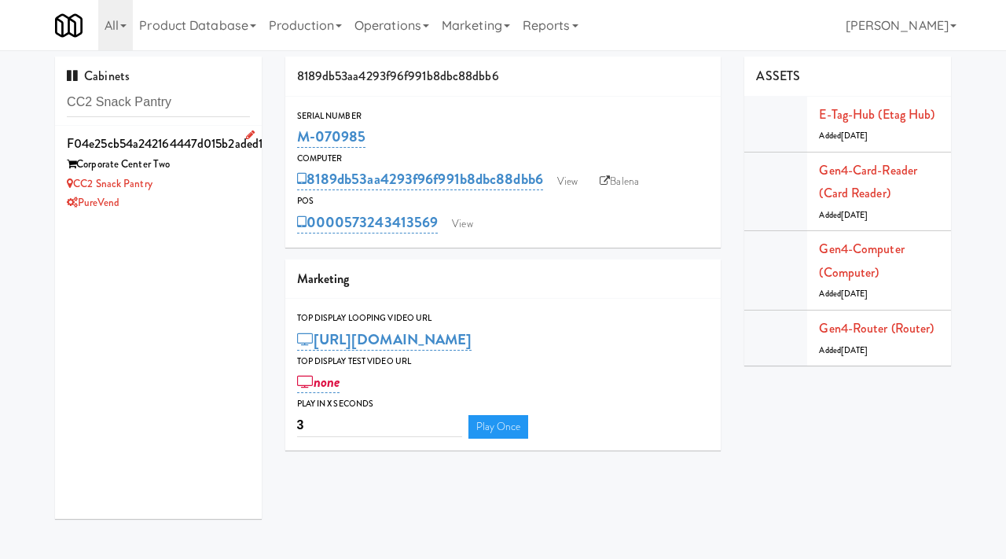
click at [211, 189] on div "CC2 Snack Pantry" at bounding box center [158, 185] width 183 height 20
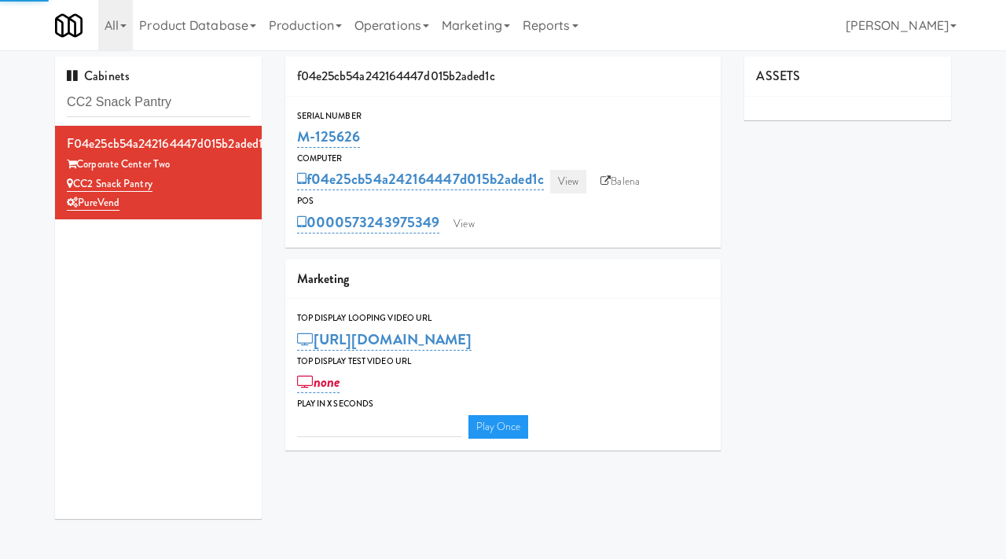
type input "3"
click at [564, 177] on link "View" at bounding box center [568, 182] width 36 height 24
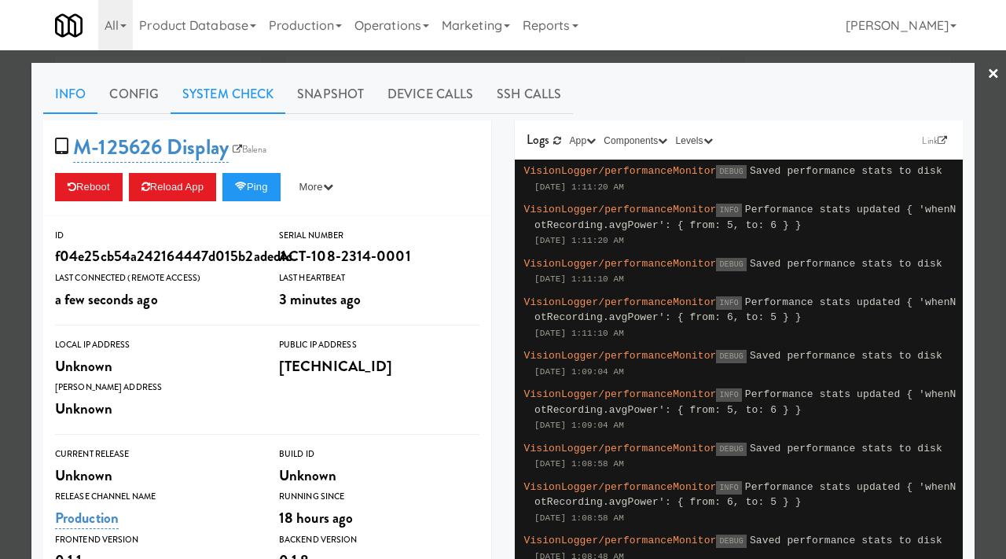
click at [243, 89] on link "System Check" at bounding box center [228, 94] width 115 height 39
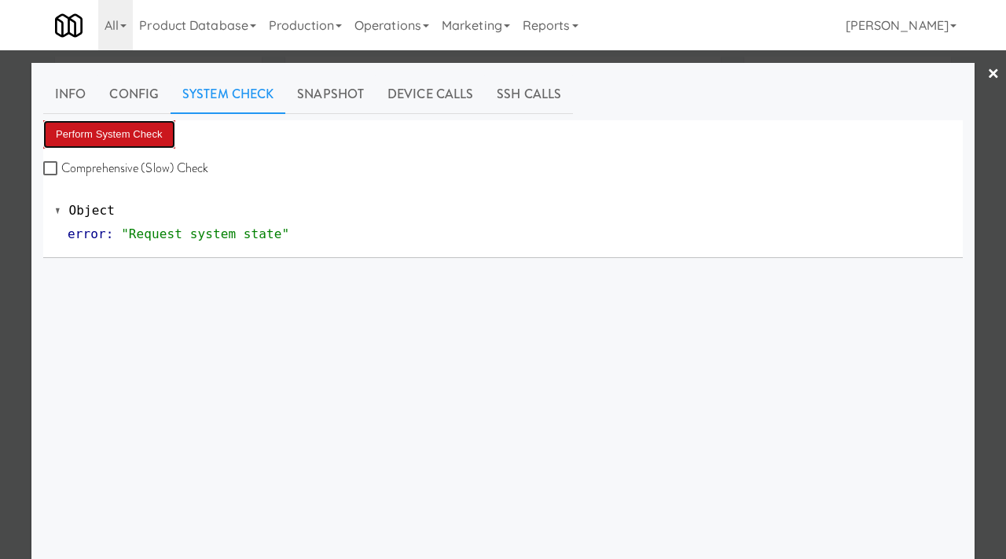
click at [135, 129] on button "Perform System Check" at bounding box center [109, 134] width 132 height 28
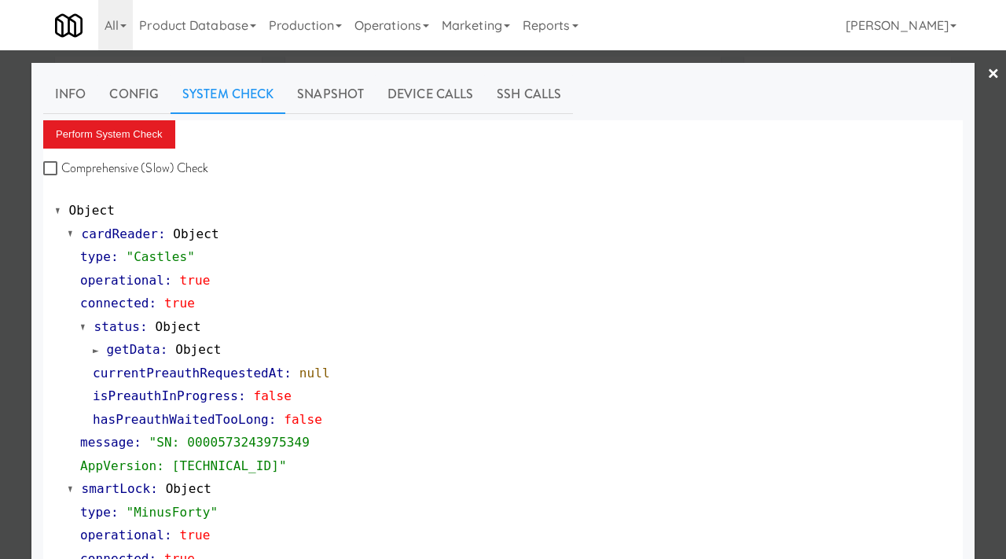
click at [7, 249] on div at bounding box center [503, 279] width 1006 height 559
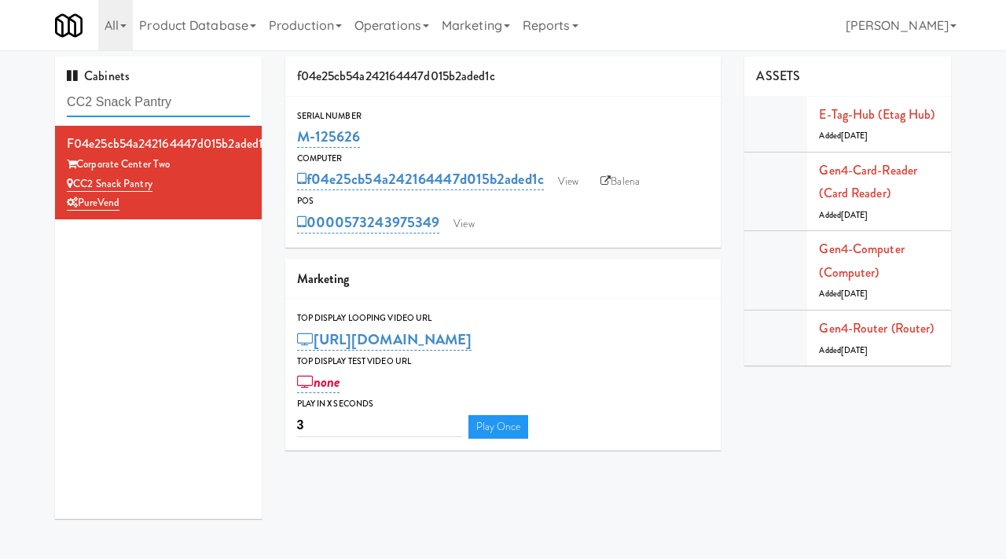
drag, startPoint x: 186, startPoint y: 101, endPoint x: 61, endPoint y: 100, distance: 124.2
click at [61, 100] on div "Cabinets CC2 Snack Pantry" at bounding box center [158, 91] width 207 height 69
paste input "Origin - Cooler - Left"
type input "Origin - Cooler - Left"
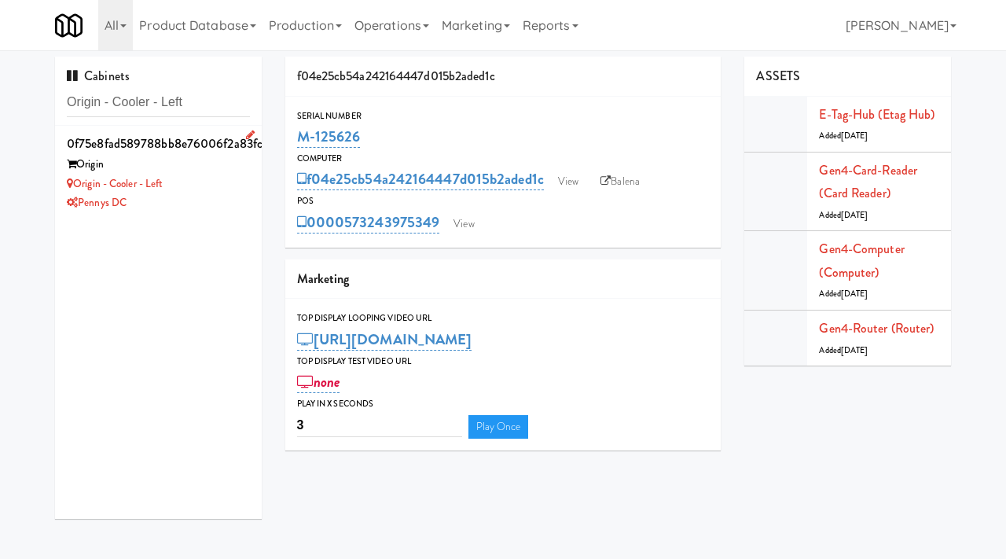
click at [226, 179] on div "Origin - Cooler - Left" at bounding box center [158, 185] width 183 height 20
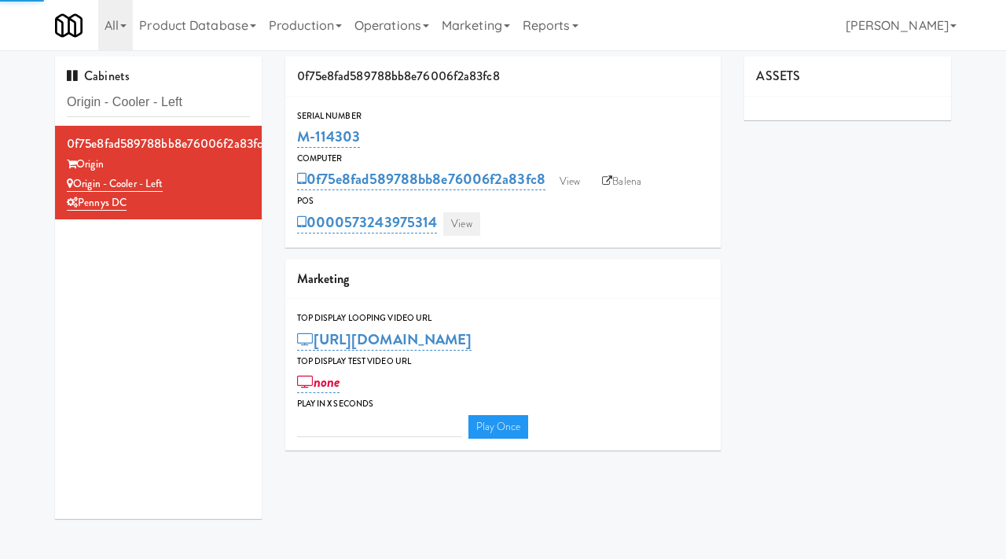
type input "3"
click at [456, 219] on link "View" at bounding box center [461, 224] width 36 height 24
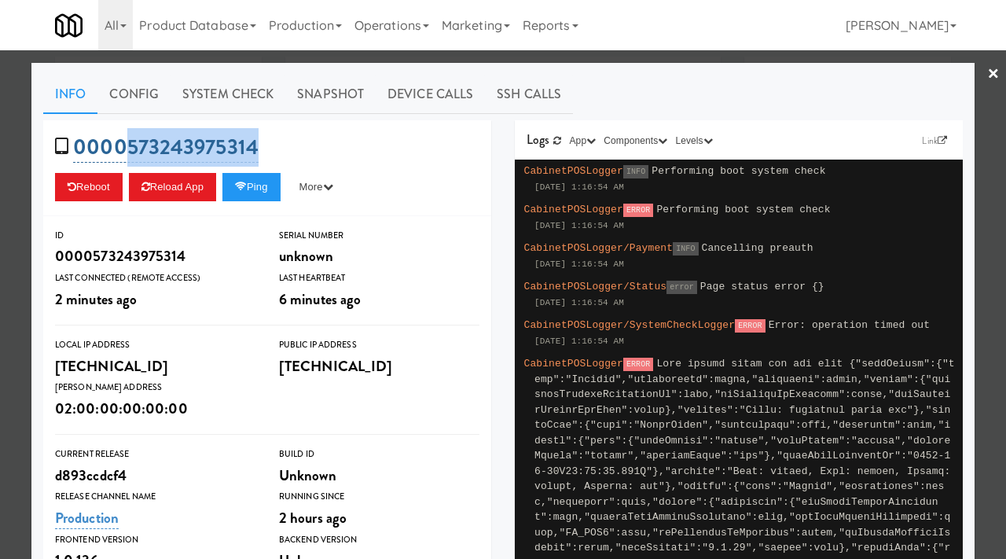
drag, startPoint x: 266, startPoint y: 147, endPoint x: 130, endPoint y: 155, distance: 137.0
click at [130, 155] on div "0000573243975314 Reboot Reload App Ping More Ping Server Restart Server Force R…" at bounding box center [267, 168] width 448 height 96
click at [13, 207] on div at bounding box center [503, 279] width 1006 height 559
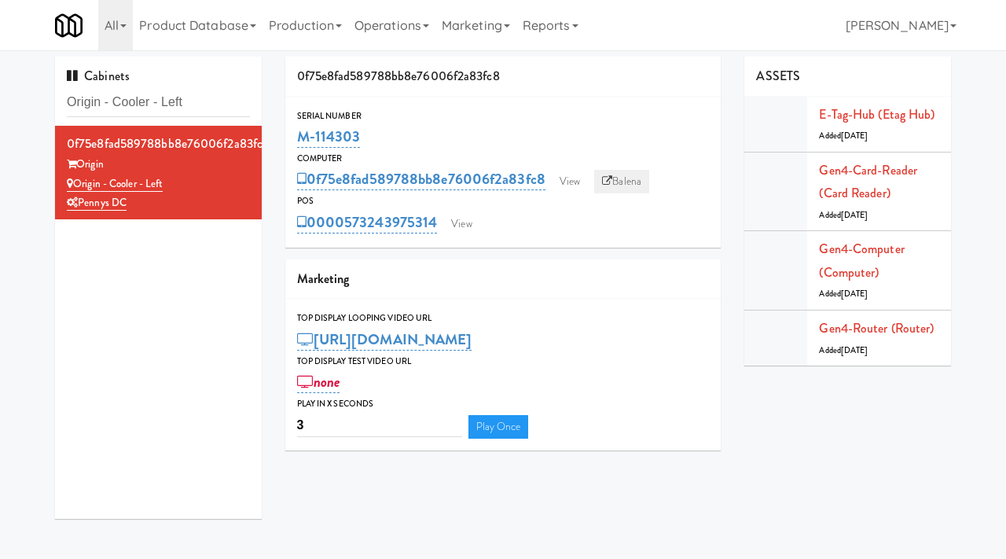
click at [620, 183] on link "Balena" at bounding box center [621, 182] width 55 height 24
click at [571, 182] on link "View" at bounding box center [570, 182] width 36 height 24
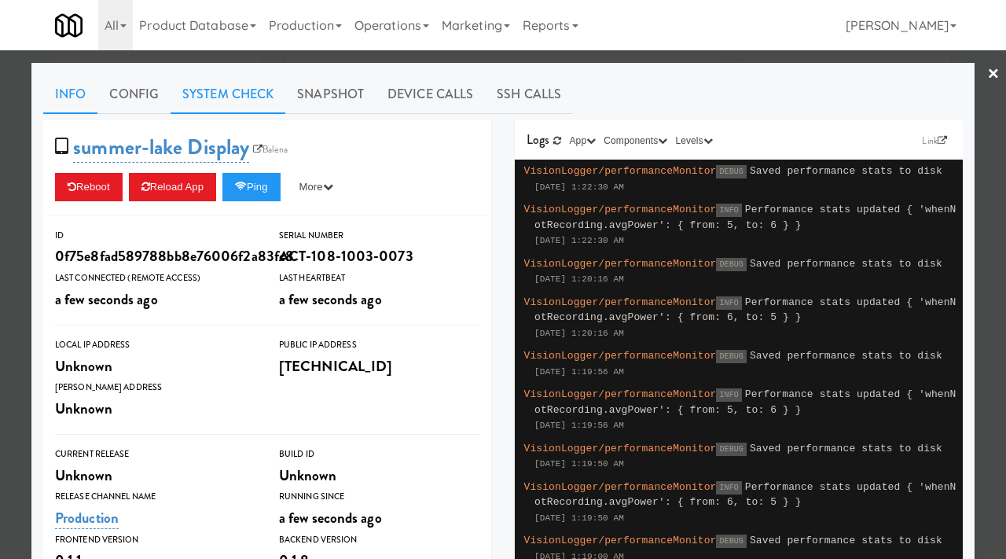
click at [233, 105] on link "System Check" at bounding box center [228, 94] width 115 height 39
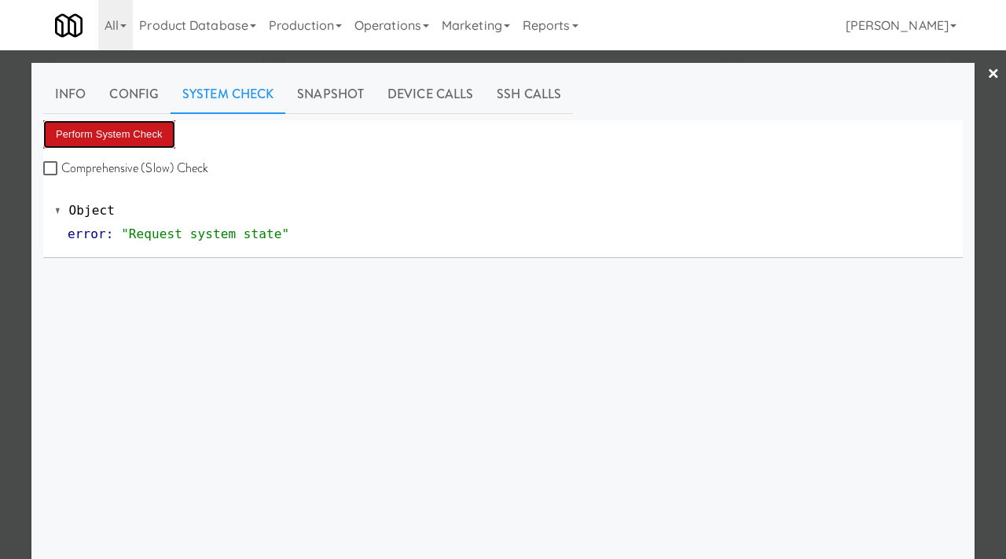
click at [149, 128] on button "Perform System Check" at bounding box center [109, 134] width 132 height 28
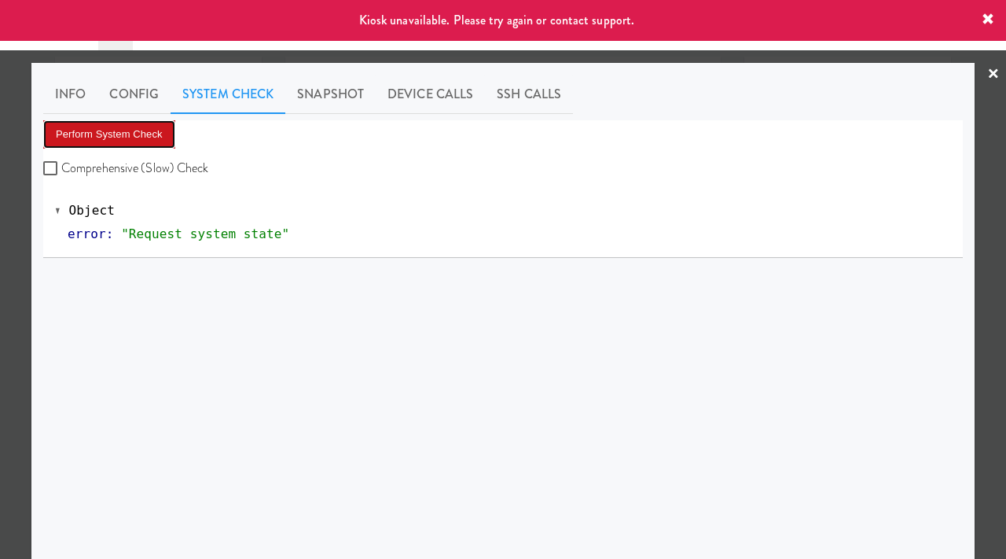
click at [86, 128] on button "Perform System Check" at bounding box center [109, 134] width 132 height 28
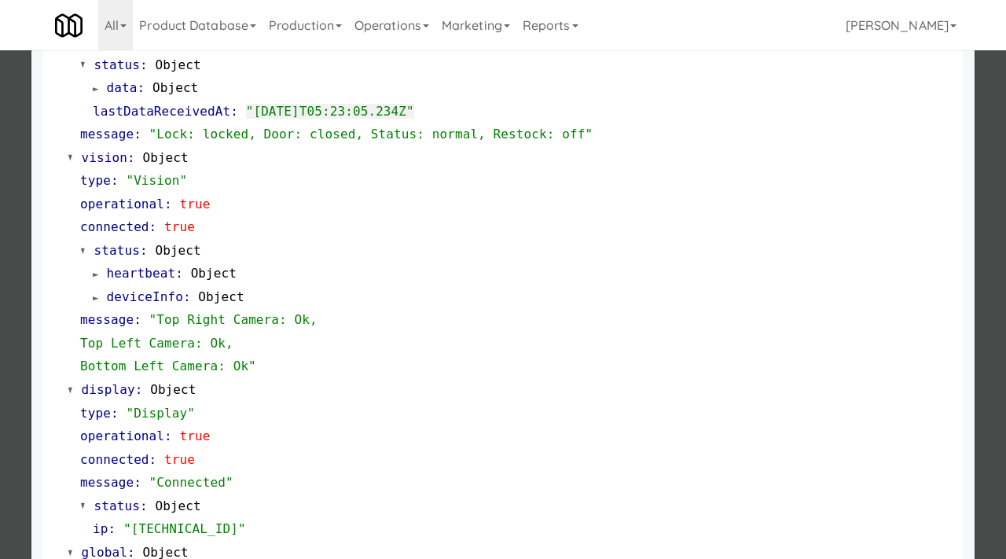
scroll to position [662, 0]
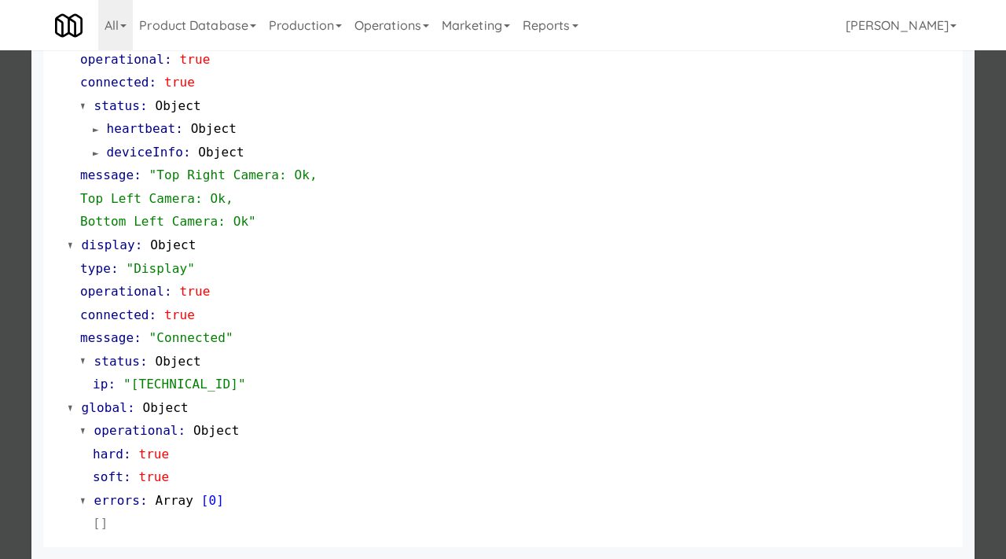
click at [26, 354] on div at bounding box center [503, 279] width 1006 height 559
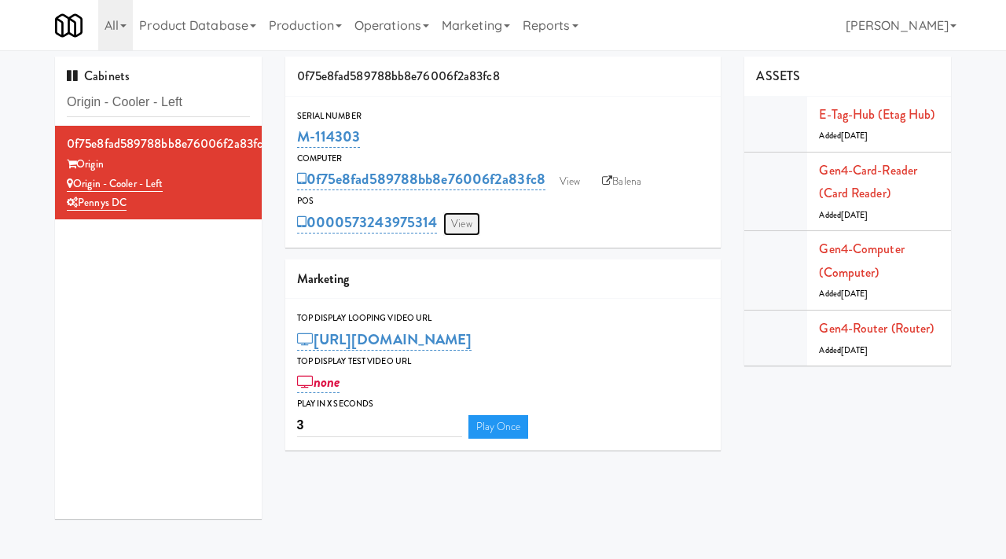
click at [461, 215] on link "View" at bounding box center [461, 224] width 36 height 24
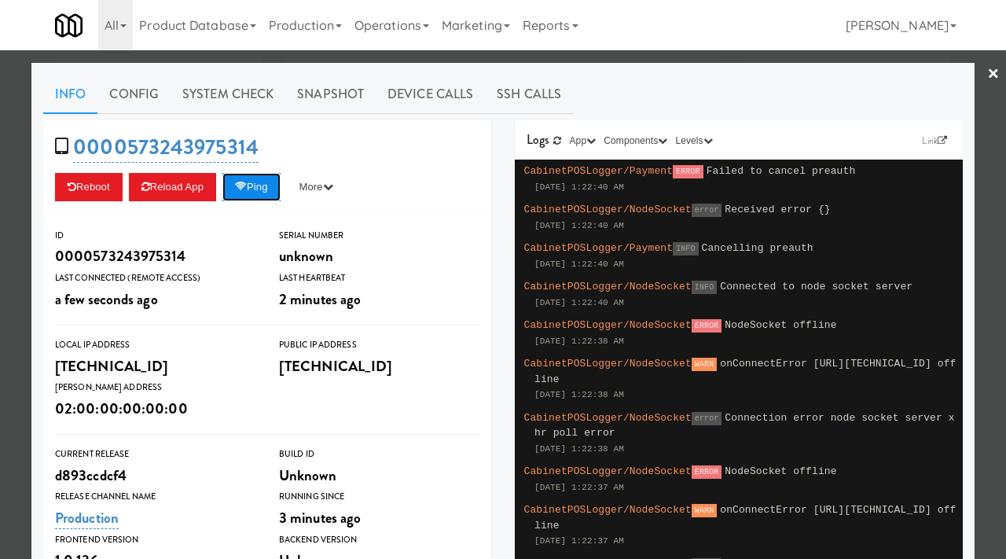
click at [247, 180] on button "Ping" at bounding box center [251, 187] width 58 height 28
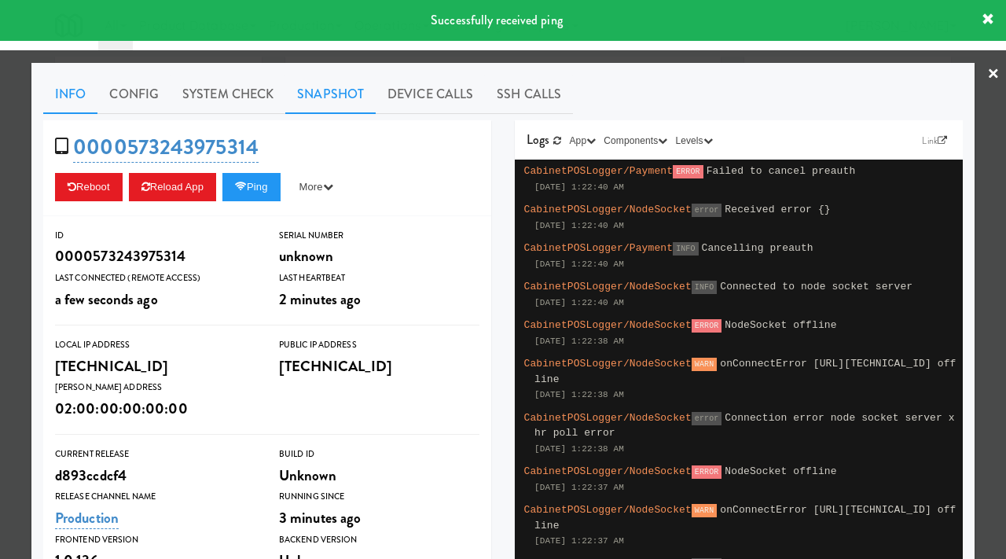
click at [334, 95] on link "Snapshot" at bounding box center [330, 94] width 90 height 39
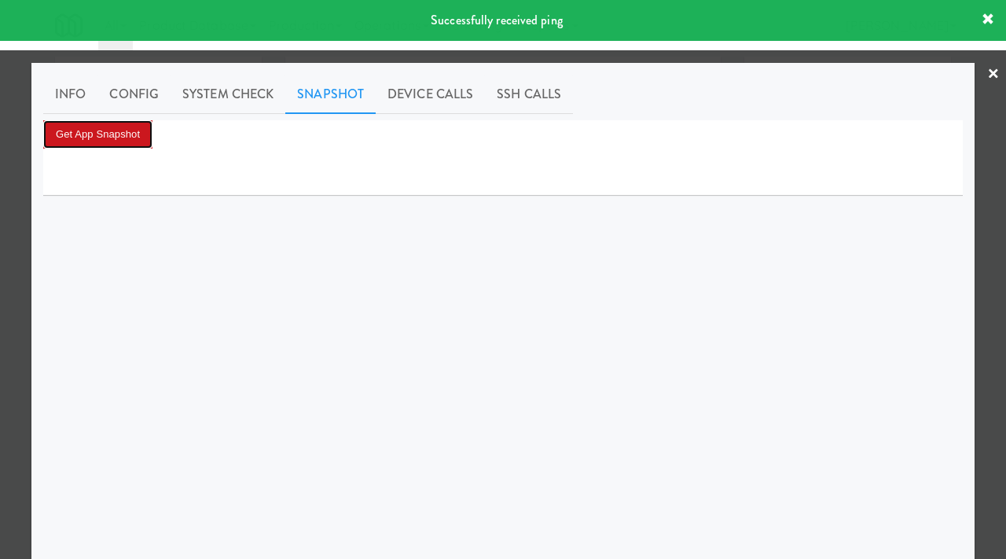
click at [132, 134] on button "Get App Snapshot" at bounding box center [97, 134] width 109 height 28
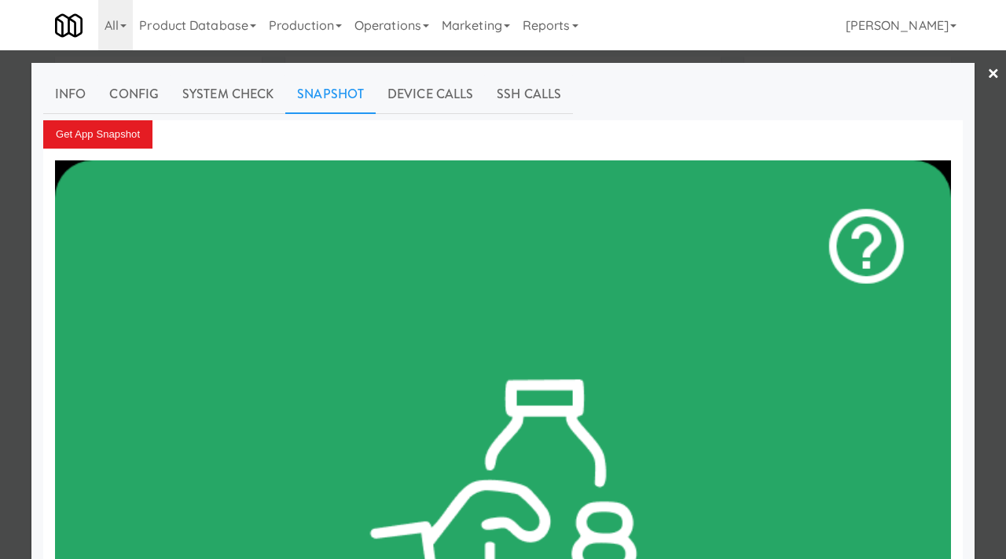
click at [0, 141] on div at bounding box center [503, 279] width 1006 height 559
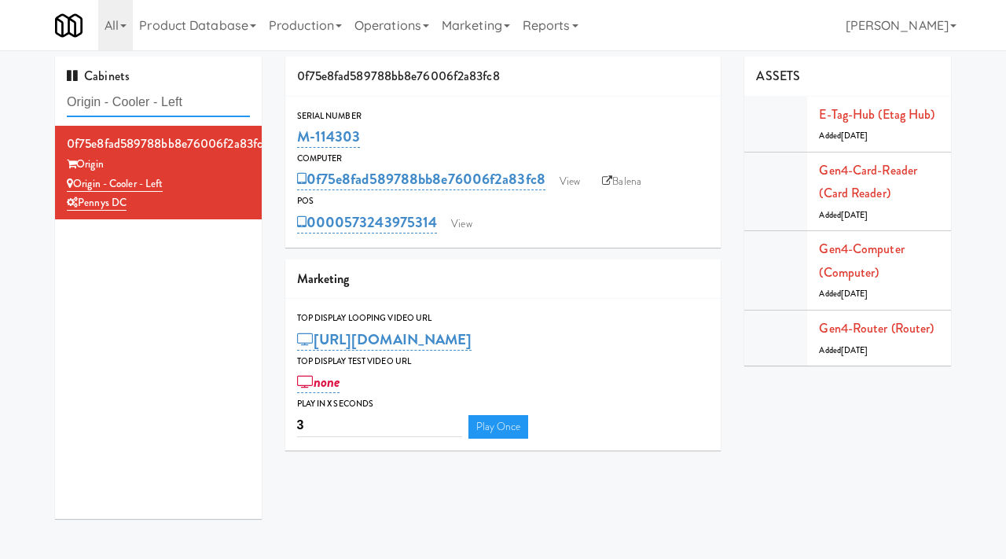
drag, startPoint x: 208, startPoint y: 102, endPoint x: 70, endPoint y: 93, distance: 138.7
click at [70, 93] on input "Origin - Cooler - Left" at bounding box center [158, 102] width 183 height 29
paste input "The Mo - Fridge"
type input "The Mo - Fridge"
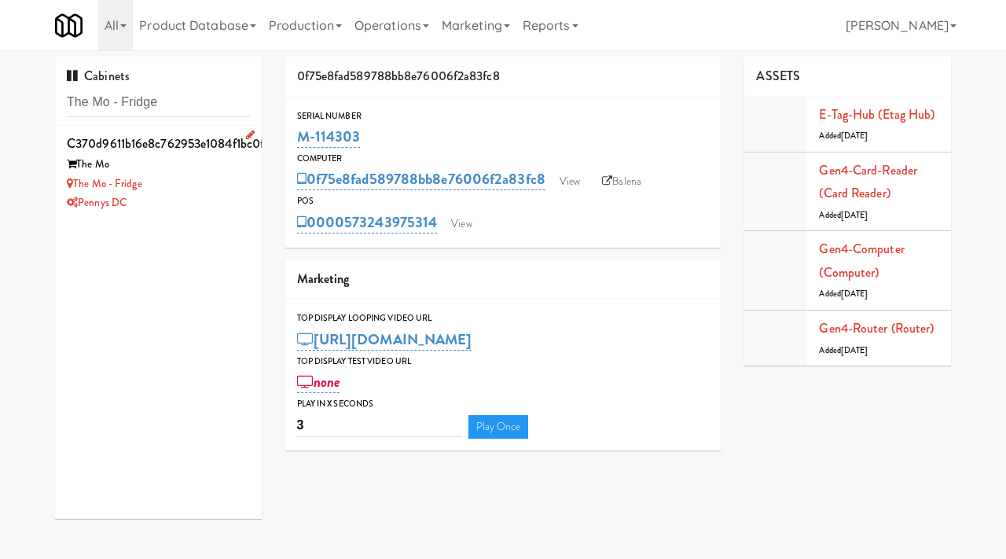
click at [198, 190] on div "The Mo - Fridge" at bounding box center [158, 185] width 183 height 20
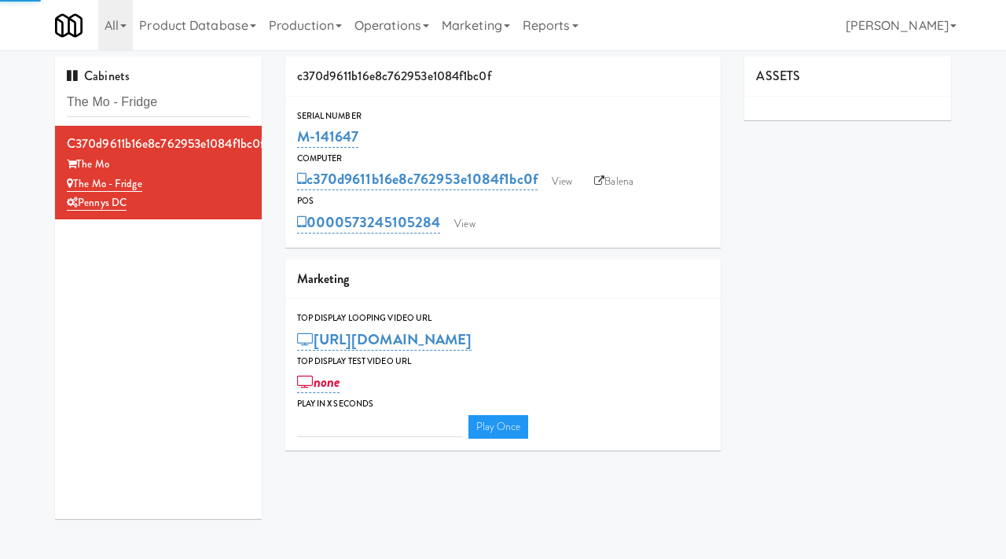
type input "3"
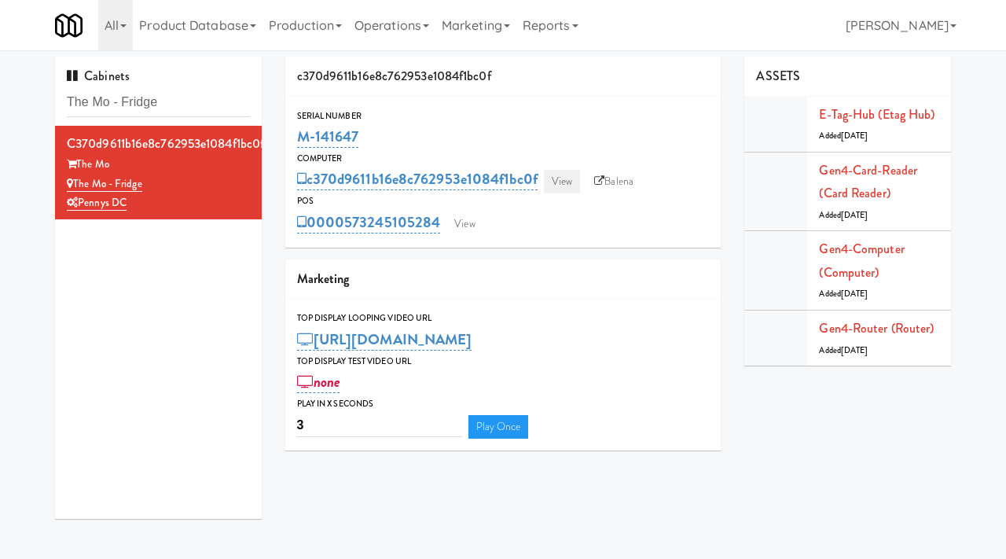
click at [565, 178] on link "View" at bounding box center [562, 182] width 36 height 24
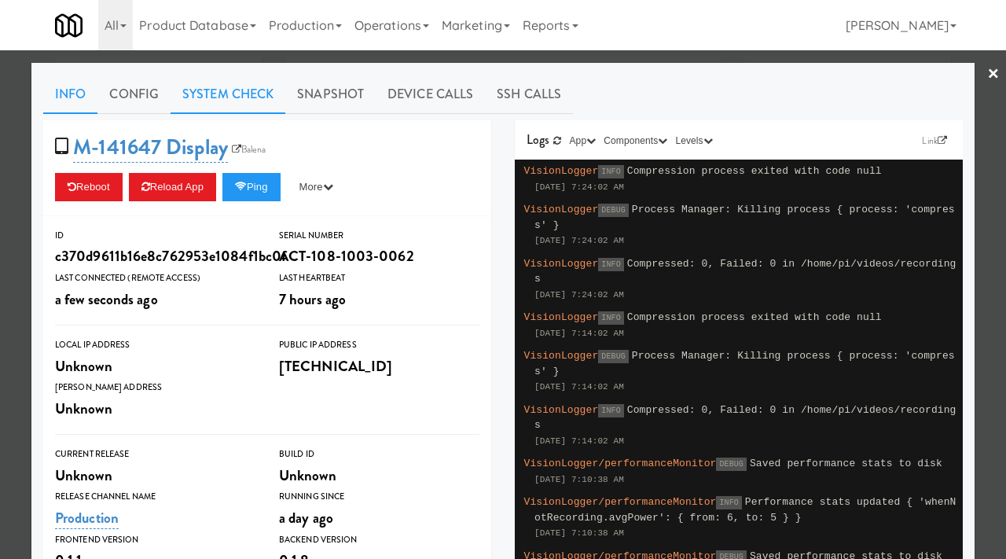
click at [241, 93] on link "System Check" at bounding box center [228, 94] width 115 height 39
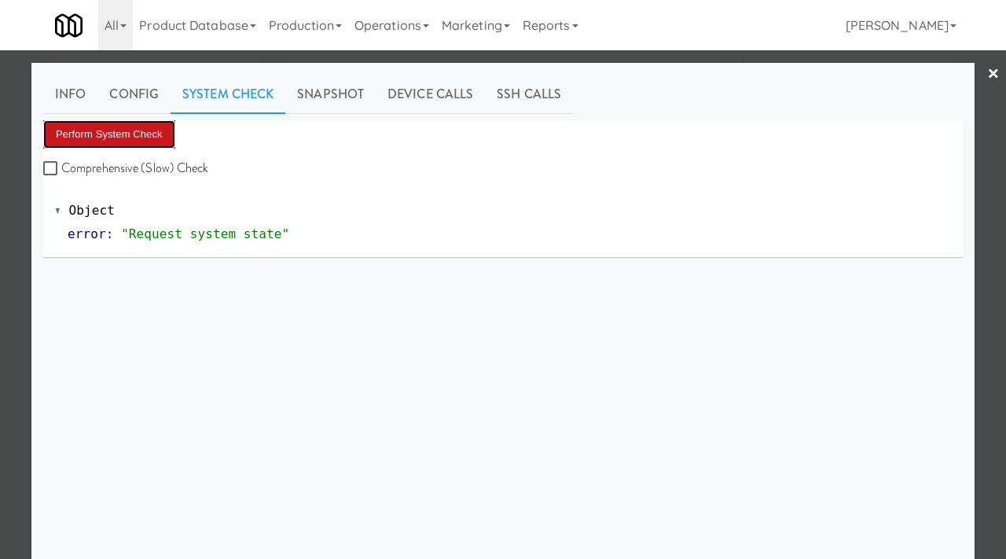
click at [102, 133] on button "Perform System Check" at bounding box center [109, 134] width 132 height 28
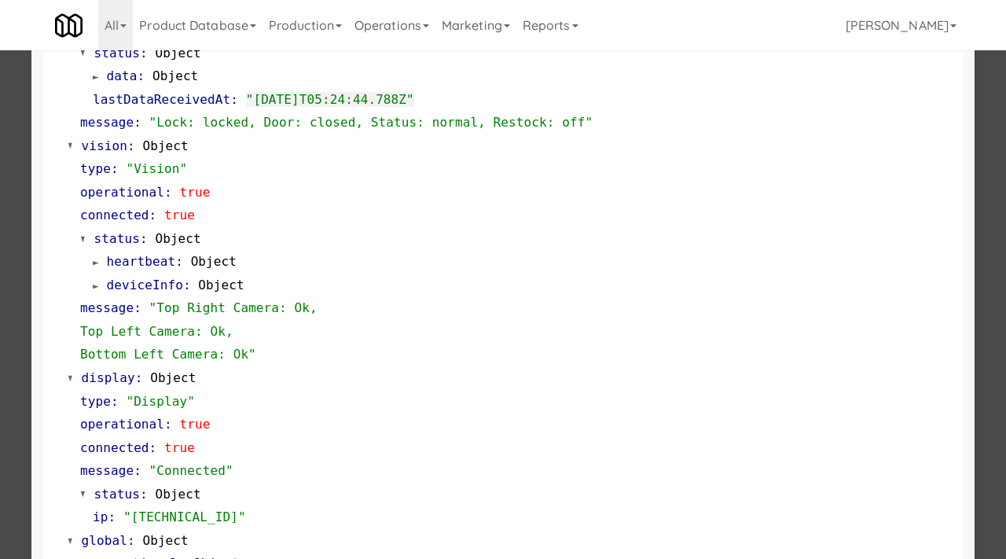
scroll to position [662, 0]
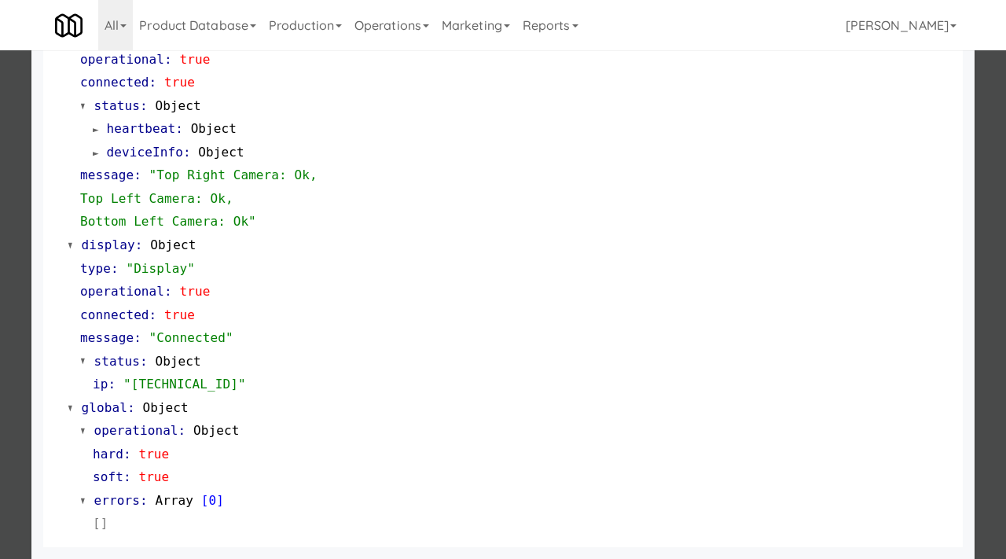
click at [0, 396] on div at bounding box center [503, 279] width 1006 height 559
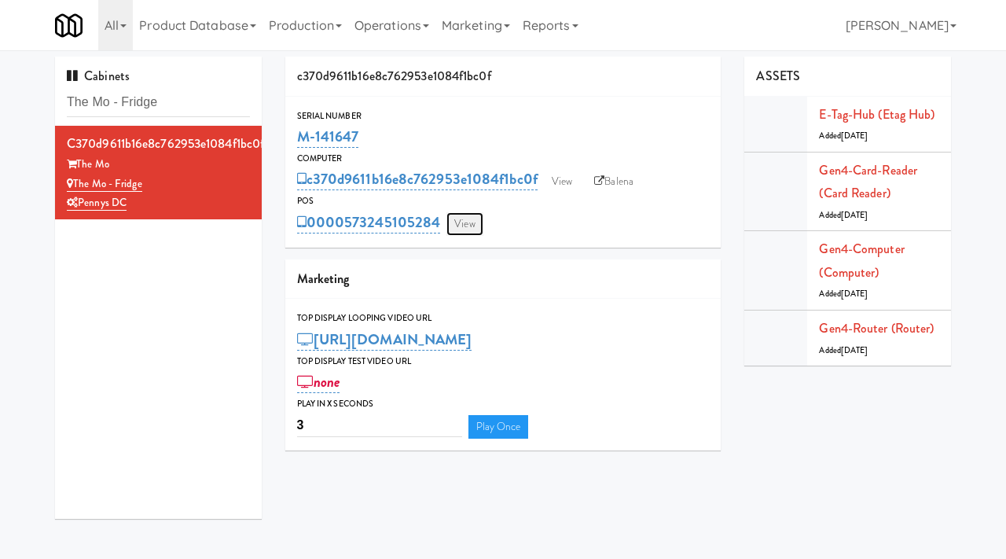
click at [471, 219] on link "View" at bounding box center [465, 224] width 36 height 24
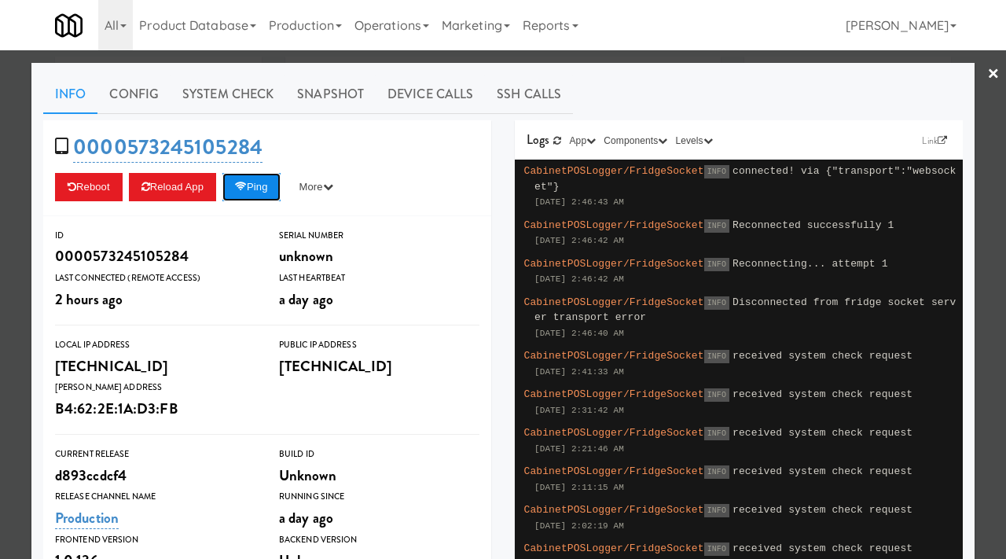
click at [267, 189] on button "Ping" at bounding box center [251, 187] width 58 height 28
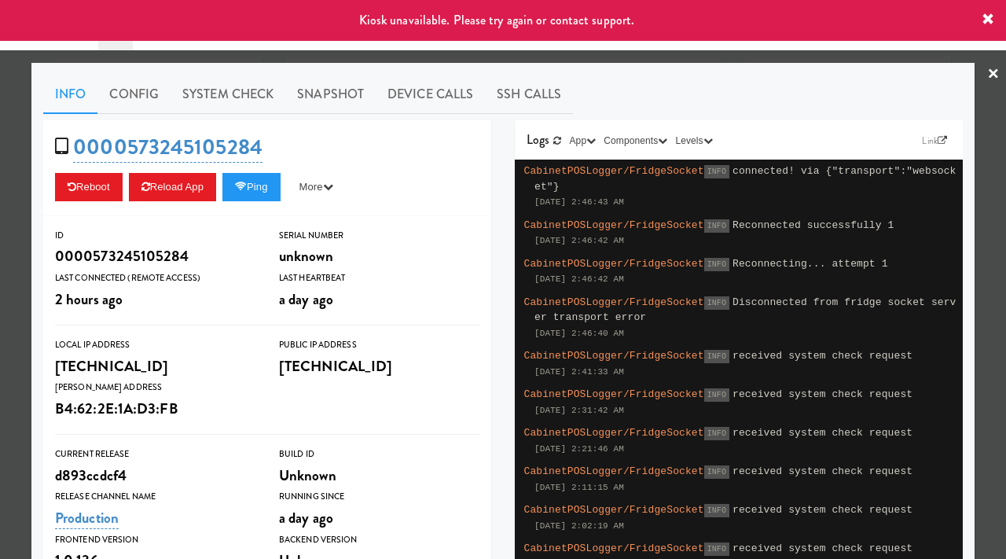
click at [0, 182] on div at bounding box center [503, 279] width 1006 height 559
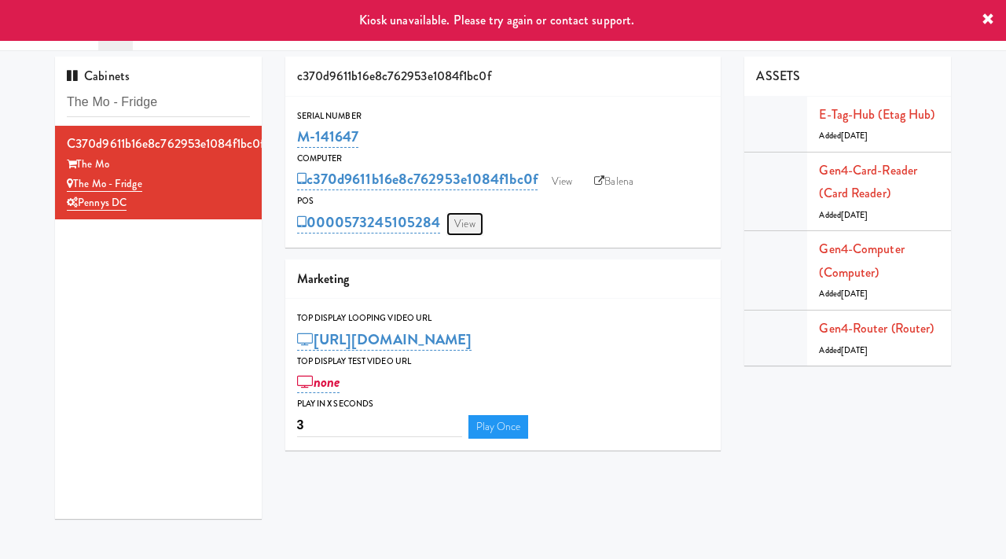
click at [469, 215] on link "View" at bounding box center [465, 224] width 36 height 24
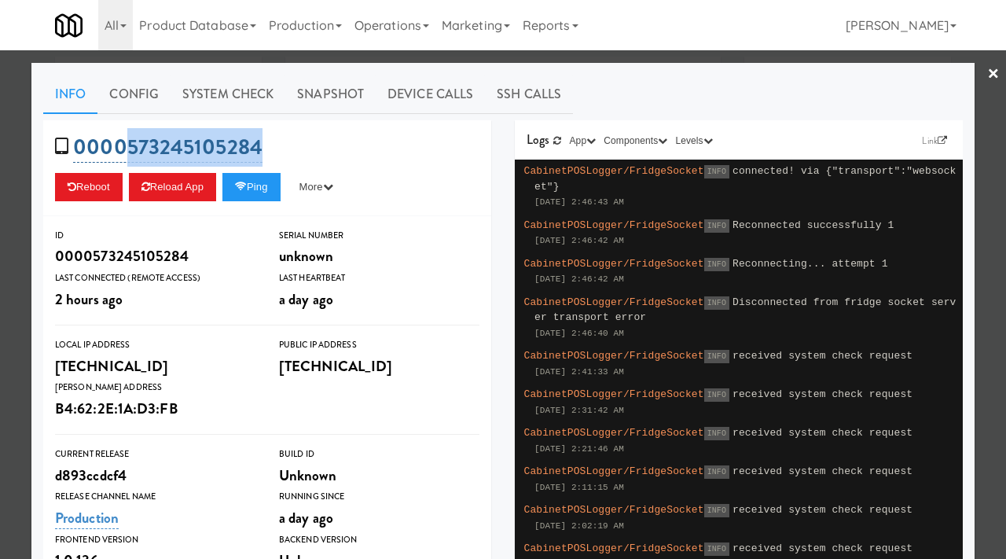
drag, startPoint x: 271, startPoint y: 149, endPoint x: 127, endPoint y: 134, distance: 144.6
click at [127, 134] on div "0000573245105284 Reboot Reload App Ping More Ping Server Restart Server Force R…" at bounding box center [267, 168] width 448 height 96
click at [10, 127] on div at bounding box center [503, 279] width 1006 height 559
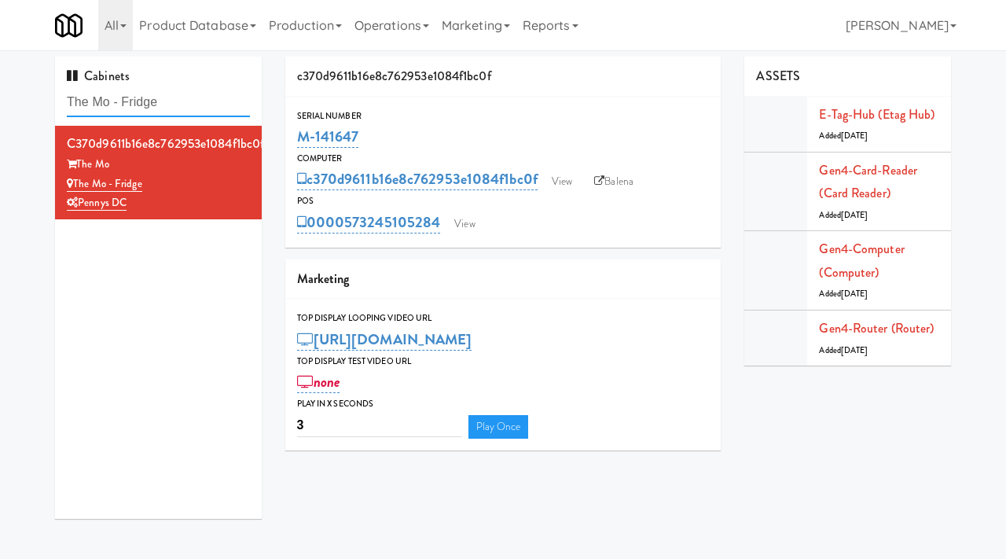
click at [168, 107] on input "The Mo - Fridge" at bounding box center [158, 102] width 183 height 29
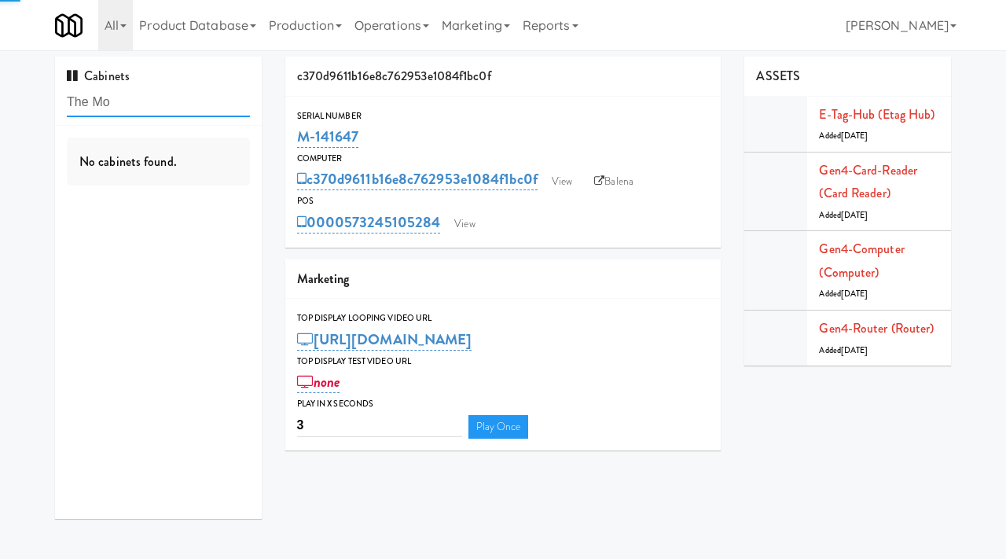
type input "The Mo"
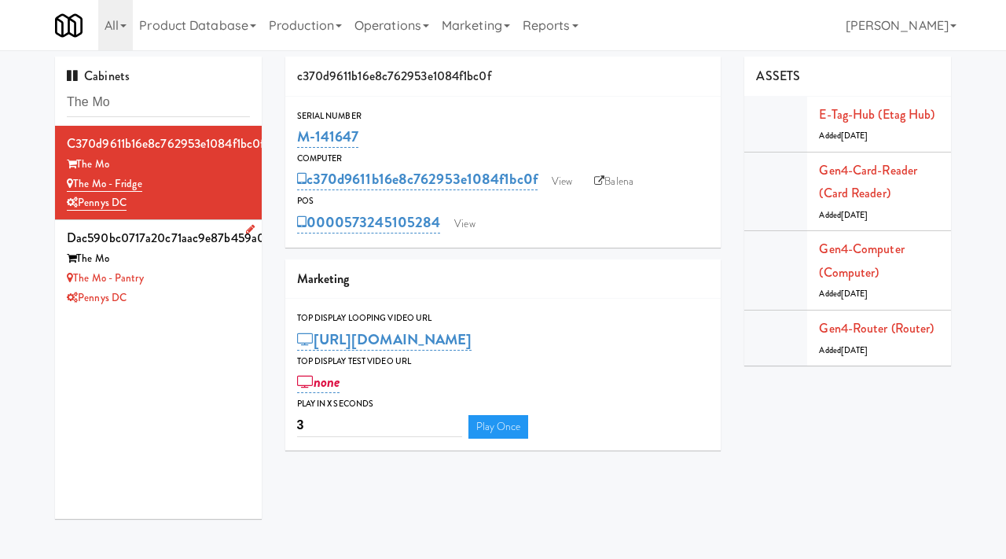
click at [193, 285] on div "The Mo - Pantry" at bounding box center [158, 279] width 183 height 20
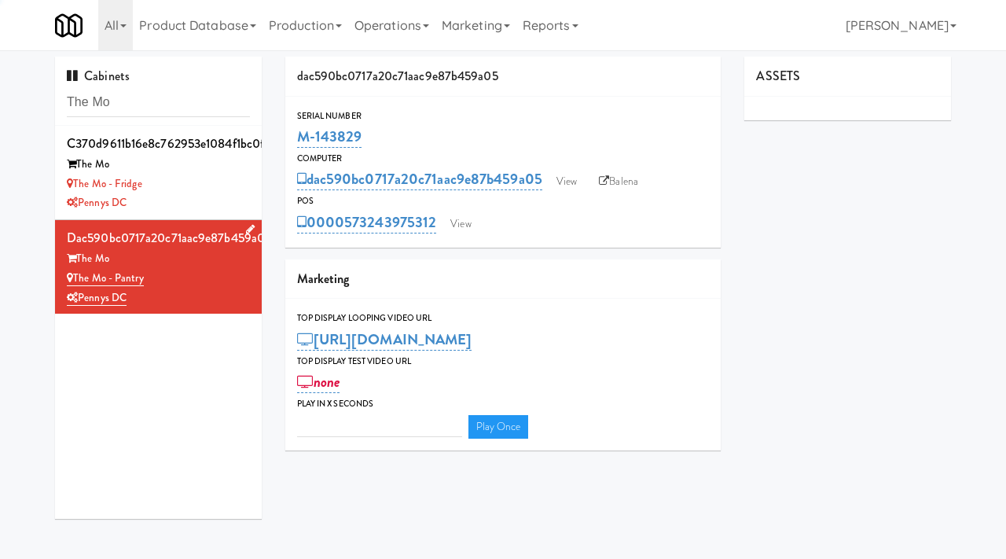
type input "3"
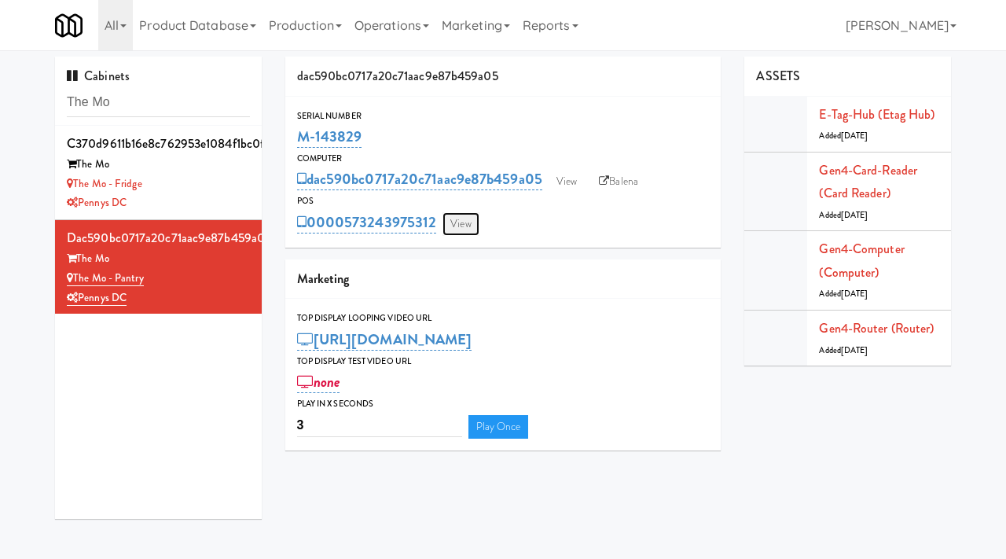
click at [456, 223] on link "View" at bounding box center [461, 224] width 36 height 24
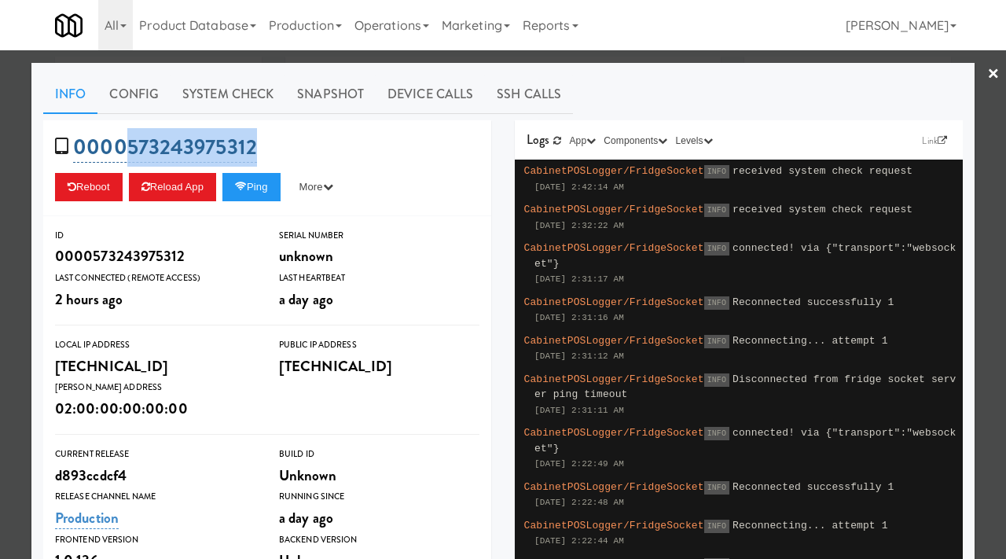
drag, startPoint x: 269, startPoint y: 151, endPoint x: 127, endPoint y: 153, distance: 141.5
click at [127, 153] on div "0000573243975312 Reboot Reload App Ping More Ping Server Restart Server Force R…" at bounding box center [267, 168] width 448 height 96
click at [0, 219] on div at bounding box center [503, 279] width 1006 height 559
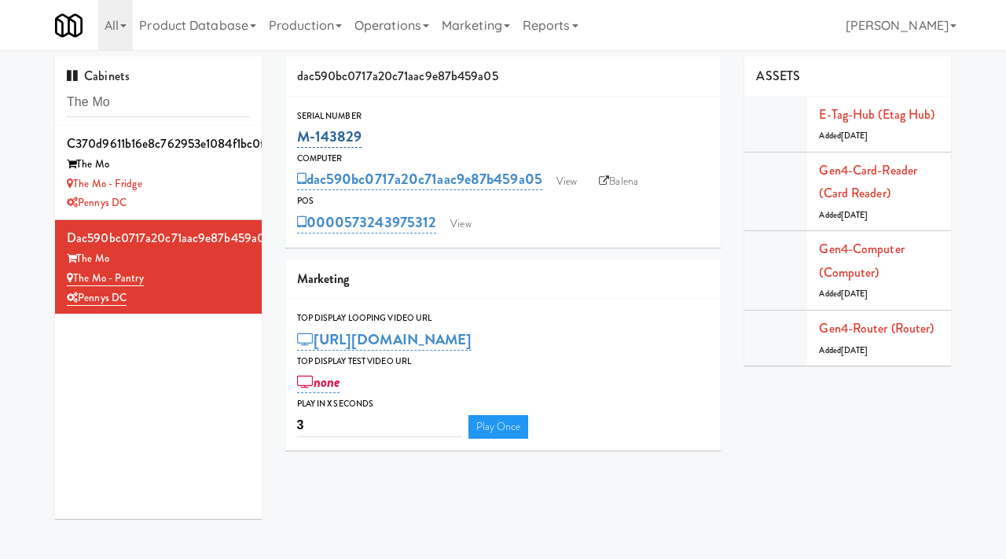
drag, startPoint x: 364, startPoint y: 140, endPoint x: 300, endPoint y: 141, distance: 64.5
click at [300, 141] on div "M-143829" at bounding box center [503, 136] width 413 height 27
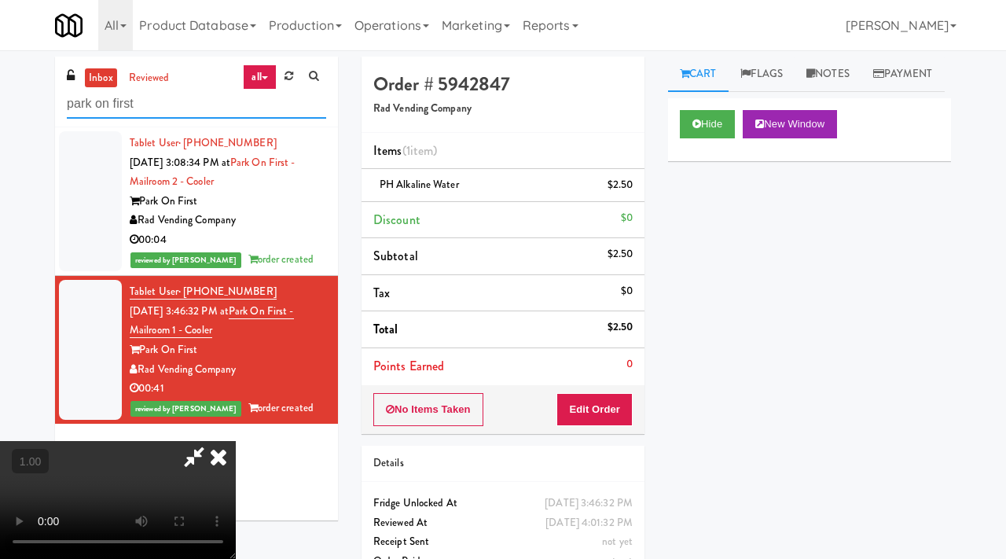
click at [149, 103] on input "park on first" at bounding box center [196, 104] width 259 height 29
click at [236, 441] on icon at bounding box center [218, 456] width 35 height 31
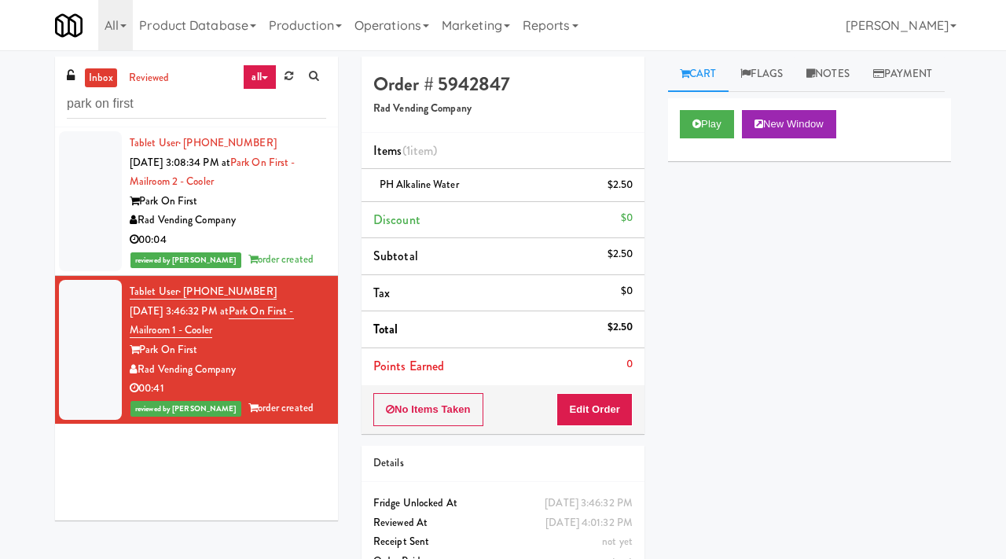
click at [97, 78] on link "inbox" at bounding box center [101, 78] width 32 height 20
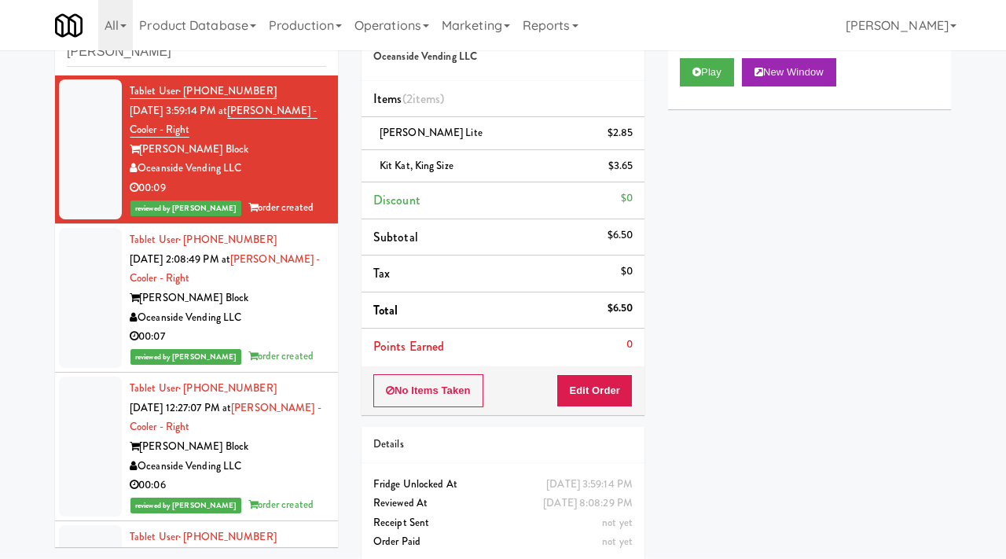
scroll to position [52, 0]
click at [139, 62] on input "[PERSON_NAME]" at bounding box center [196, 52] width 259 height 29
type input "[PERSON_NAME] block"
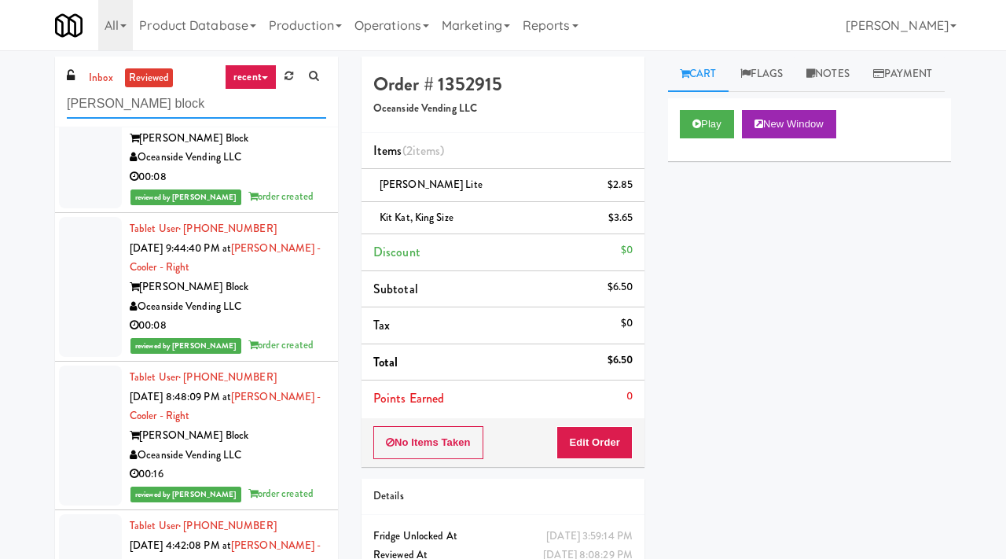
scroll to position [0, 0]
